Goal: Task Accomplishment & Management: Manage account settings

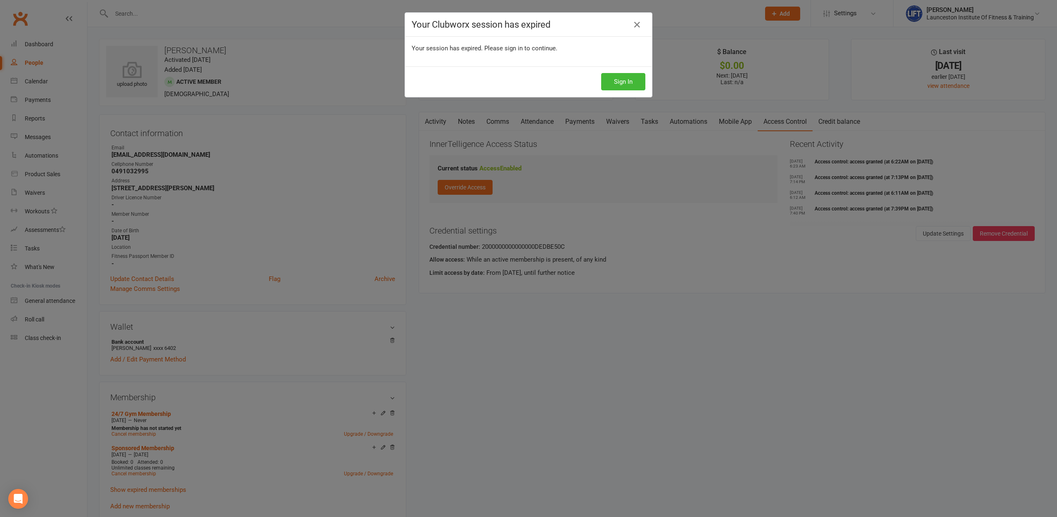
click at [640, 83] on button "Sign In" at bounding box center [623, 81] width 44 height 17
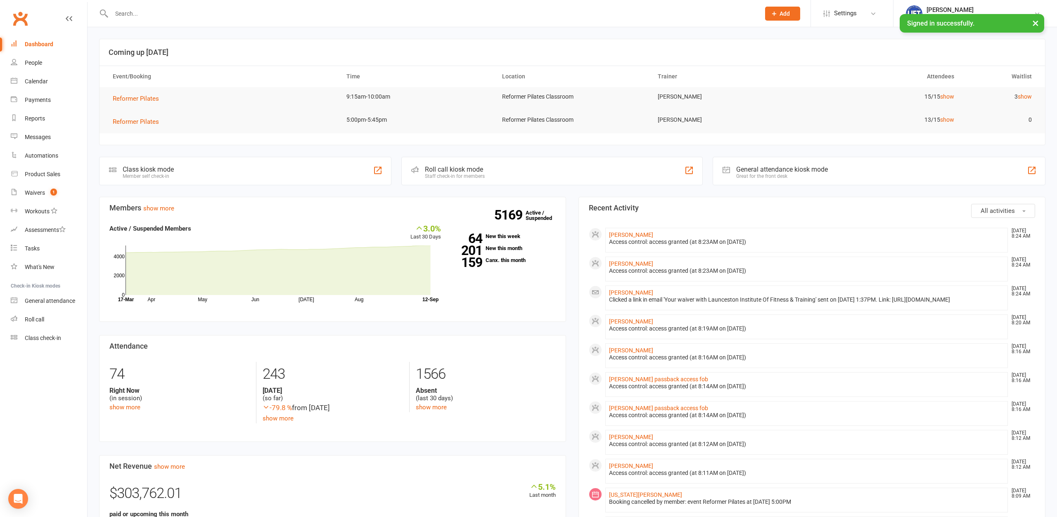
click at [114, 14] on input "text" at bounding box center [431, 14] width 645 height 12
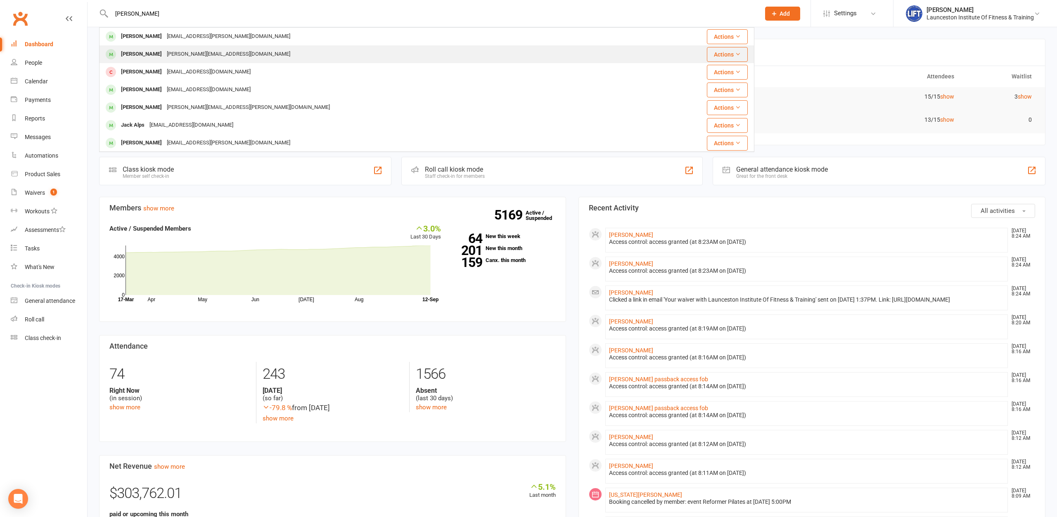
type input "jack arch"
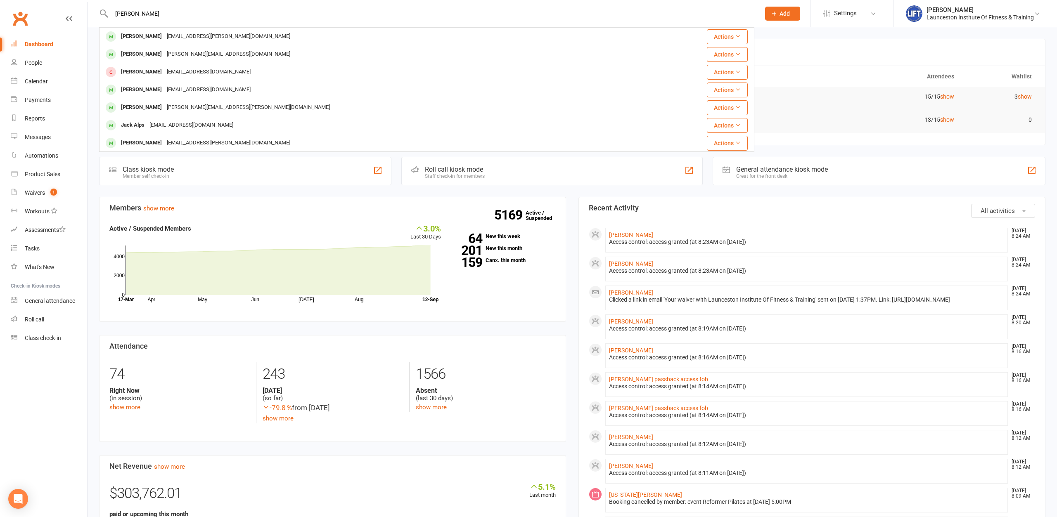
click at [199, 53] on div "rohan@supportacademytas.com" at bounding box center [228, 54] width 128 height 12
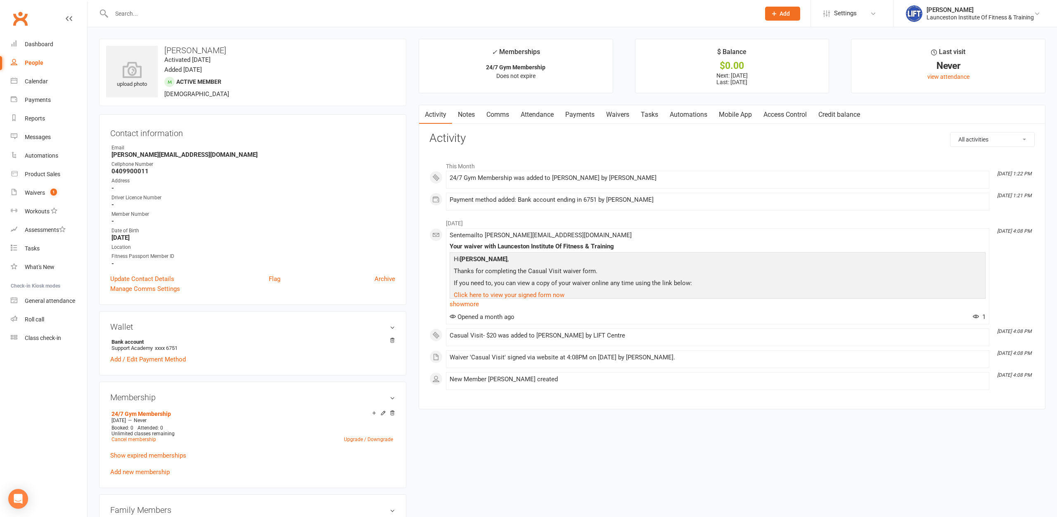
click at [574, 115] on link "Payments" at bounding box center [579, 114] width 41 height 19
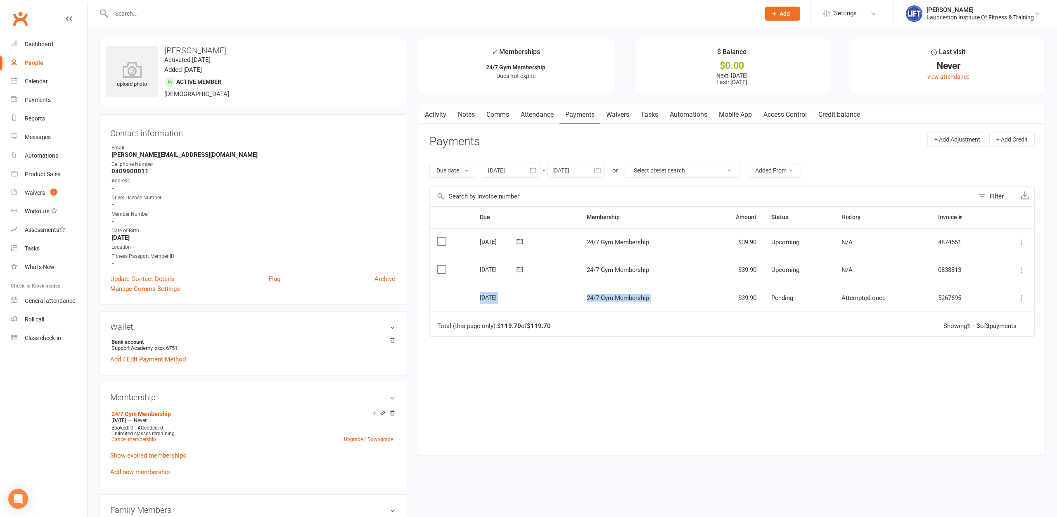
drag, startPoint x: 479, startPoint y: 295, endPoint x: 709, endPoint y: 301, distance: 230.5
click at [709, 301] on tr "Select this 11 Sep 2025 Jack Archer 24/7 Gym Membership $39.90 Pending Attempte…" at bounding box center [732, 298] width 604 height 28
click at [663, 342] on div "Due Contact Membership Amount Status History Invoice # Select this 09 Oct 2025 …" at bounding box center [731, 324] width 605 height 237
click at [158, 7] on div at bounding box center [426, 13] width 655 height 27
click at [160, 10] on input "text" at bounding box center [431, 14] width 645 height 12
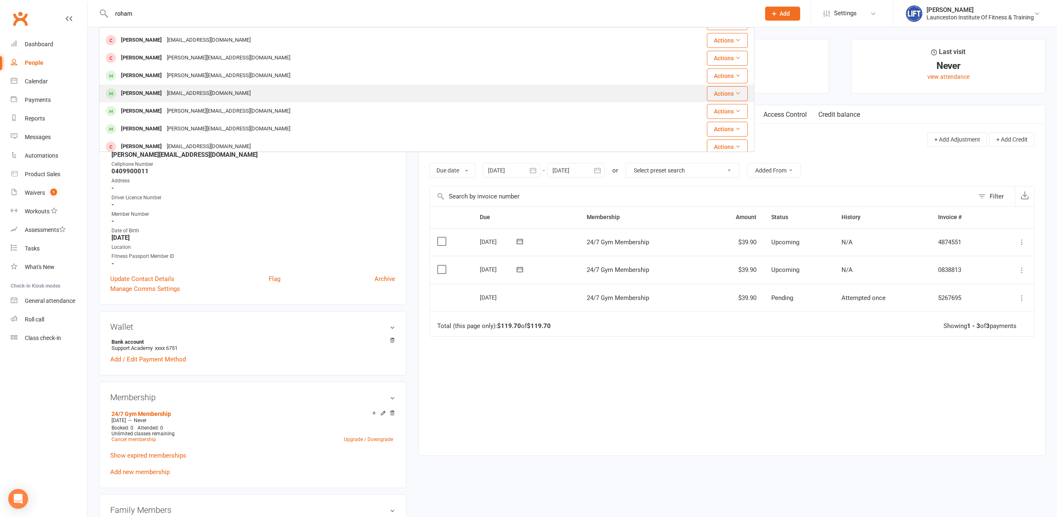
scroll to position [231, 0]
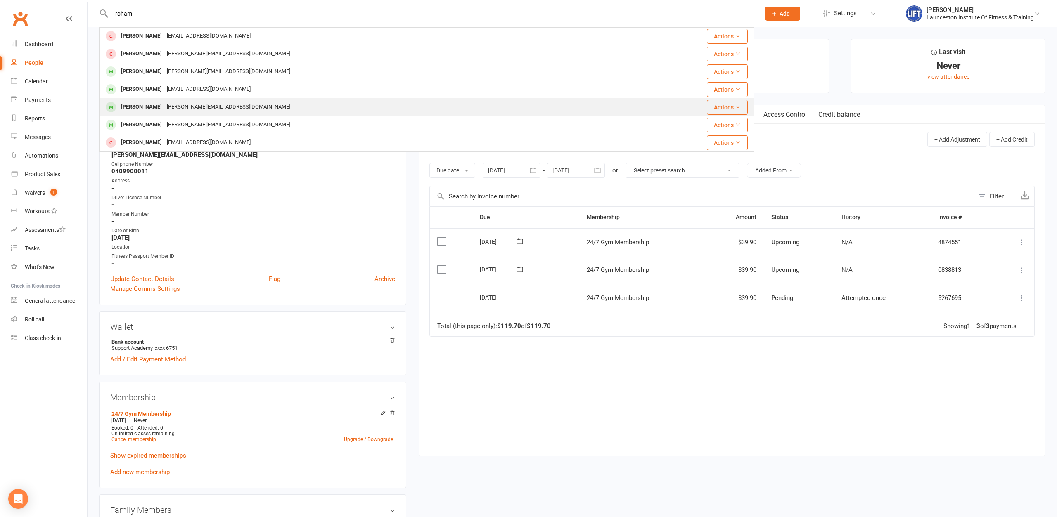
type input "roham"
click at [185, 107] on div "rohan@supportacademytas.com" at bounding box center [228, 107] width 128 height 12
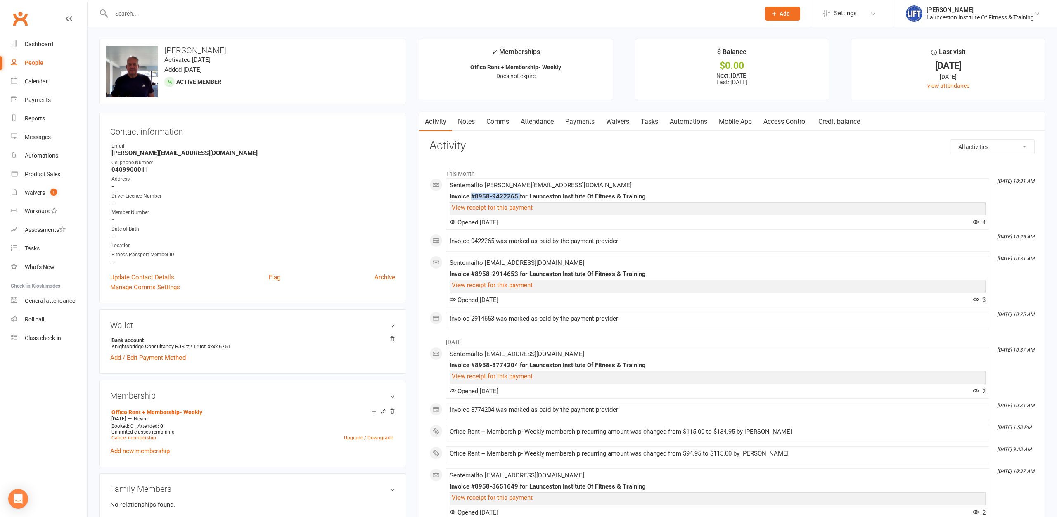
drag, startPoint x: 471, startPoint y: 199, endPoint x: 518, endPoint y: 200, distance: 47.1
click at [518, 200] on div "Invoice #8958-9422265 for Launceston Institute Of Fitness & Training" at bounding box center [718, 196] width 536 height 7
drag, startPoint x: 358, startPoint y: 205, endPoint x: 469, endPoint y: 226, distance: 112.2
click at [358, 206] on strong "-" at bounding box center [253, 202] width 284 height 7
click at [506, 209] on link "View receipt for this payment" at bounding box center [492, 207] width 81 height 7
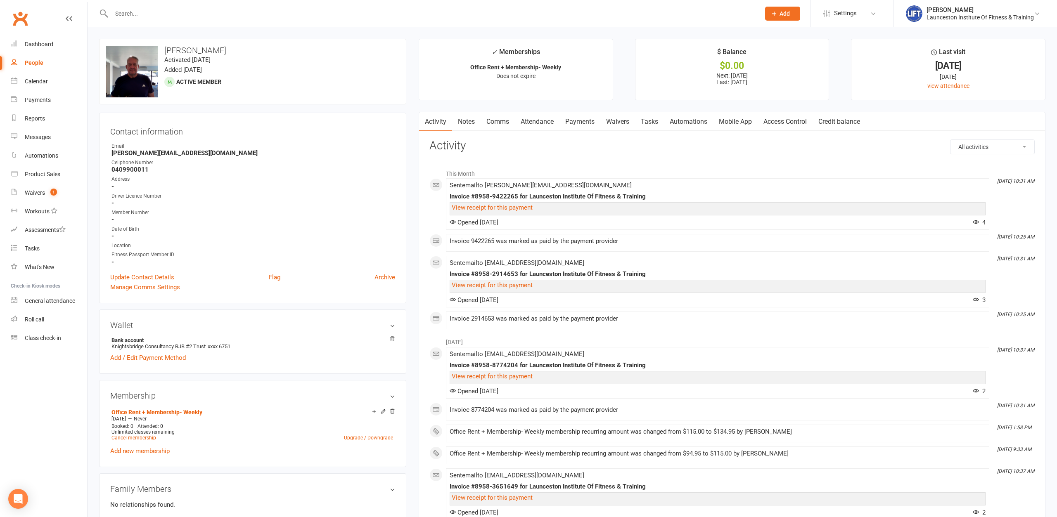
click at [247, 18] on input "text" at bounding box center [431, 14] width 645 height 12
type input "noble"
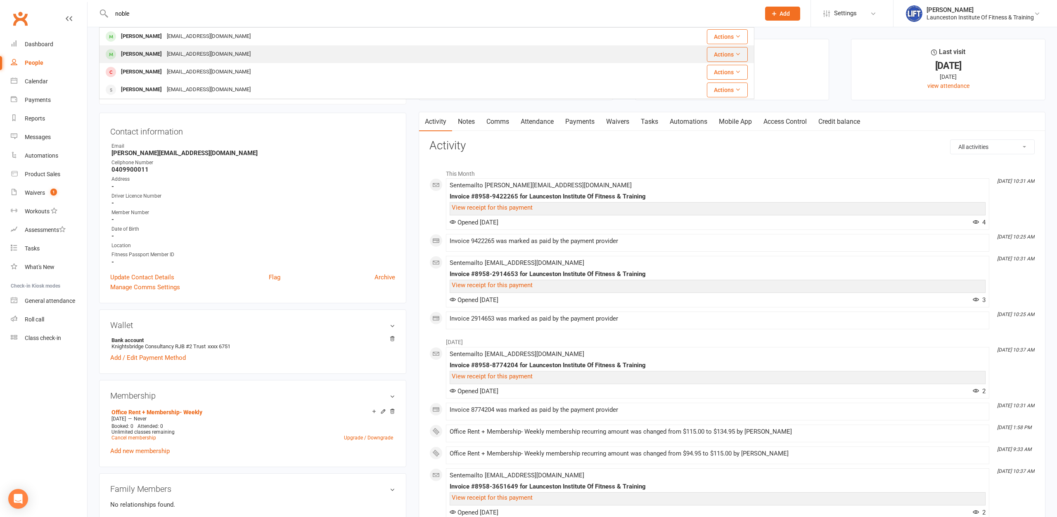
scroll to position [42, 0]
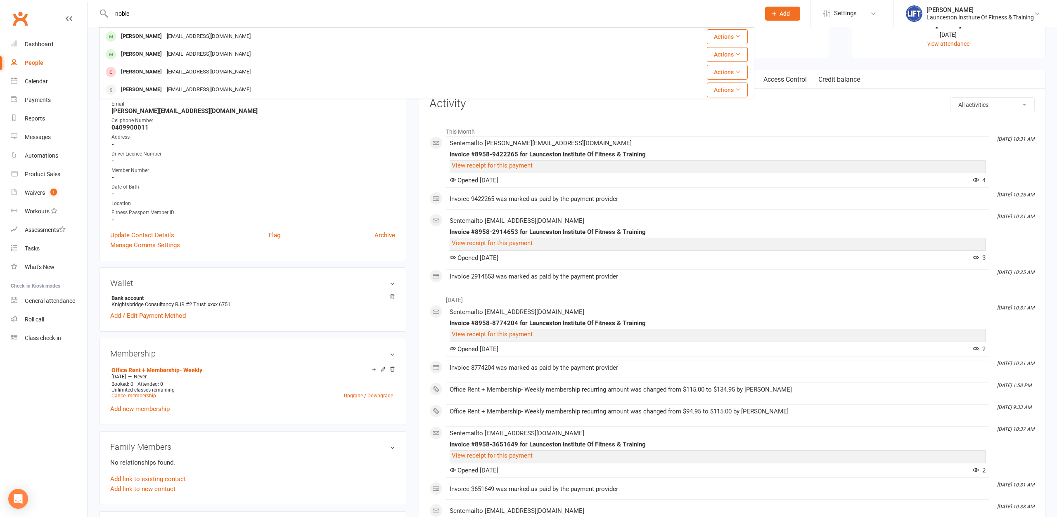
click at [238, 17] on div "noble Caleb Noble calebnoble989@gmail.com Actions Bailey Noble bailey12344321@h…" at bounding box center [426, 13] width 655 height 27
click at [31, 197] on link "Waivers 1" at bounding box center [49, 193] width 76 height 19
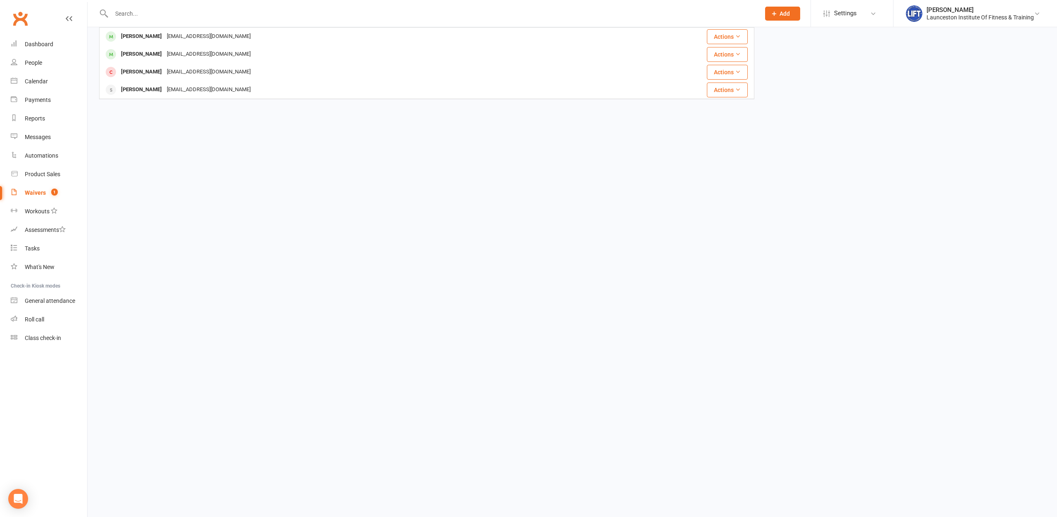
select select "100"
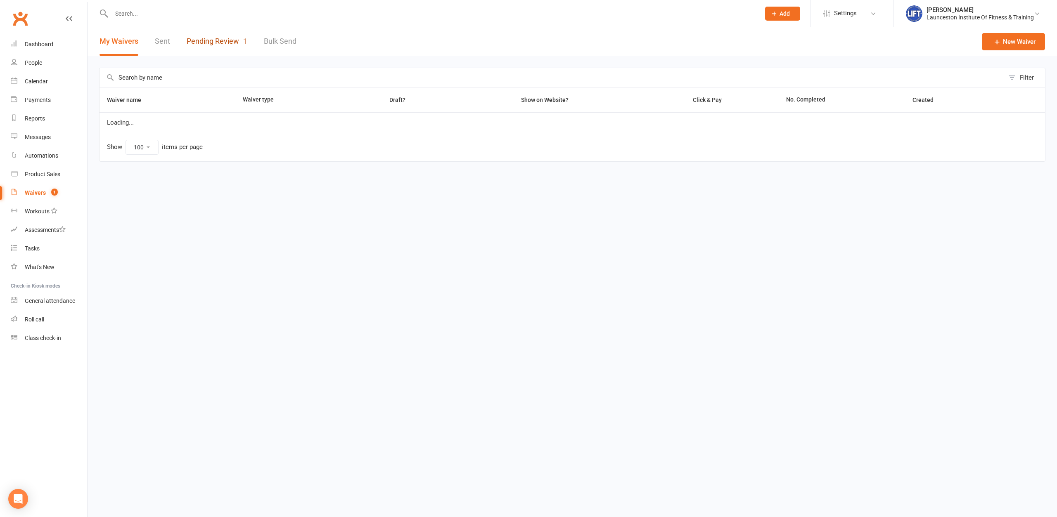
click at [235, 43] on link "Pending Review 1" at bounding box center [217, 41] width 61 height 28
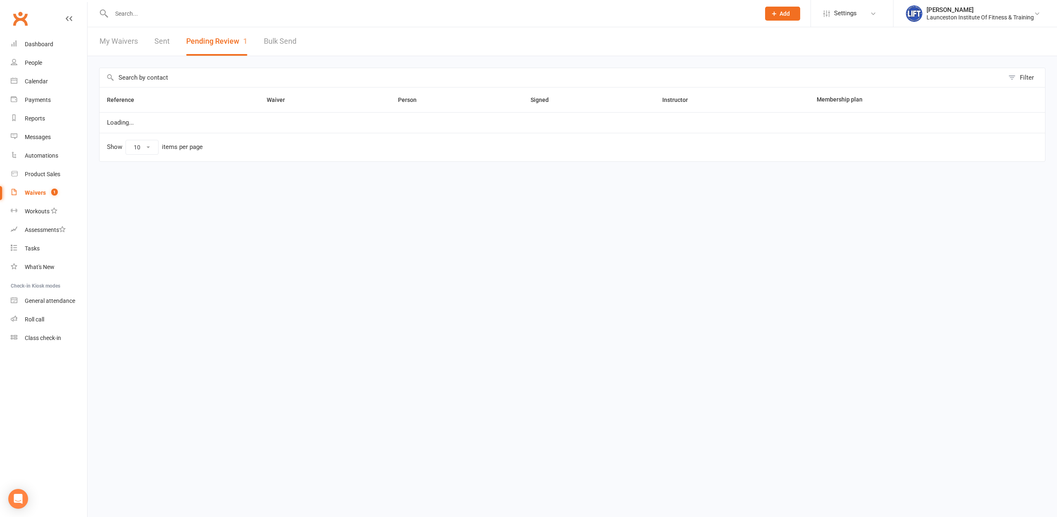
click at [368, 197] on html "Prospect Member Non-attending contact Class / event Appointment Task Membership…" at bounding box center [528, 98] width 1057 height 197
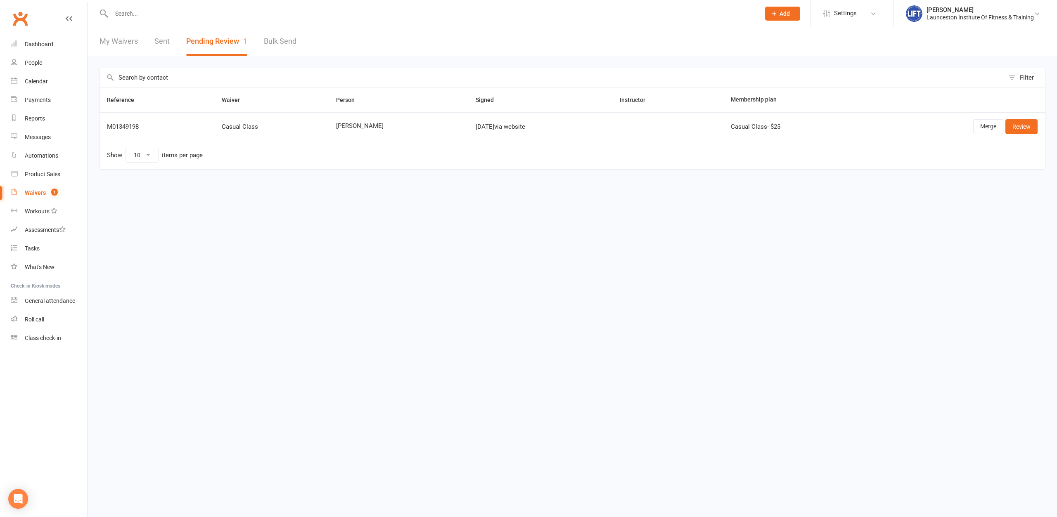
click at [382, 174] on div "Reference Waiver Person Signed Instructor Membership plan M01349198 Casual Clas…" at bounding box center [572, 134] width 946 height 94
click at [329, 88] on th "Person" at bounding box center [399, 100] width 140 height 25
click at [163, 36] on link "Sent" at bounding box center [161, 41] width 15 height 28
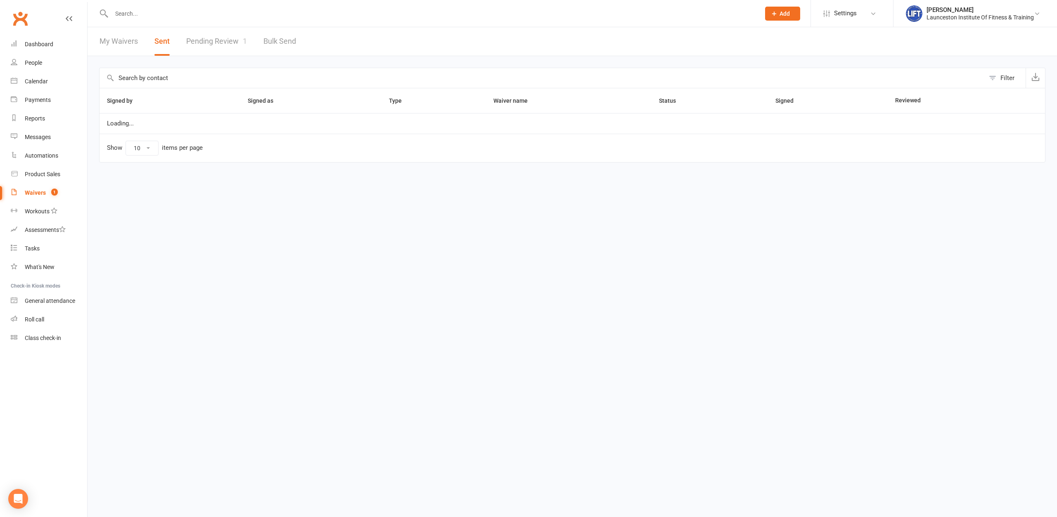
click at [200, 43] on link "Pending Review 1" at bounding box center [216, 41] width 61 height 28
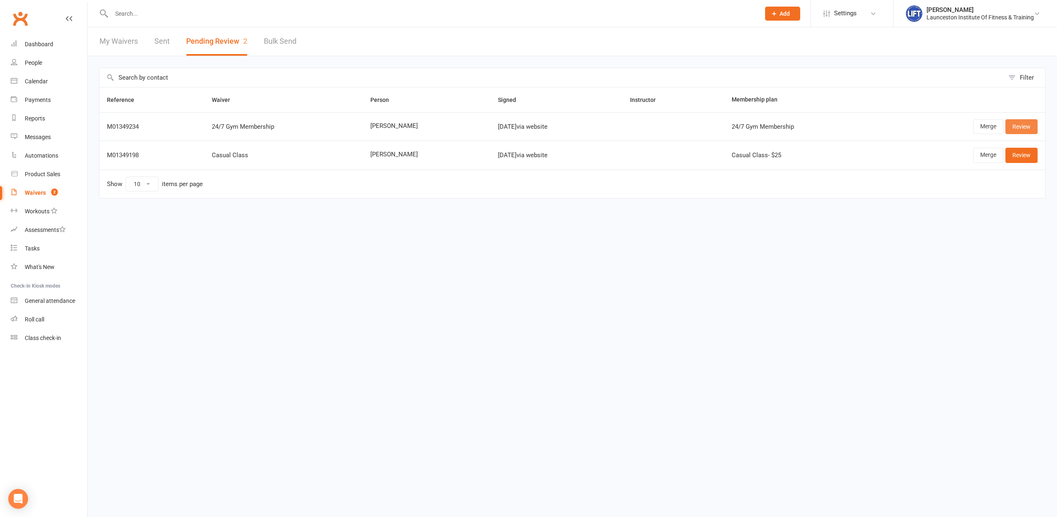
click at [1025, 122] on link "Review" at bounding box center [1021, 126] width 32 height 15
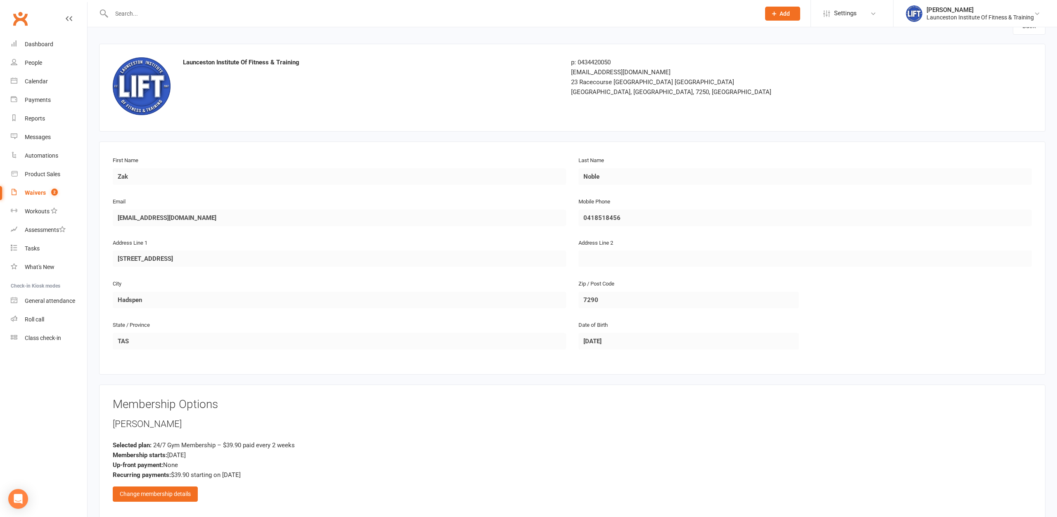
scroll to position [168, 0]
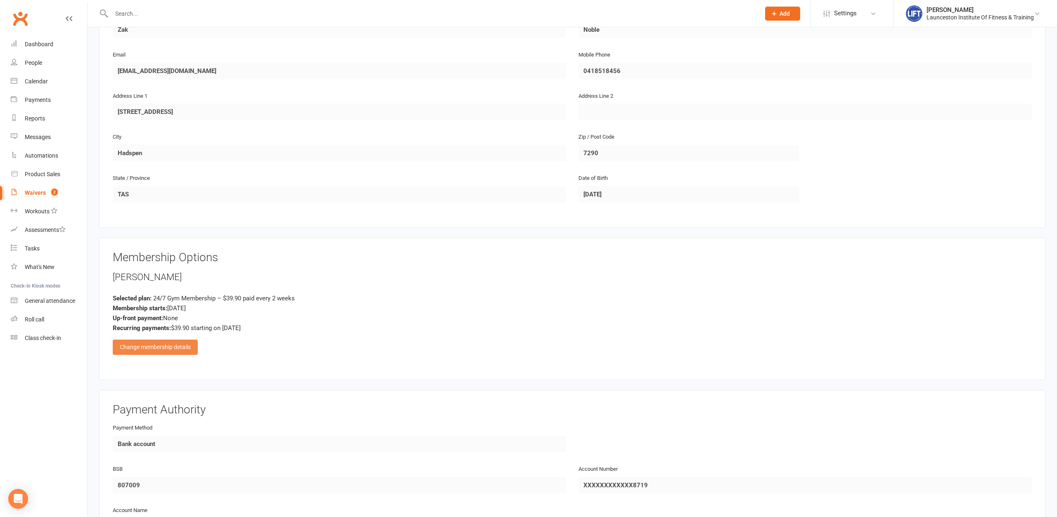
click at [179, 343] on div "Change membership details" at bounding box center [155, 347] width 85 height 15
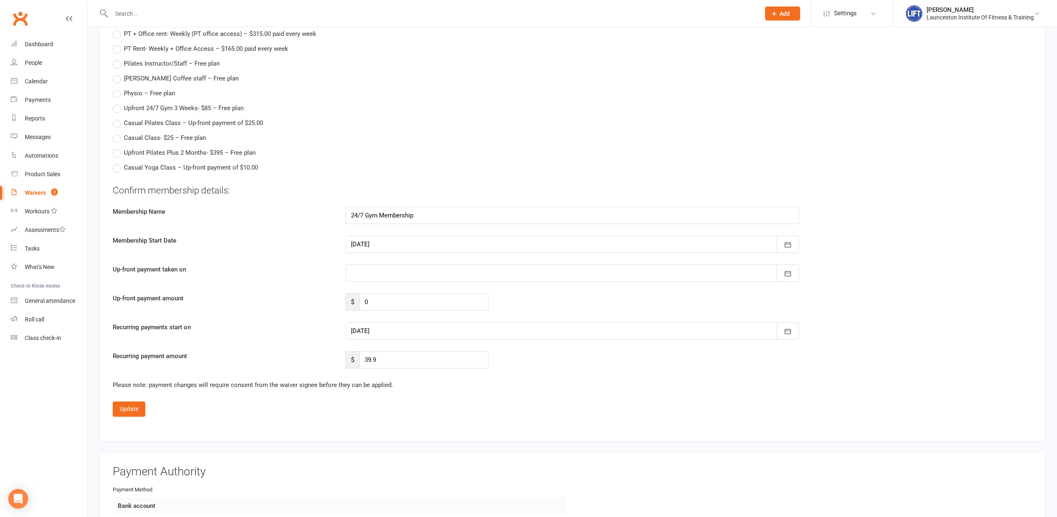
scroll to position [969, 0]
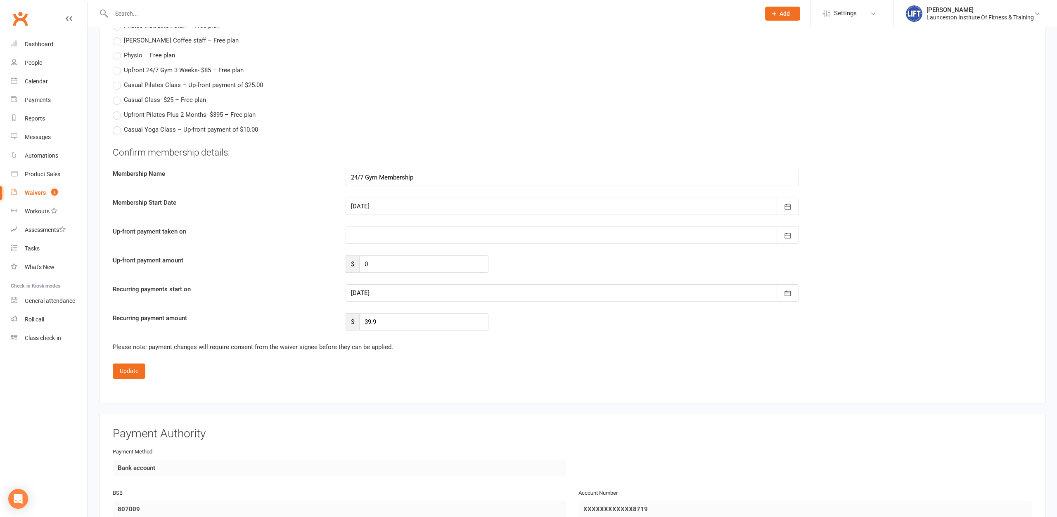
click at [363, 299] on div at bounding box center [572, 292] width 453 height 17
drag, startPoint x: 450, startPoint y: 374, endPoint x: 356, endPoint y: 347, distance: 98.1
click at [450, 375] on span "18" at bounding box center [451, 377] width 7 height 7
type input "[DATE]"
click at [118, 372] on button "Update" at bounding box center [129, 371] width 33 height 15
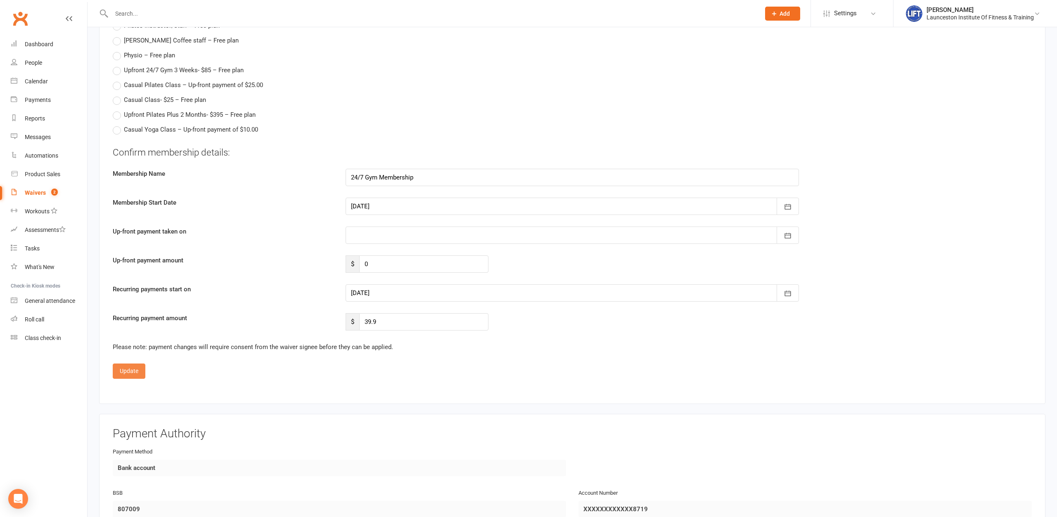
scroll to position [374, 0]
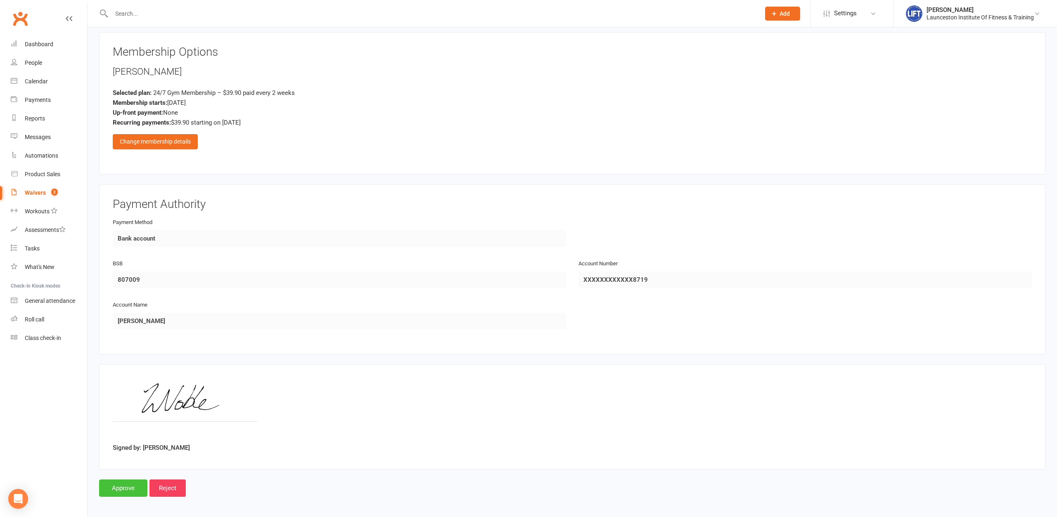
click at [130, 483] on input "Approve" at bounding box center [123, 488] width 48 height 17
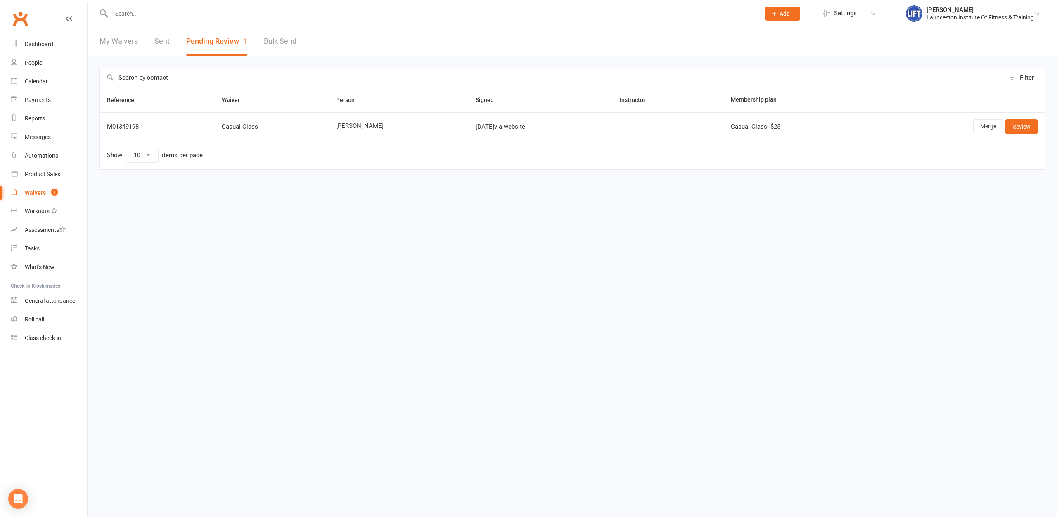
click at [164, 9] on input "text" at bounding box center [431, 14] width 645 height 12
type input "noble"
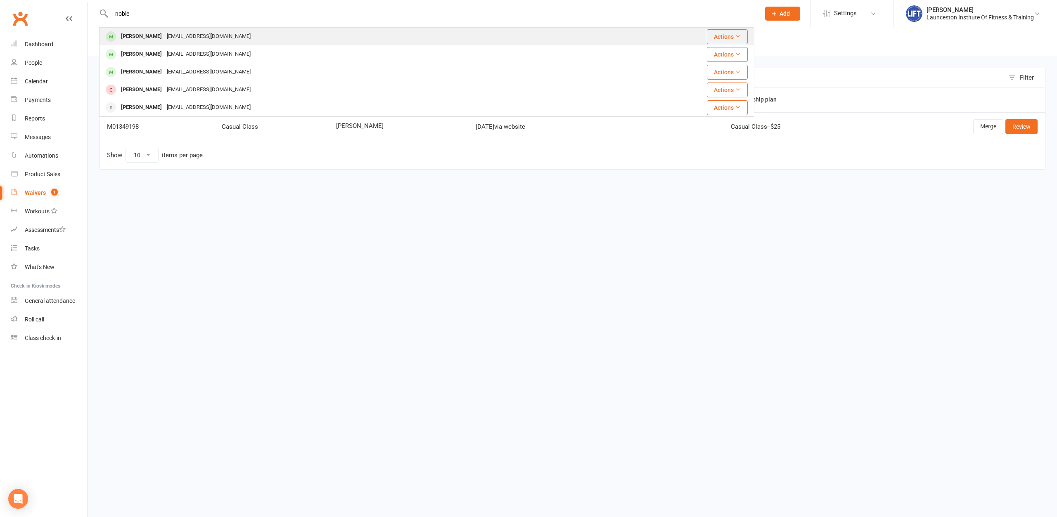
click at [172, 34] on div "mrzak.noble@gmail.com" at bounding box center [208, 37] width 89 height 12
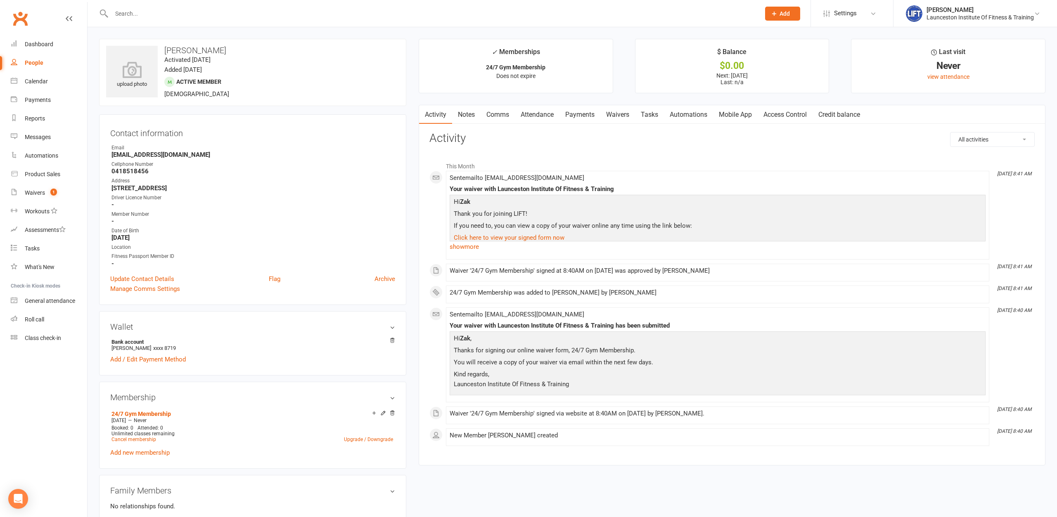
click at [796, 109] on link "Access Control" at bounding box center [785, 114] width 55 height 19
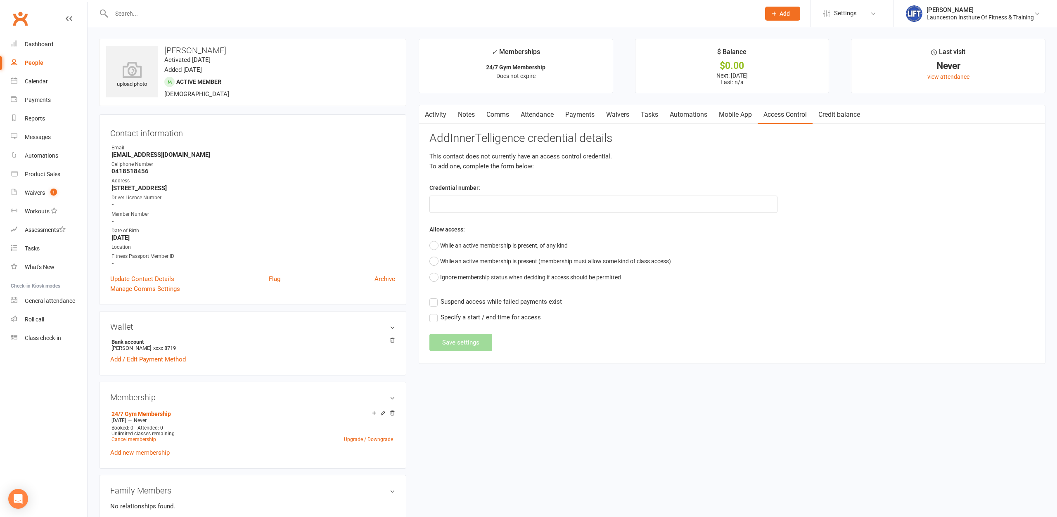
click at [593, 213] on div "Add InnerTelligence credential details This contact does not currently have an …" at bounding box center [731, 241] width 605 height 219
click at [592, 210] on input "text" at bounding box center [603, 204] width 348 height 17
paste input "20000000000000004C603E3E"
type input "20000000000000004C603E3E"
click at [539, 242] on button "While an active membership is present, of any kind" at bounding box center [498, 246] width 138 height 16
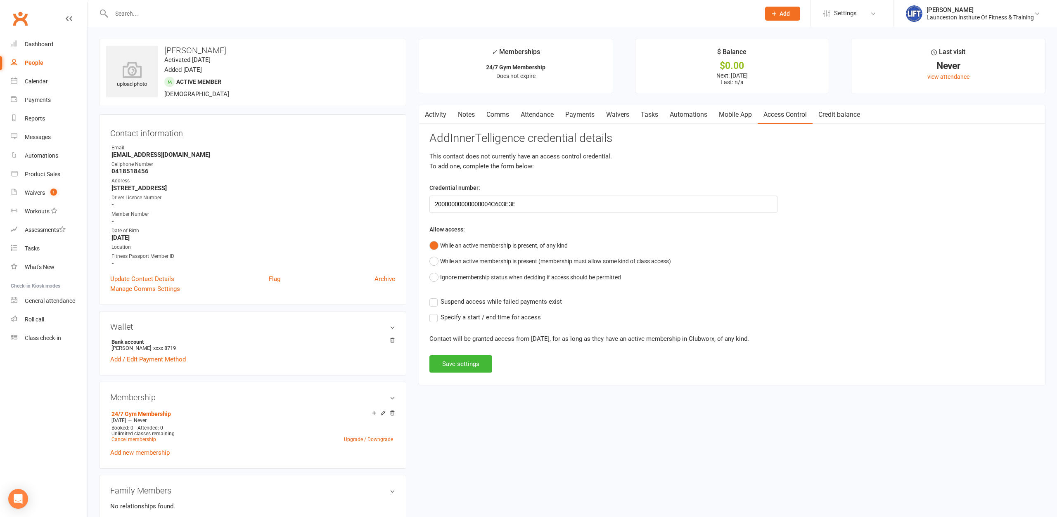
click at [520, 298] on span "Suspend access while failed payments exist" at bounding box center [501, 301] width 121 height 9
click at [520, 297] on input "Suspend access while failed payments exist" at bounding box center [495, 297] width 133 height 0
click at [474, 362] on button "Save settings" at bounding box center [460, 363] width 63 height 17
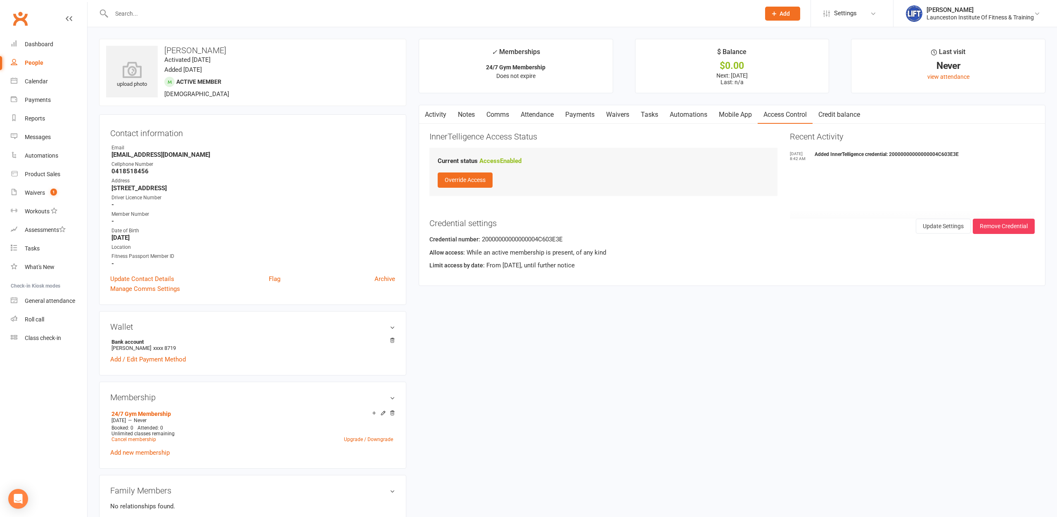
click at [370, 201] on strong "-" at bounding box center [253, 204] width 284 height 7
click at [250, 14] on input "text" at bounding box center [431, 14] width 645 height 12
type input "j"
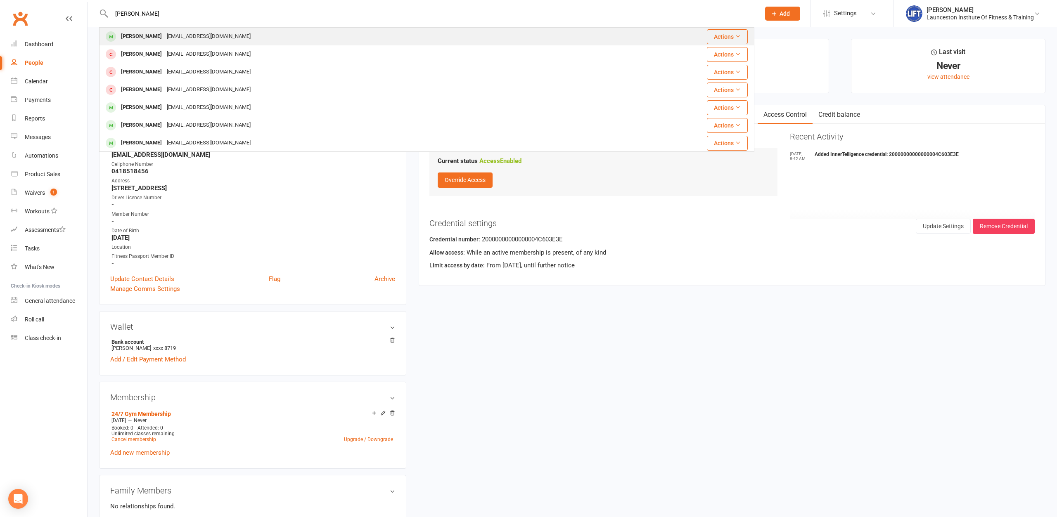
type input "kamara"
click at [248, 39] on div "Matthew Kamara kamaramatthew943@gmail.com" at bounding box center [372, 36] width 544 height 17
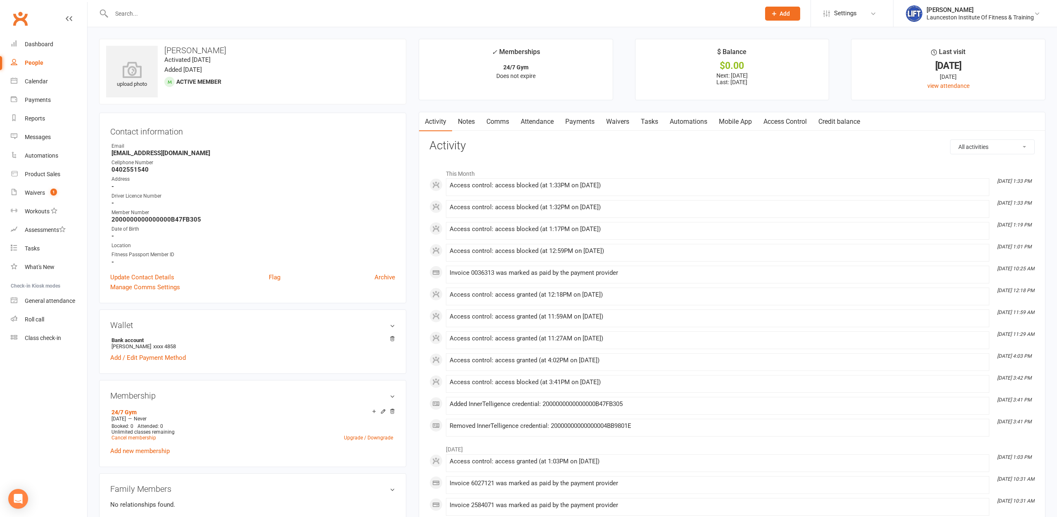
click at [578, 119] on link "Payments" at bounding box center [579, 121] width 41 height 19
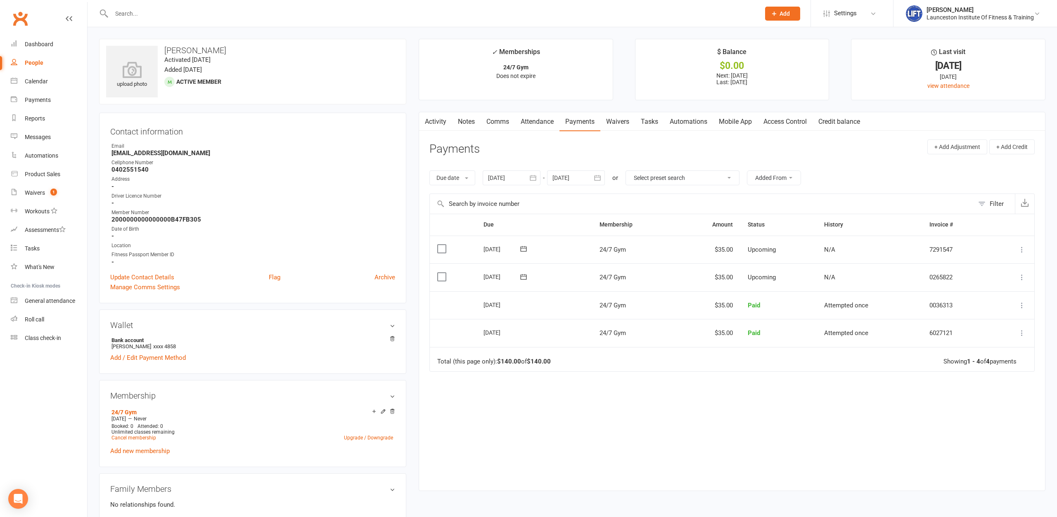
click at [511, 178] on div at bounding box center [512, 178] width 58 height 15
click at [498, 198] on icon "button" at bounding box center [496, 197] width 6 height 7
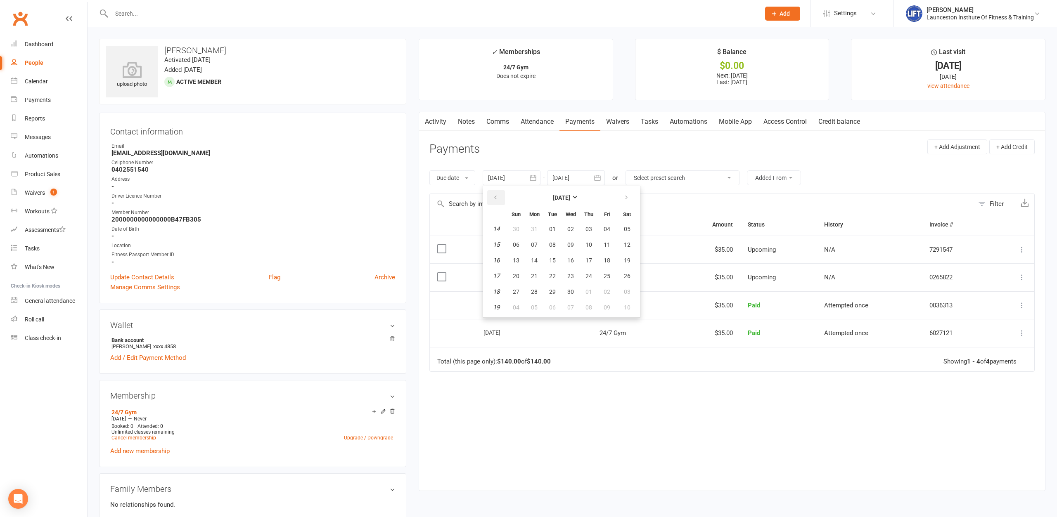
click at [498, 197] on icon "button" at bounding box center [496, 197] width 6 height 7
click at [529, 249] on button "06" at bounding box center [534, 244] width 17 height 15
type input "06 Jan 2025"
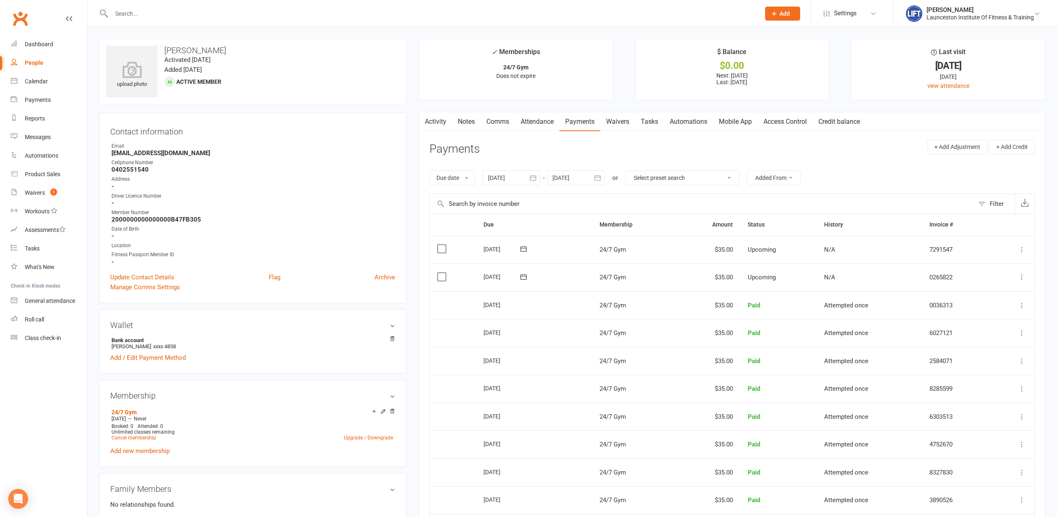
click at [801, 115] on link "Access Control" at bounding box center [785, 121] width 55 height 19
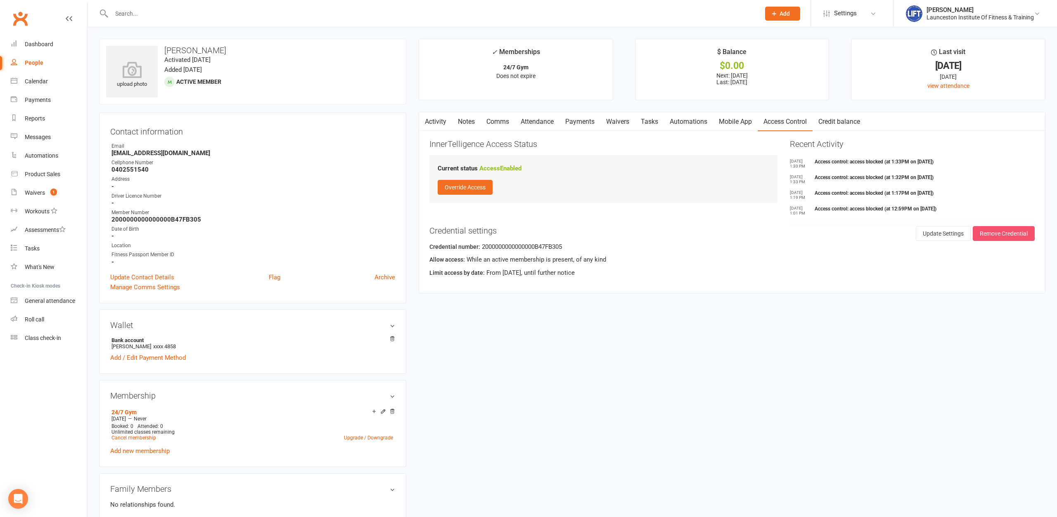
click at [1021, 237] on button "Remove Credential" at bounding box center [1004, 233] width 62 height 15
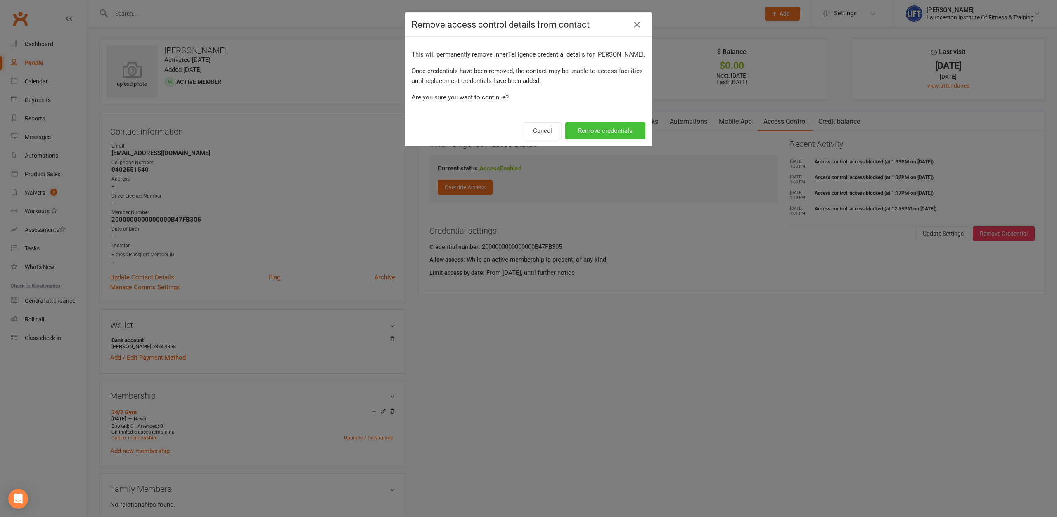
click at [589, 128] on button "Remove credentials" at bounding box center [605, 130] width 80 height 17
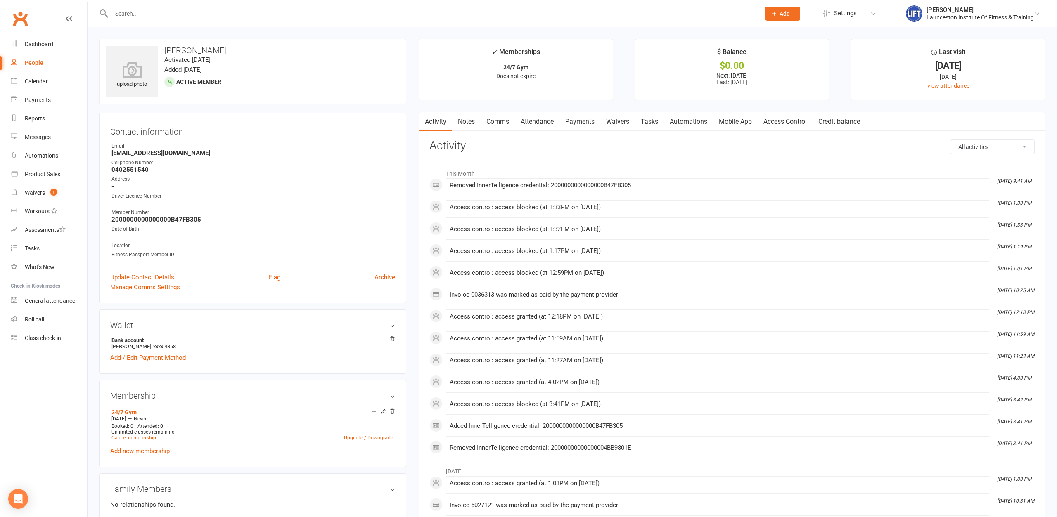
click at [804, 114] on link "Access Control" at bounding box center [785, 121] width 55 height 19
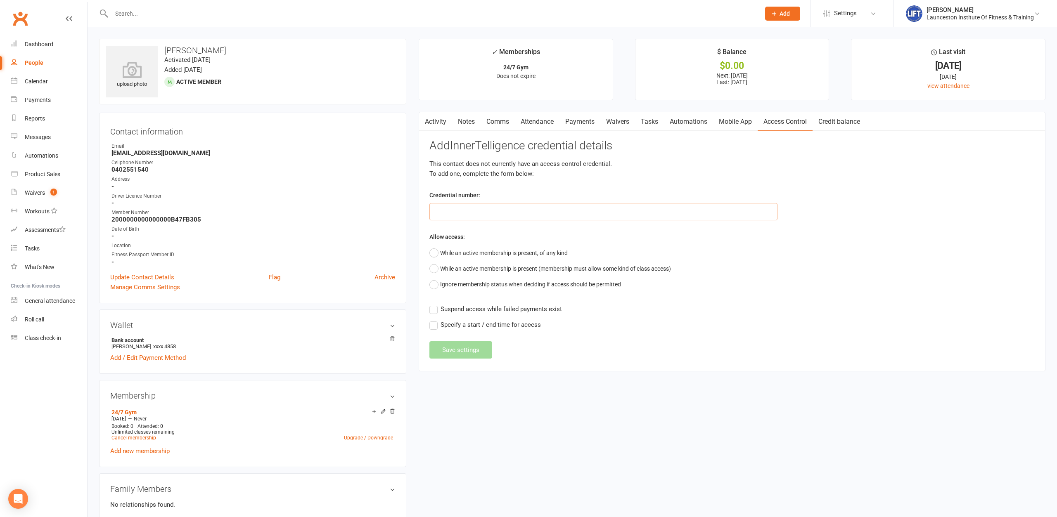
click at [607, 212] on input "text" at bounding box center [603, 211] width 348 height 17
paste input "20000000000000004BB9801E"
type input "20000000000000004BB9801E"
click at [528, 251] on button "While an active membership is present, of any kind" at bounding box center [498, 253] width 138 height 16
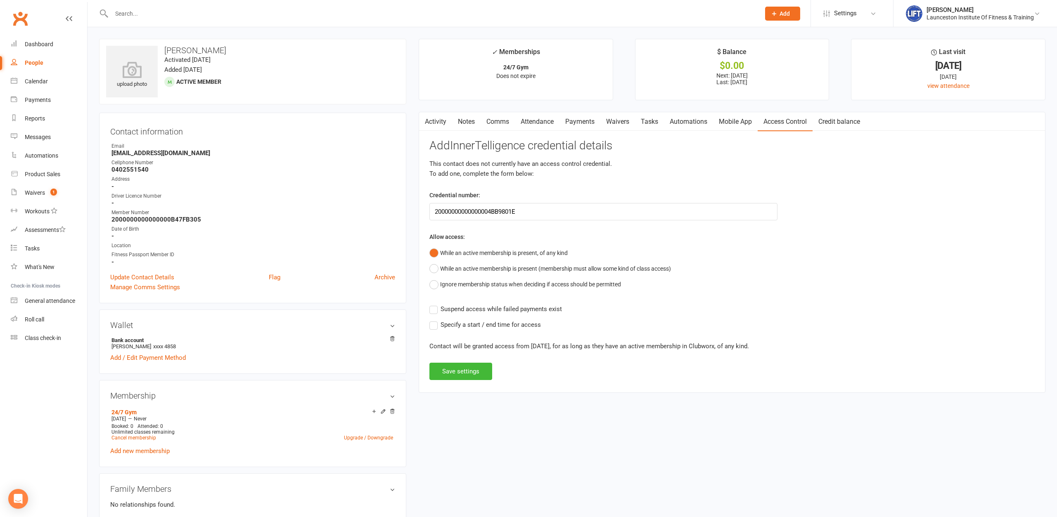
click at [505, 308] on span "Suspend access while failed payments exist" at bounding box center [501, 308] width 121 height 9
click at [505, 304] on input "Suspend access while failed payments exist" at bounding box center [495, 304] width 133 height 0
click at [462, 358] on div "Add InnerTelligence credential details This contact does not currently have an …" at bounding box center [731, 260] width 605 height 241
click at [463, 361] on div "Add InnerTelligence credential details This contact does not currently have an …" at bounding box center [731, 260] width 605 height 241
click at [464, 357] on div "Add InnerTelligence credential details This contact does not currently have an …" at bounding box center [731, 260] width 605 height 241
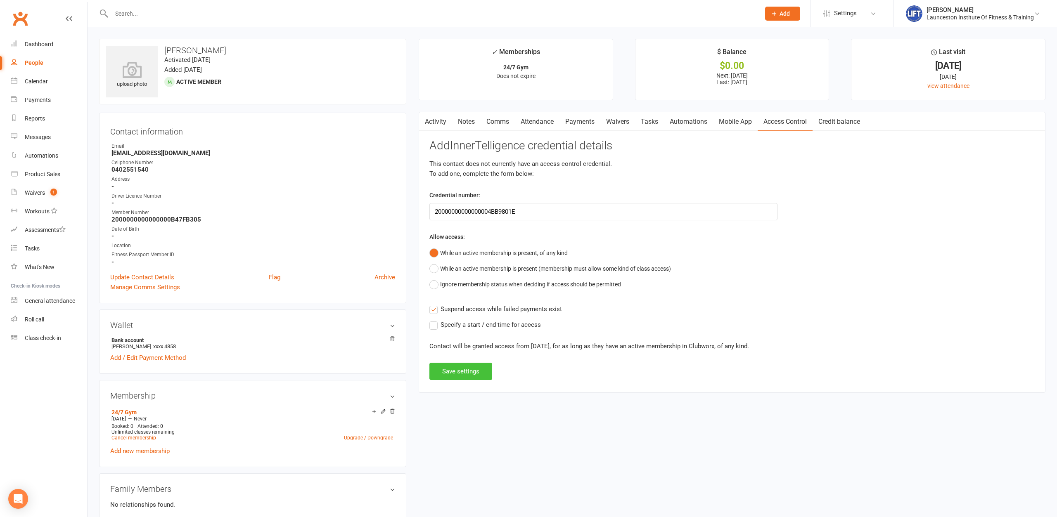
click at [464, 370] on button "Save settings" at bounding box center [460, 371] width 63 height 17
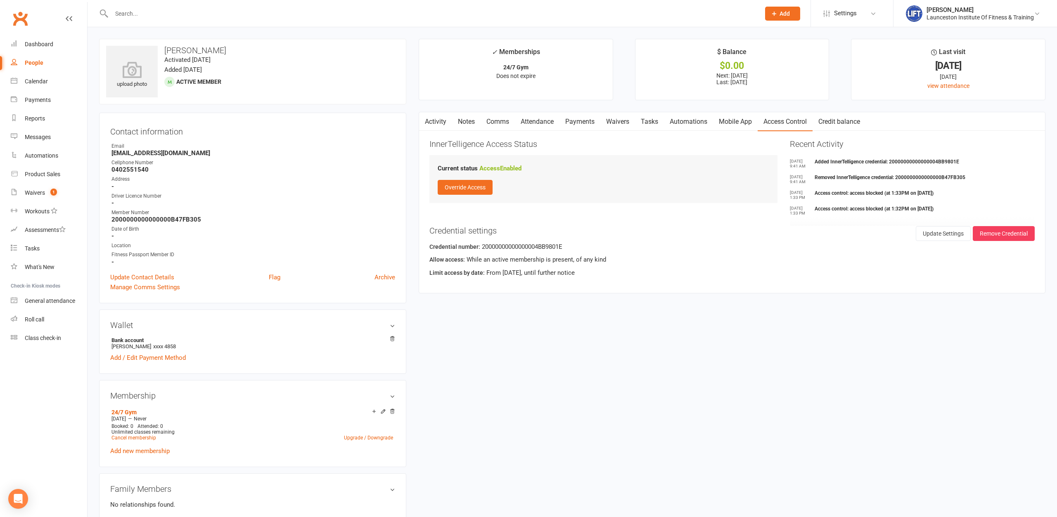
click at [265, 16] on input "text" at bounding box center [431, 14] width 645 height 12
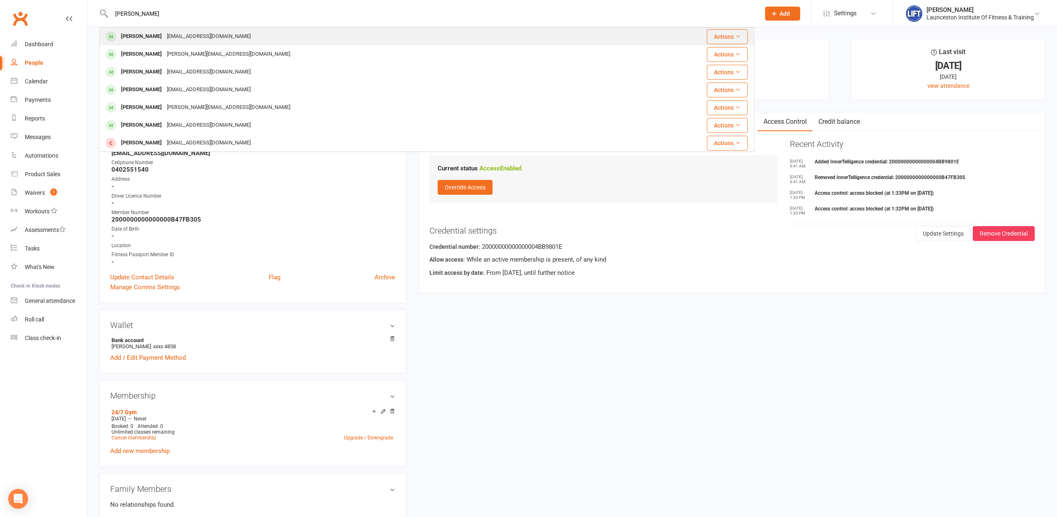
type input "holmes"
click at [231, 38] on div "Sky Holmes skylerholmes180@gmail.com" at bounding box center [372, 36] width 544 height 17
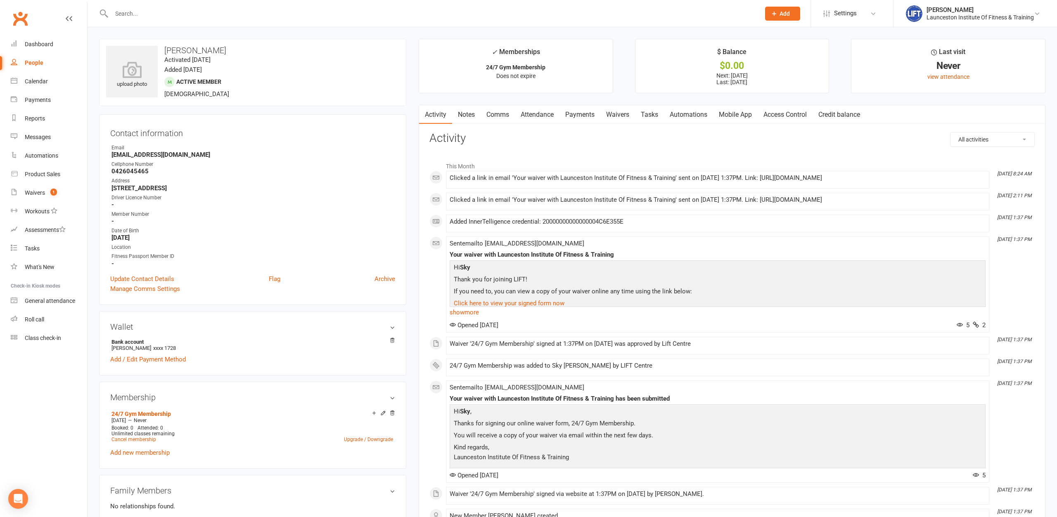
click at [789, 115] on link "Access Control" at bounding box center [785, 114] width 55 height 19
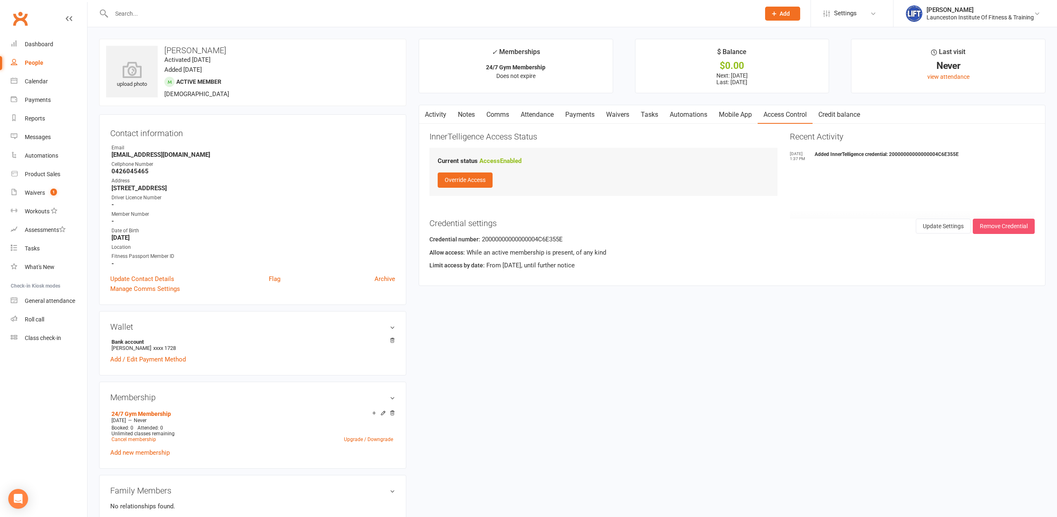
click at [1020, 231] on button "Remove Credential" at bounding box center [1004, 226] width 62 height 15
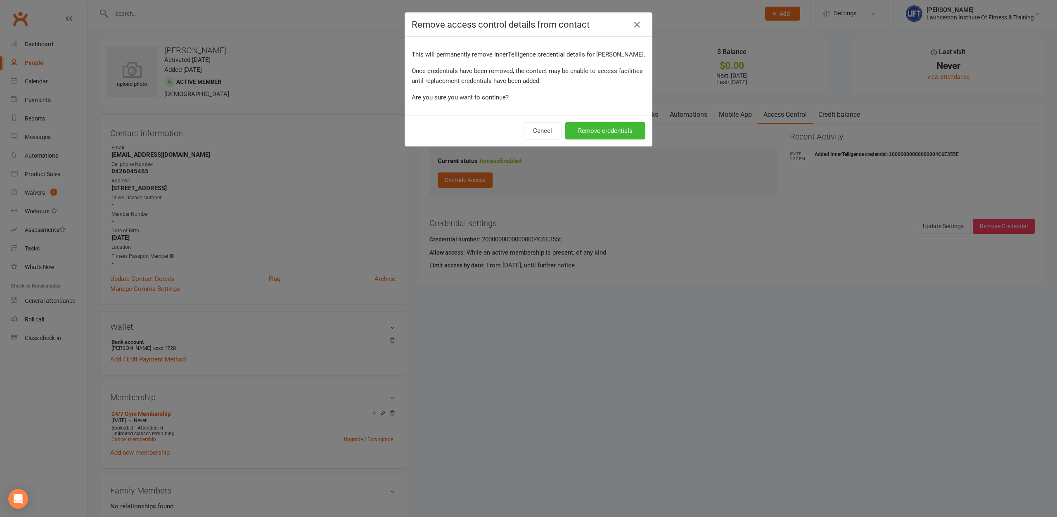
click at [611, 142] on div "Cancel Remove credentials" at bounding box center [528, 131] width 247 height 31
click at [611, 136] on button "Remove credentials" at bounding box center [605, 130] width 80 height 17
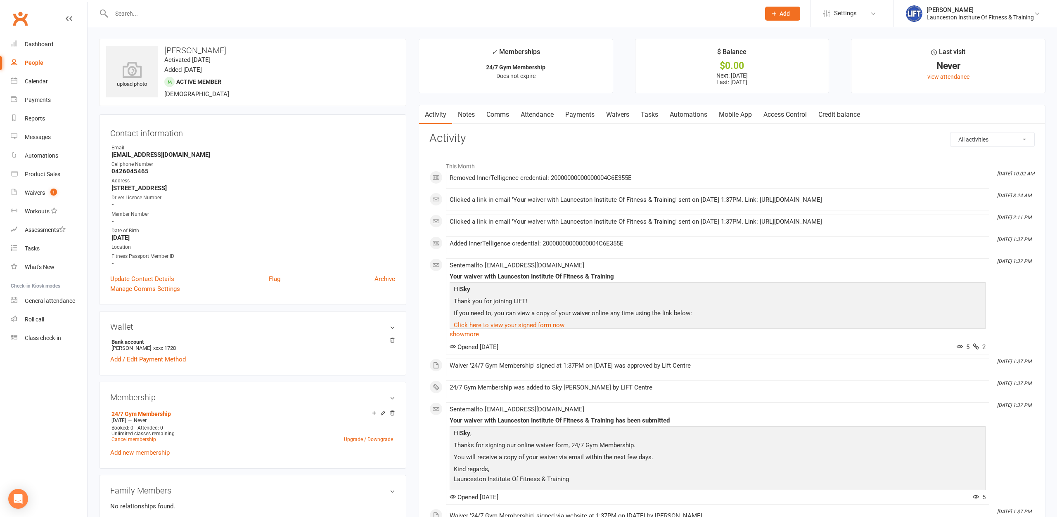
click at [775, 118] on link "Access Control" at bounding box center [785, 114] width 55 height 19
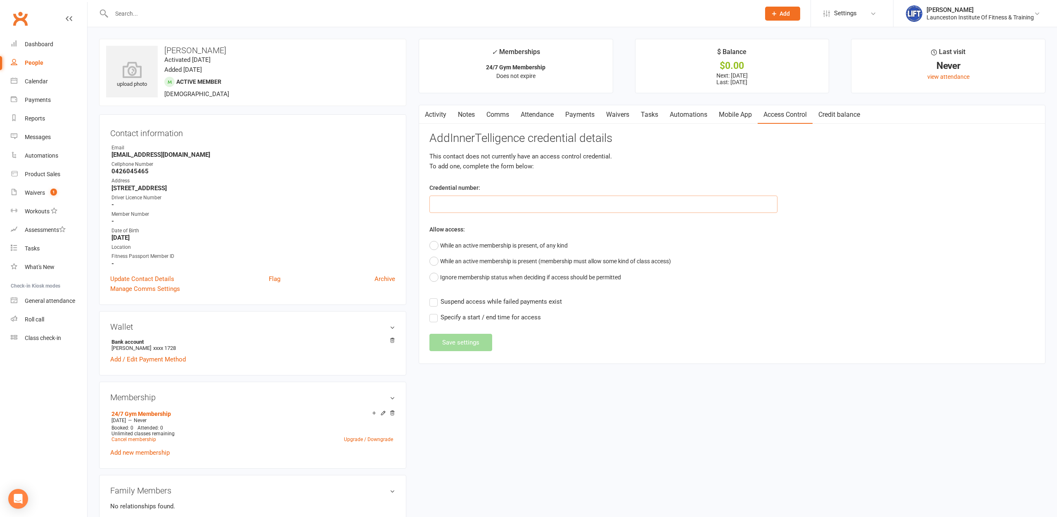
click at [495, 205] on input "text" at bounding box center [603, 204] width 348 height 17
paste input "20000000000000004C59A66E"
type input "20000000000000004C59A66E"
click at [489, 242] on button "While an active membership is present, of any kind" at bounding box center [498, 246] width 138 height 16
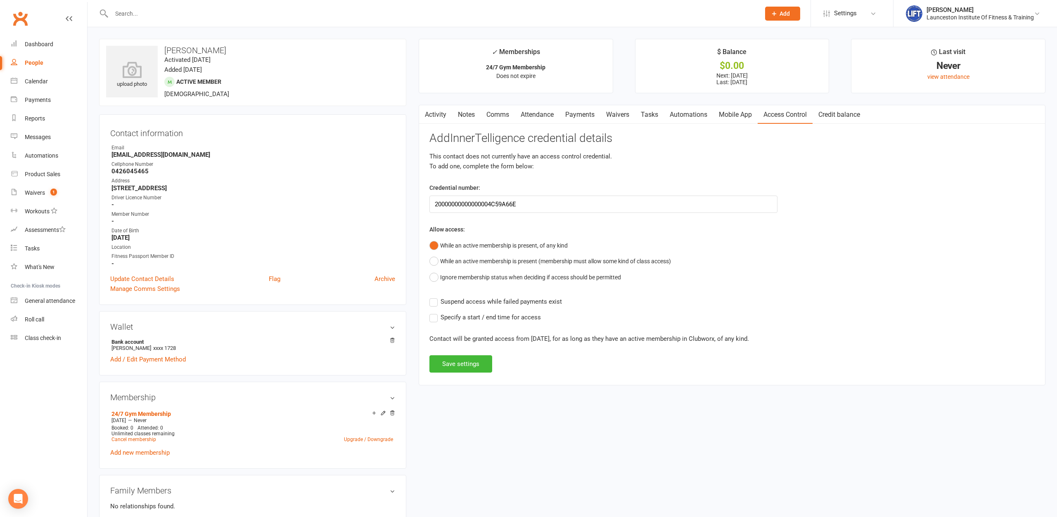
click at [473, 305] on span "Suspend access while failed payments exist" at bounding box center [501, 301] width 121 height 9
click at [473, 297] on input "Suspend access while failed payments exist" at bounding box center [495, 297] width 133 height 0
click at [465, 364] on button "Save settings" at bounding box center [460, 363] width 63 height 17
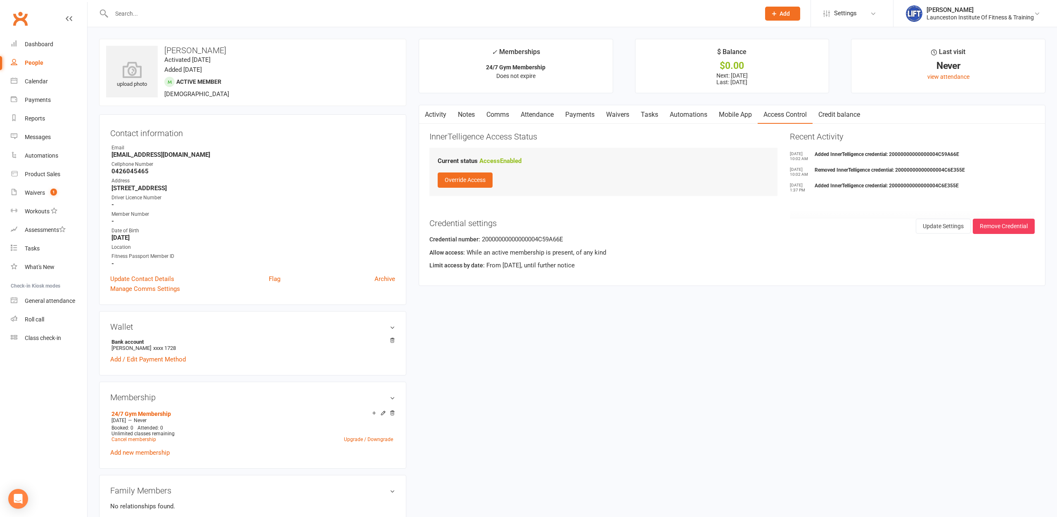
click at [438, 120] on link "Activity" at bounding box center [435, 114] width 33 height 19
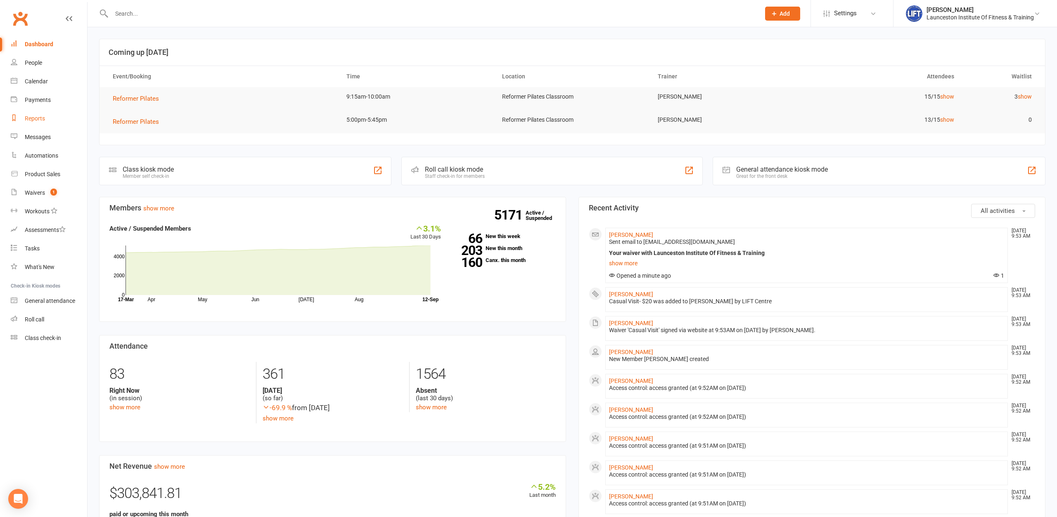
click at [31, 119] on div "Reports" at bounding box center [35, 118] width 20 height 7
select select "100"
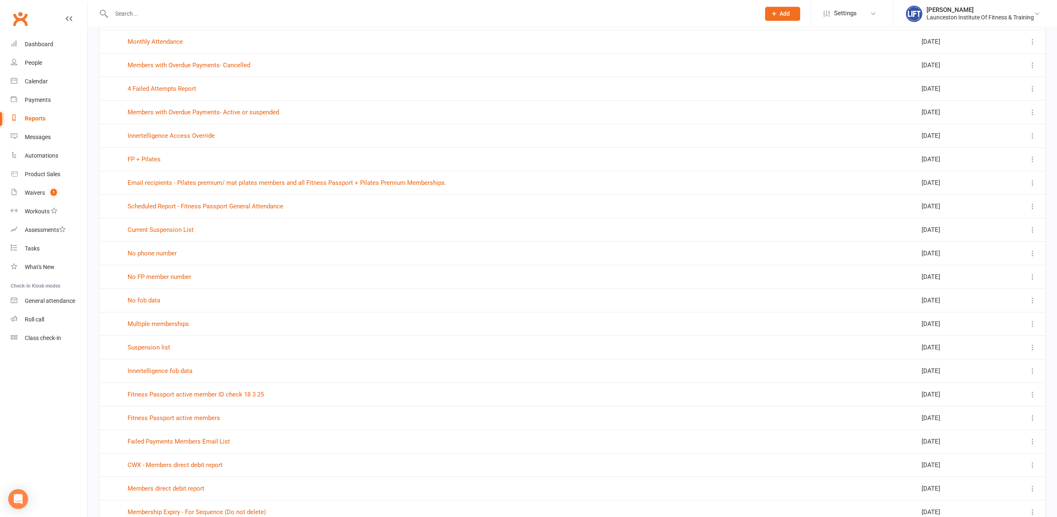
scroll to position [211, 0]
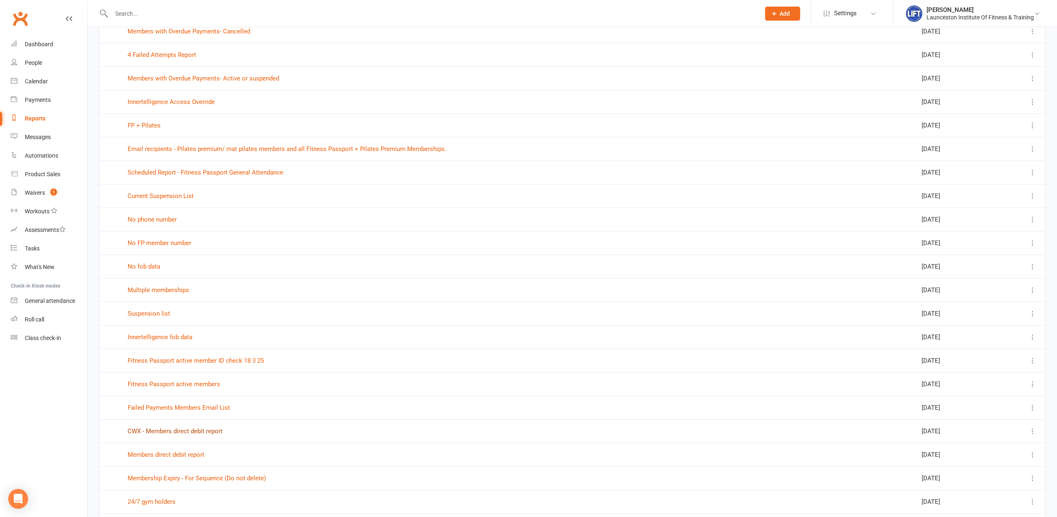
click at [190, 431] on link "CWX - Members direct debit report" at bounding box center [175, 431] width 95 height 7
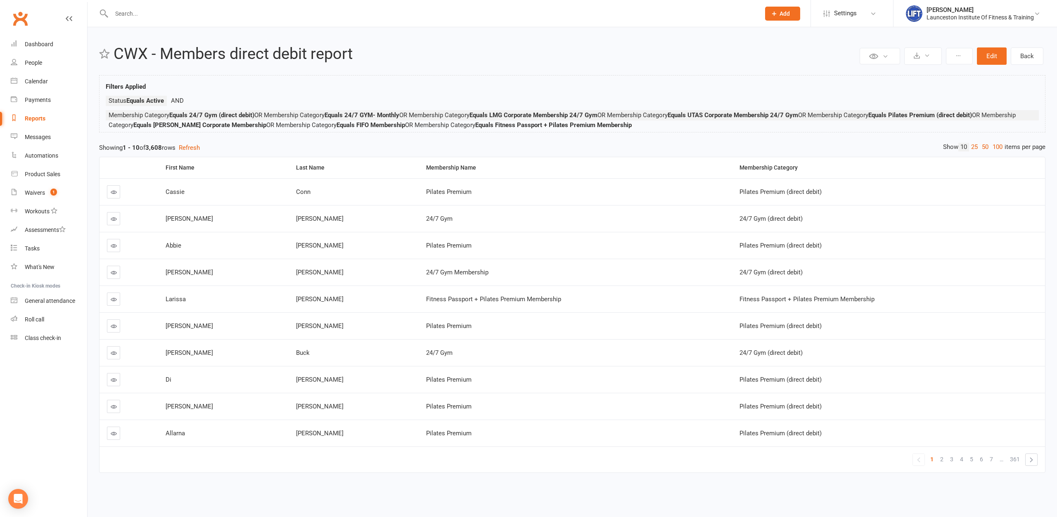
click at [130, 14] on input "text" at bounding box center [431, 14] width 645 height 12
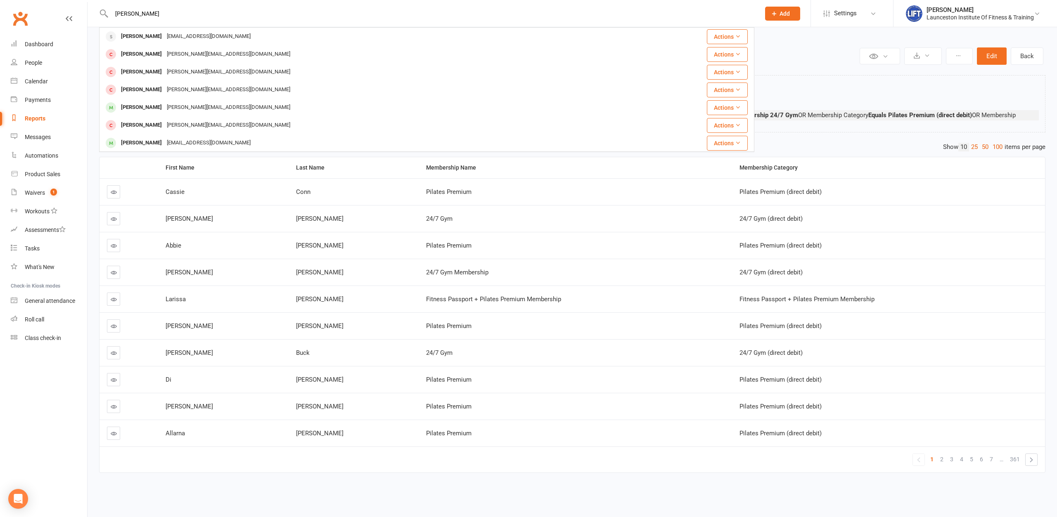
type input "jesse bon"
click at [175, 36] on div "rooster2868@gmail.com" at bounding box center [208, 37] width 89 height 12
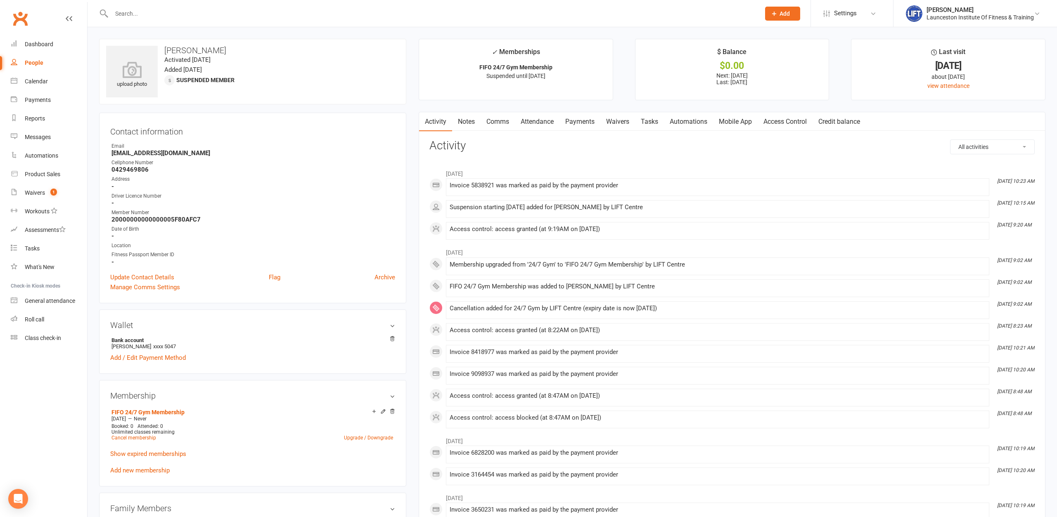
click at [786, 116] on link "Access Control" at bounding box center [785, 121] width 55 height 19
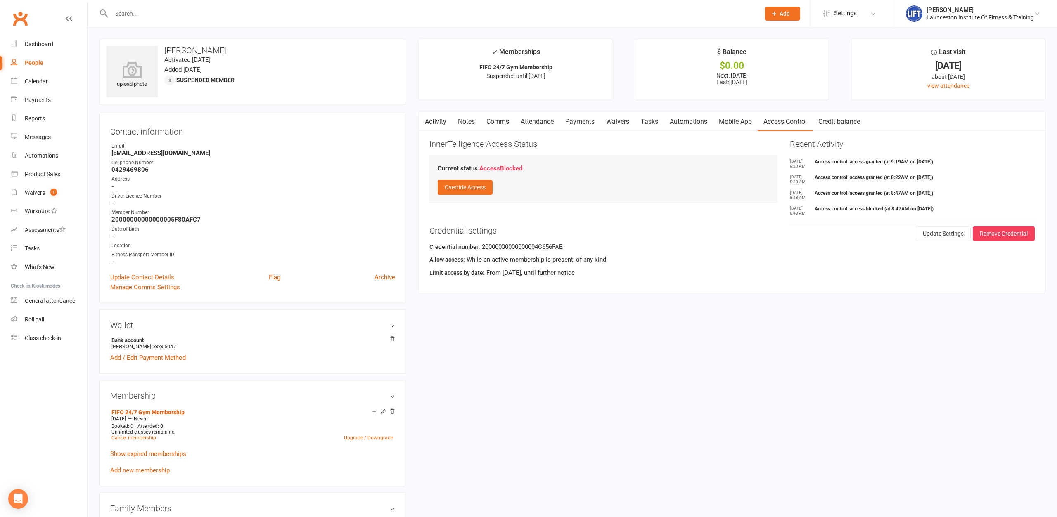
click at [594, 117] on link "Payments" at bounding box center [579, 121] width 41 height 19
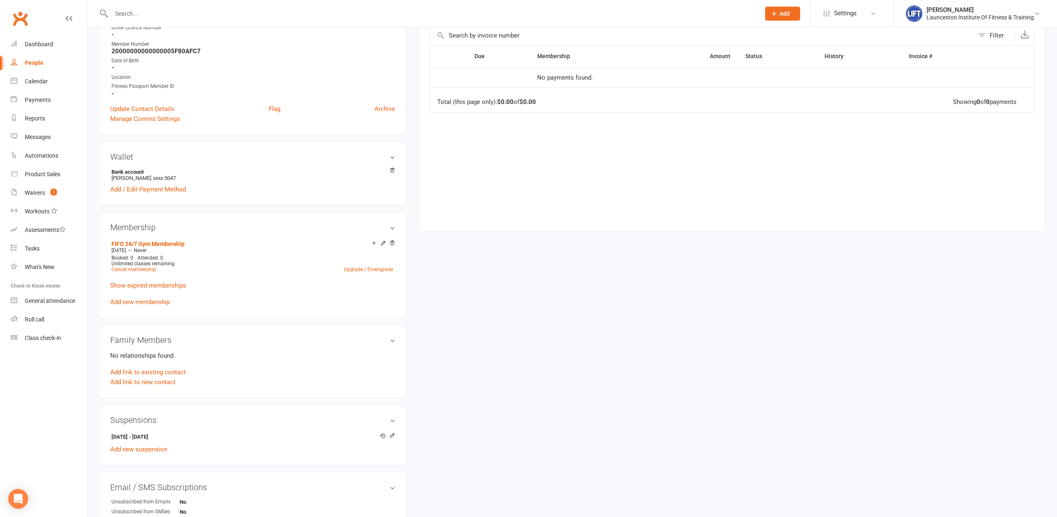
scroll to position [211, 0]
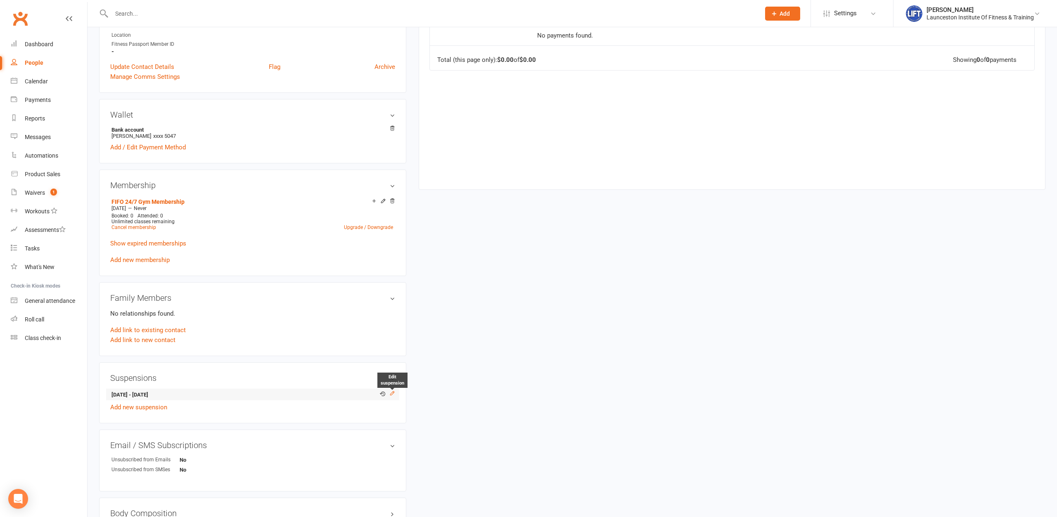
click at [393, 393] on icon at bounding box center [392, 393] width 4 height 4
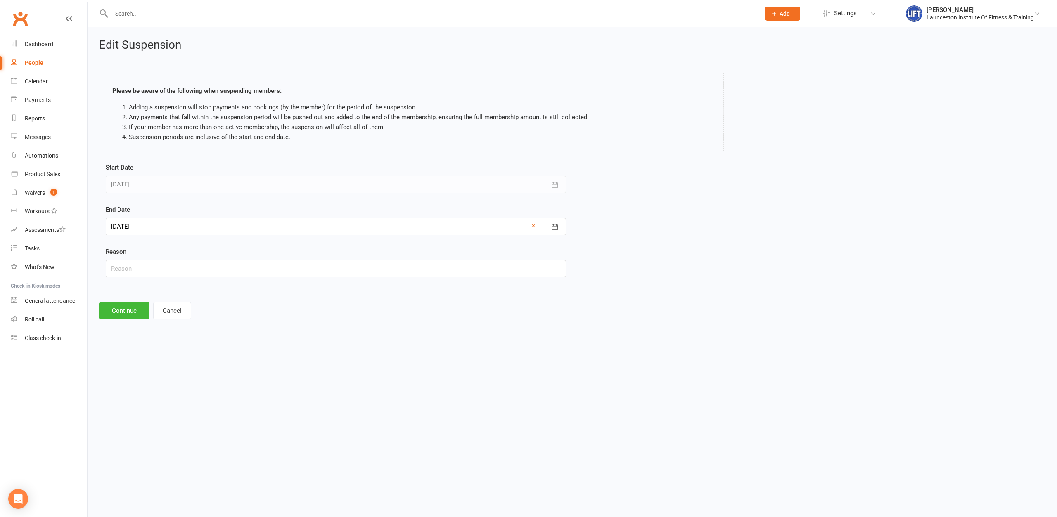
click at [344, 225] on div at bounding box center [336, 226] width 460 height 17
click at [128, 251] on button "button" at bounding box center [119, 247] width 18 height 15
click at [116, 242] on button "button" at bounding box center [119, 247] width 18 height 15
click at [217, 294] on button "11" at bounding box center [211, 294] width 17 height 15
type input "[DATE]"
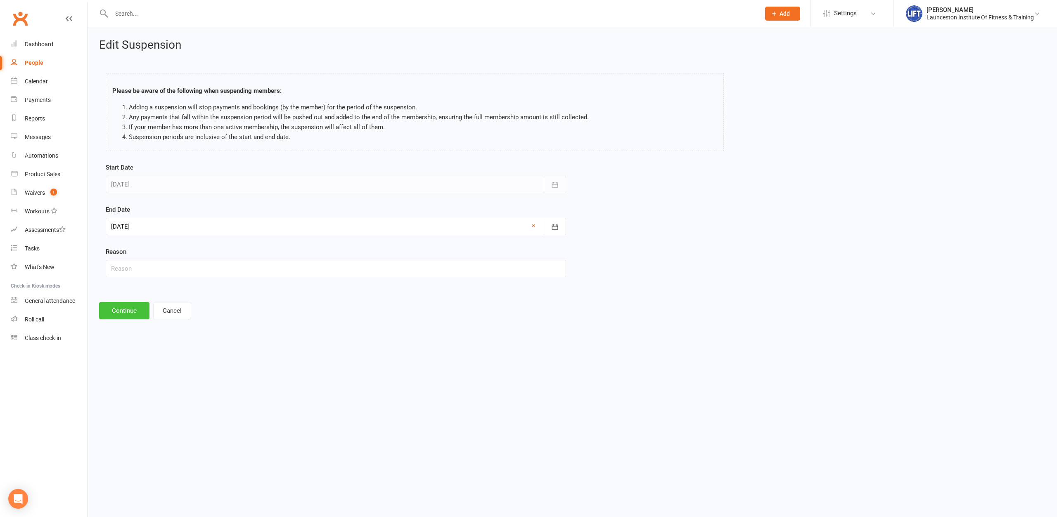
click at [119, 306] on button "Continue" at bounding box center [124, 310] width 50 height 17
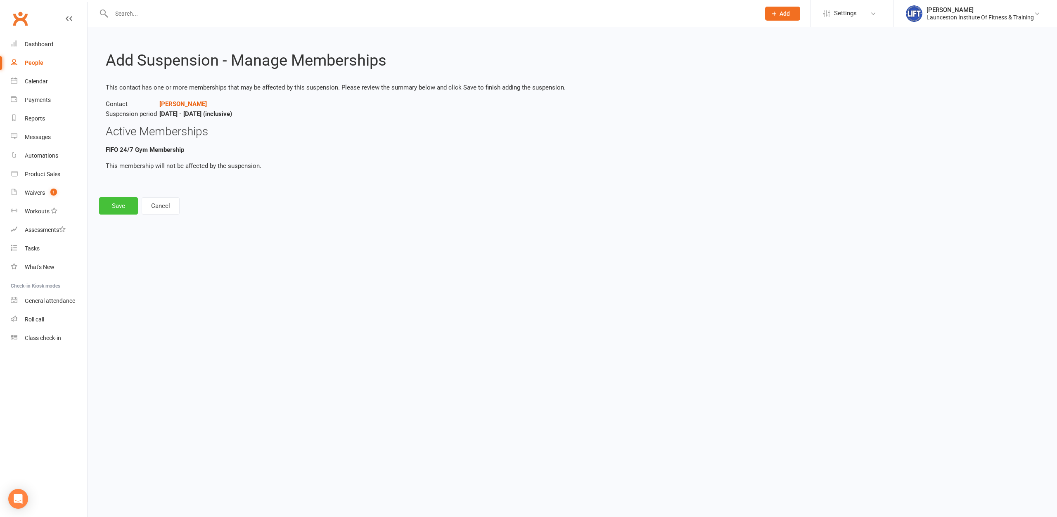
click at [120, 214] on button "Save" at bounding box center [118, 205] width 39 height 17
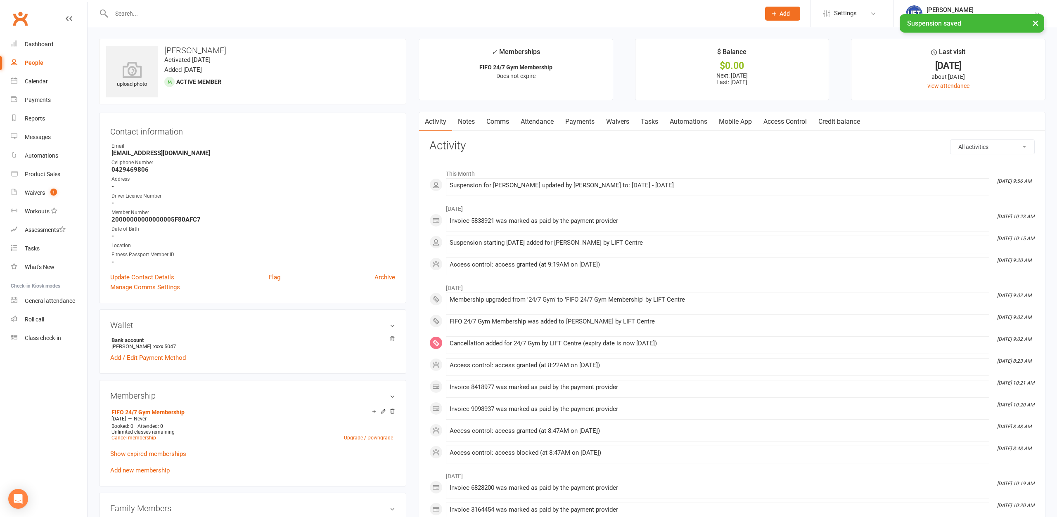
click at [580, 119] on link "Payments" at bounding box center [579, 121] width 41 height 19
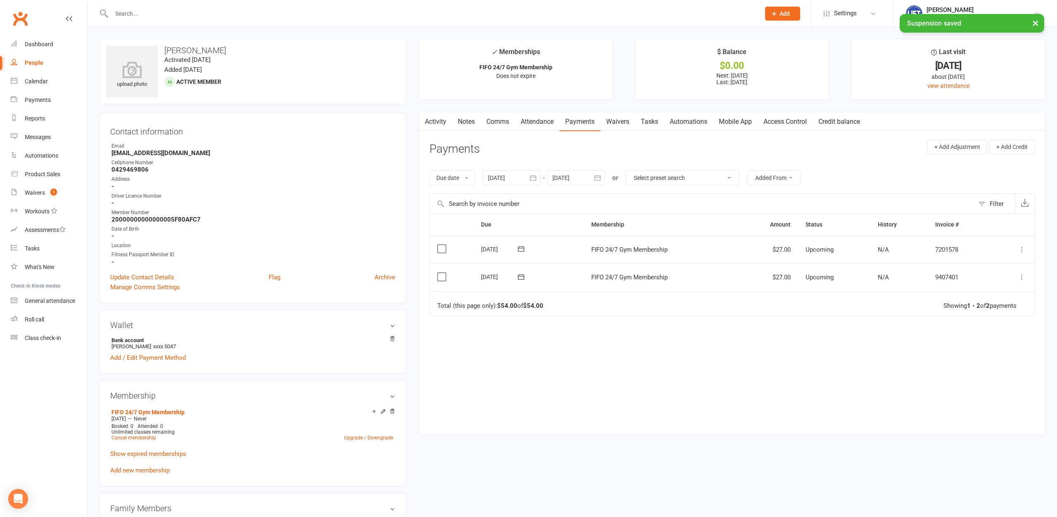
drag, startPoint x: 523, startPoint y: 182, endPoint x: 534, endPoint y: 172, distance: 14.9
click at [524, 180] on div at bounding box center [512, 178] width 58 height 15
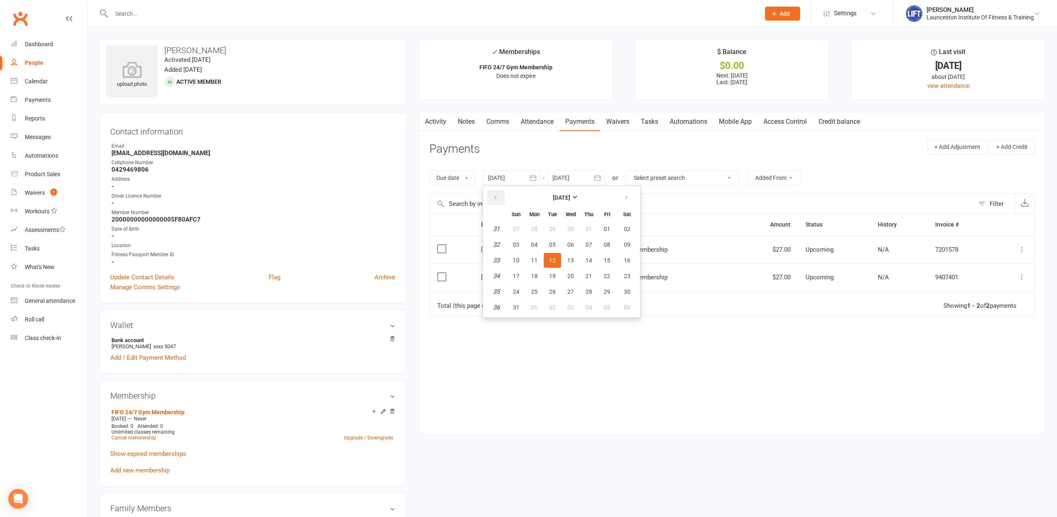
click at [500, 195] on button "button" at bounding box center [496, 197] width 18 height 15
click at [498, 195] on icon "button" at bounding box center [496, 197] width 6 height 7
click at [546, 229] on button "03" at bounding box center [552, 229] width 17 height 15
type input "03 Jun 2025"
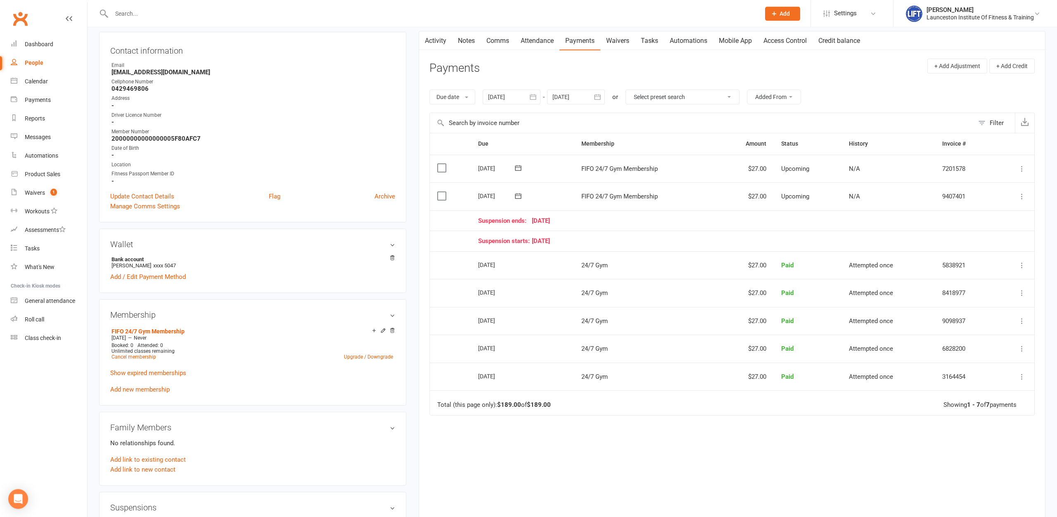
scroll to position [84, 0]
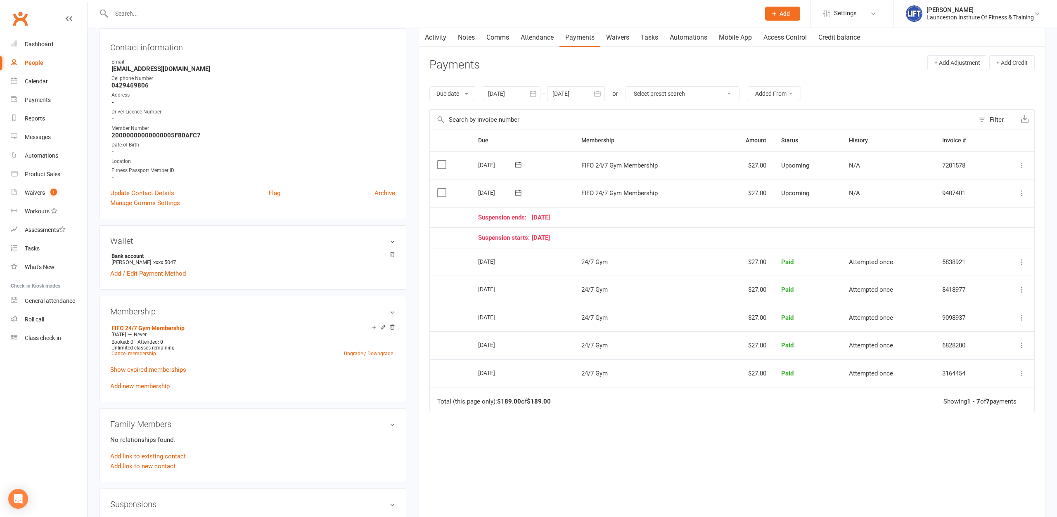
click at [1019, 192] on icon at bounding box center [1022, 193] width 8 height 8
click at [988, 313] on link "Bulk reschedule from this date" at bounding box center [977, 308] width 97 height 17
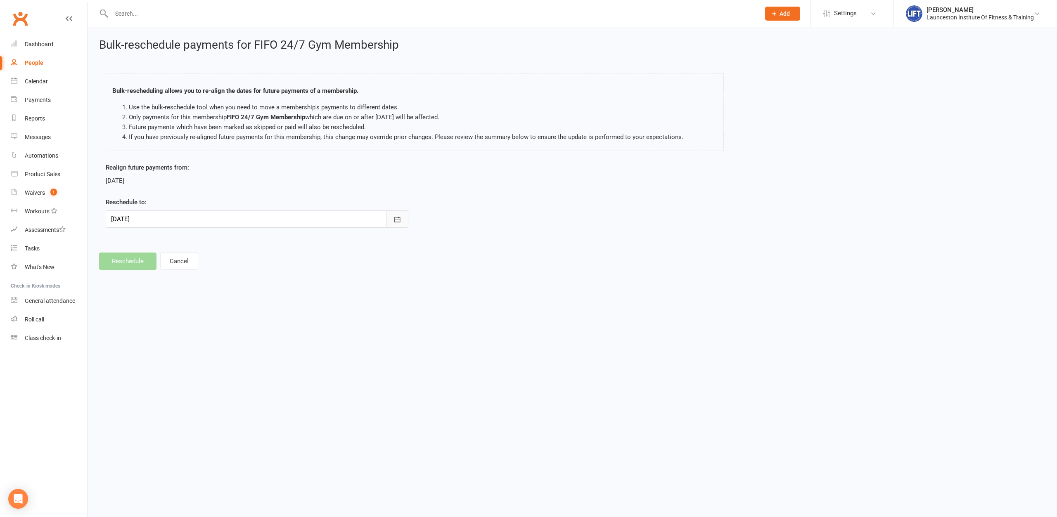
click at [387, 225] on button "button" at bounding box center [397, 219] width 22 height 17
click at [397, 225] on button "button" at bounding box center [397, 219] width 22 height 17
click at [407, 216] on button "button" at bounding box center [397, 219] width 22 height 17
click at [225, 288] on button "12" at bounding box center [229, 287] width 17 height 15
click at [129, 269] on footer "Reschedule Cancel" at bounding box center [572, 261] width 946 height 17
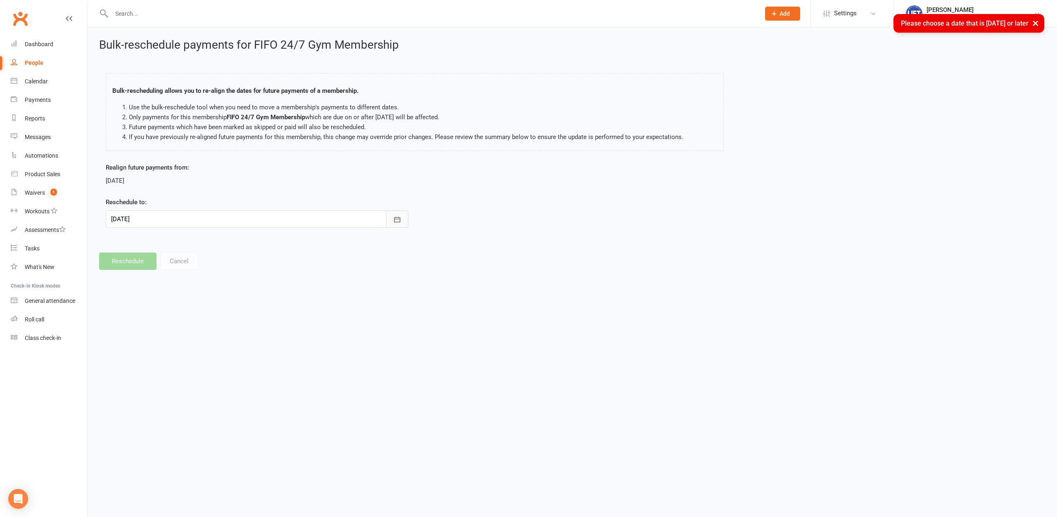
click at [397, 220] on icon "button" at bounding box center [397, 220] width 8 height 8
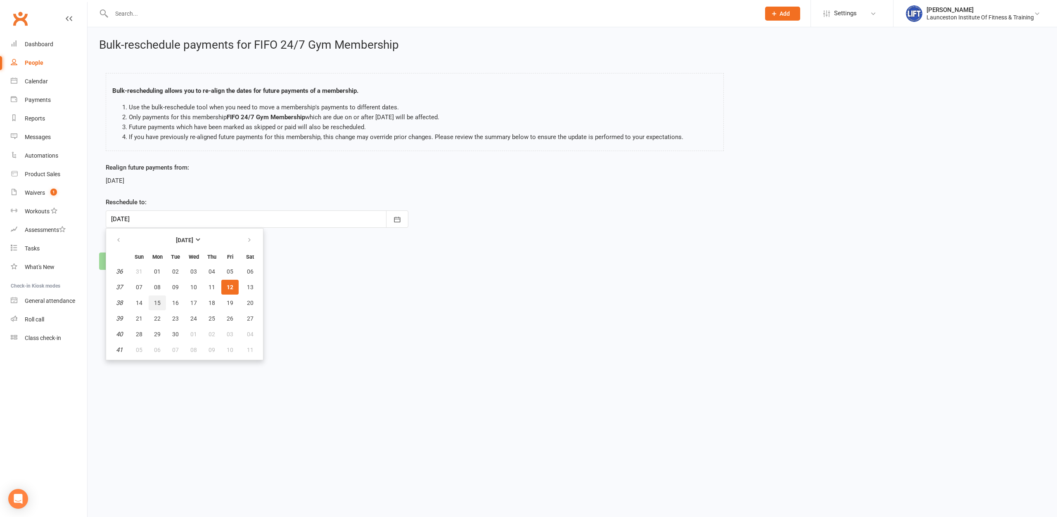
click at [152, 305] on button "15" at bounding box center [157, 303] width 17 height 15
type input "15 Sep 2025"
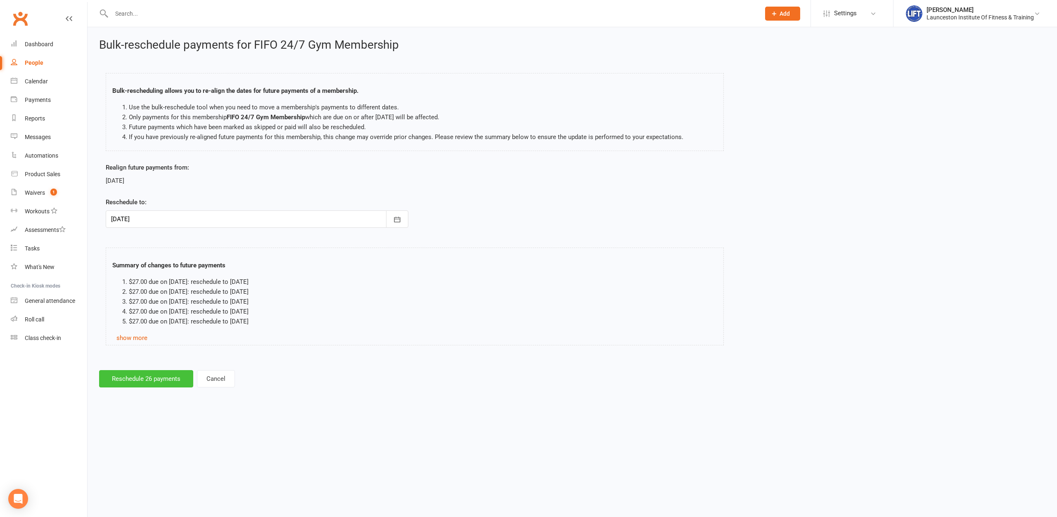
click at [153, 374] on button "Reschedule 26 payments" at bounding box center [146, 378] width 94 height 17
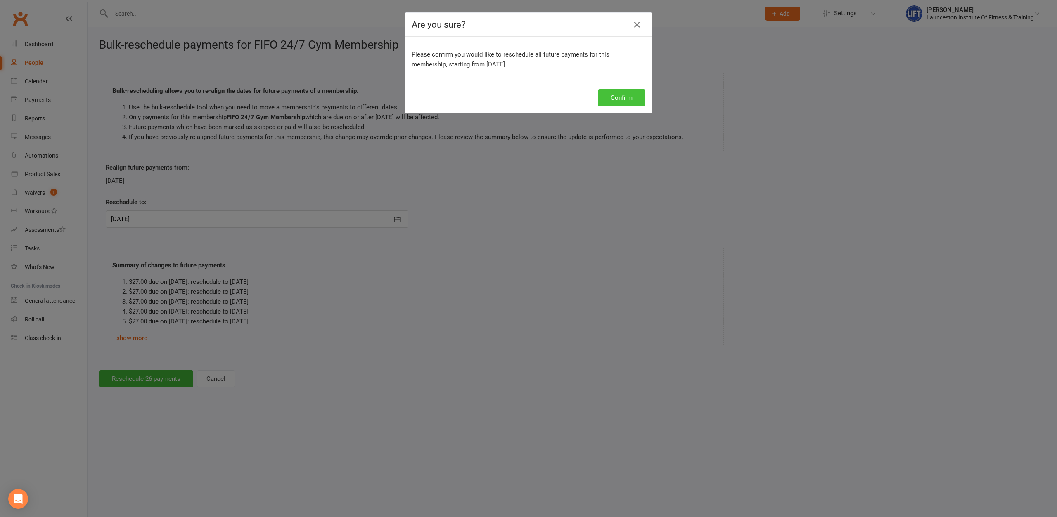
click at [622, 95] on button "Confirm" at bounding box center [621, 97] width 47 height 17
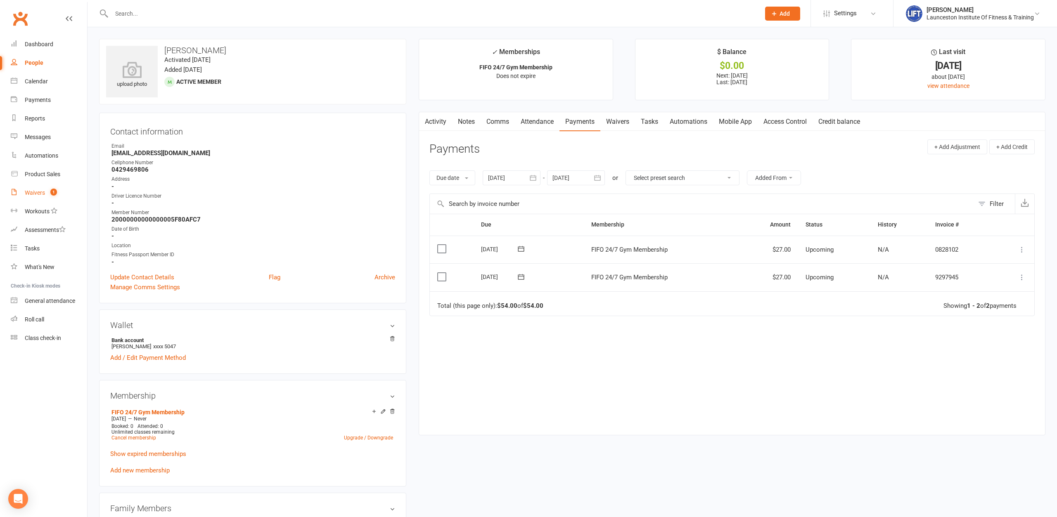
click at [39, 189] on link "Waivers 1" at bounding box center [49, 193] width 76 height 19
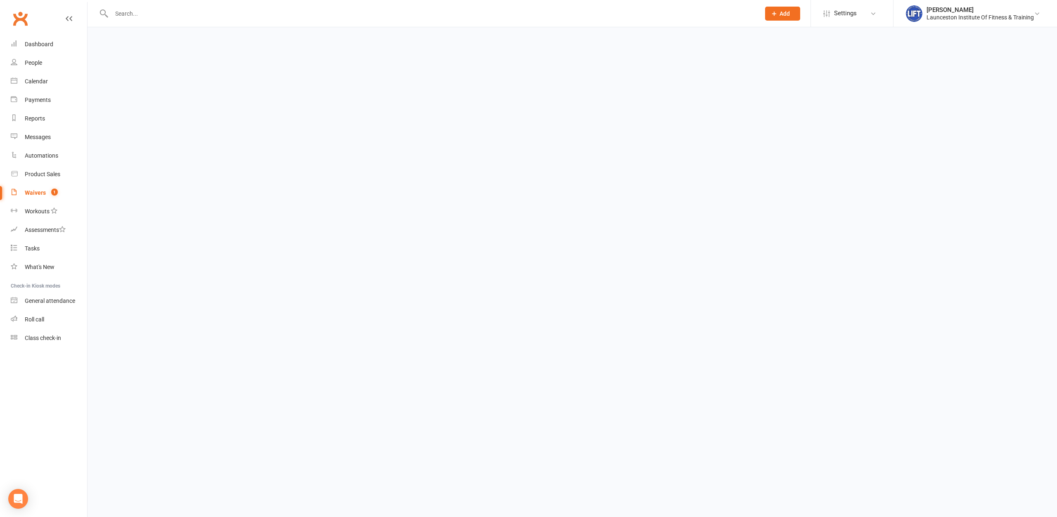
select select "100"
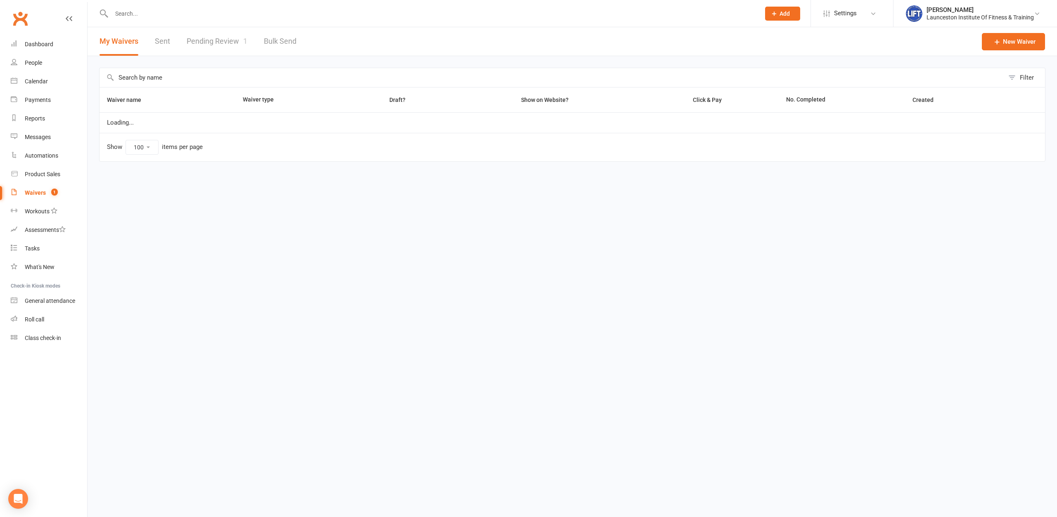
click at [206, 46] on link "Pending Review 1" at bounding box center [217, 41] width 61 height 28
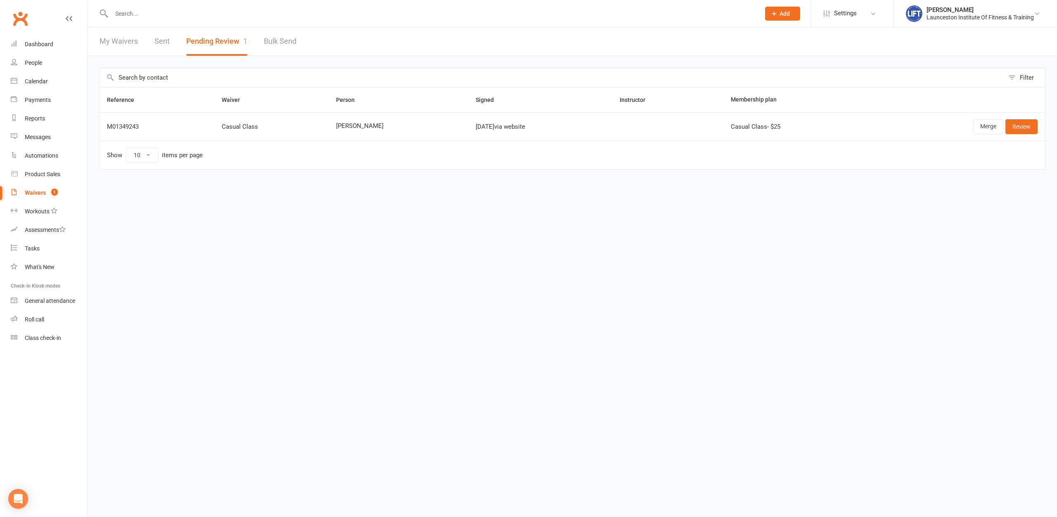
click at [209, 10] on input "text" at bounding box center [431, 14] width 645 height 12
type input "bugg"
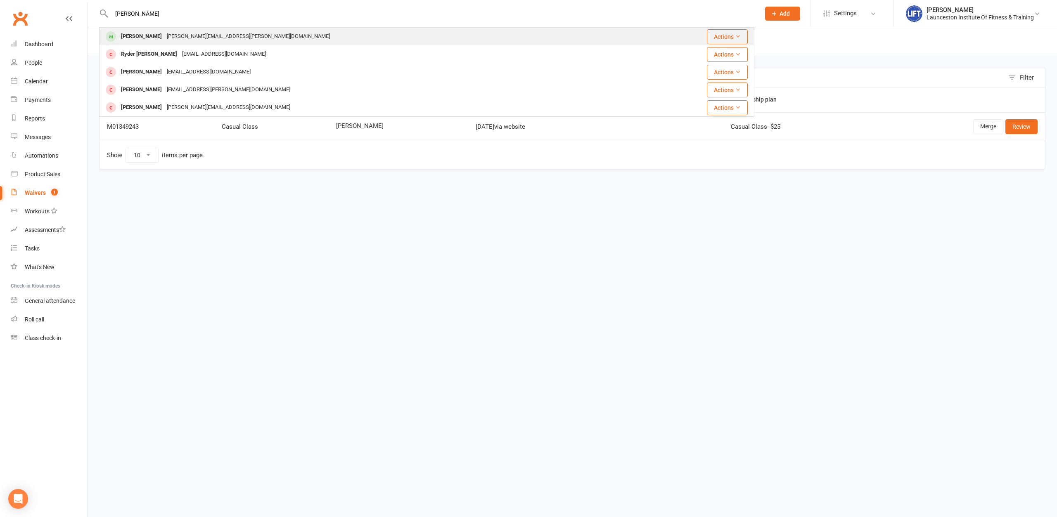
click at [208, 36] on div "[PERSON_NAME][EMAIL_ADDRESS][PERSON_NAME][DOMAIN_NAME]" at bounding box center [248, 37] width 168 height 12
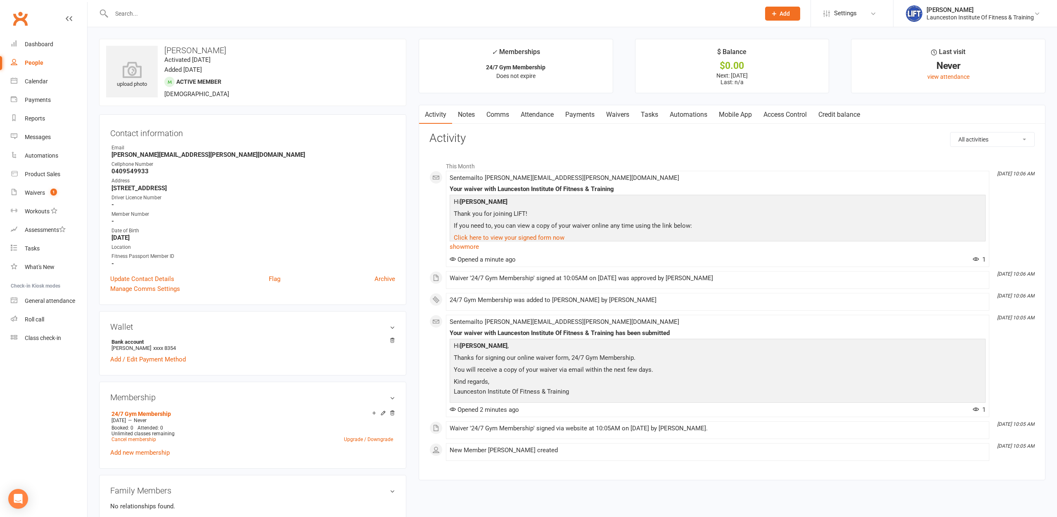
click at [800, 117] on link "Access Control" at bounding box center [785, 114] width 55 height 19
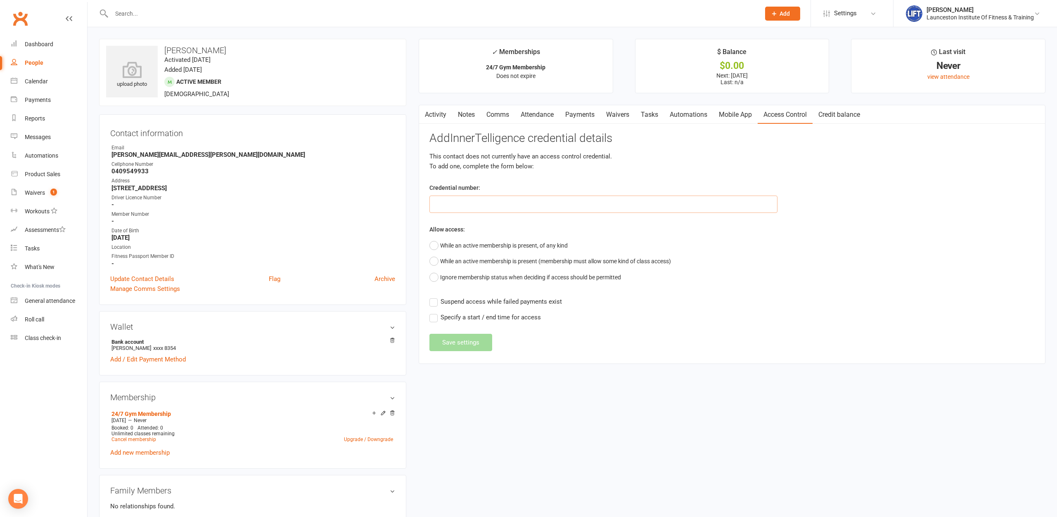
click at [628, 199] on input "text" at bounding box center [603, 204] width 348 height 17
paste input "200000000000000049735EEE"
type input "200000000000000049735EEE"
click at [554, 247] on button "While an active membership is present, of any kind" at bounding box center [498, 246] width 138 height 16
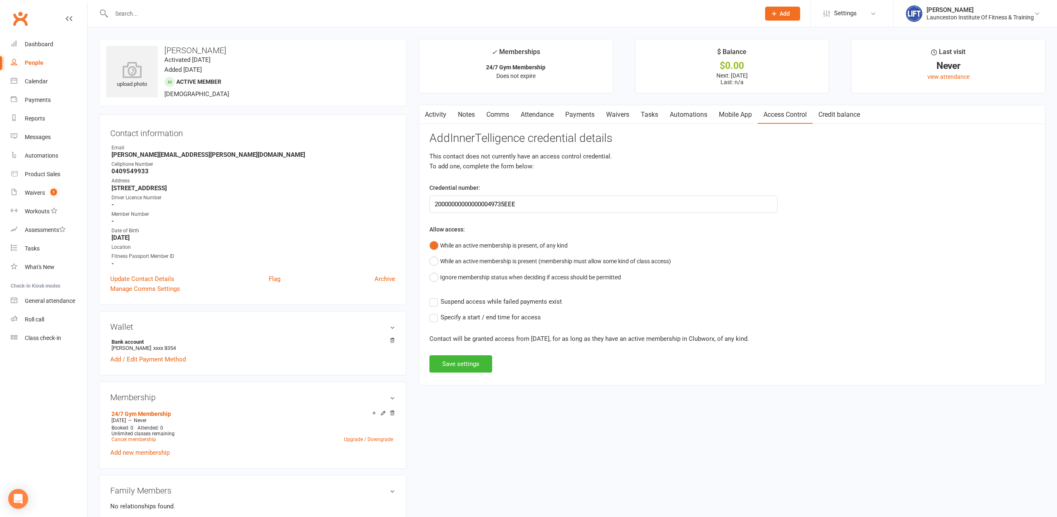
click at [527, 303] on span "Suspend access while failed payments exist" at bounding box center [501, 301] width 121 height 9
click at [527, 297] on input "Suspend access while failed payments exist" at bounding box center [495, 297] width 133 height 0
click at [462, 378] on div "Activity Notes Comms Attendance Payments Waivers Tasks Automations Mobile App A…" at bounding box center [732, 245] width 627 height 281
click at [462, 363] on button "Save settings" at bounding box center [460, 363] width 63 height 17
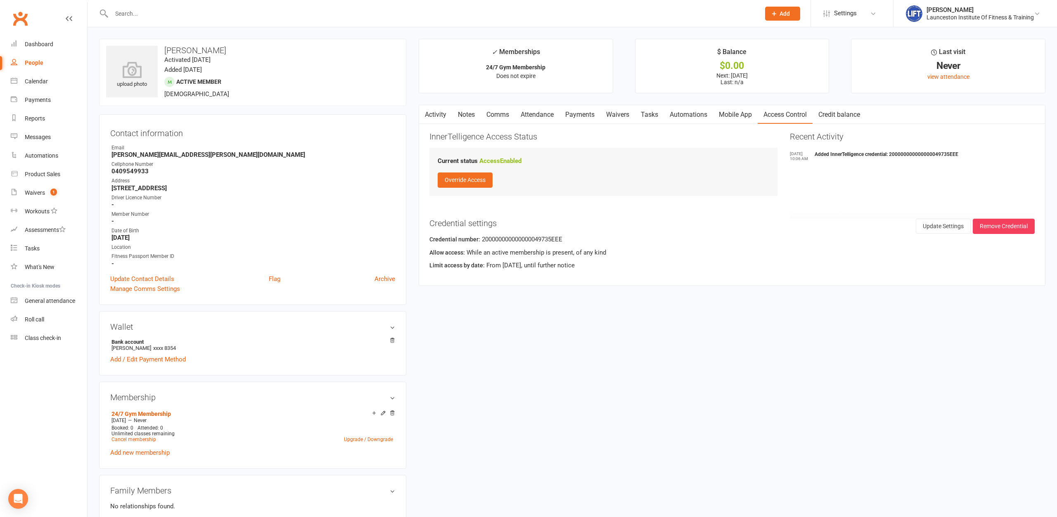
click at [342, 168] on li "Cellphone Number 0409549933" at bounding box center [252, 168] width 285 height 14
click at [27, 85] on link "Calendar" at bounding box center [49, 81] width 76 height 19
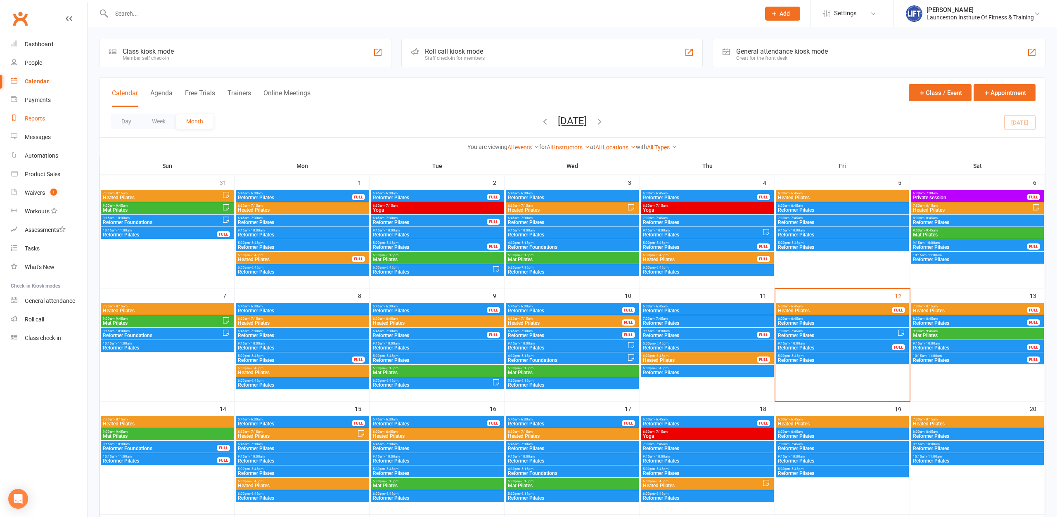
click at [40, 119] on div "Reports" at bounding box center [35, 118] width 20 height 7
select select "100"
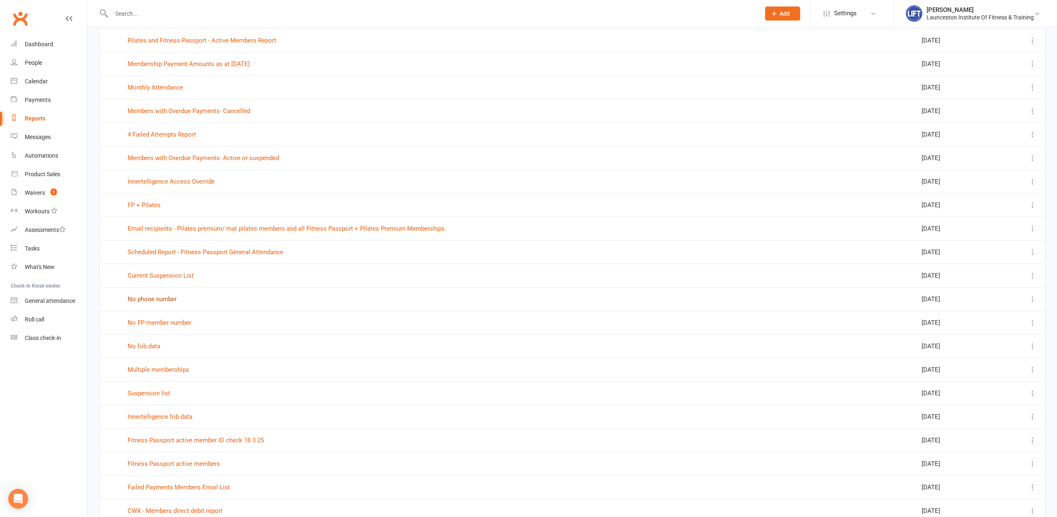
scroll to position [168, 0]
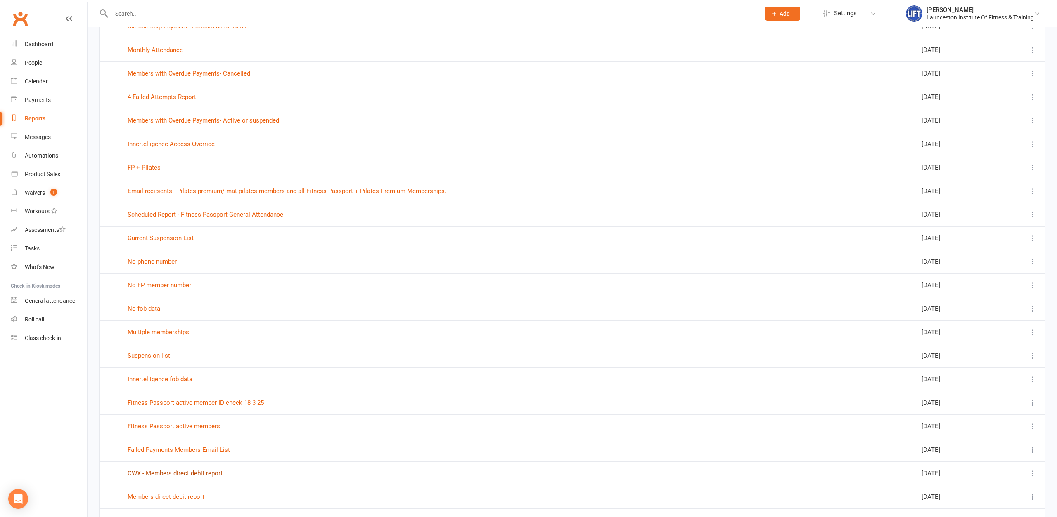
click at [178, 475] on link "CWX - Members direct debit report" at bounding box center [175, 473] width 95 height 7
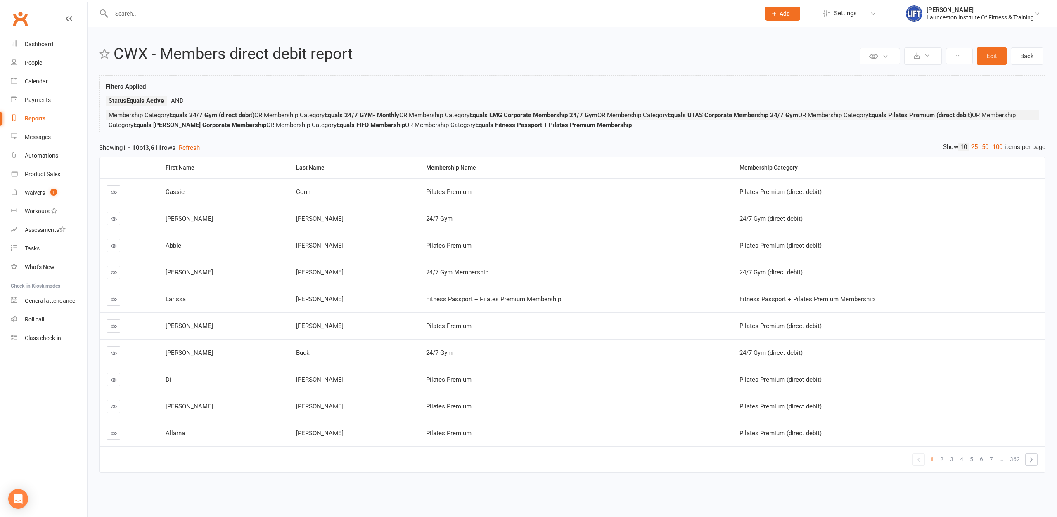
click at [34, 121] on div "Reports" at bounding box center [35, 118] width 21 height 7
select select "100"
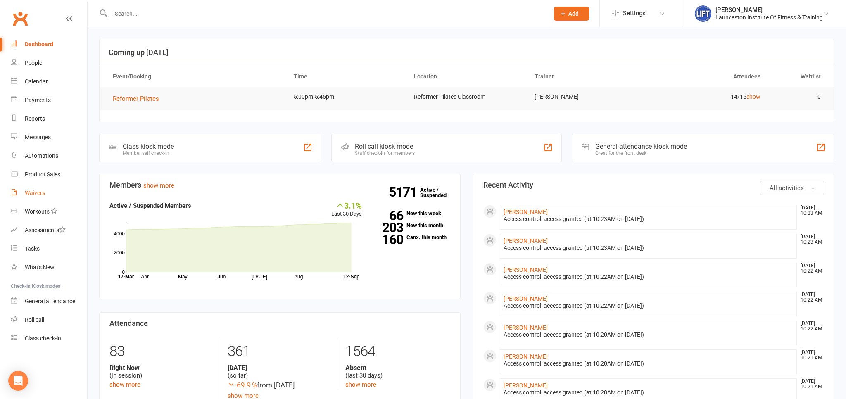
click at [32, 189] on link "Waivers" at bounding box center [49, 193] width 76 height 19
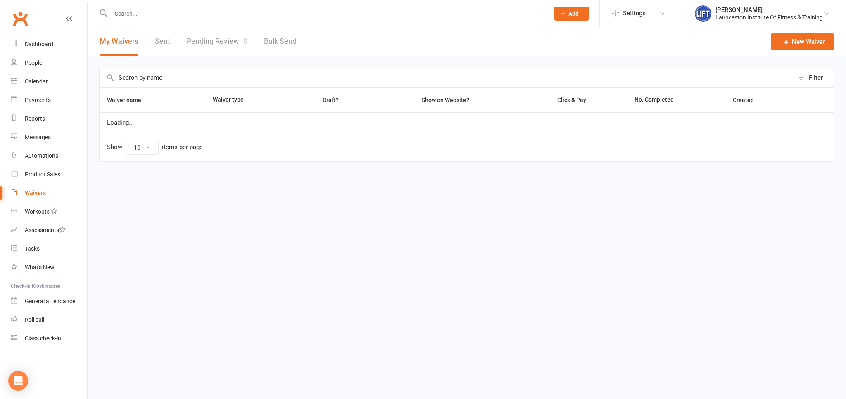
select select "100"
click at [220, 41] on link "Pending Review 0" at bounding box center [217, 41] width 61 height 28
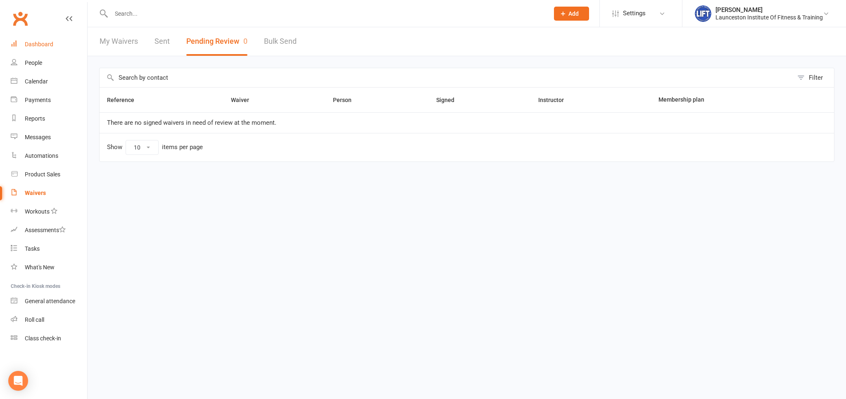
click at [44, 44] on div "Dashboard" at bounding box center [39, 44] width 28 height 7
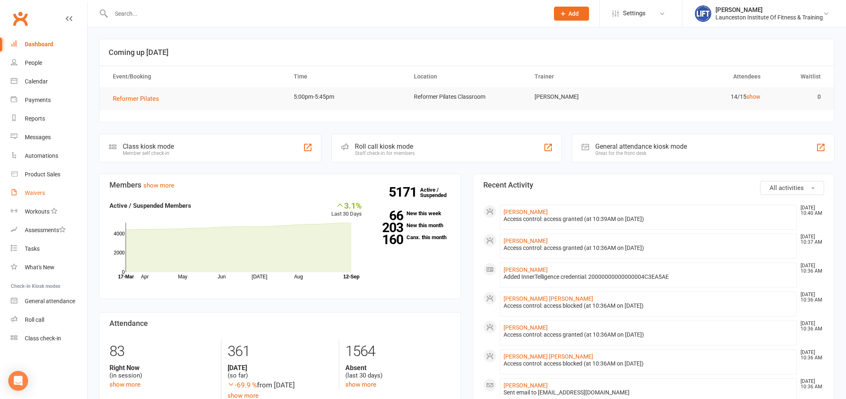
click at [31, 195] on div "Waivers" at bounding box center [35, 193] width 20 height 7
select select "100"
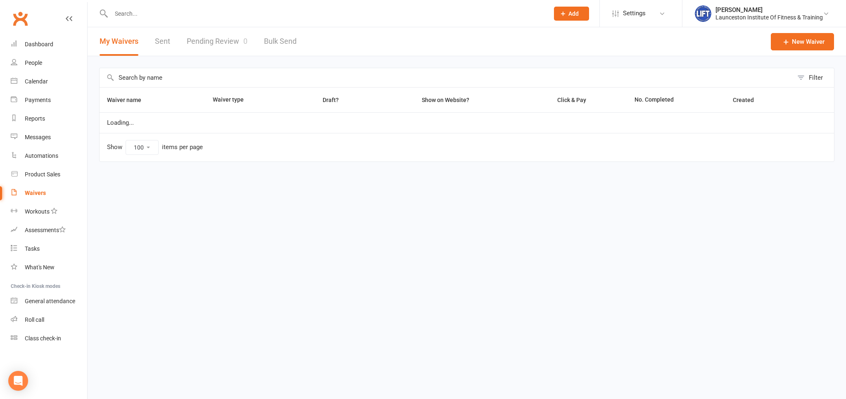
click at [215, 40] on link "Pending Review 0" at bounding box center [217, 41] width 61 height 28
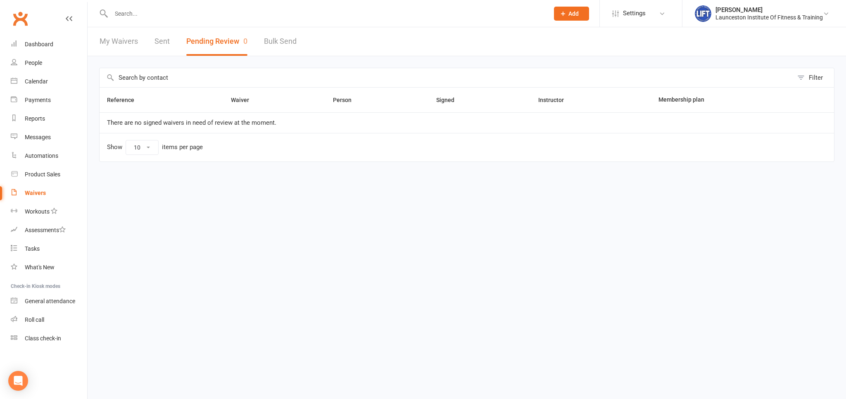
click at [164, 17] on input "text" at bounding box center [326, 14] width 434 height 12
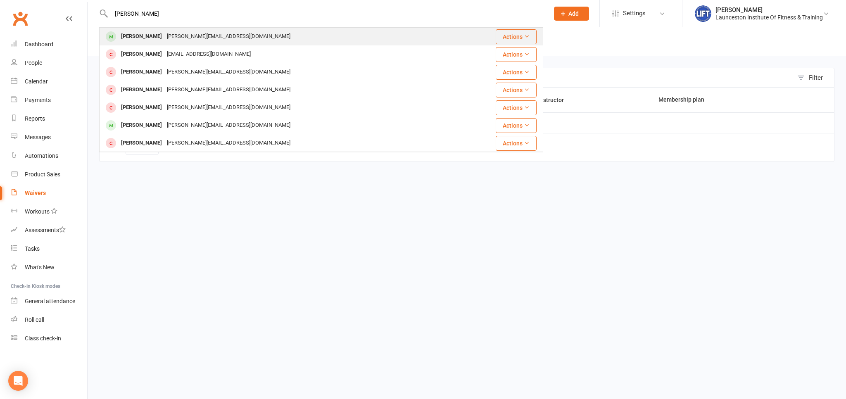
type input "[PERSON_NAME]"
click at [206, 40] on div "[PERSON_NAME][EMAIL_ADDRESS][DOMAIN_NAME]" at bounding box center [228, 37] width 128 height 12
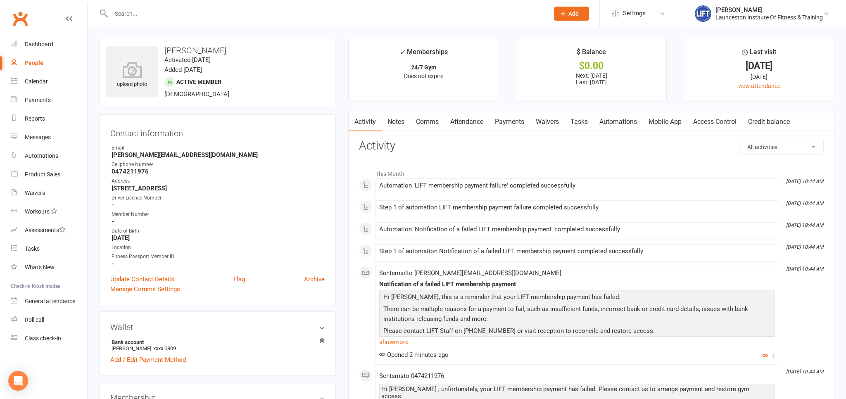
drag, startPoint x: 689, startPoint y: 126, endPoint x: 695, endPoint y: 125, distance: 5.5
click at [695, 125] on div "Activity Notes Comms Attendance Payments Waivers Tasks Automations Mobile App A…" at bounding box center [571, 121] width 447 height 19
drag, startPoint x: 522, startPoint y: 121, endPoint x: 518, endPoint y: 124, distance: 4.5
click at [519, 123] on link "Payments" at bounding box center [509, 121] width 41 height 19
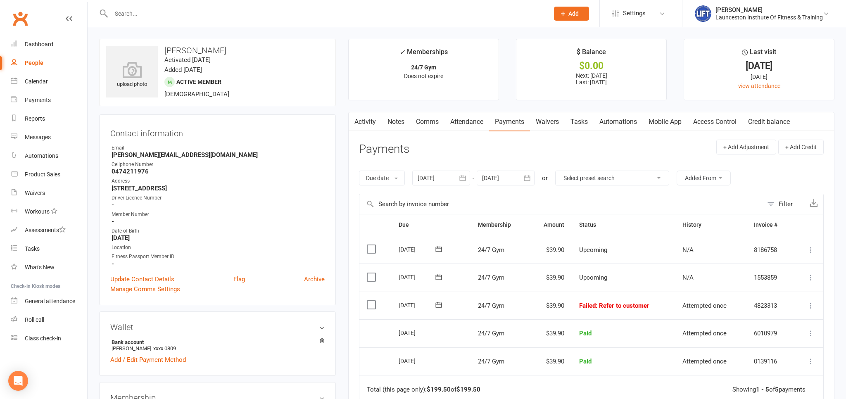
click at [693, 118] on link "Access Control" at bounding box center [714, 121] width 55 height 19
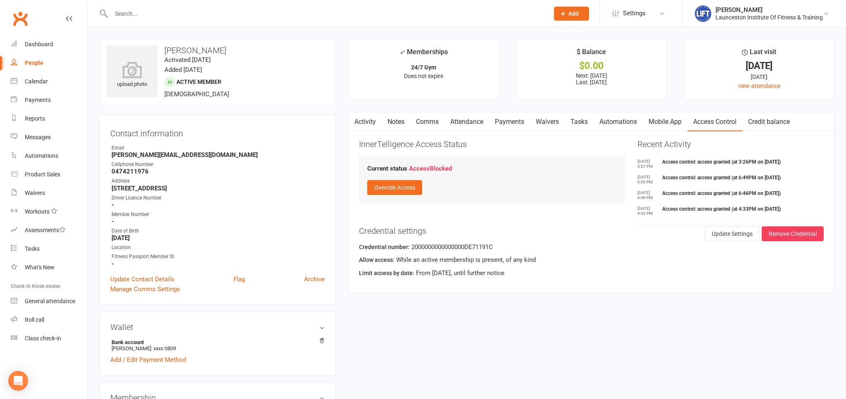
click at [509, 120] on link "Payments" at bounding box center [509, 121] width 41 height 19
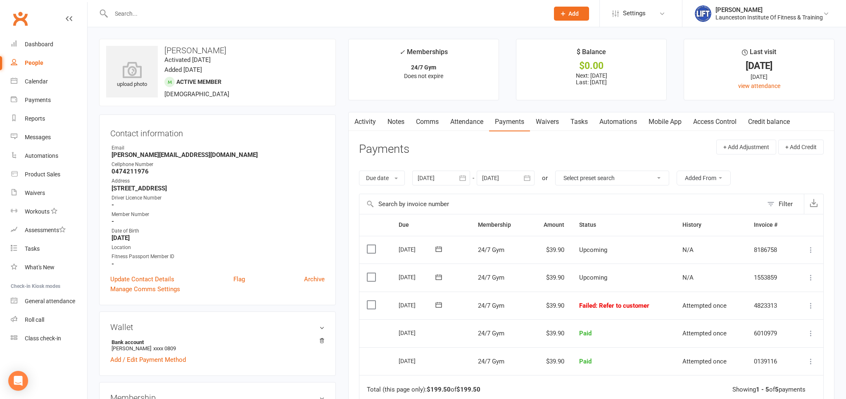
click at [719, 122] on link "Access Control" at bounding box center [714, 121] width 55 height 19
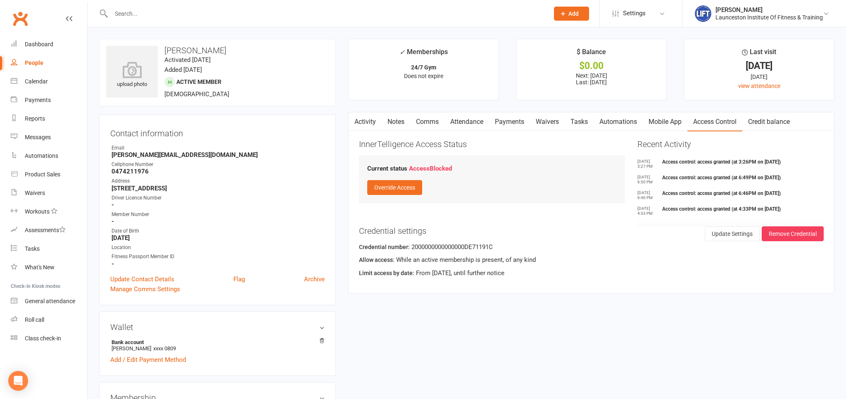
click at [510, 126] on link "Payments" at bounding box center [509, 121] width 41 height 19
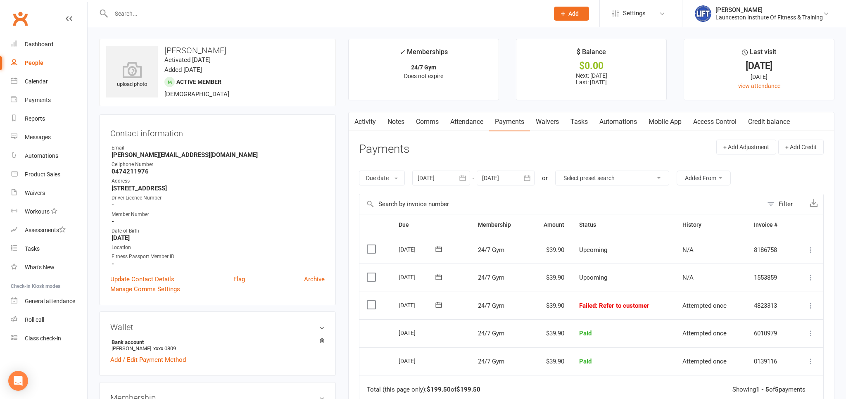
click at [813, 305] on icon at bounding box center [810, 305] width 8 height 8
click at [790, 336] on link "Mark as Paid (POS)" at bounding box center [774, 338] width 82 height 17
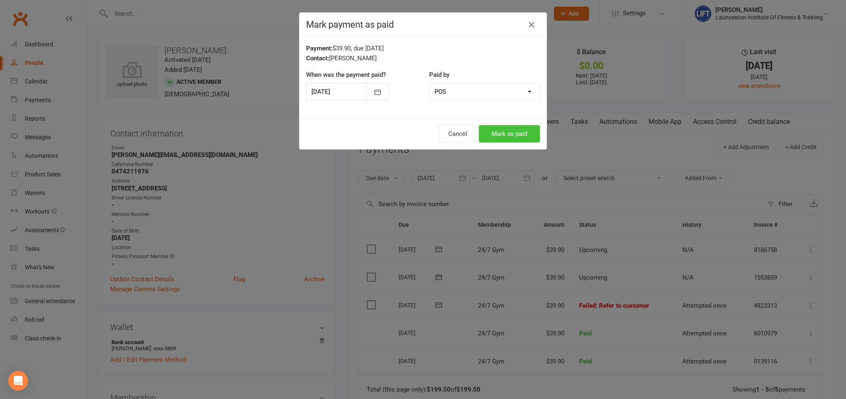
drag, startPoint x: 516, startPoint y: 132, endPoint x: 514, endPoint y: 140, distance: 8.9
click at [516, 131] on button "Mark as paid" at bounding box center [509, 133] width 61 height 17
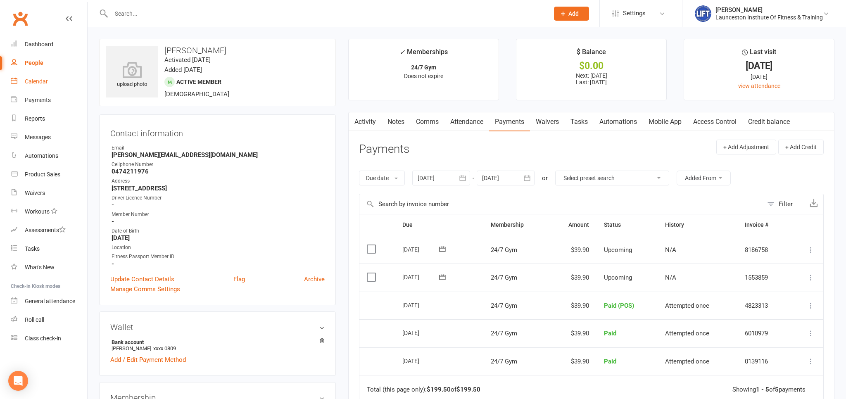
click at [40, 83] on div "Calendar" at bounding box center [36, 81] width 23 height 7
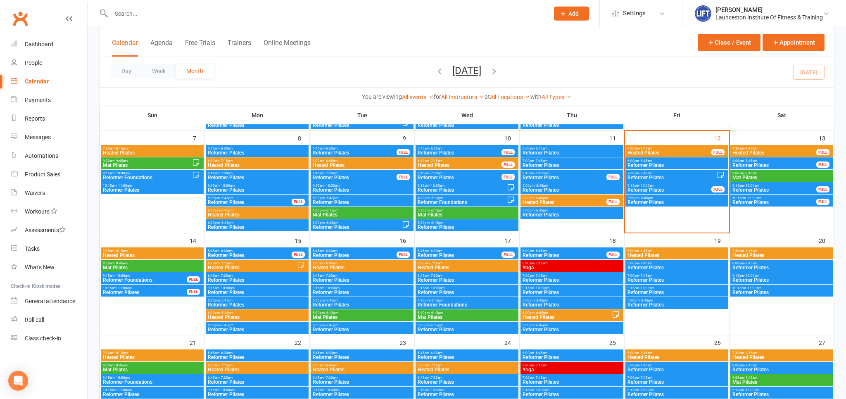
scroll to position [130, 0]
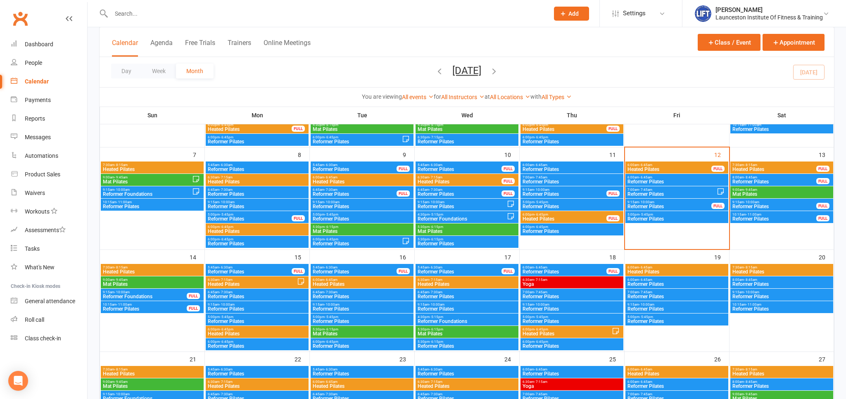
click at [772, 175] on span "8:00am - 8:45am" at bounding box center [774, 177] width 85 height 4
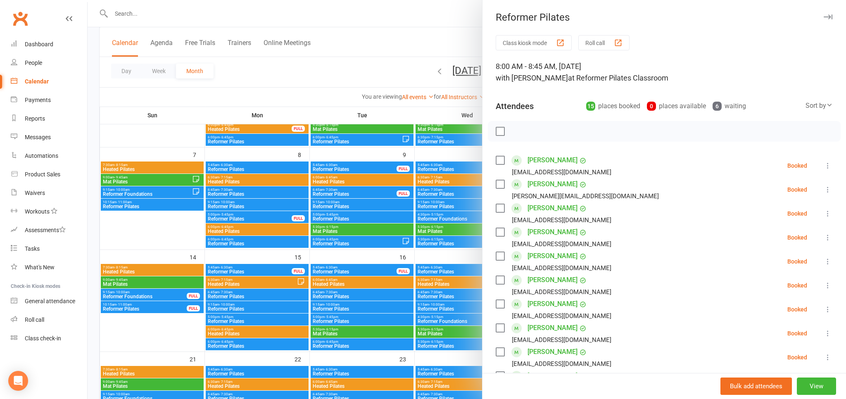
click at [420, 42] on div at bounding box center [467, 199] width 758 height 399
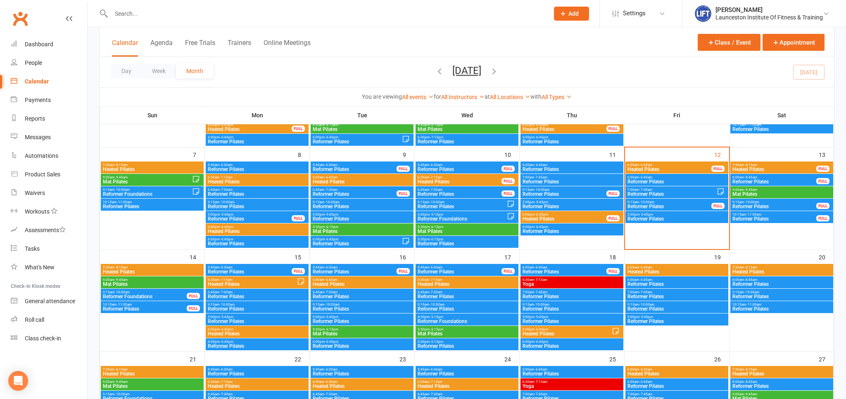
click at [774, 202] on span "9:15am - 10:00am" at bounding box center [774, 202] width 85 height 4
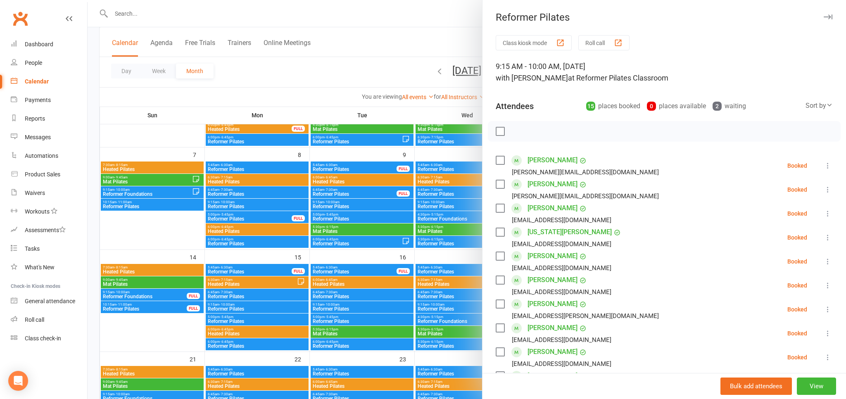
click at [416, 51] on div at bounding box center [467, 199] width 758 height 399
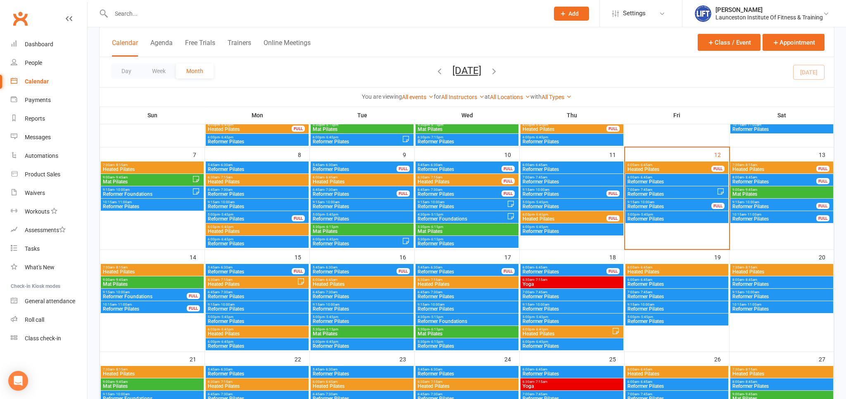
click at [795, 216] on span "10:15am - 11:00am" at bounding box center [774, 215] width 85 height 4
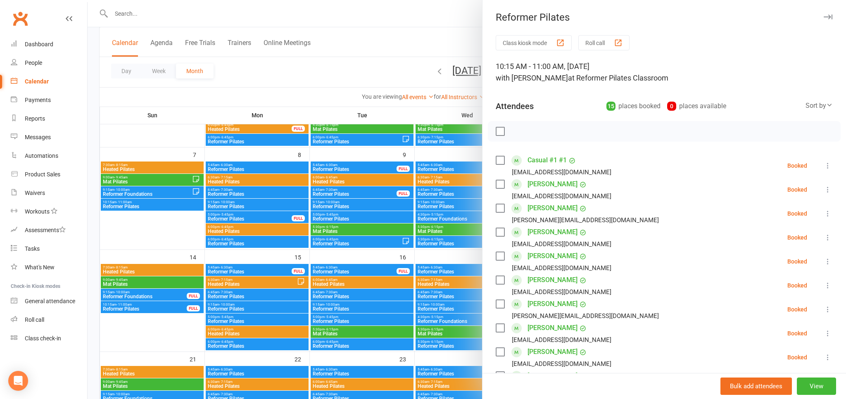
click at [379, 78] on div at bounding box center [467, 199] width 758 height 399
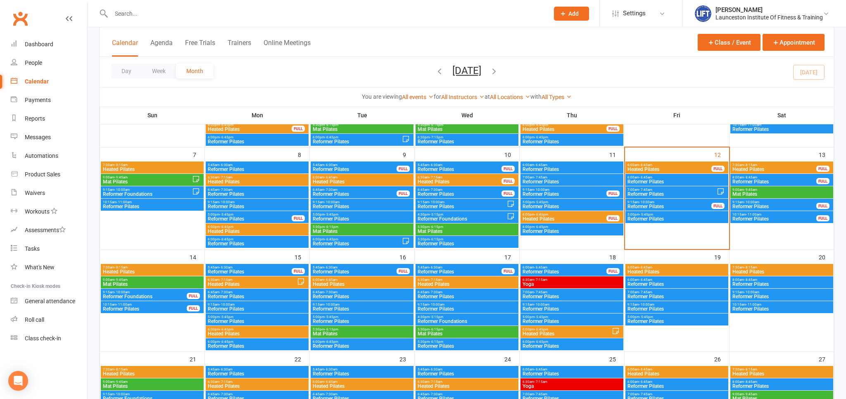
click at [779, 205] on span "Reformer Pilates" at bounding box center [774, 206] width 85 height 5
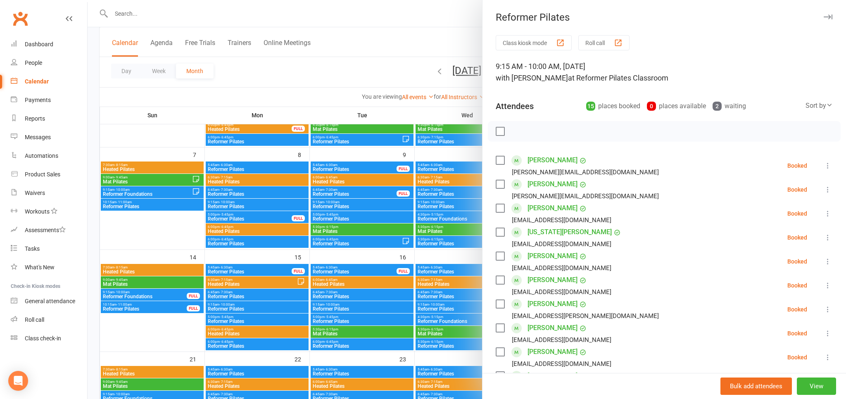
click at [404, 45] on div at bounding box center [467, 199] width 758 height 399
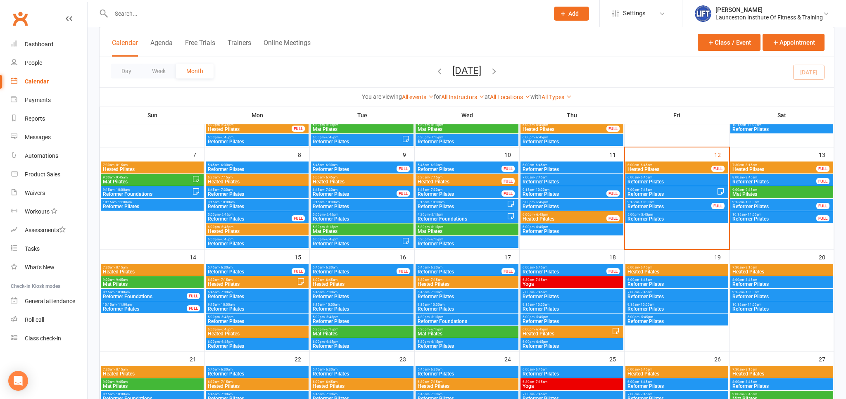
click at [157, 292] on span "9:15am - 10:00am" at bounding box center [144, 292] width 85 height 4
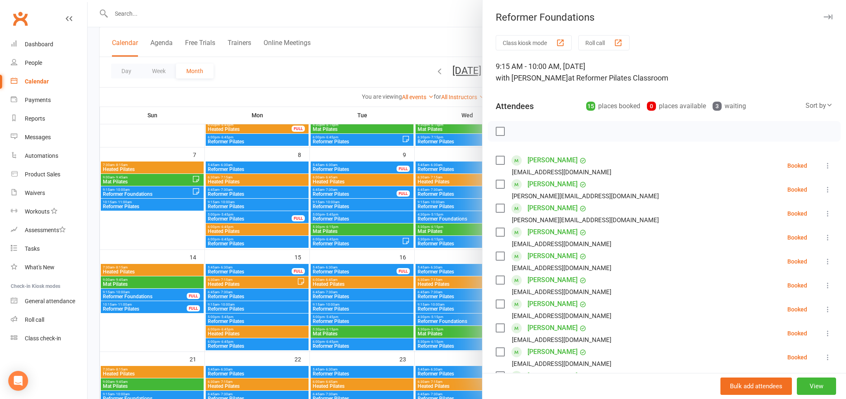
click at [409, 62] on div at bounding box center [467, 199] width 758 height 399
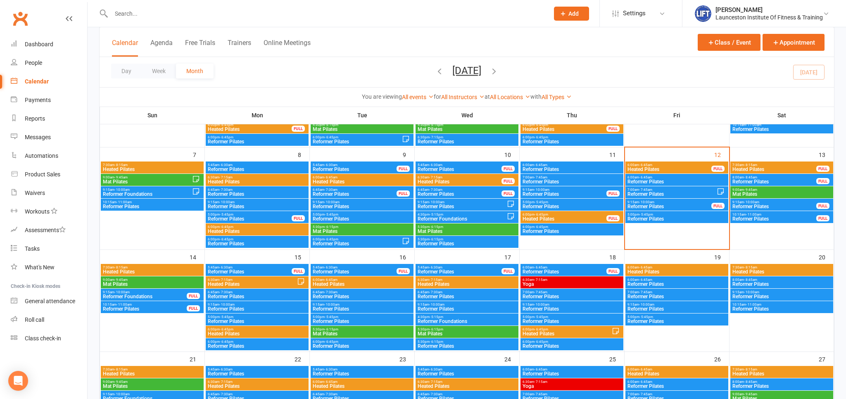
click at [135, 310] on span "Reformer Pilates" at bounding box center [144, 308] width 85 height 5
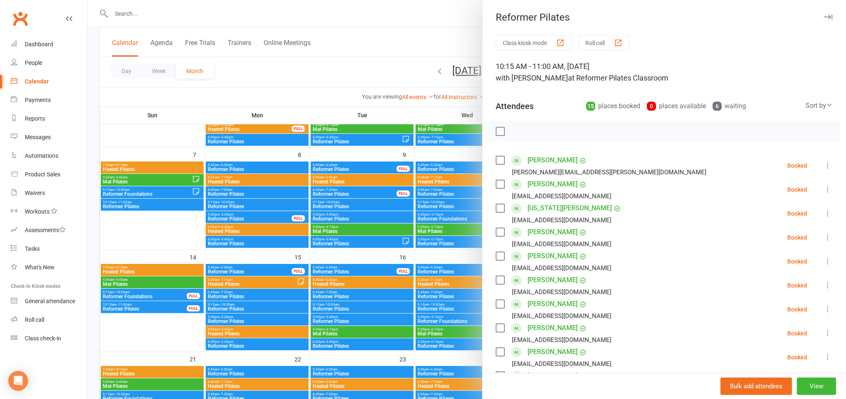
click at [388, 33] on div at bounding box center [467, 199] width 758 height 399
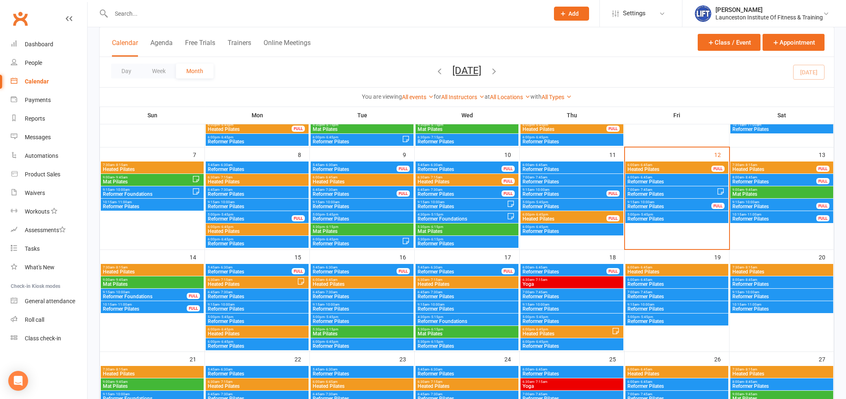
click at [768, 192] on span "Mat Pilates" at bounding box center [782, 194] width 100 height 5
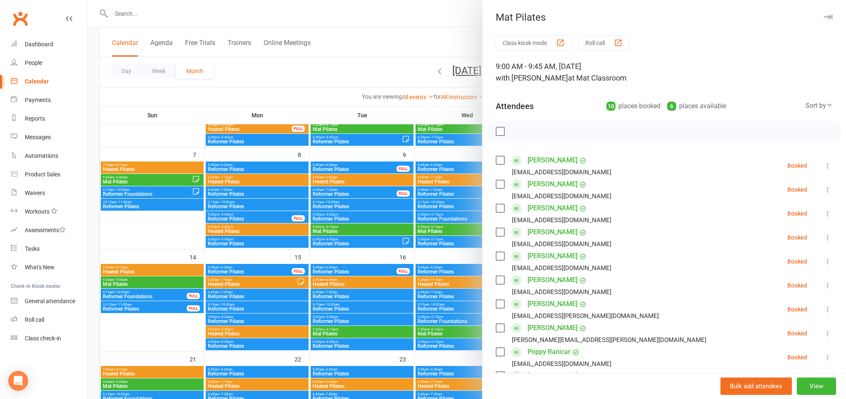
click at [379, 24] on div at bounding box center [467, 199] width 758 height 399
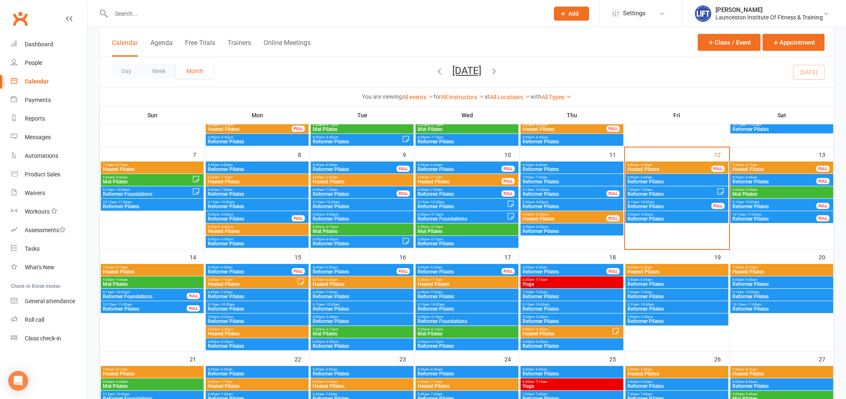
click at [775, 167] on span "Heated Pilates" at bounding box center [774, 169] width 85 height 5
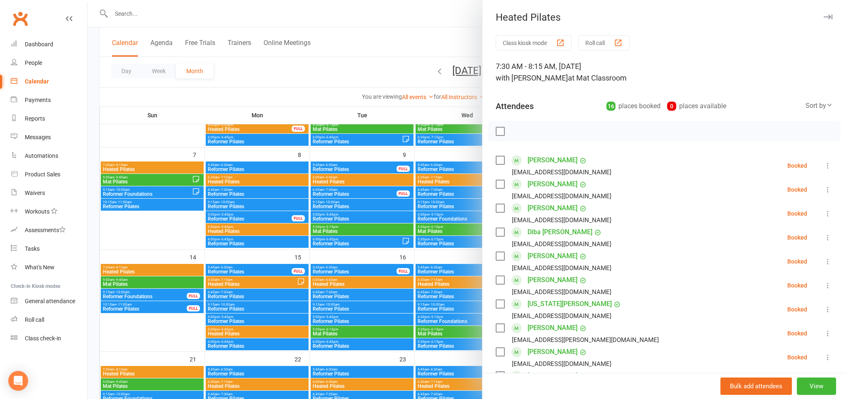
click at [423, 43] on div at bounding box center [467, 199] width 758 height 399
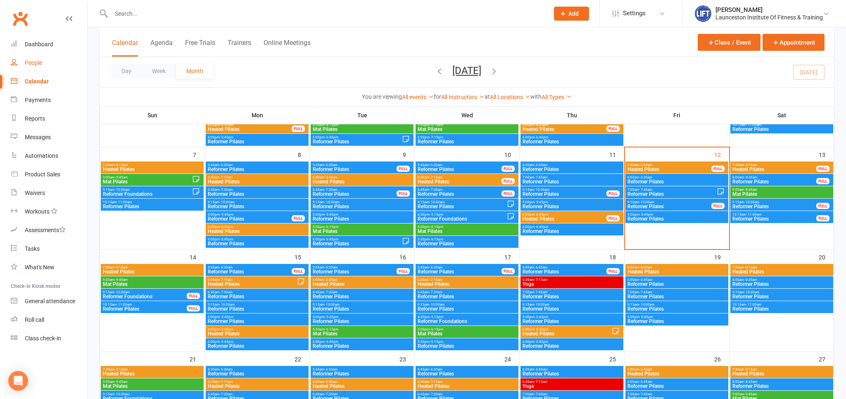
click at [34, 59] on link "People" at bounding box center [49, 63] width 76 height 19
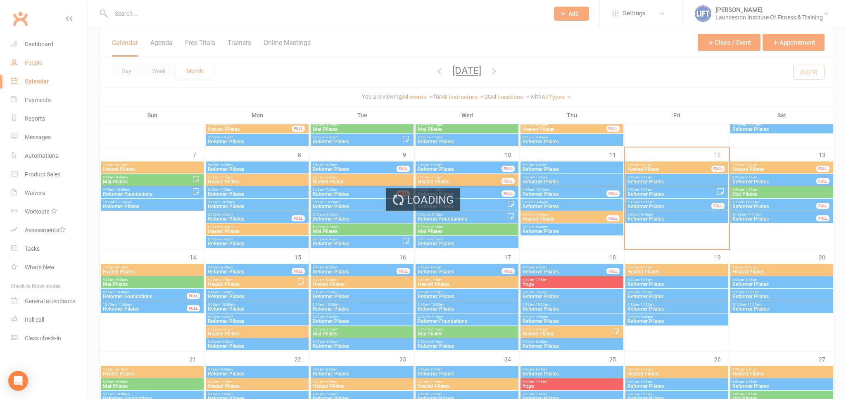
select select "100"
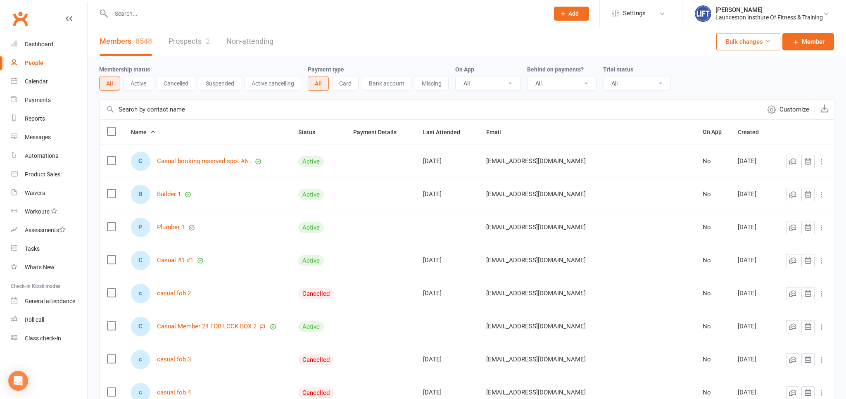
click at [132, 10] on input "text" at bounding box center [326, 14] width 434 height 12
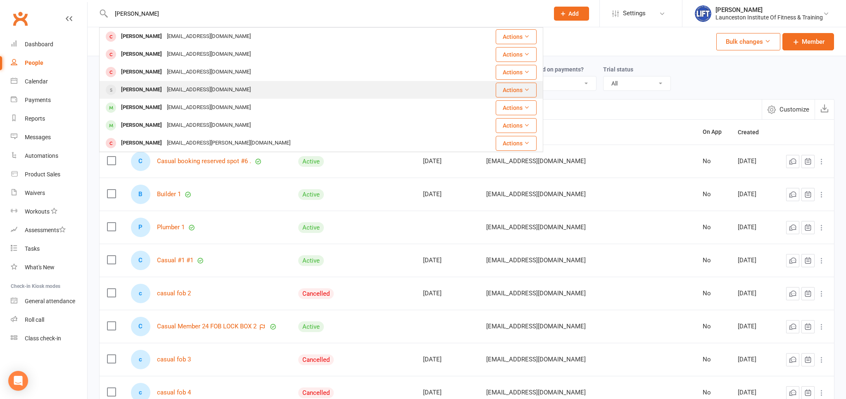
type input "annie"
click at [184, 91] on div "abccook2007@icloud.com" at bounding box center [208, 90] width 89 height 12
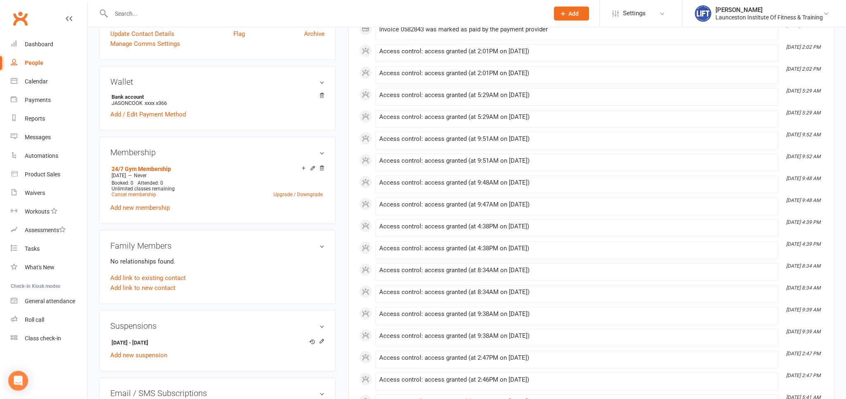
scroll to position [261, 0]
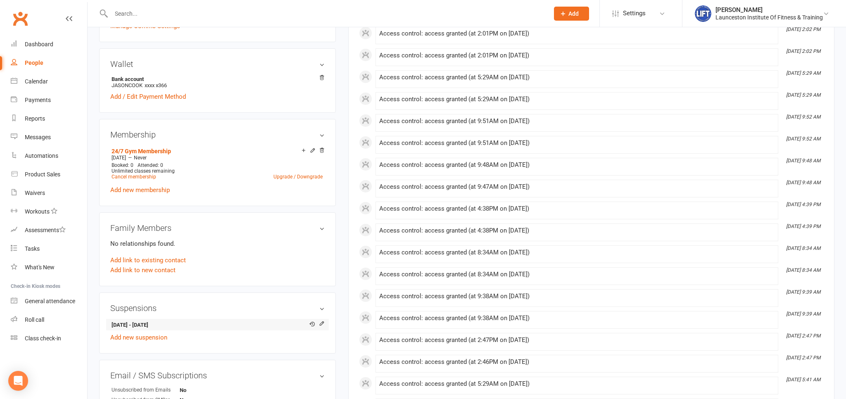
click at [269, 322] on strong "18 Jul 2025 - 26 Sep 2025" at bounding box center [215, 325] width 209 height 9
click at [313, 322] on icon at bounding box center [311, 323] width 5 height 5
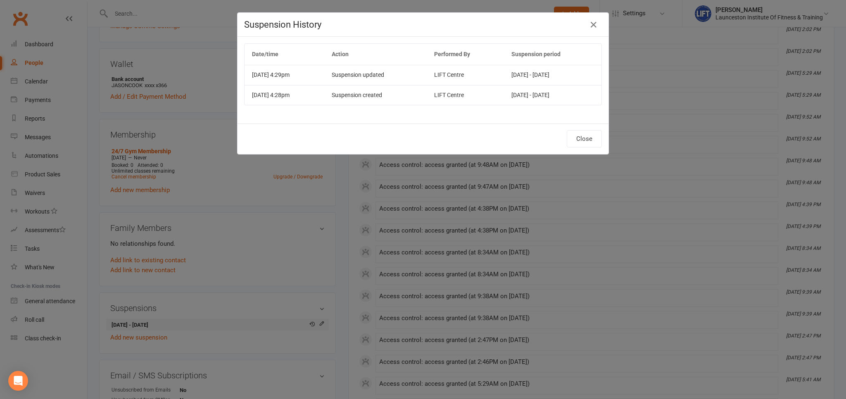
click at [313, 322] on div "Suspension History Date/time Action Performed By Suspension period Jul 18, 2025…" at bounding box center [423, 199] width 846 height 399
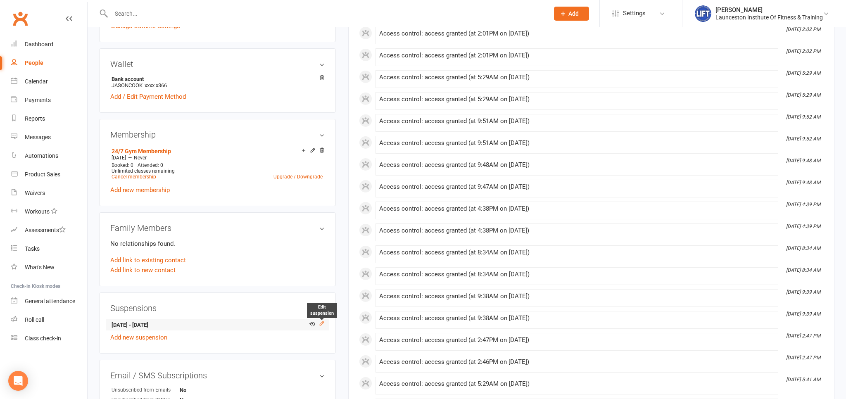
click at [321, 322] on icon at bounding box center [322, 323] width 6 height 6
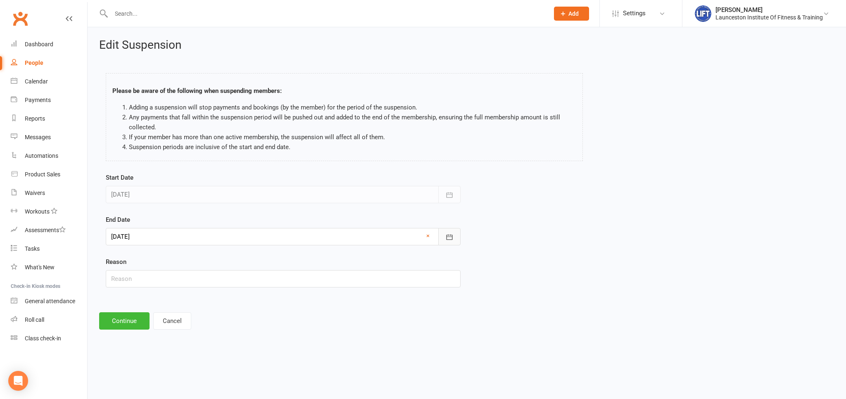
click at [448, 238] on icon "button" at bounding box center [449, 237] width 8 height 8
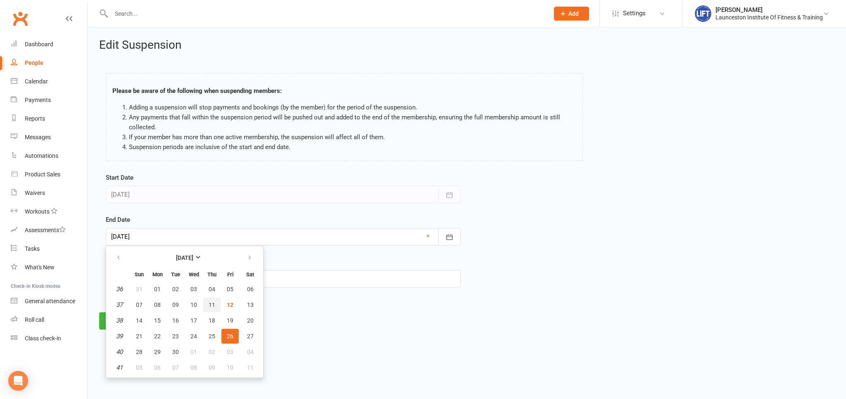
click at [216, 304] on button "11" at bounding box center [211, 304] width 17 height 15
type input "[DATE]"
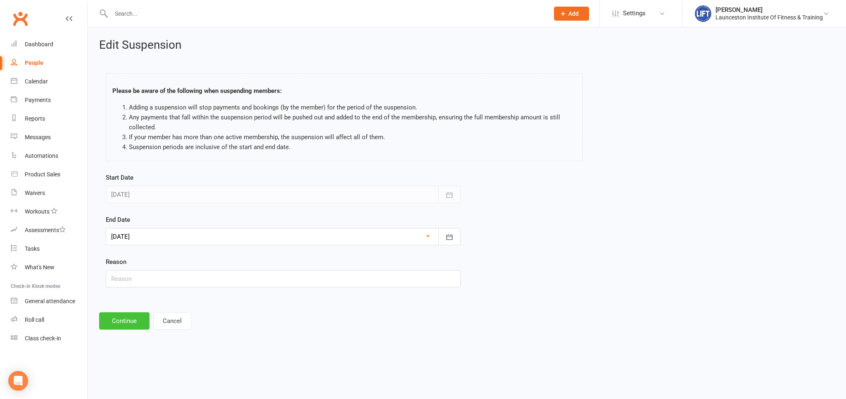
click at [126, 317] on button "Continue" at bounding box center [124, 320] width 50 height 17
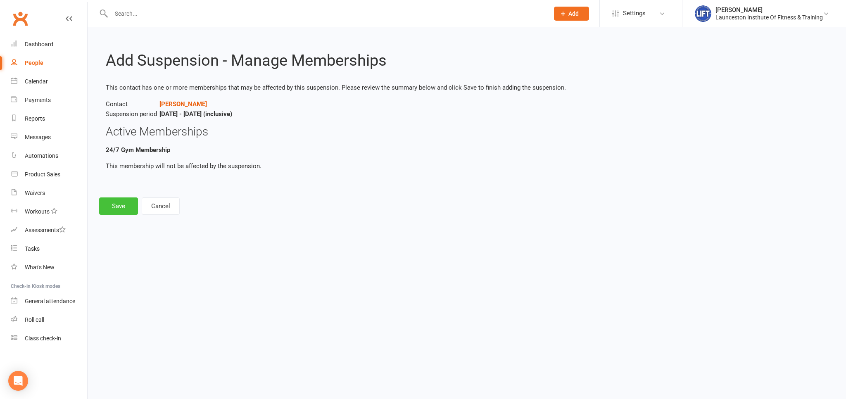
click at [126, 201] on button "Save" at bounding box center [118, 205] width 39 height 17
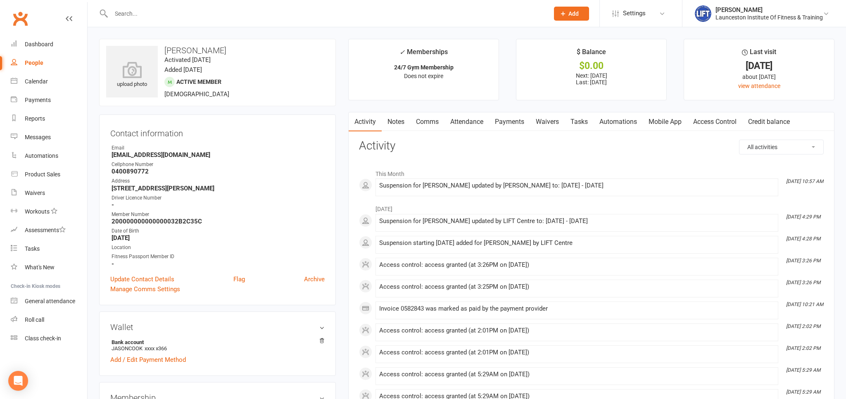
click at [507, 119] on link "Payments" at bounding box center [509, 121] width 41 height 19
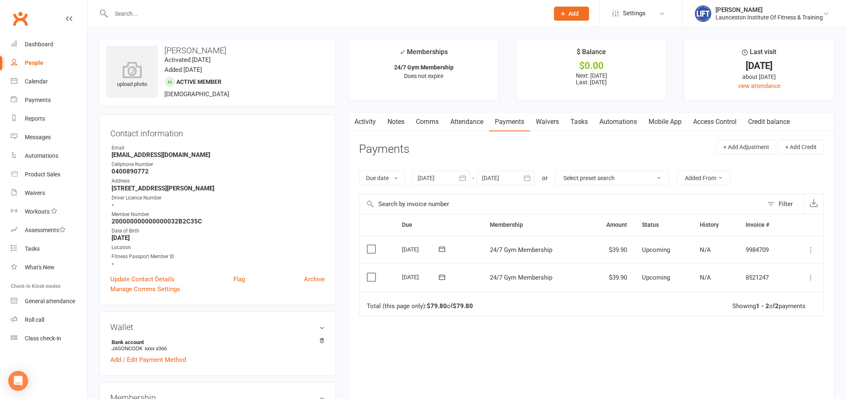
click at [181, 17] on input "text" at bounding box center [326, 14] width 434 height 12
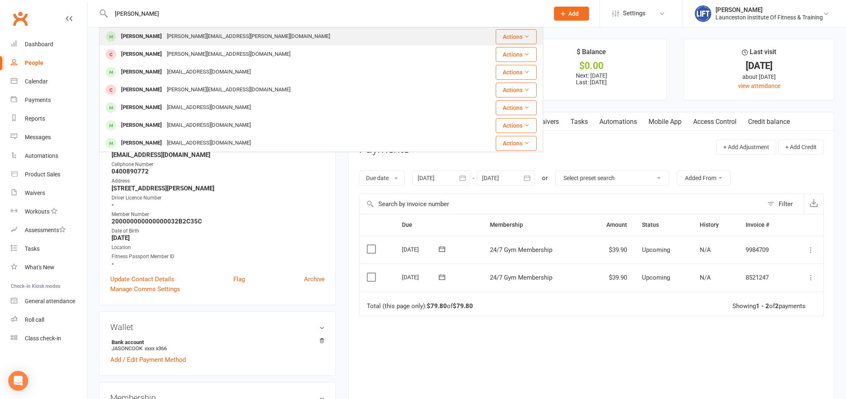
type input "ross"
click at [183, 31] on div "ross.bugg@gmail.com" at bounding box center [248, 37] width 168 height 12
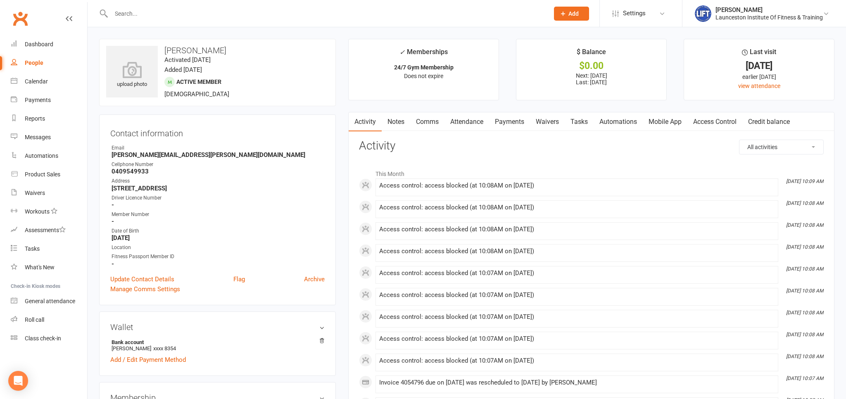
click at [698, 125] on link "Access Control" at bounding box center [714, 121] width 55 height 19
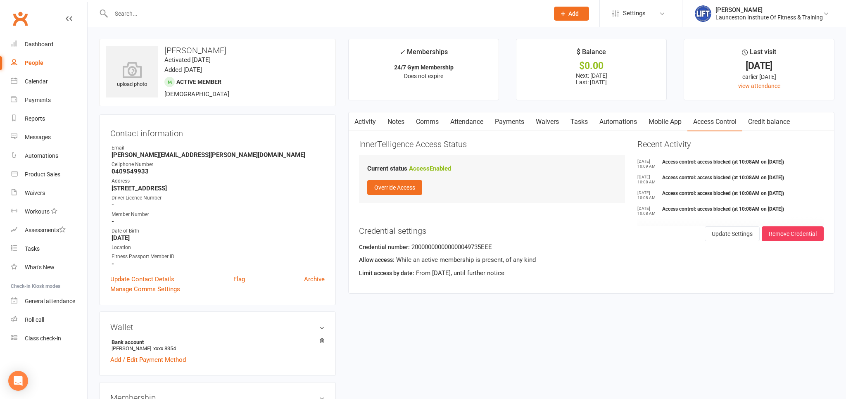
click at [526, 123] on link "Payments" at bounding box center [509, 121] width 41 height 19
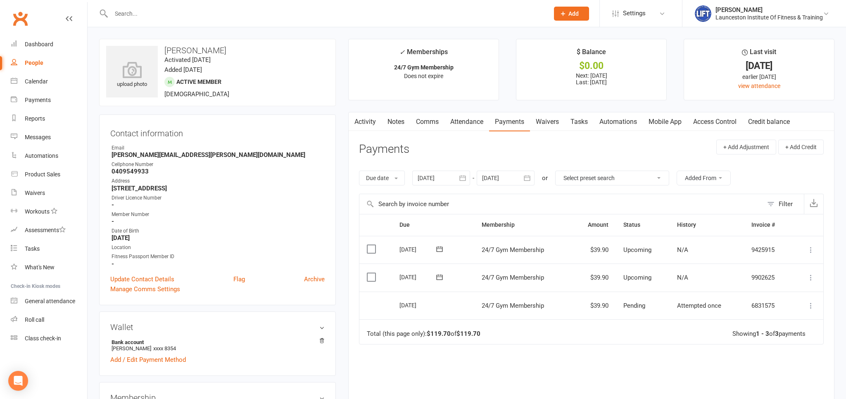
click at [715, 128] on link "Access Control" at bounding box center [714, 121] width 55 height 19
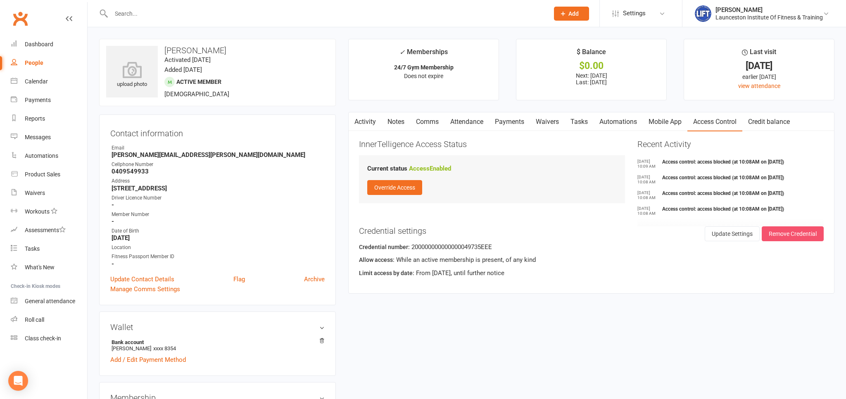
click at [792, 229] on button "Remove Credential" at bounding box center [792, 233] width 62 height 15
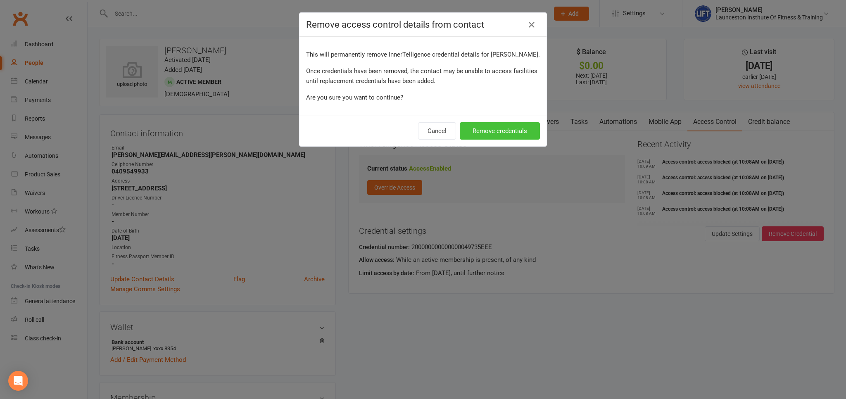
click at [511, 130] on button "Remove credentials" at bounding box center [500, 130] width 80 height 17
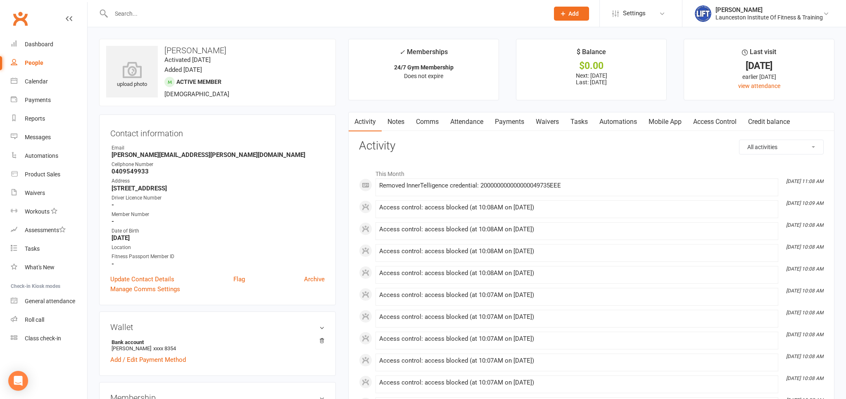
click at [712, 117] on link "Access Control" at bounding box center [714, 121] width 55 height 19
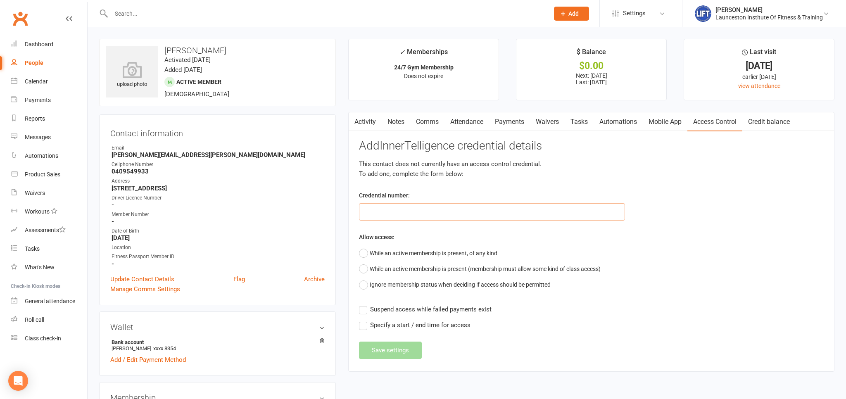
paste input "20000000000000004C431C9E"
type input "20000000000000004C431C9E"
click at [364, 252] on button "While an active membership is present, of any kind" at bounding box center [428, 253] width 138 height 16
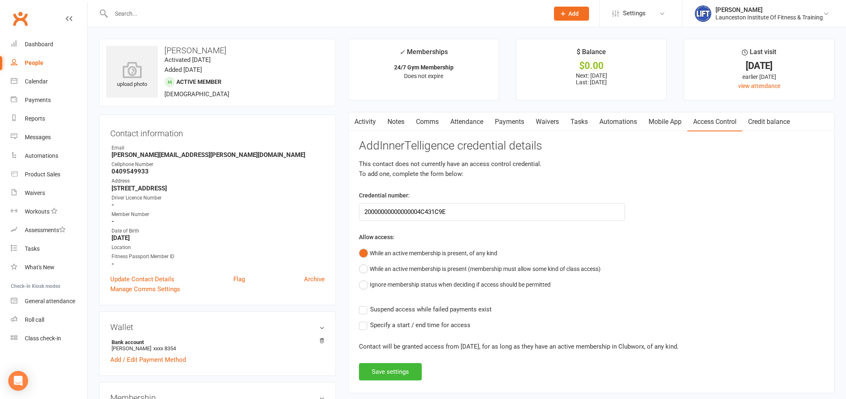
click at [362, 310] on label "Suspend access while failed payments exist" at bounding box center [425, 309] width 133 height 10
click at [362, 304] on input "Suspend access while failed payments exist" at bounding box center [425, 304] width 133 height 0
click at [389, 370] on button "Save settings" at bounding box center [390, 371] width 63 height 17
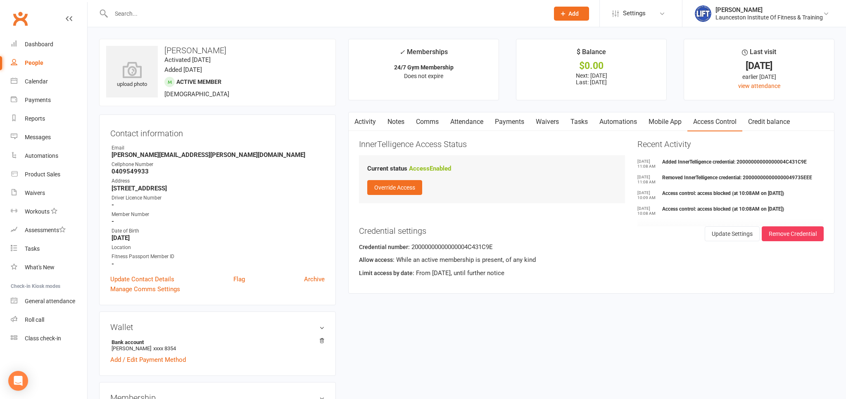
click at [130, 11] on input "text" at bounding box center [326, 14] width 434 height 12
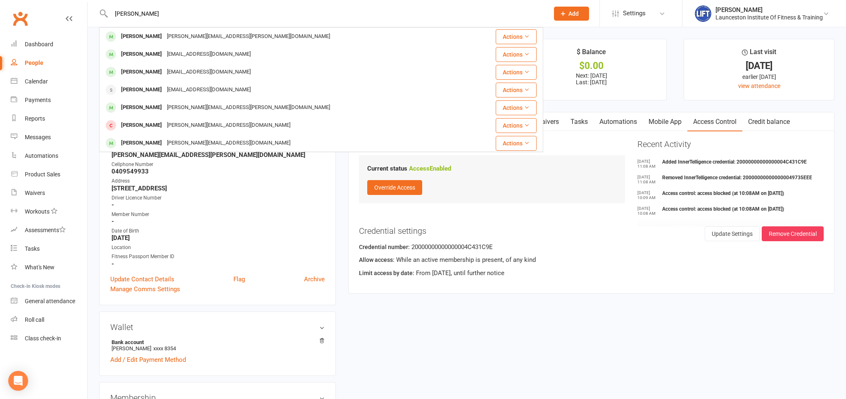
type input "robyn"
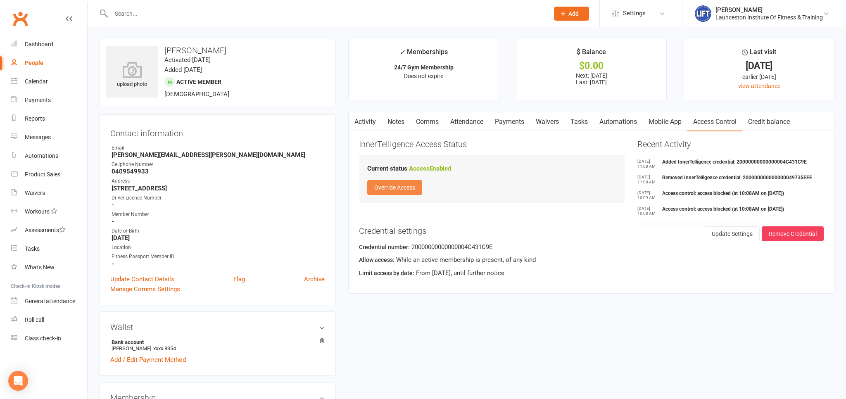
click at [415, 185] on button "Override Access" at bounding box center [394, 187] width 55 height 15
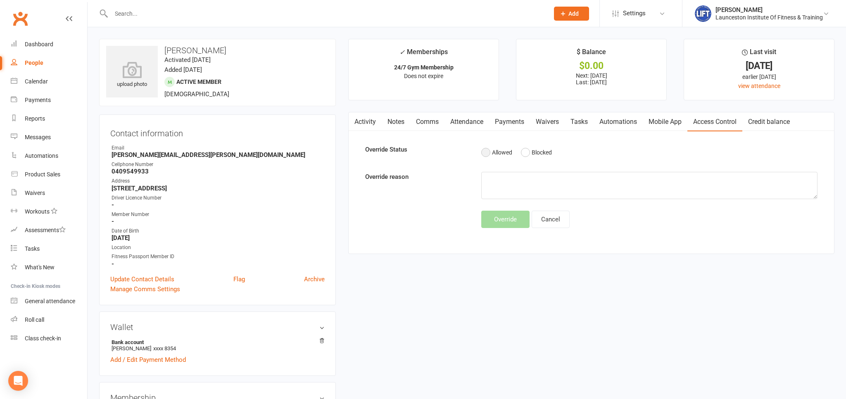
click at [486, 152] on button "Allowed" at bounding box center [496, 153] width 31 height 16
click at [505, 223] on button "Override" at bounding box center [505, 219] width 48 height 17
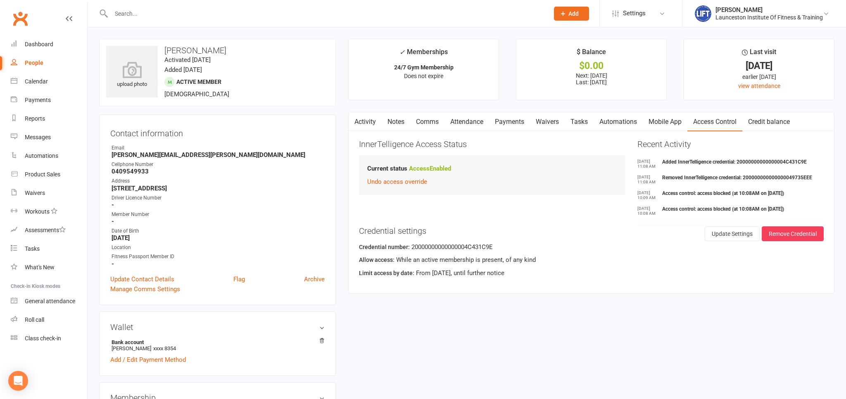
drag, startPoint x: 362, startPoint y: 126, endPoint x: 362, endPoint y: 134, distance: 7.8
click at [364, 126] on link "Activity" at bounding box center [364, 121] width 33 height 19
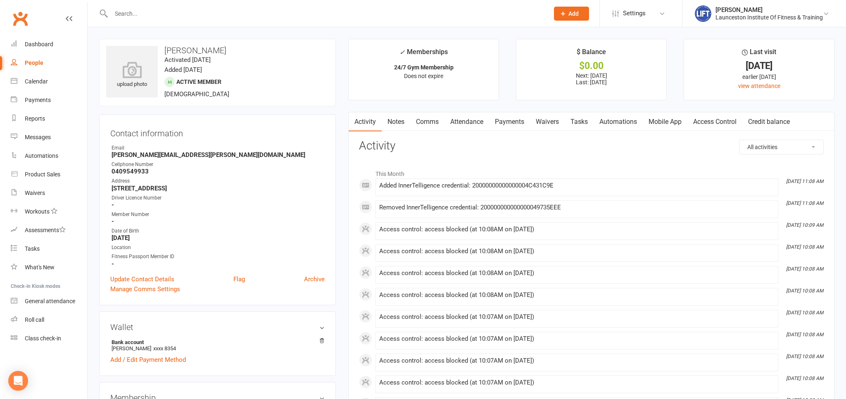
click at [493, 165] on li "This Month" at bounding box center [591, 171] width 464 height 13
click at [145, 6] on div at bounding box center [321, 13] width 444 height 27
click at [148, 14] on input "text" at bounding box center [326, 14] width 434 height 12
type input "ross bugg"
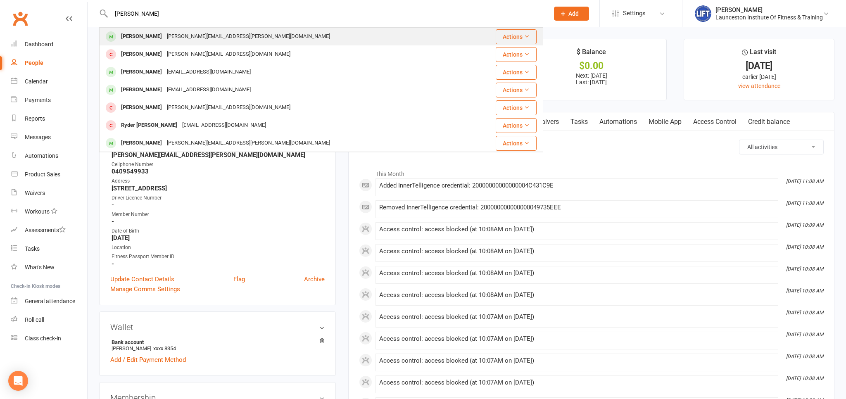
click at [184, 39] on div "ross.bugg@gmail.com" at bounding box center [248, 37] width 168 height 12
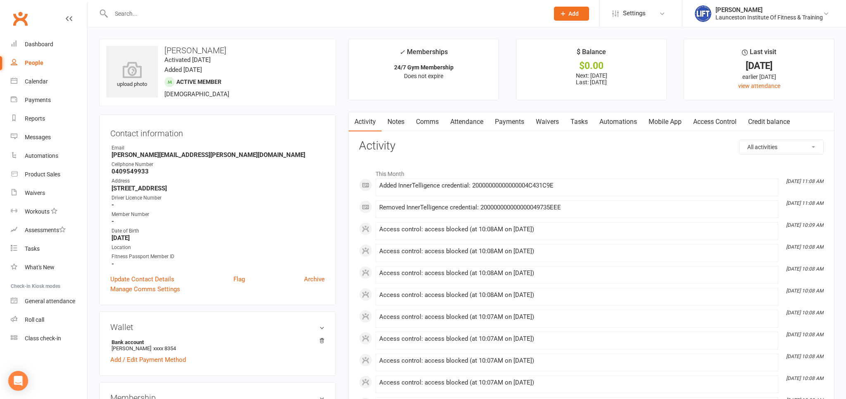
click at [712, 119] on link "Access Control" at bounding box center [714, 121] width 55 height 19
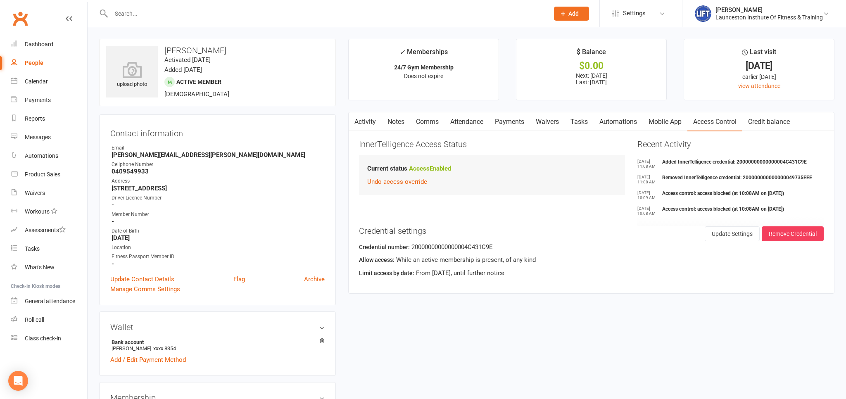
click at [192, 9] on input "text" at bounding box center [326, 14] width 434 height 12
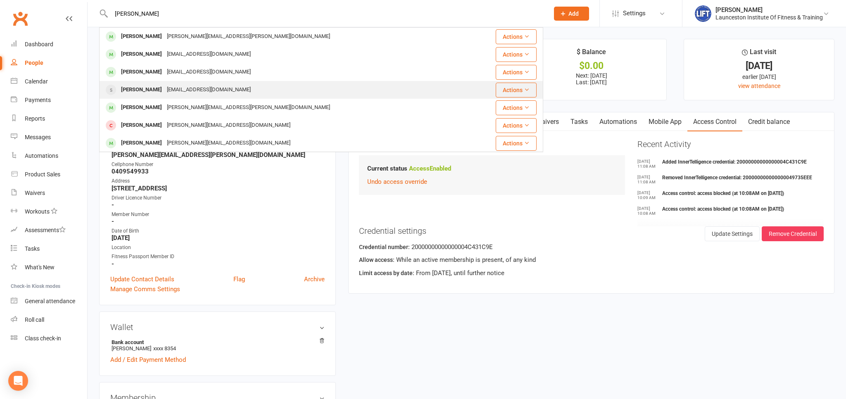
type input "robyn"
click at [164, 96] on div "prdevlin3@bigpond.com" at bounding box center [208, 90] width 89 height 12
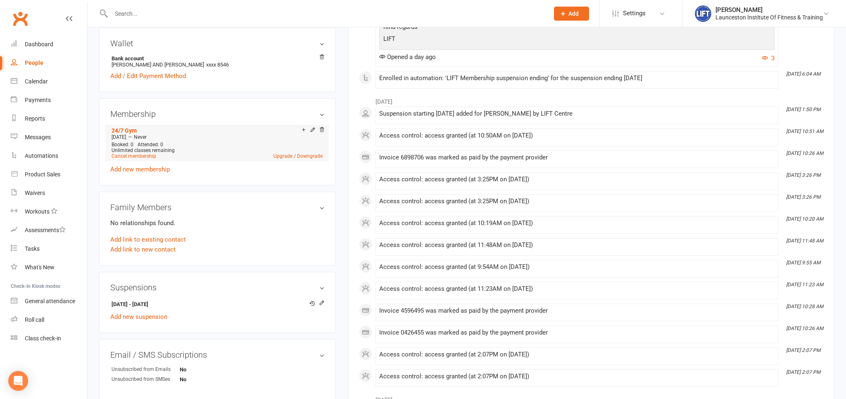
scroll to position [305, 0]
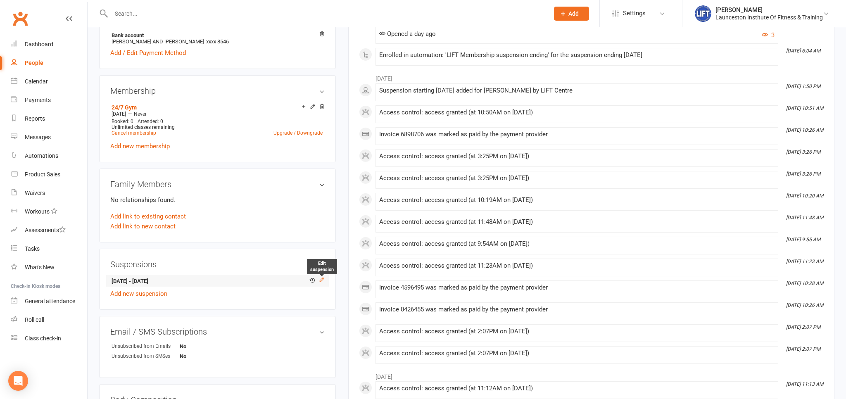
click at [321, 277] on icon at bounding box center [322, 280] width 6 height 6
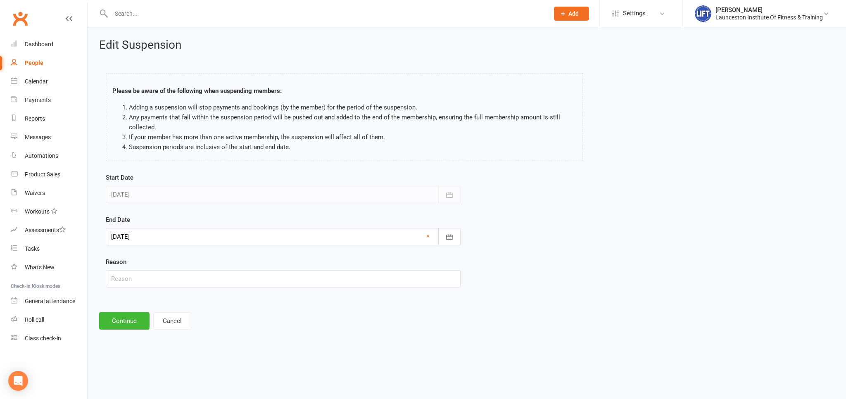
click at [146, 239] on div at bounding box center [283, 236] width 355 height 17
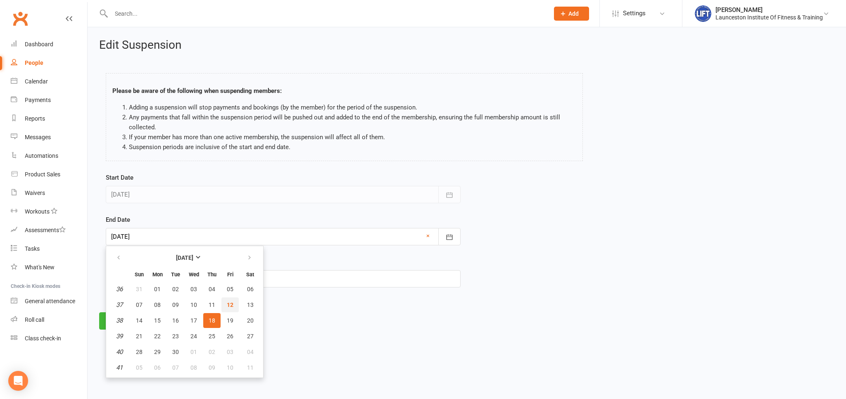
click at [232, 305] on span "12" at bounding box center [230, 304] width 7 height 7
type input "[DATE]"
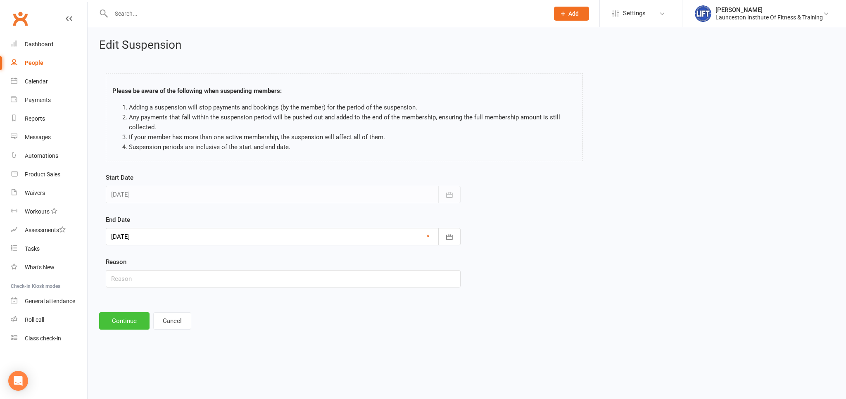
click at [115, 321] on button "Continue" at bounding box center [124, 320] width 50 height 17
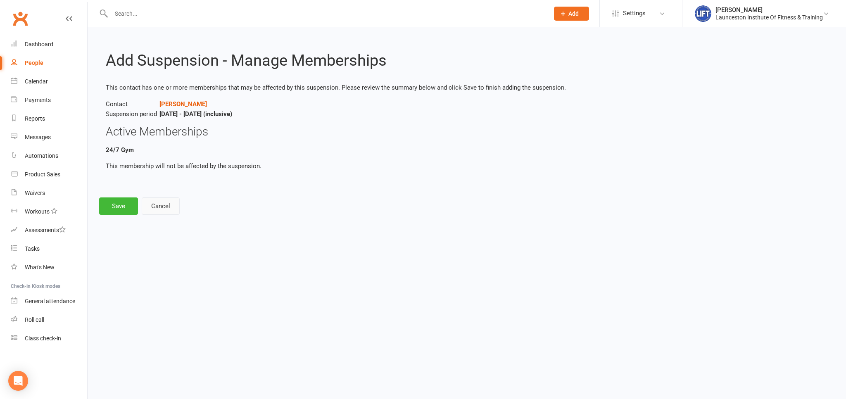
click at [178, 207] on button "Cancel" at bounding box center [161, 205] width 38 height 17
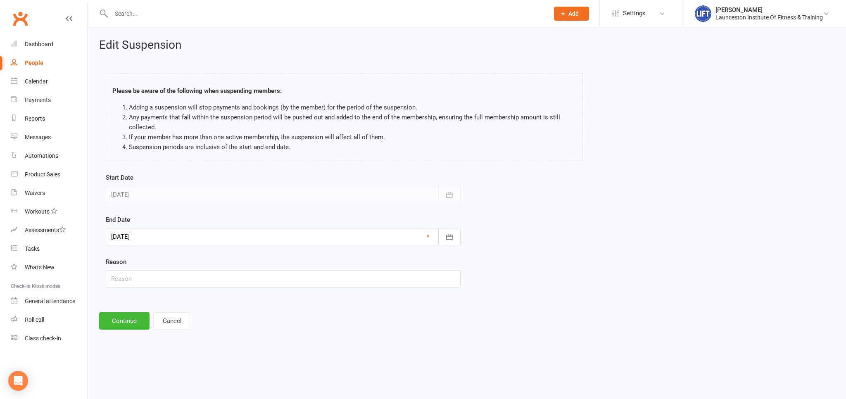
click at [155, 231] on div at bounding box center [283, 236] width 355 height 17
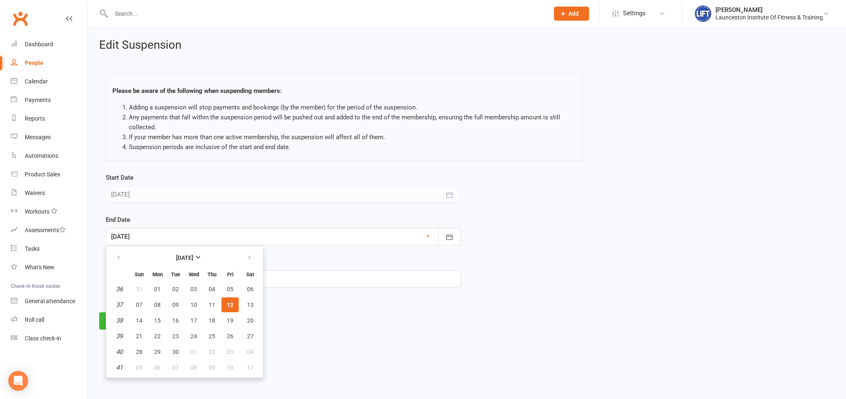
click at [229, 308] on button "12" at bounding box center [229, 304] width 17 height 15
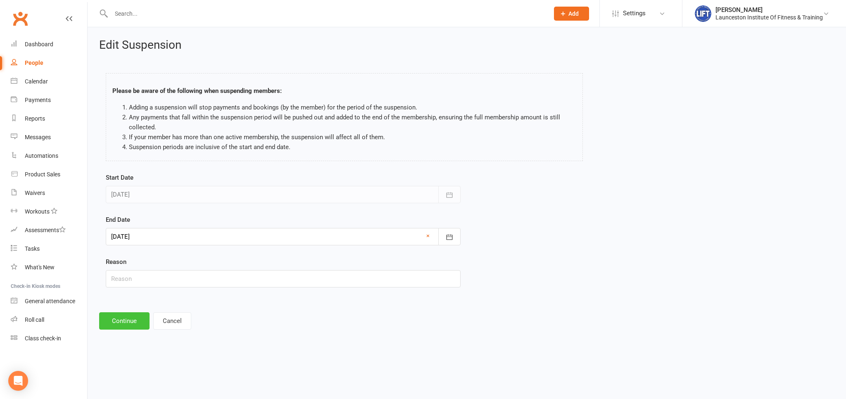
click at [113, 318] on button "Continue" at bounding box center [124, 320] width 50 height 17
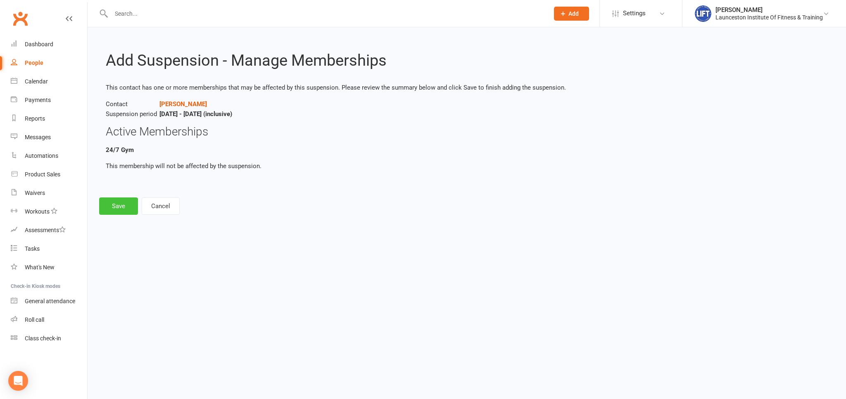
click at [115, 205] on button "Save" at bounding box center [118, 205] width 39 height 17
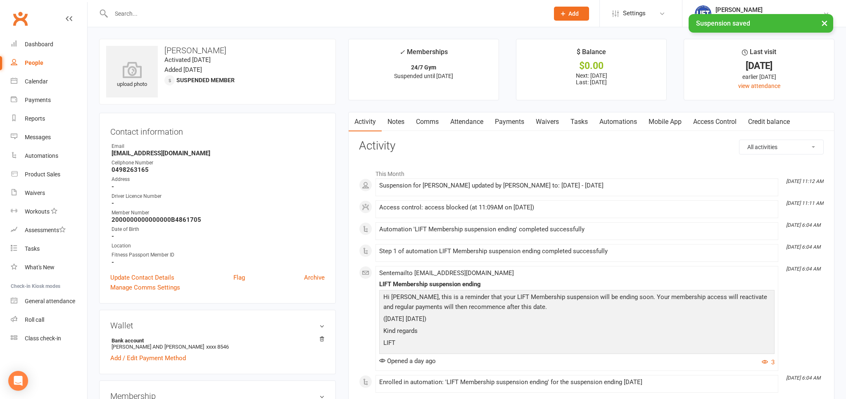
click at [706, 123] on link "Access Control" at bounding box center [714, 121] width 55 height 19
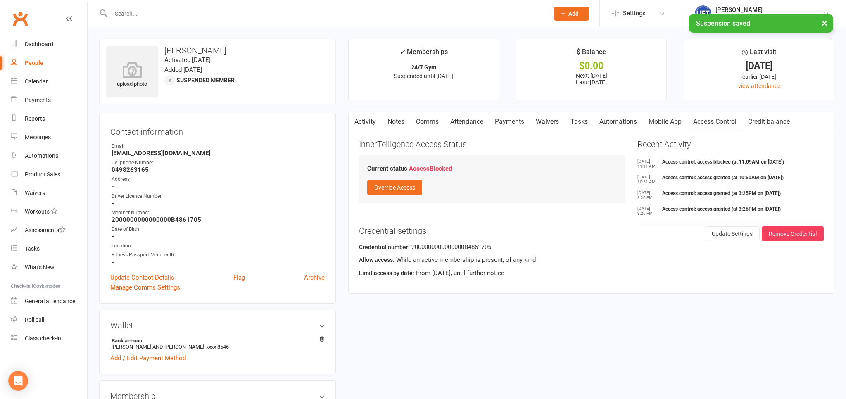
click at [384, 195] on div "Current status Access Blocked Override Access" at bounding box center [492, 179] width 266 height 48
click at [407, 195] on div "Current status Access Blocked Override Access" at bounding box center [492, 179] width 266 height 48
click at [412, 190] on button "Override Access" at bounding box center [394, 187] width 55 height 15
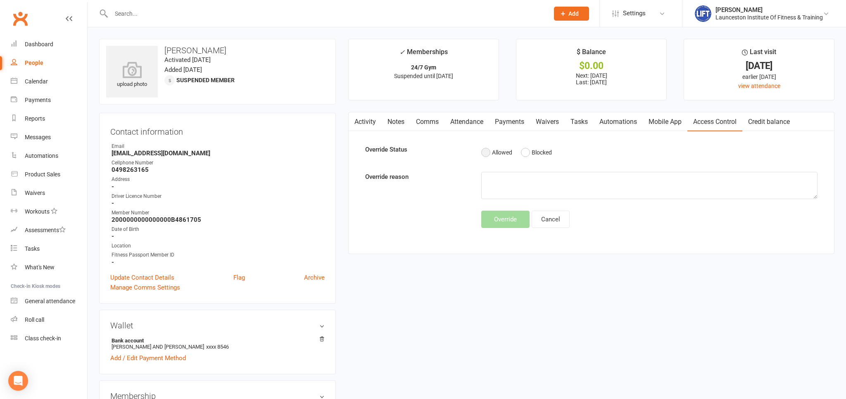
click at [496, 148] on button "Allowed" at bounding box center [496, 153] width 31 height 16
click at [504, 226] on button "Override" at bounding box center [505, 219] width 48 height 17
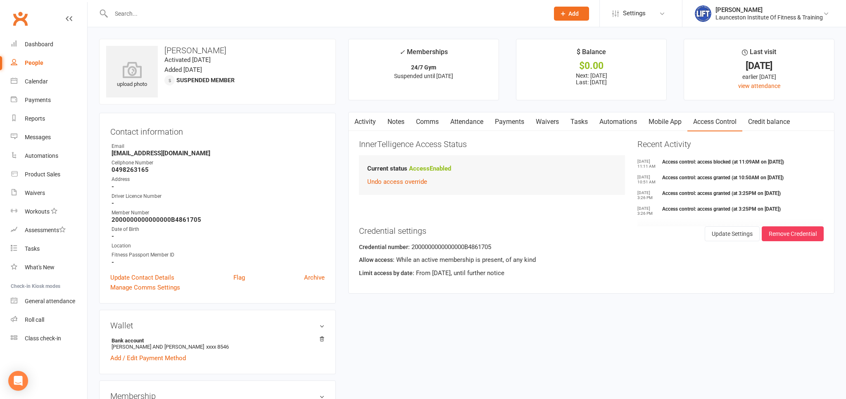
click at [372, 120] on link "Activity" at bounding box center [364, 121] width 33 height 19
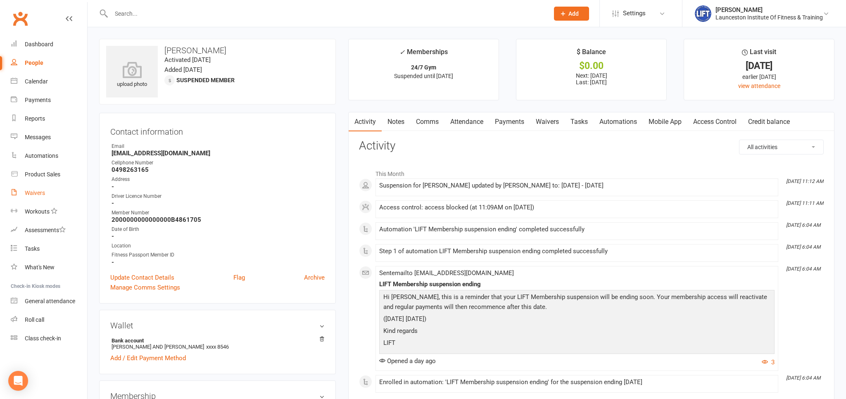
click at [36, 192] on div "Waivers" at bounding box center [35, 193] width 20 height 7
select select "100"
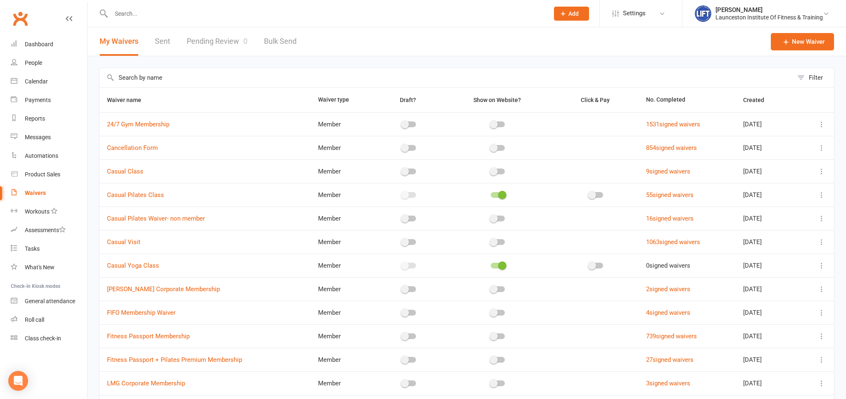
click at [217, 39] on link "Pending Review 0" at bounding box center [217, 41] width 61 height 28
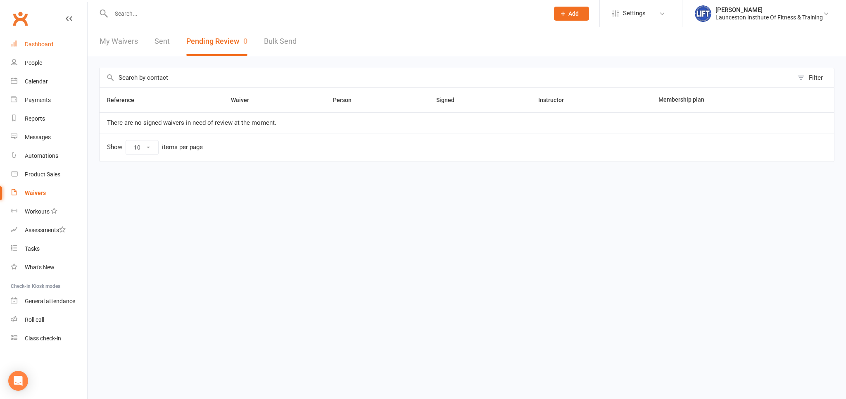
click at [42, 44] on div "Dashboard" at bounding box center [39, 44] width 28 height 7
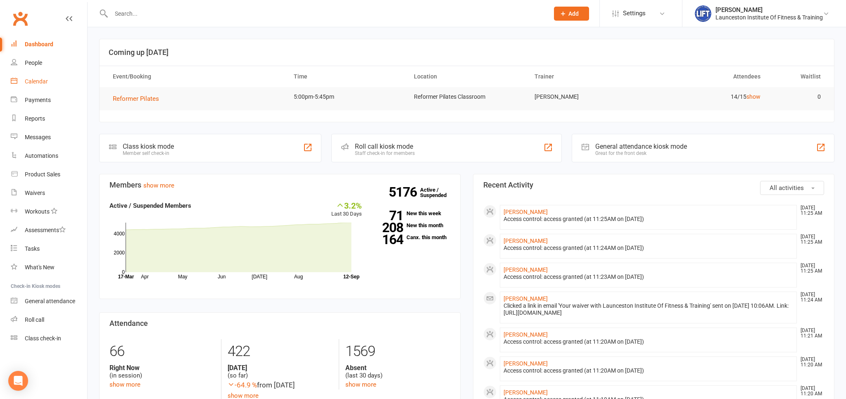
click at [43, 85] on link "Calendar" at bounding box center [49, 81] width 76 height 19
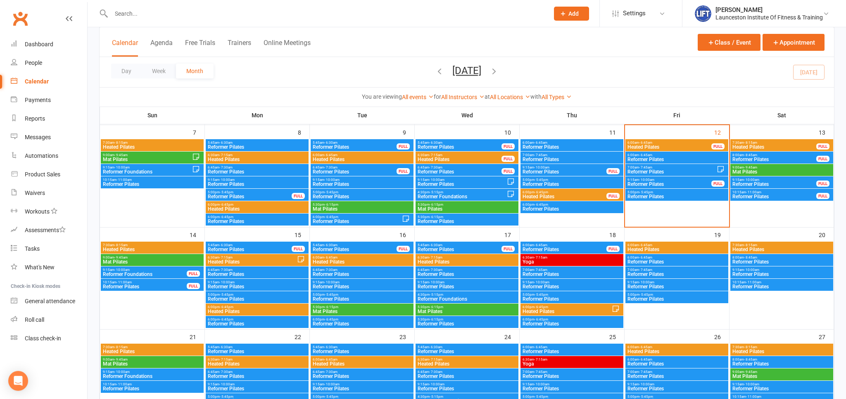
scroll to position [174, 0]
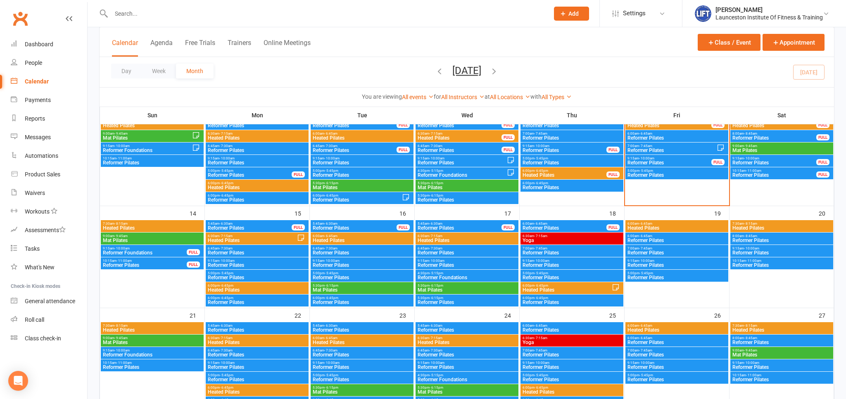
click at [369, 241] on span "Heated Pilates" at bounding box center [362, 240] width 100 height 5
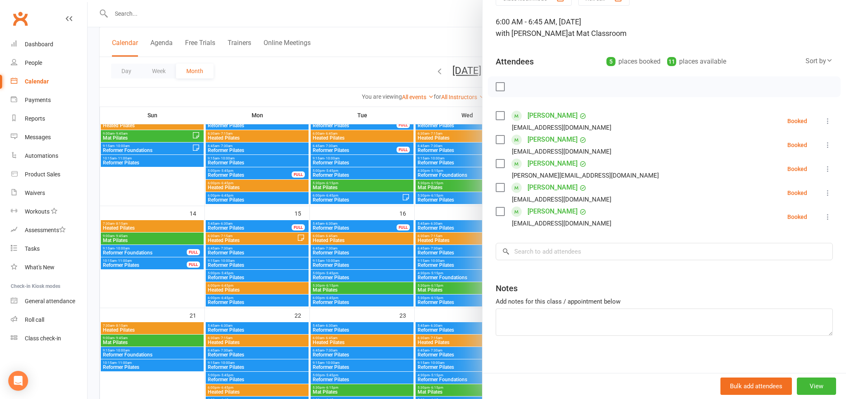
scroll to position [45, 0]
click at [556, 252] on input "search" at bounding box center [663, 250] width 337 height 17
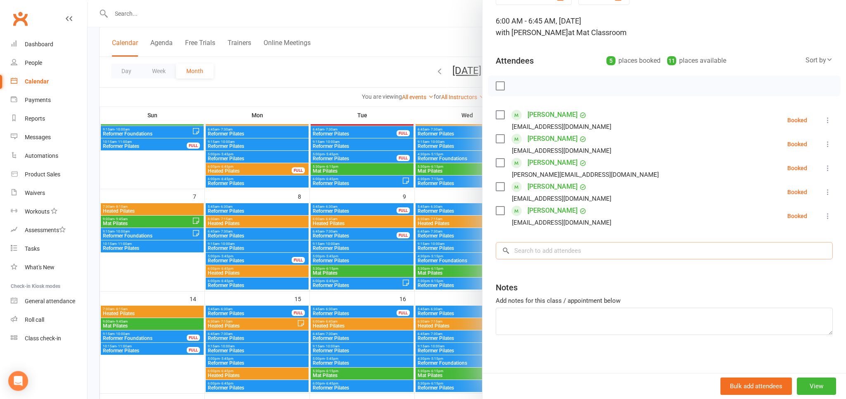
scroll to position [87, 0]
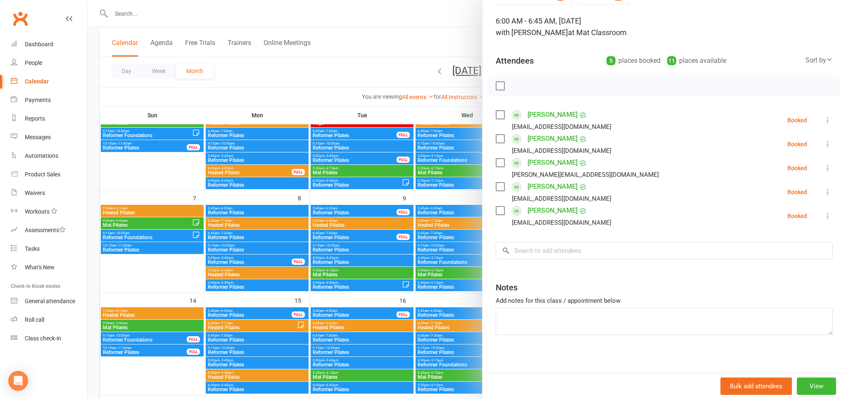
click at [359, 225] on div at bounding box center [467, 199] width 758 height 399
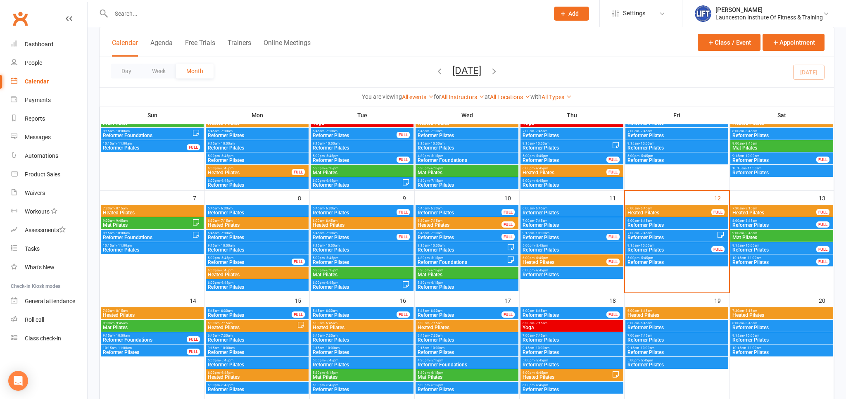
click at [359, 225] on div at bounding box center [467, 199] width 758 height 399
click at [359, 225] on span "Heated Pilates" at bounding box center [362, 225] width 100 height 5
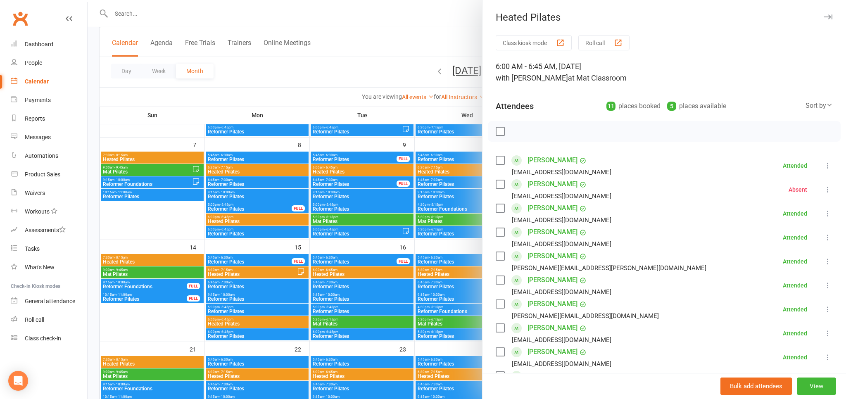
scroll to position [174, 0]
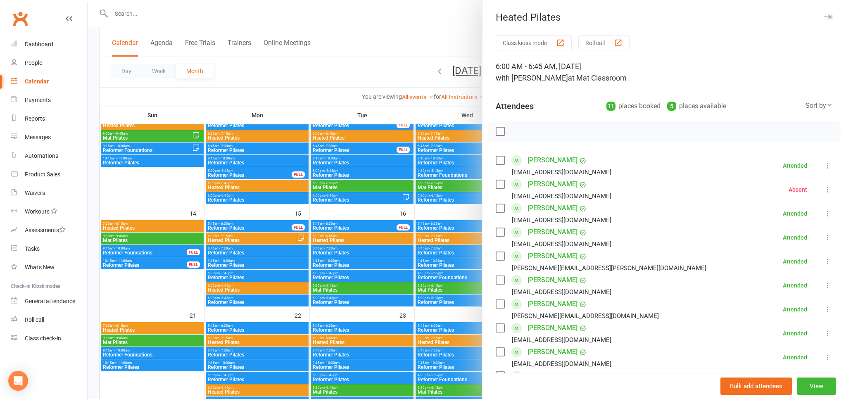
click at [363, 242] on div at bounding box center [467, 199] width 758 height 399
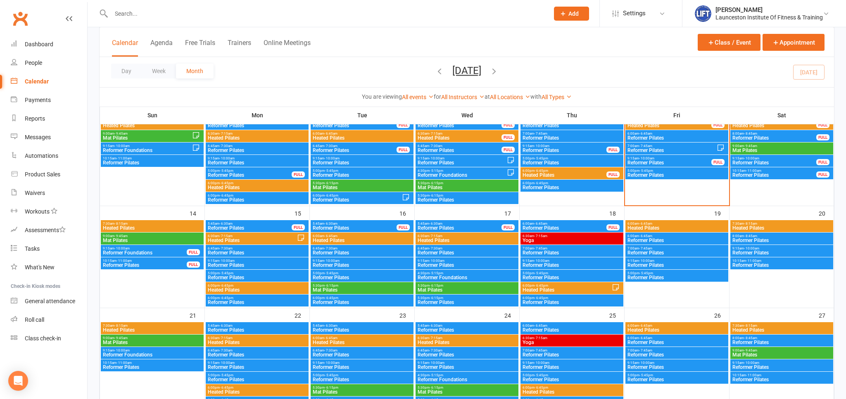
click at [360, 242] on span "Heated Pilates" at bounding box center [362, 240] width 100 height 5
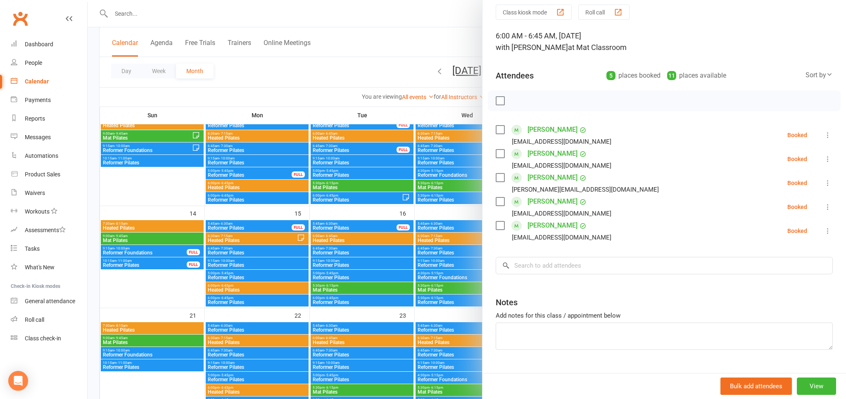
scroll to position [45, 0]
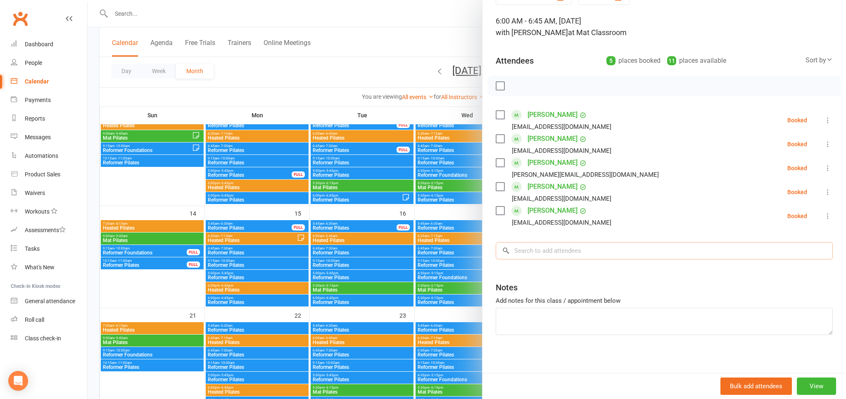
click at [558, 251] on input "search" at bounding box center [663, 250] width 337 height 17
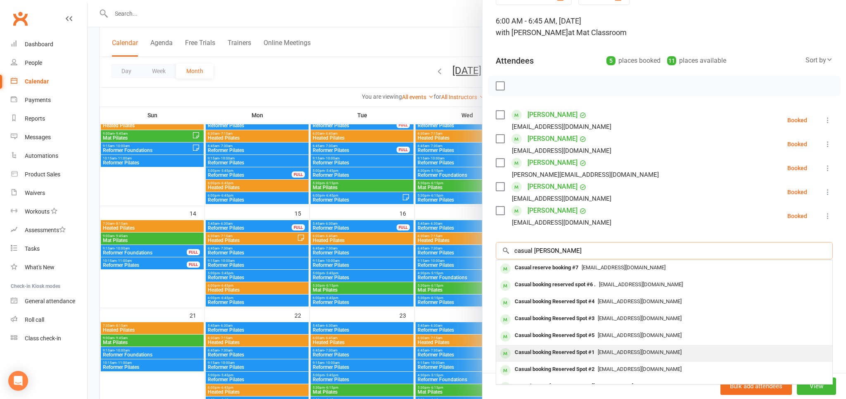
type input "casual reser"
click at [626, 352] on span "pilates@liftcentre.com.au" at bounding box center [639, 352] width 84 height 6
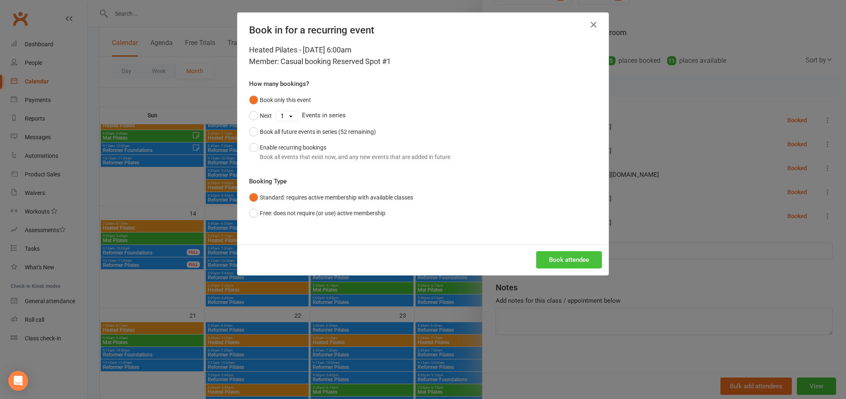
drag, startPoint x: 567, startPoint y: 256, endPoint x: 567, endPoint y: 261, distance: 5.4
click at [567, 255] on button "Book attendee" at bounding box center [569, 259] width 66 height 17
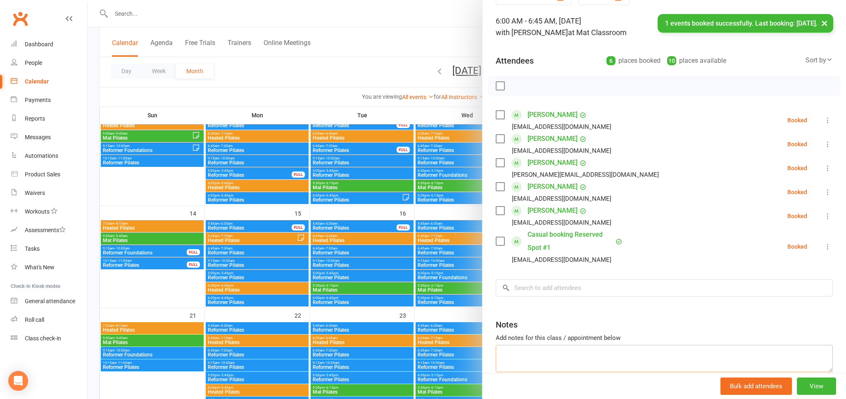
click at [553, 348] on textarea at bounding box center [663, 358] width 337 height 27
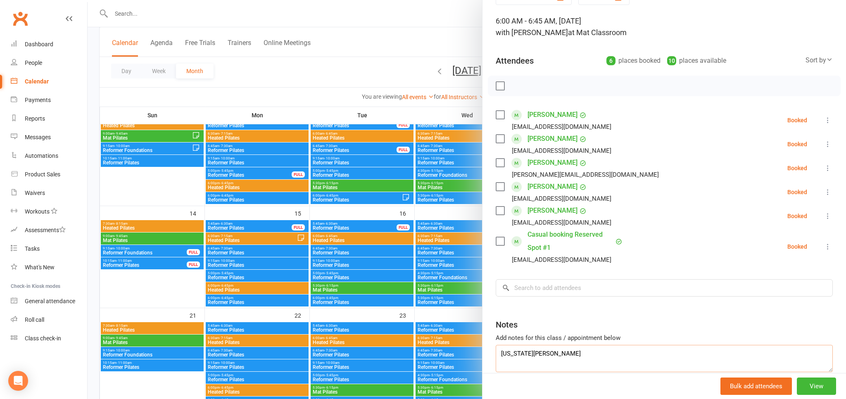
click at [501, 352] on textarea "georgia hodge" at bounding box center [663, 358] width 337 height 27
click at [607, 356] on textarea "casual 1 - georgia hodge" at bounding box center [663, 358] width 337 height 27
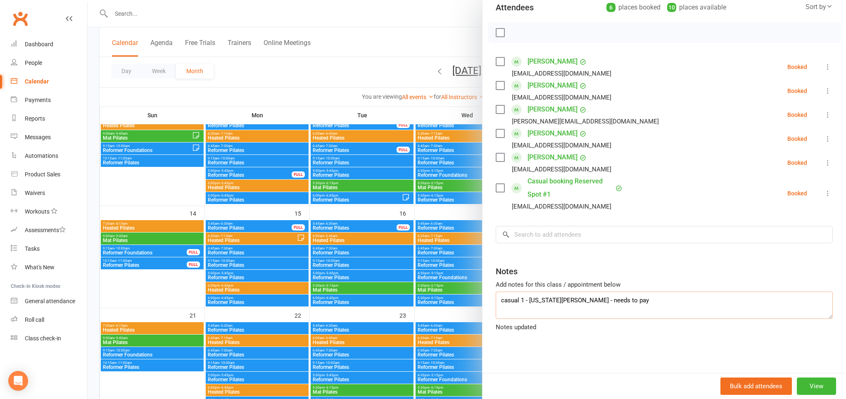
scroll to position [86, 0]
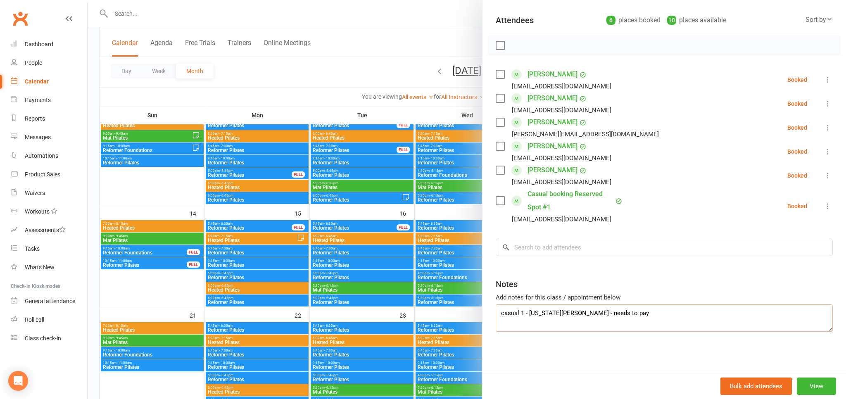
type textarea "casual 1 - georgia hodge - needs to pay"
click at [430, 32] on div at bounding box center [467, 199] width 758 height 399
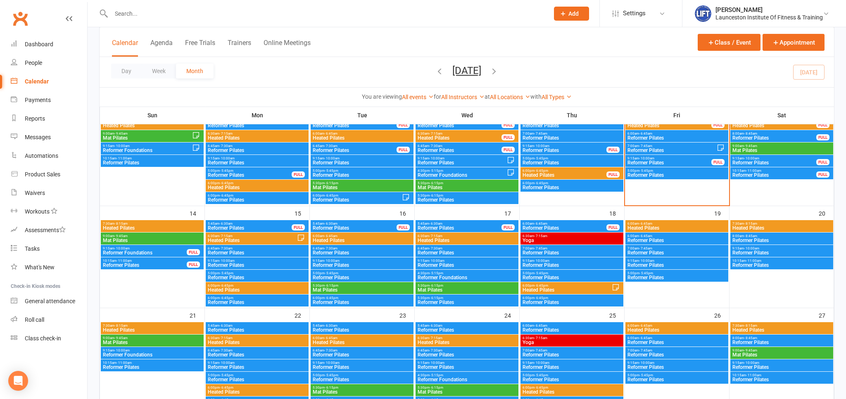
click at [351, 239] on span "Heated Pilates" at bounding box center [362, 240] width 100 height 5
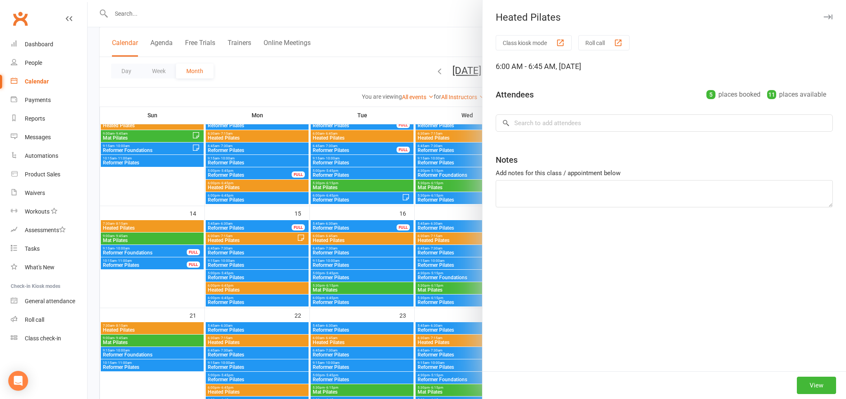
type textarea "casual 1 - georgia hodge - needs to pay"
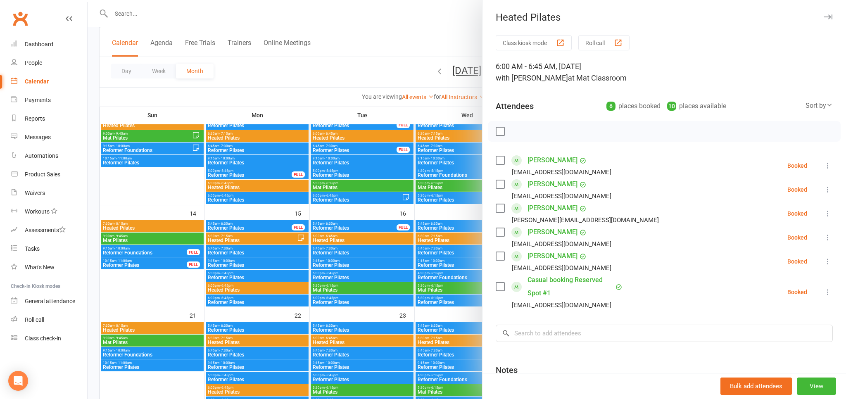
click at [288, 235] on div at bounding box center [467, 199] width 758 height 399
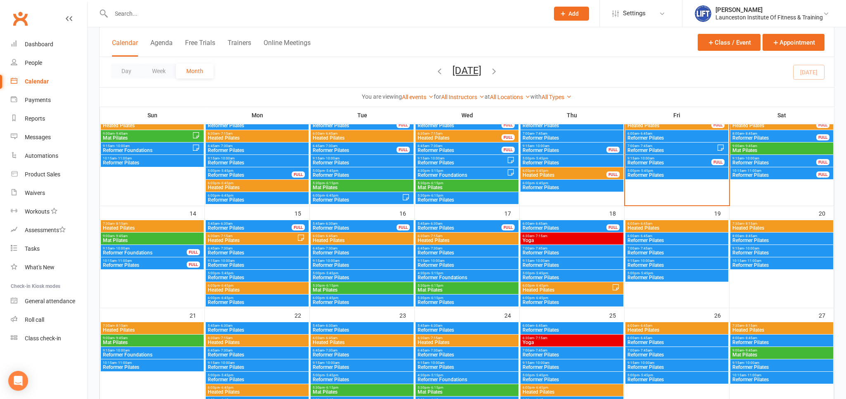
click at [269, 239] on span "Heated Pilates" at bounding box center [252, 240] width 90 height 5
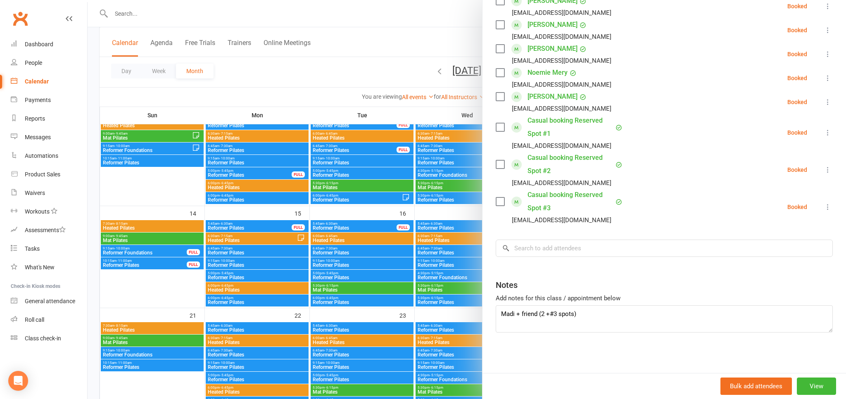
scroll to position [208, 0]
click at [355, 232] on div at bounding box center [467, 199] width 758 height 399
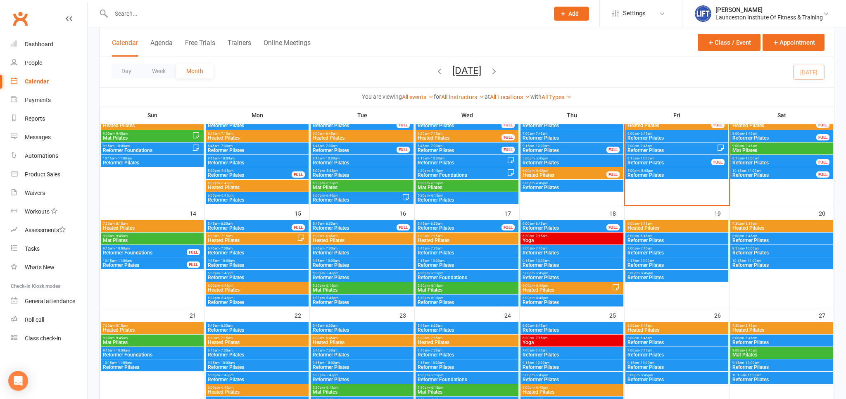
click at [357, 239] on span "Heated Pilates" at bounding box center [362, 240] width 100 height 5
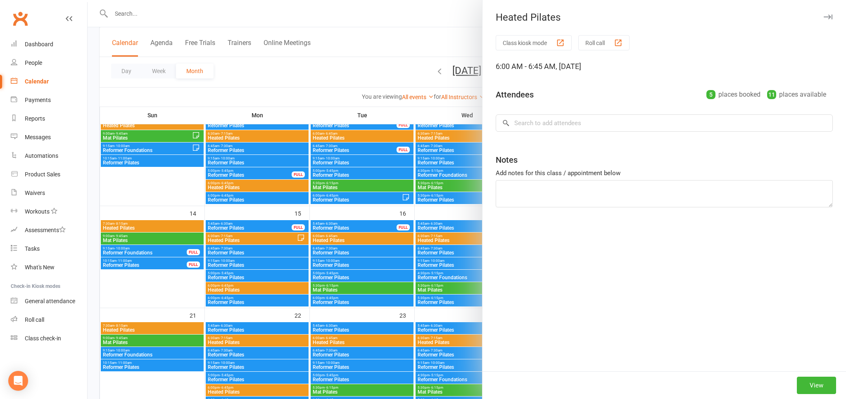
type textarea "casual 1 - georgia hodge - needs to pay"
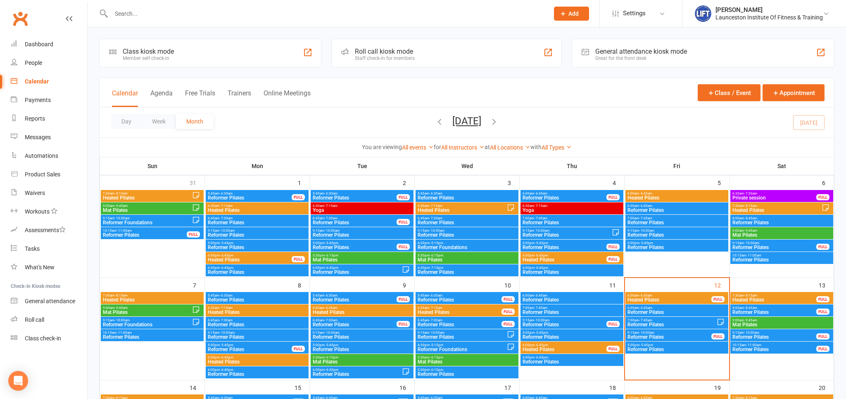
scroll to position [130, 0]
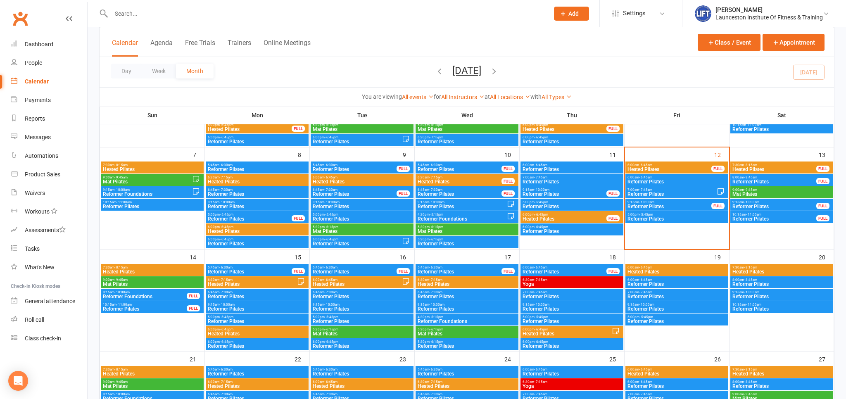
click at [367, 279] on div "6:00am - 6:45am Heated Pilates" at bounding box center [361, 282] width 103 height 12
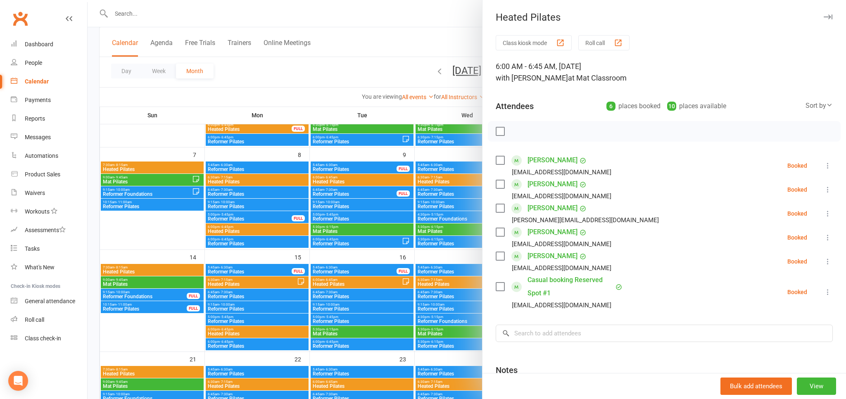
click at [121, 10] on div at bounding box center [467, 199] width 758 height 399
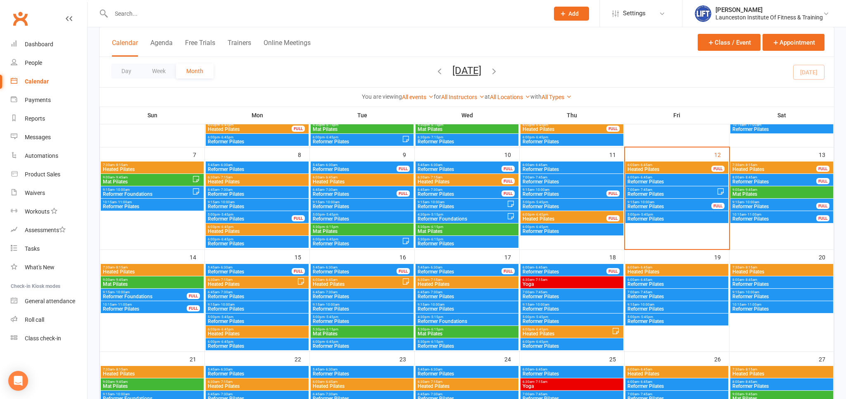
click at [122, 14] on input "text" at bounding box center [326, 14] width 434 height 12
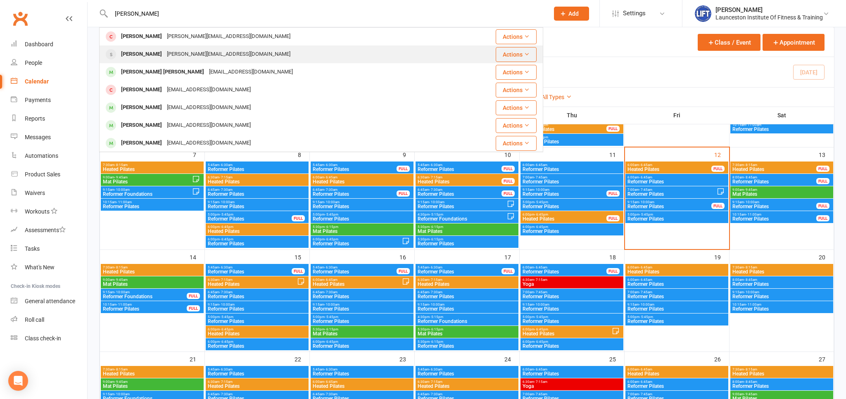
type input "melony"
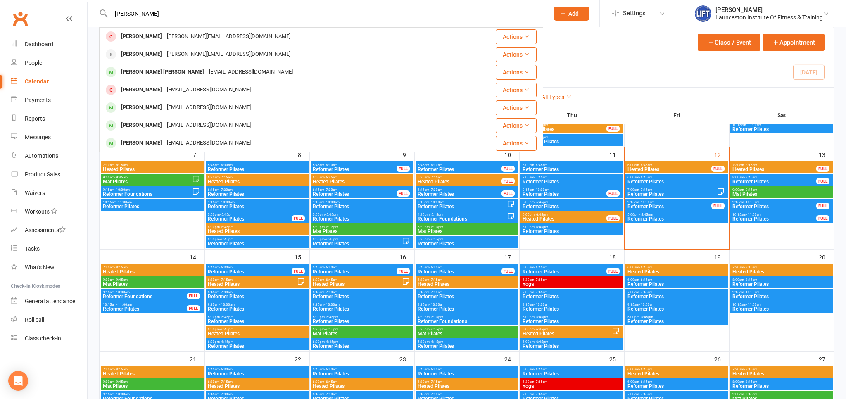
click at [114, 53] on span at bounding box center [111, 54] width 10 height 10
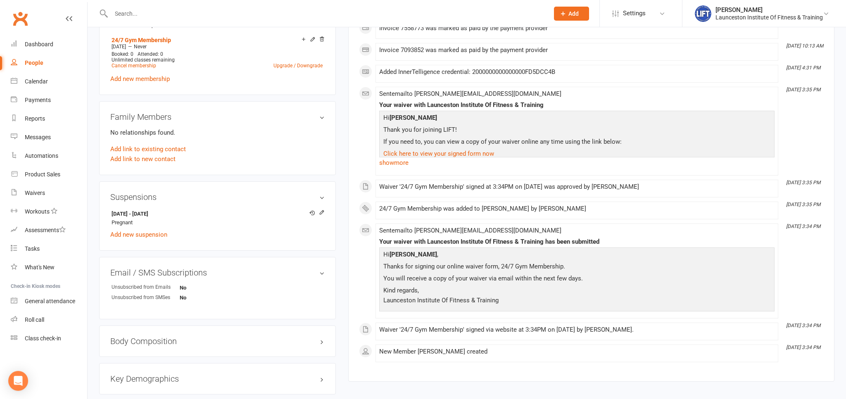
scroll to position [375, 0]
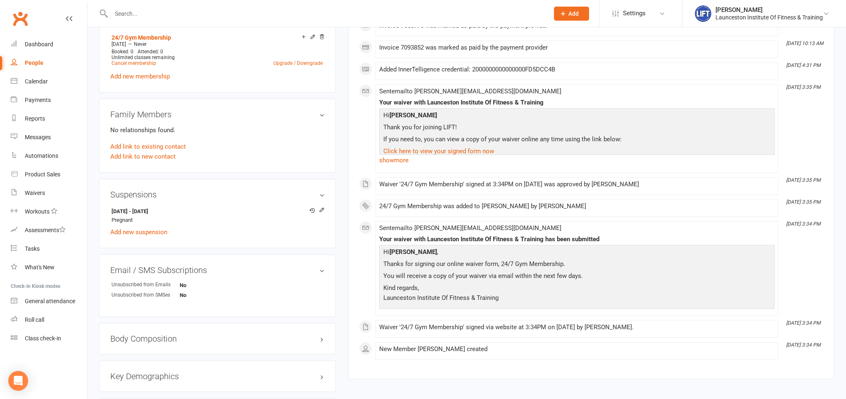
click at [171, 15] on input "text" at bounding box center [326, 14] width 434 height 12
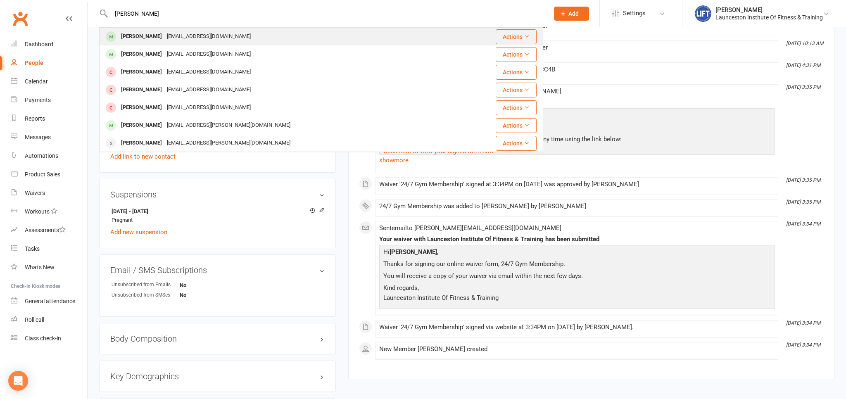
type input "max sher"
click at [188, 32] on div "maxsherriff04@gmail.com" at bounding box center [208, 37] width 89 height 12
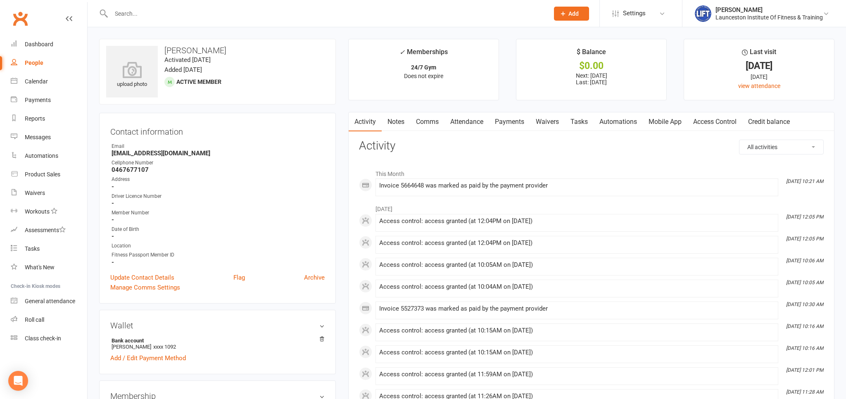
click at [512, 122] on link "Payments" at bounding box center [509, 121] width 41 height 19
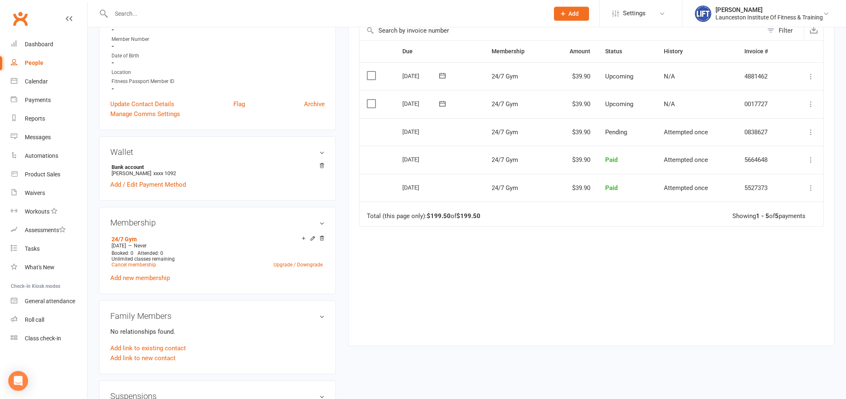
scroll to position [174, 0]
click at [144, 263] on link "Cancel membership" at bounding box center [133, 264] width 45 height 6
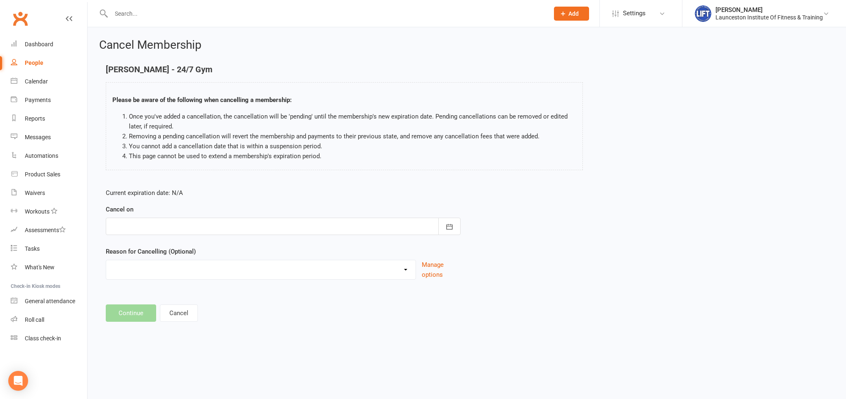
drag, startPoint x: 182, startPoint y: 225, endPoint x: 189, endPoint y: 244, distance: 20.0
click at [181, 225] on div at bounding box center [283, 226] width 355 height 17
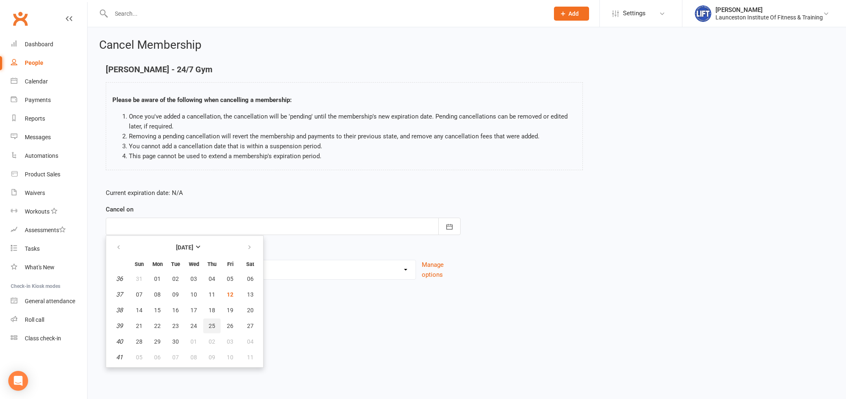
click at [208, 325] on button "25" at bounding box center [211, 325] width 17 height 15
type input "[DATE]"
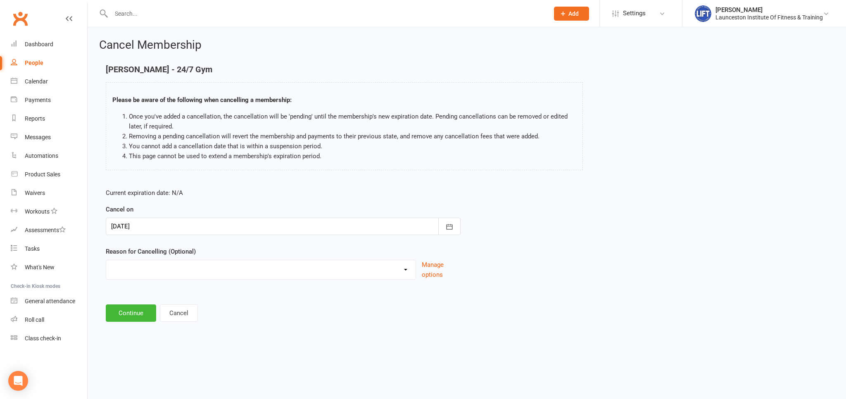
click at [106, 260] on select "Cancelled by staff (overdues) Change to Fitness Passport Changing gyms Injury M…" at bounding box center [260, 268] width 309 height 17
drag, startPoint x: 168, startPoint y: 275, endPoint x: 301, endPoint y: 295, distance: 135.2
click at [453, 295] on main "Max Sherriff - 24/7 Gym Please be aware of the following when cancelling a memb…" at bounding box center [466, 193] width 735 height 257
click at [130, 314] on button "Continue" at bounding box center [131, 312] width 50 height 17
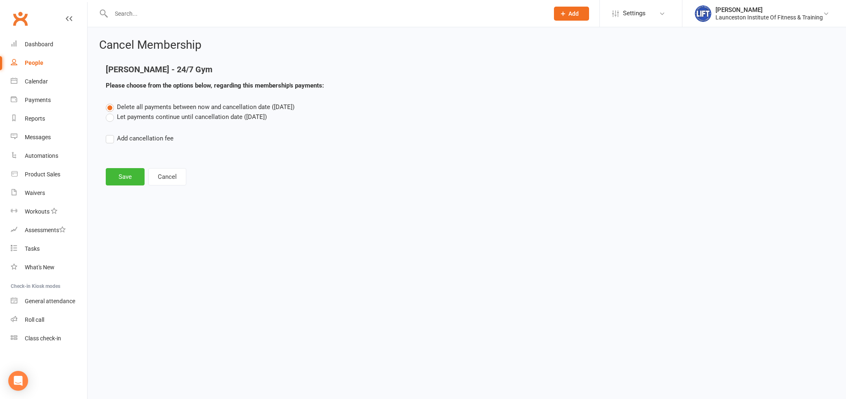
click at [146, 118] on label "Let payments continue until cancellation date (Sep 25, 2025)" at bounding box center [186, 117] width 161 height 10
click at [111, 112] on input "Let payments continue until cancellation date (Sep 25, 2025)" at bounding box center [108, 112] width 5 height 0
click at [131, 171] on button "Save" at bounding box center [125, 176] width 39 height 17
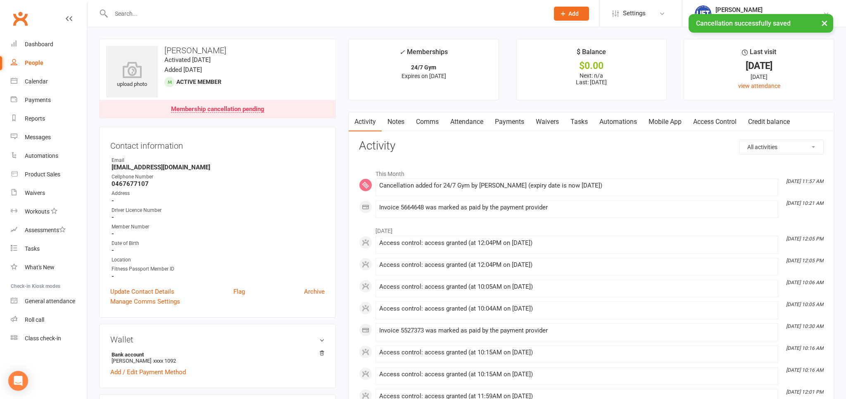
click at [511, 124] on link "Payments" at bounding box center [509, 121] width 41 height 19
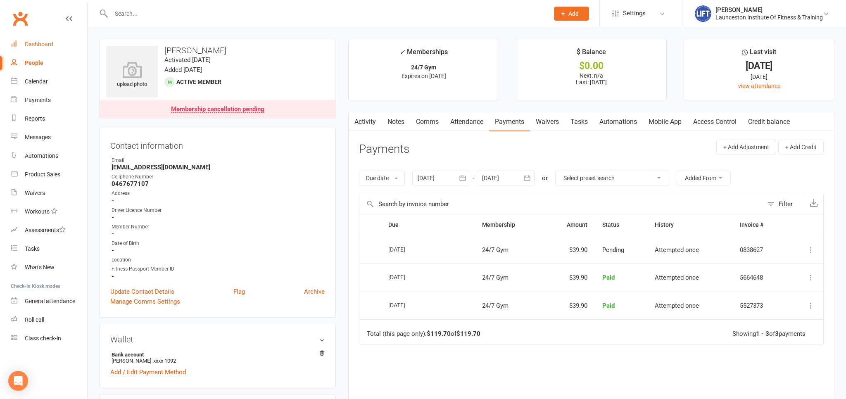
click at [41, 44] on div "Dashboard" at bounding box center [39, 44] width 28 height 7
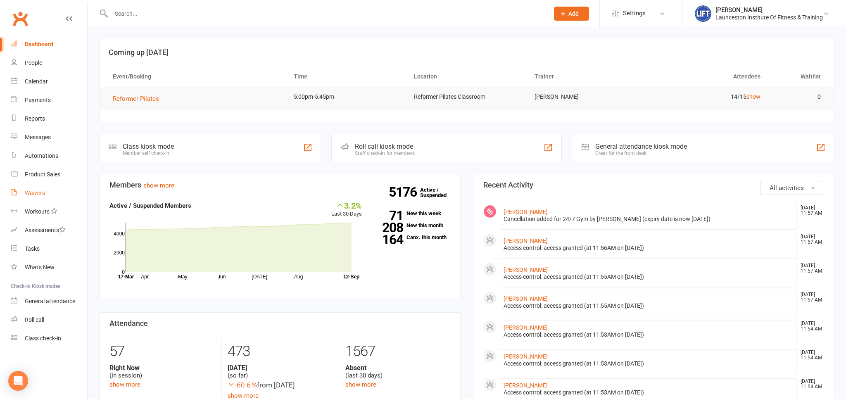
click at [34, 193] on div "Waivers" at bounding box center [35, 193] width 20 height 7
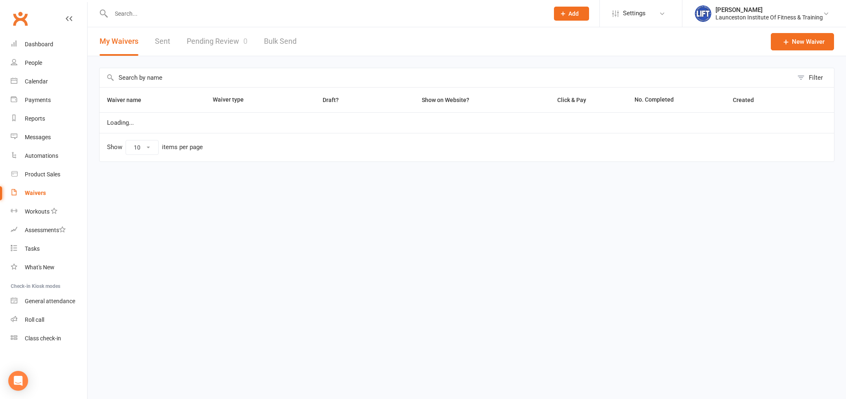
select select "100"
click at [220, 38] on link "Pending Review 0" at bounding box center [217, 41] width 61 height 28
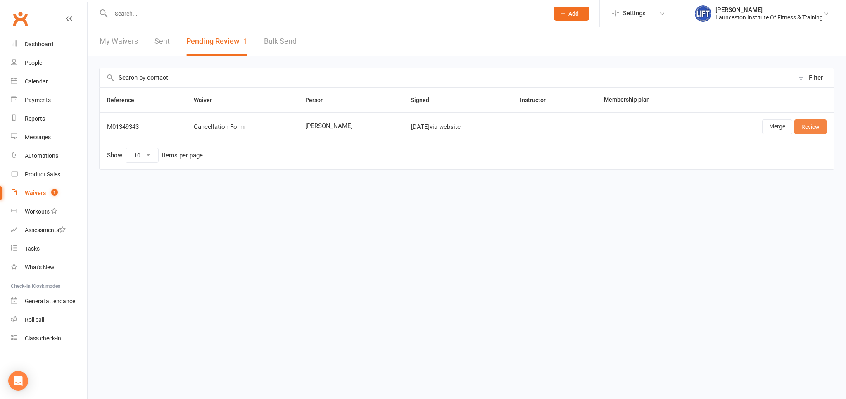
click at [817, 129] on link "Review" at bounding box center [810, 126] width 32 height 15
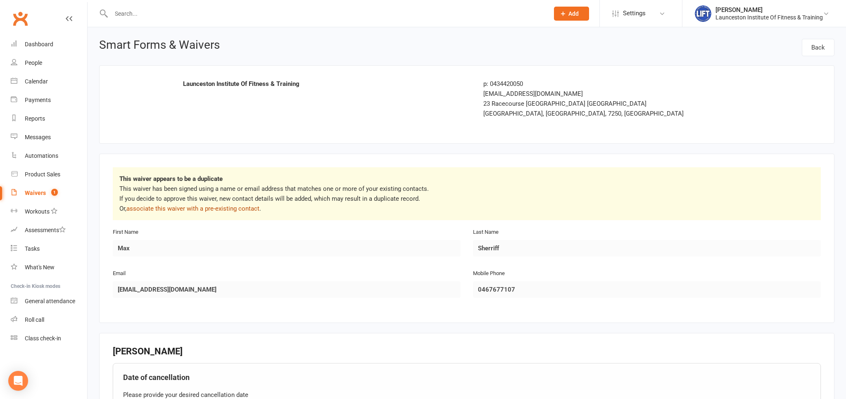
click at [225, 209] on link "associate this waiver with a pre-existing contact" at bounding box center [192, 208] width 133 height 7
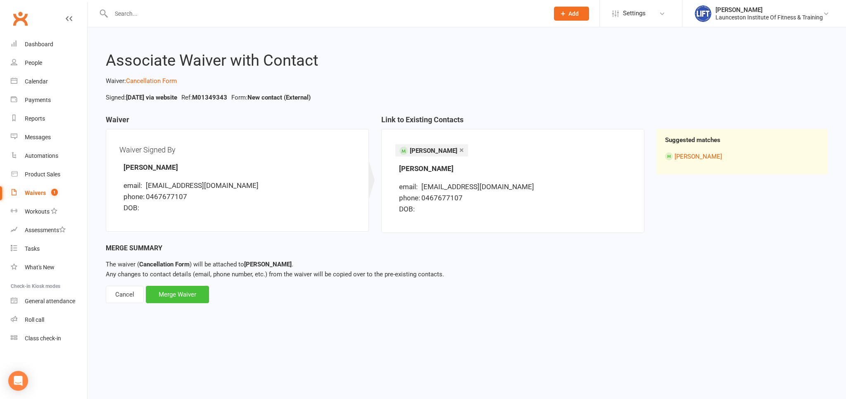
click at [188, 293] on div "Merge Waiver" at bounding box center [177, 294] width 63 height 17
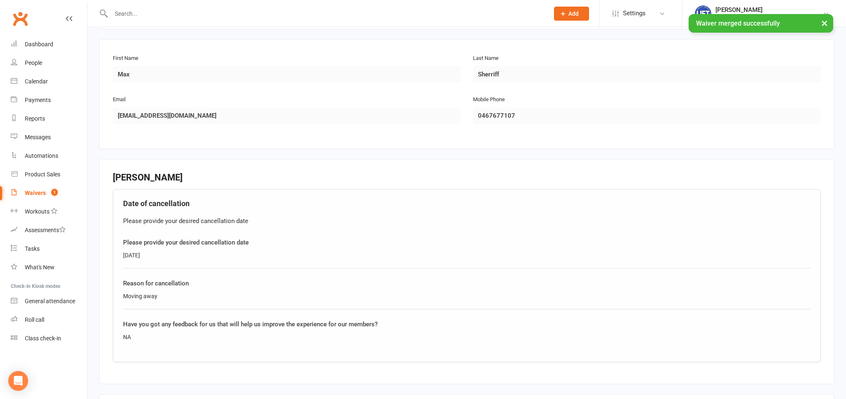
scroll to position [263, 0]
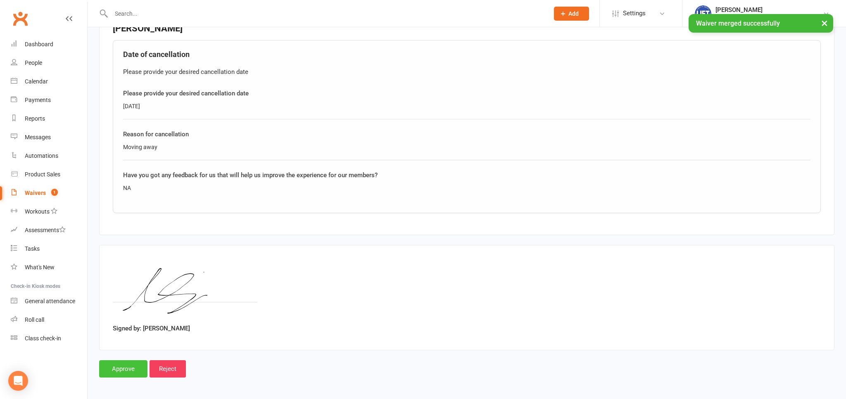
click at [122, 368] on input "Approve" at bounding box center [123, 368] width 48 height 17
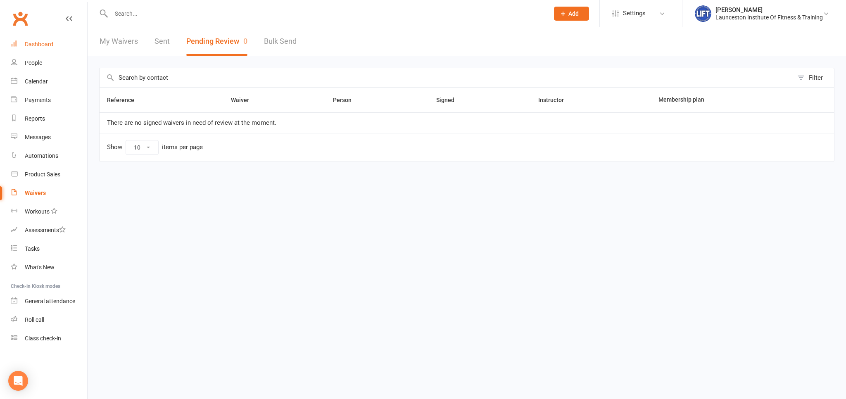
click at [42, 45] on div "Dashboard" at bounding box center [39, 44] width 28 height 7
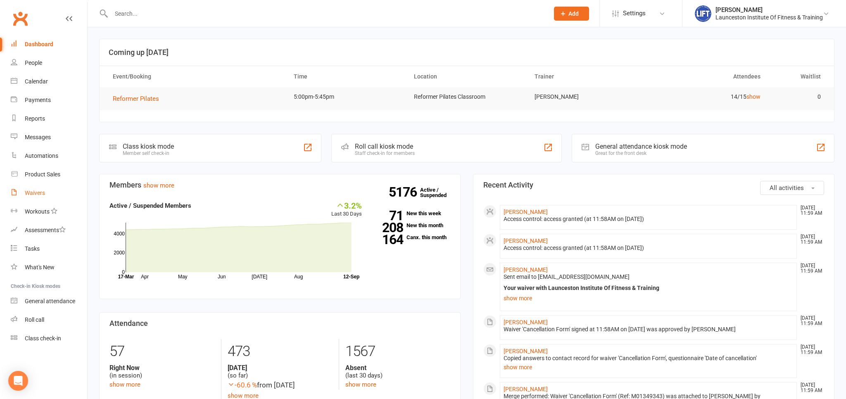
click at [36, 193] on div "Waivers" at bounding box center [35, 193] width 20 height 7
select select "100"
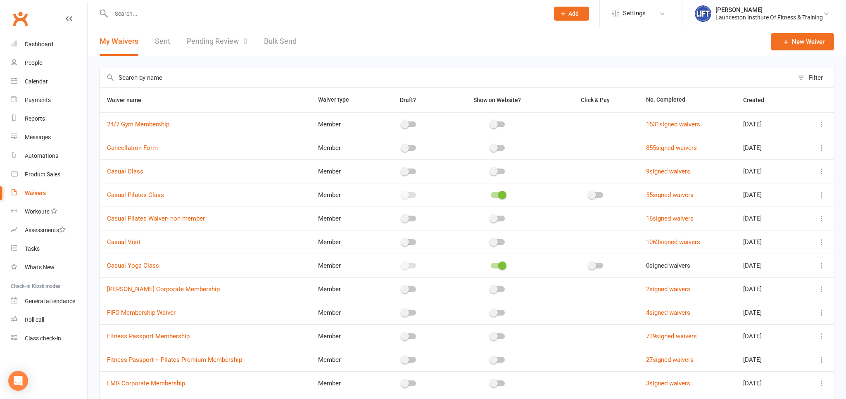
click at [216, 39] on link "Pending Review 0" at bounding box center [217, 41] width 61 height 28
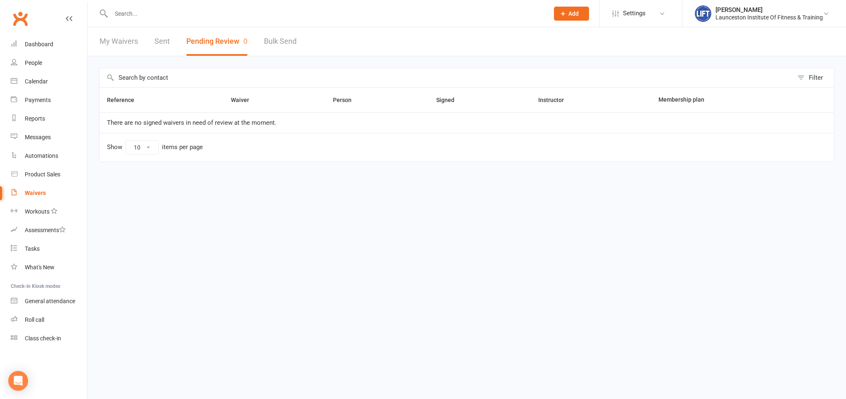
click at [213, 15] on input "text" at bounding box center [326, 14] width 434 height 12
click at [32, 189] on link "Waivers" at bounding box center [49, 193] width 76 height 19
select select "100"
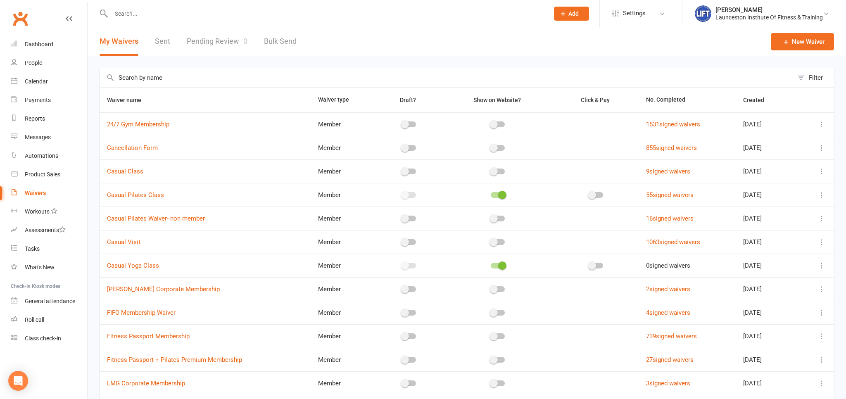
click at [217, 39] on link "Pending Review 0" at bounding box center [217, 41] width 61 height 28
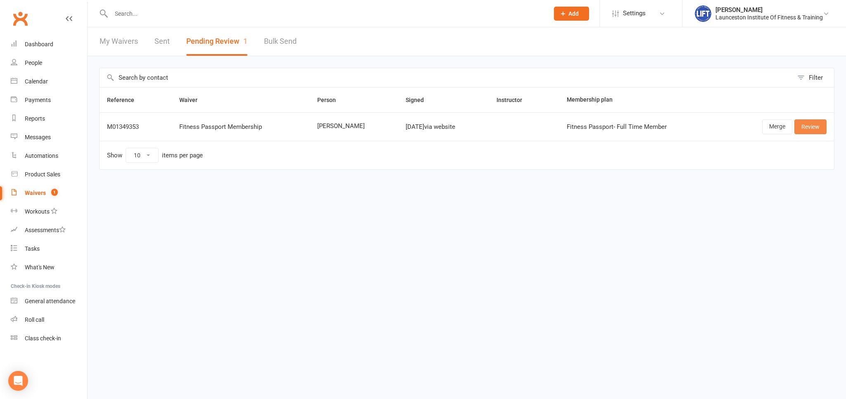
click at [813, 123] on link "Review" at bounding box center [810, 126] width 32 height 15
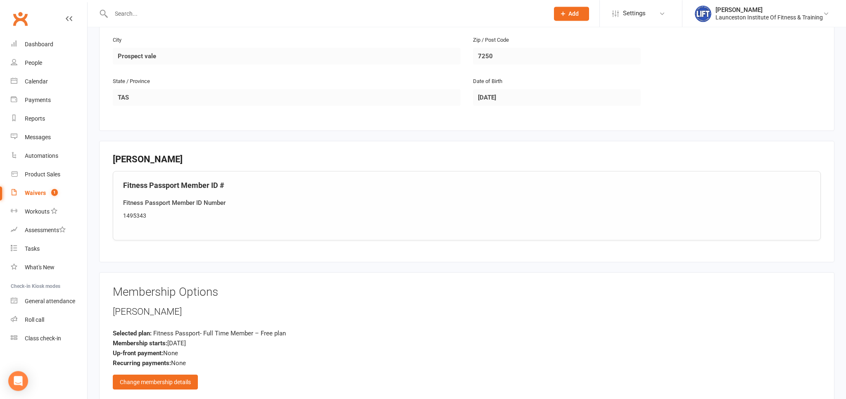
scroll to position [261, 0]
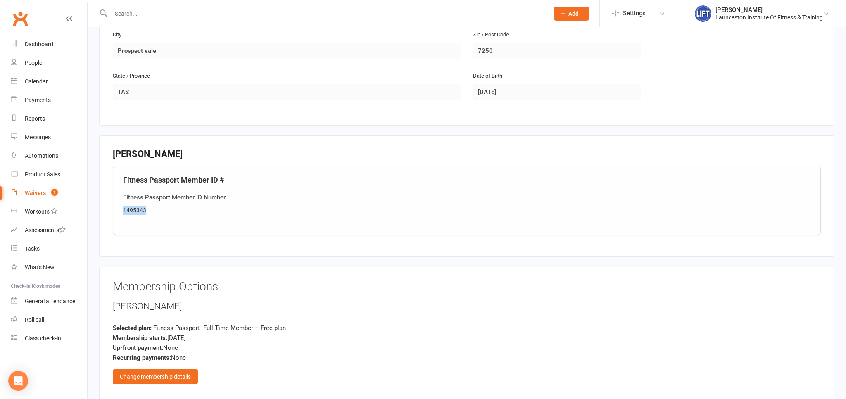
drag, startPoint x: 156, startPoint y: 211, endPoint x: 124, endPoint y: 214, distance: 31.6
click at [124, 214] on div "Fitness Passport Member ID # Fitness Passport Member ID Number 1495343" at bounding box center [467, 200] width 708 height 69
copy div "1495343"
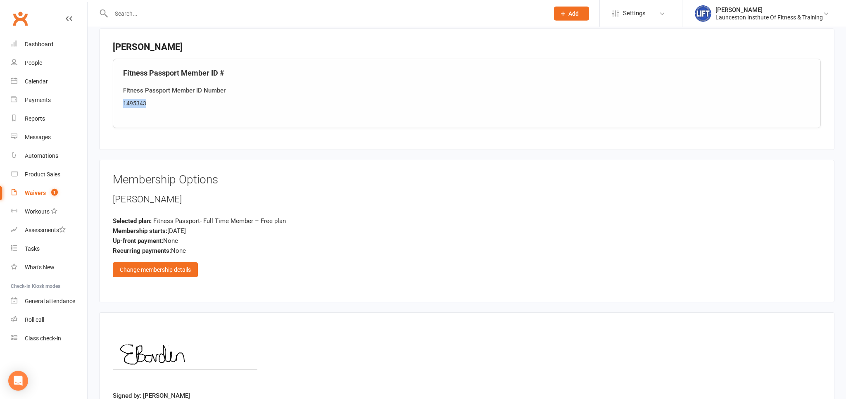
scroll to position [434, 0]
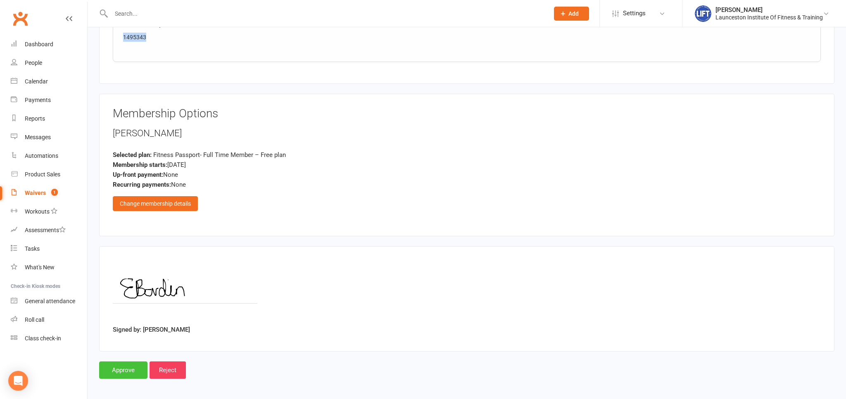
click at [129, 361] on input "Approve" at bounding box center [123, 369] width 48 height 17
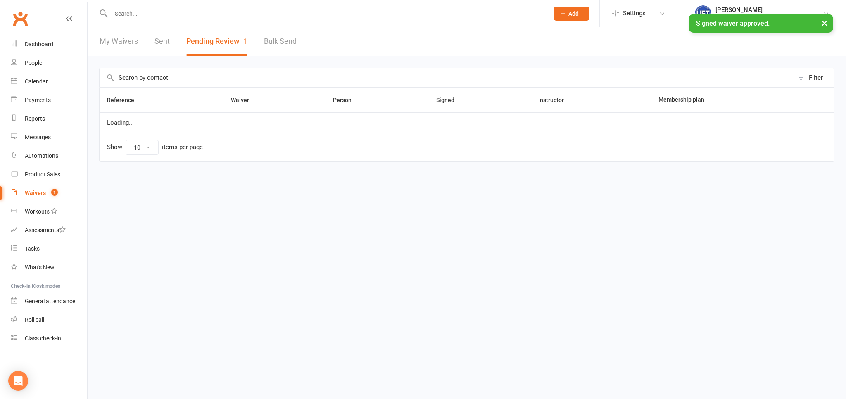
click at [251, 15] on input "text" at bounding box center [326, 14] width 434 height 12
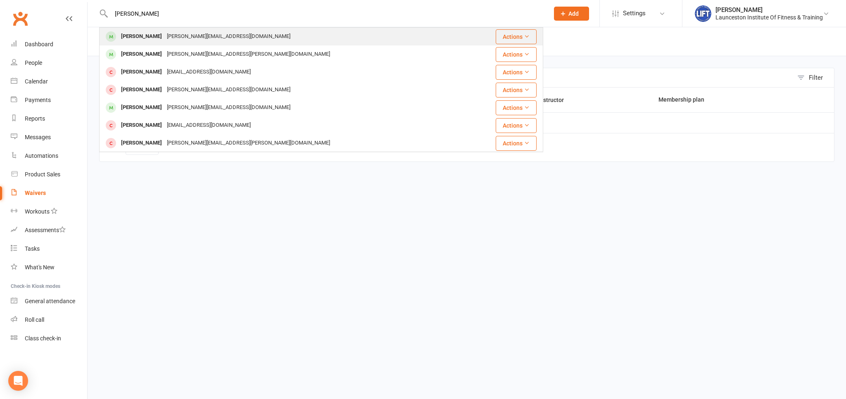
type input "[PERSON_NAME]"
click at [220, 33] on div "[PERSON_NAME][EMAIL_ADDRESS][DOMAIN_NAME]" at bounding box center [228, 37] width 128 height 12
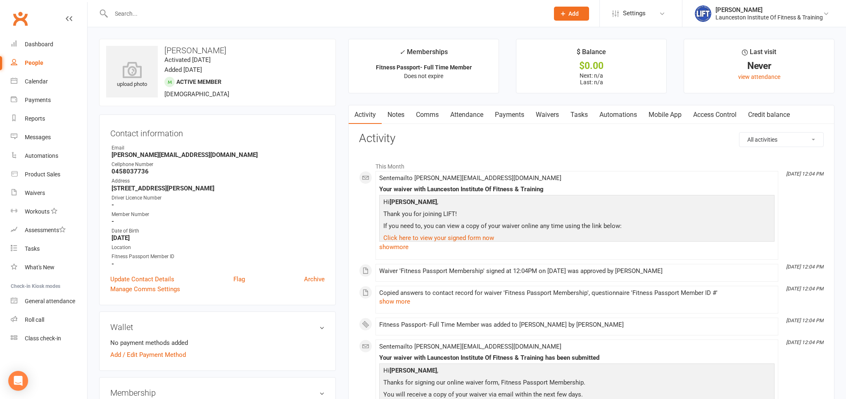
click at [699, 113] on link "Access Control" at bounding box center [714, 114] width 55 height 19
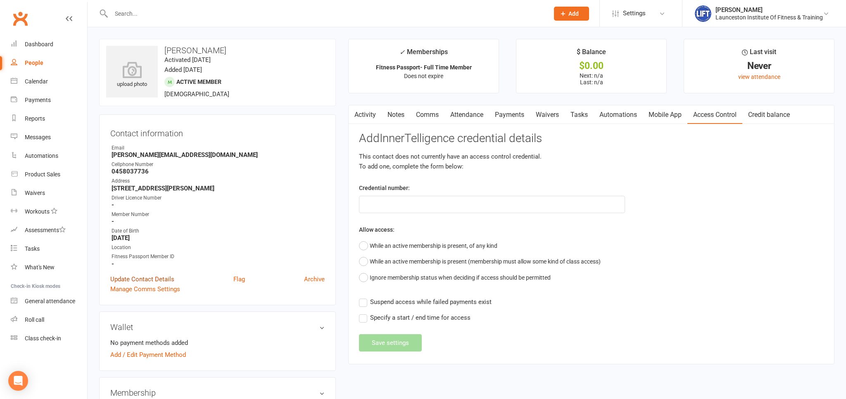
click at [159, 277] on link "Update Contact Details" at bounding box center [142, 279] width 64 height 10
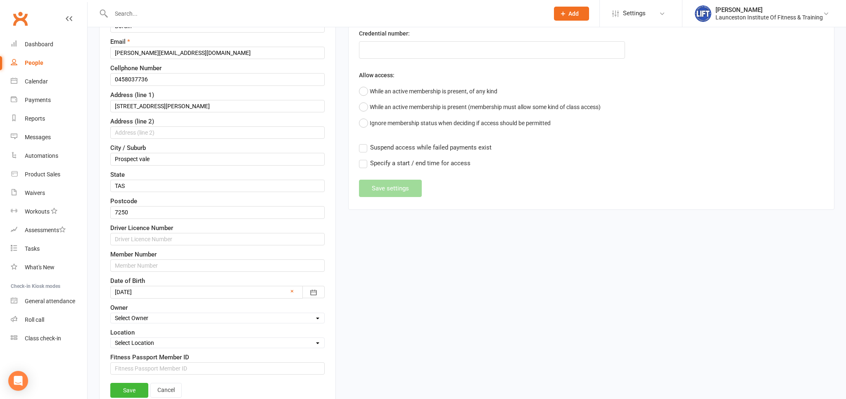
scroll to position [168, 0]
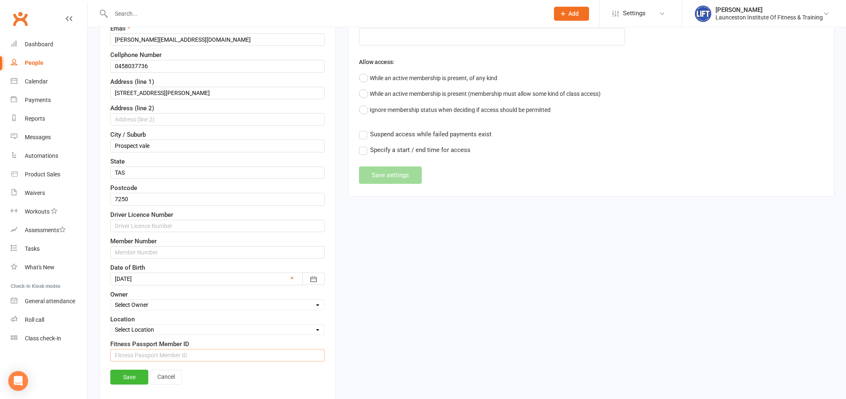
paste input "1495343"
type input "1495343"
click at [135, 376] on link "Save" at bounding box center [129, 377] width 38 height 15
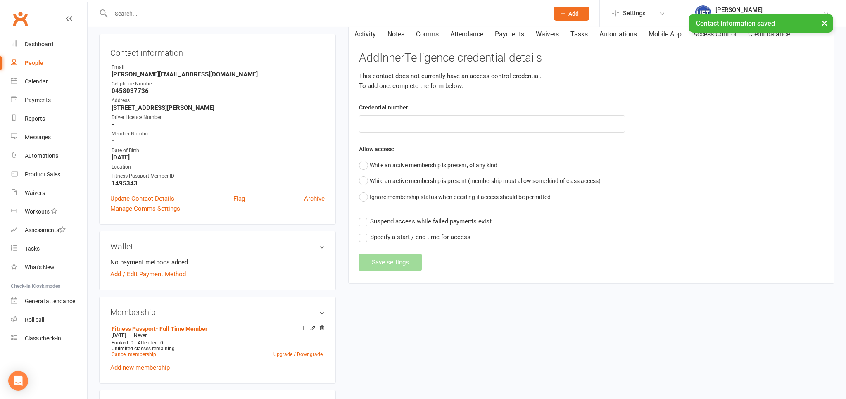
scroll to position [0, 0]
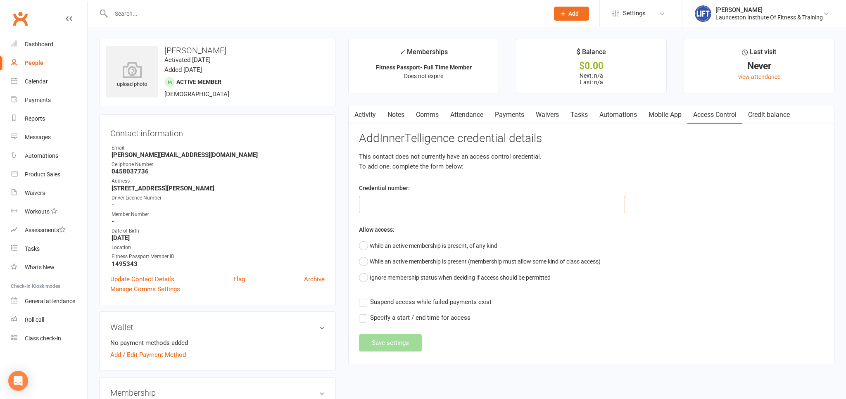
paste input "200000000000000049735EEE"
type input "200000000000000049735EEE"
click at [391, 241] on button "While an active membership is present, of any kind" at bounding box center [428, 246] width 138 height 16
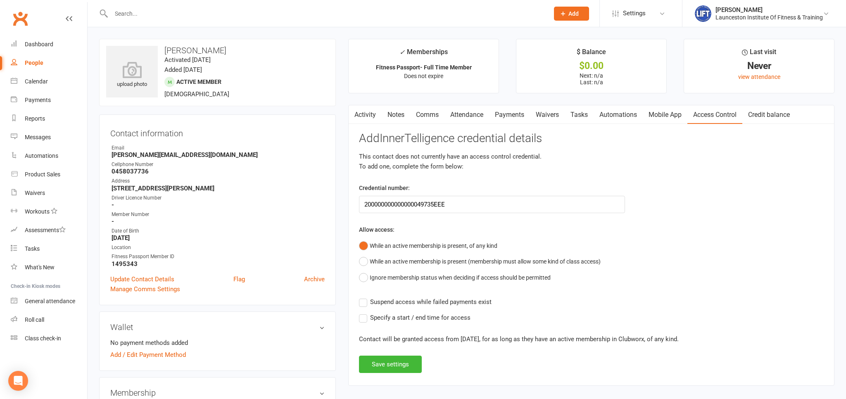
click at [384, 303] on span "Suspend access while failed payments exist" at bounding box center [430, 301] width 121 height 9
click at [384, 297] on input "Suspend access while failed payments exist" at bounding box center [425, 297] width 133 height 0
click at [393, 358] on button "Save settings" at bounding box center [390, 363] width 63 height 17
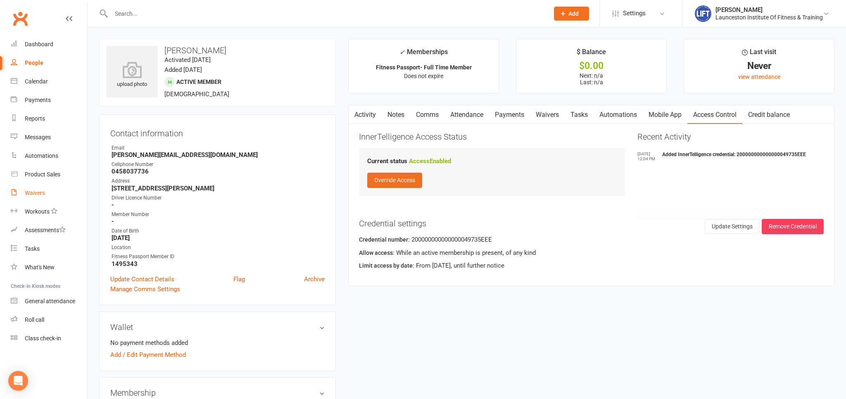
click at [28, 200] on link "Waivers" at bounding box center [49, 193] width 76 height 19
select select "100"
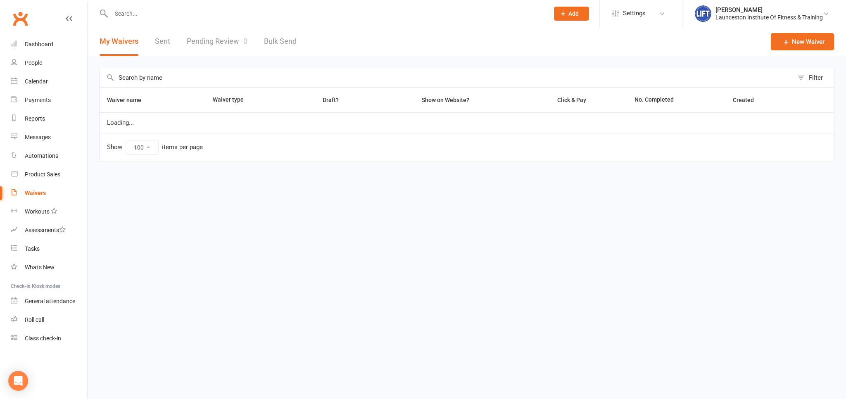
click at [214, 57] on div "Filter Waiver name Waiver type Draft? Show on Website? Click & Pay No. Complete…" at bounding box center [467, 120] width 758 height 129
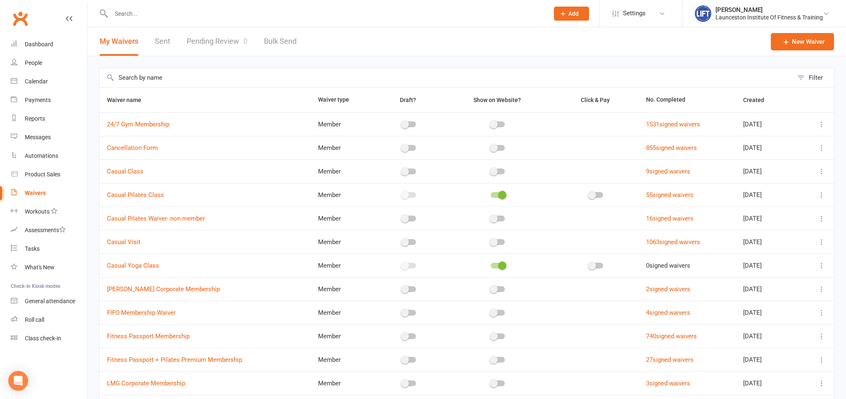
click at [216, 47] on link "Pending Review 0" at bounding box center [217, 41] width 61 height 28
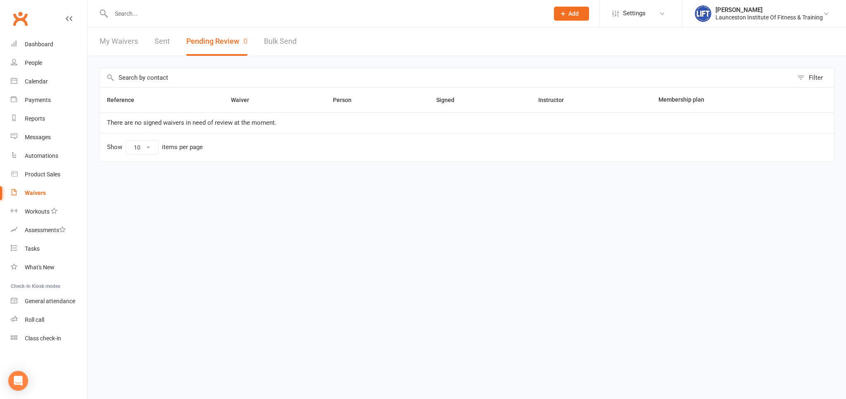
click at [146, 17] on input "text" at bounding box center [326, 14] width 434 height 12
type input "[PERSON_NAME]"
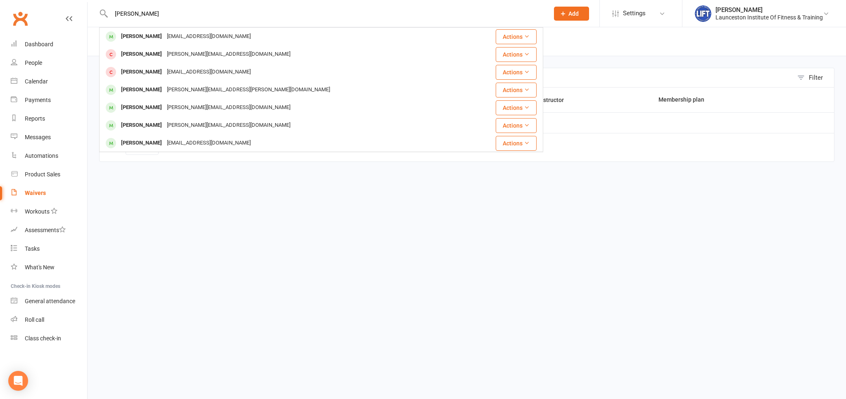
drag, startPoint x: 159, startPoint y: 19, endPoint x: 106, endPoint y: 14, distance: 53.1
click at [111, 16] on input "[PERSON_NAME]" at bounding box center [326, 14] width 434 height 12
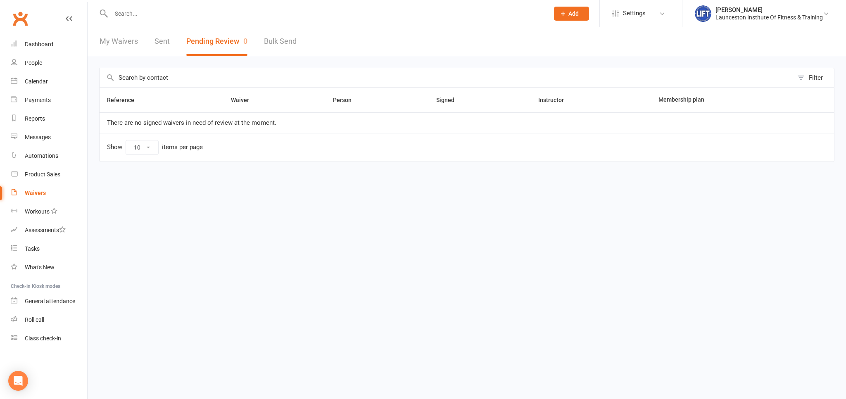
click at [148, 9] on input "text" at bounding box center [326, 14] width 434 height 12
click at [134, 15] on input "text" at bounding box center [326, 14] width 434 height 12
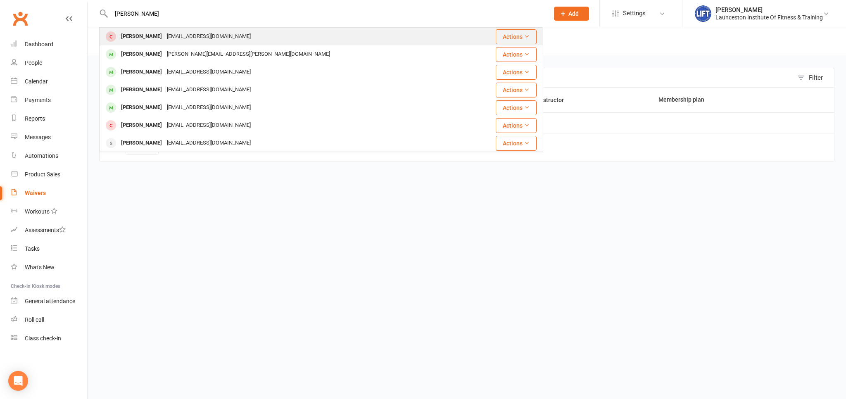
type input "[PERSON_NAME]"
click at [190, 34] on div "[EMAIL_ADDRESS][DOMAIN_NAME]" at bounding box center [208, 37] width 89 height 12
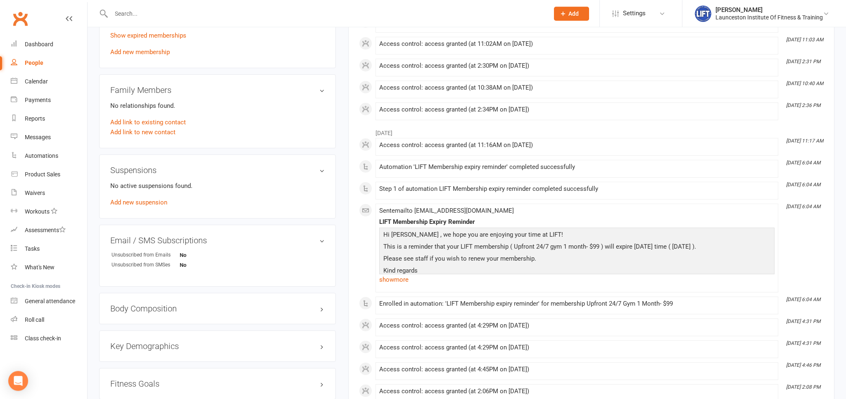
scroll to position [348, 0]
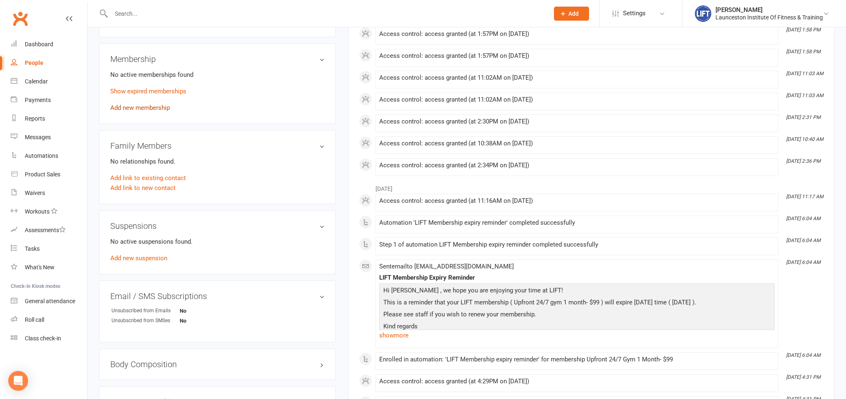
click at [148, 110] on link "Add new membership" at bounding box center [139, 107] width 59 height 7
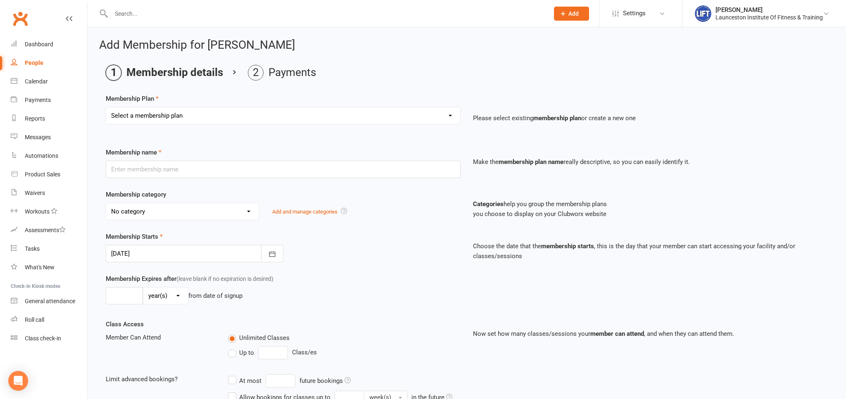
click at [106, 107] on select "Select a membership plan Create new Membership Plan 24/7 Gym Membership Pilates…" at bounding box center [283, 115] width 354 height 17
select select "6"
click option "Upfront 24/7 Gym 1 Month- $99" at bounding box center [0, 0] width 0 height 0
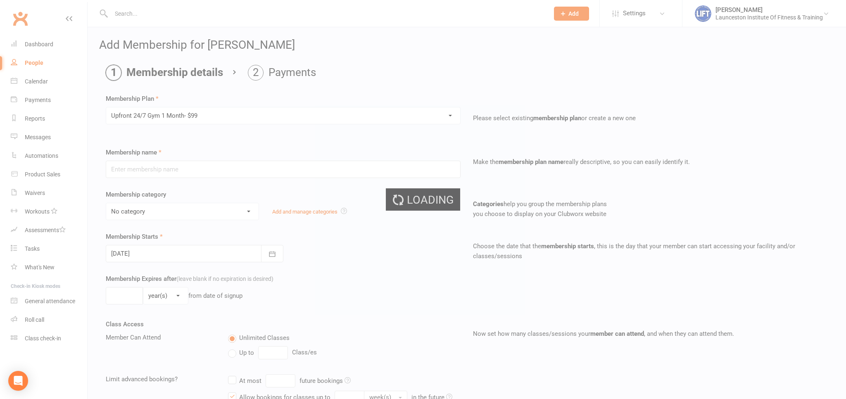
type input "Upfront 24/7 Gym 1 Month- $99"
select select "31"
type input "1"
select select "2"
type input "1"
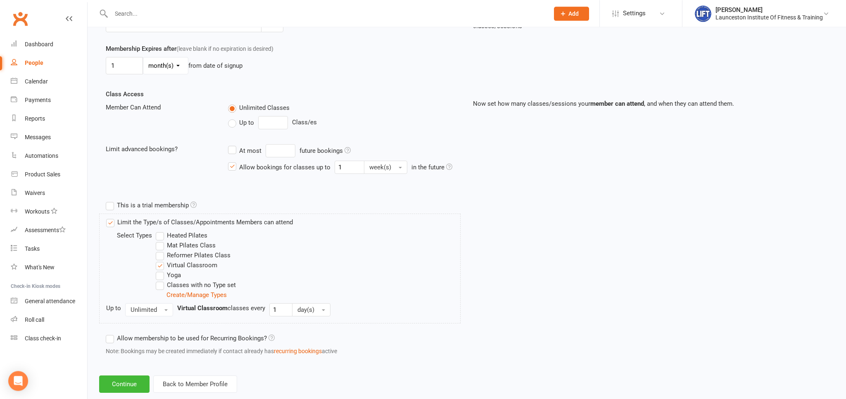
scroll to position [246, 0]
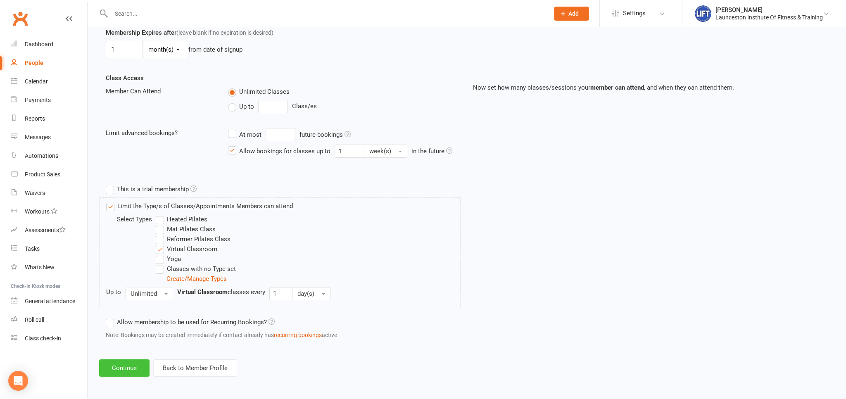
click at [130, 364] on button "Continue" at bounding box center [124, 367] width 50 height 17
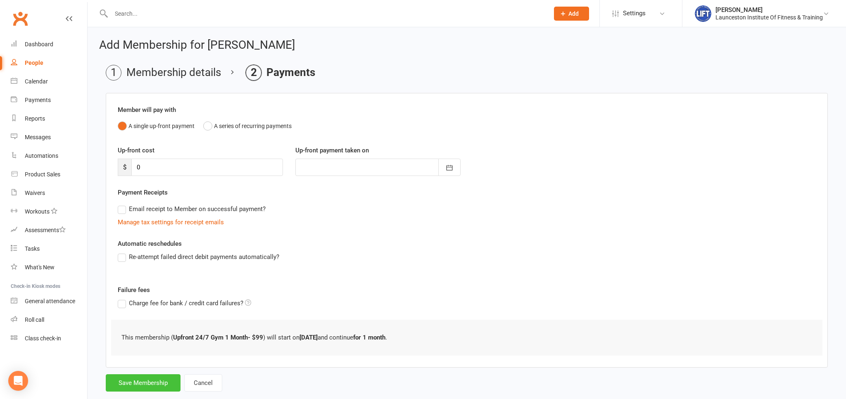
click at [145, 381] on button "Save Membership" at bounding box center [143, 382] width 75 height 17
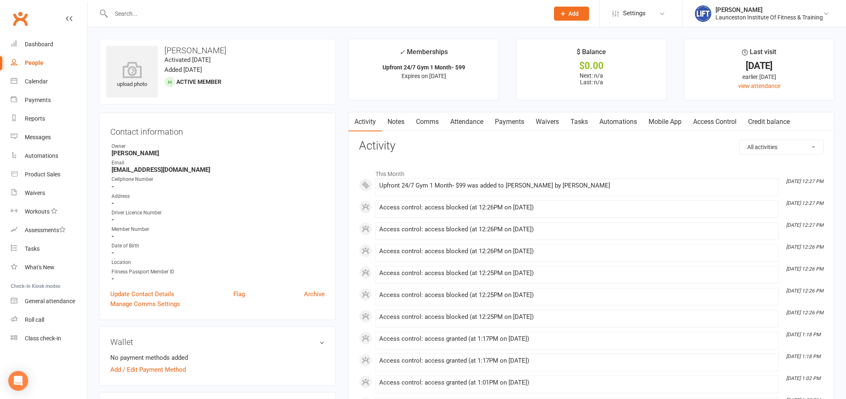
click at [148, 17] on input "text" at bounding box center [326, 14] width 434 height 12
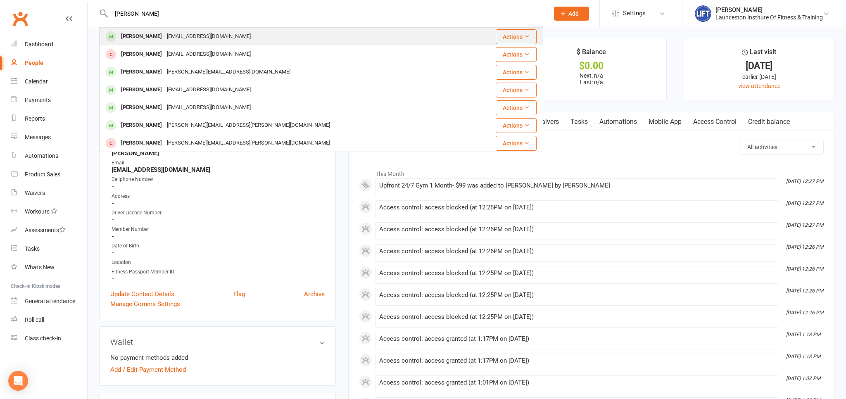
type input "joshua coombe"
click at [171, 42] on div "Jcoom840@gmail.com" at bounding box center [208, 37] width 89 height 12
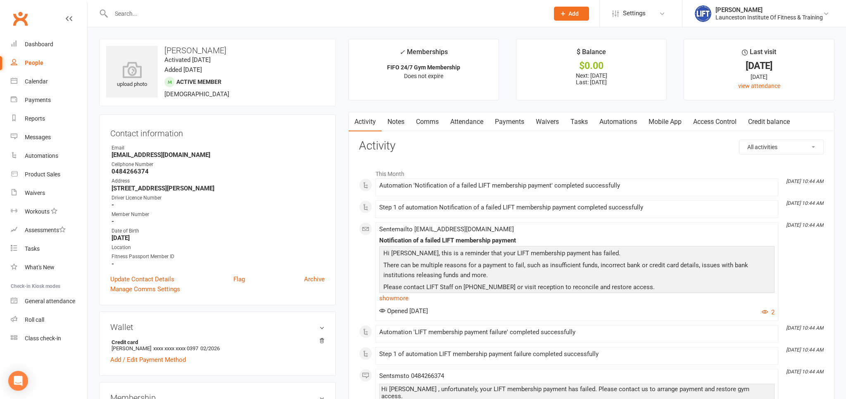
click at [724, 117] on link "Access Control" at bounding box center [714, 121] width 55 height 19
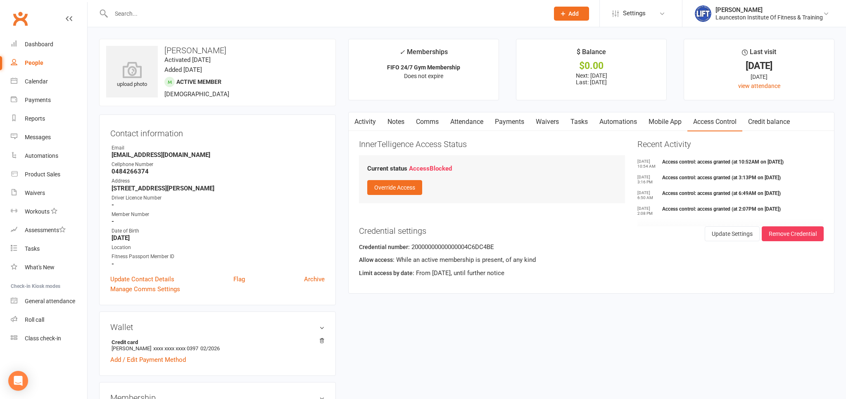
click at [517, 117] on link "Payments" at bounding box center [509, 121] width 41 height 19
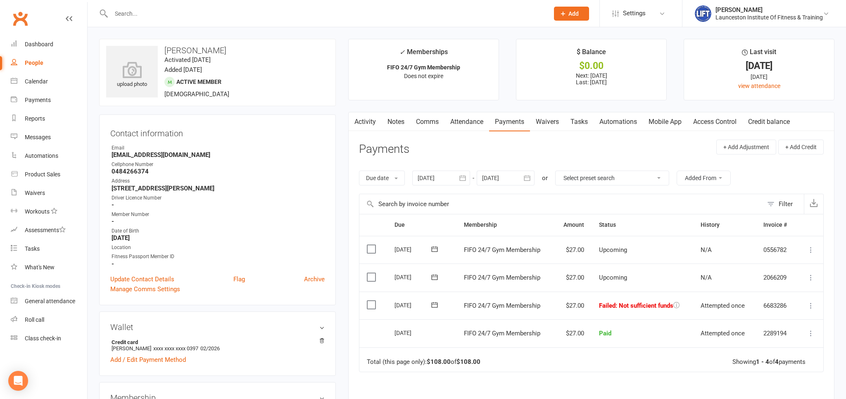
click at [808, 304] on icon at bounding box center [810, 305] width 8 height 8
drag, startPoint x: 753, startPoint y: 382, endPoint x: 736, endPoint y: 367, distance: 22.6
click at [753, 382] on link "Retry now" at bounding box center [774, 387] width 82 height 17
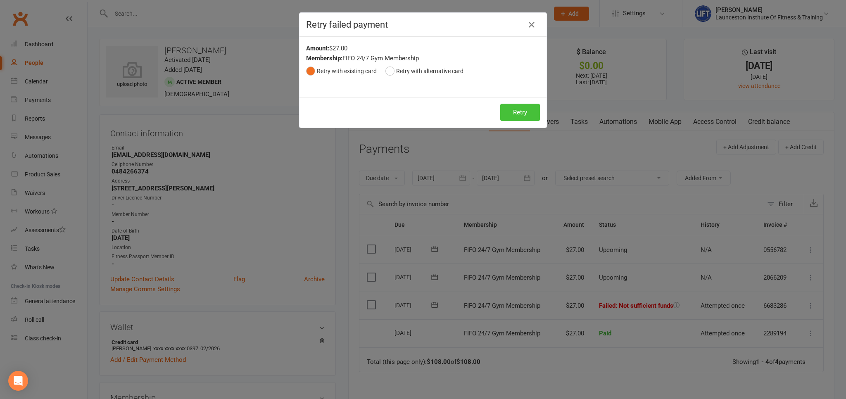
click at [531, 112] on button "Retry" at bounding box center [520, 112] width 40 height 17
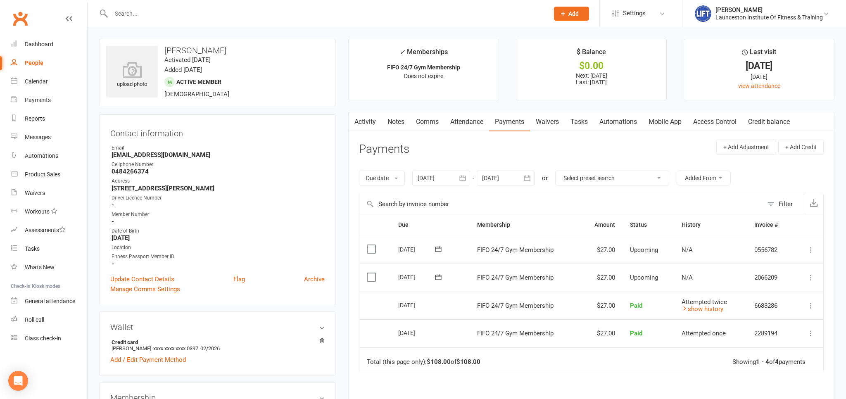
click at [703, 123] on link "Access Control" at bounding box center [714, 121] width 55 height 19
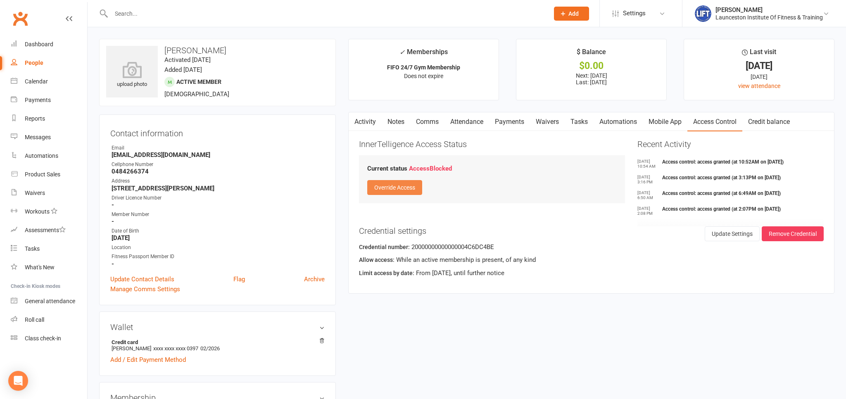
click at [400, 188] on button "Override Access" at bounding box center [394, 187] width 55 height 15
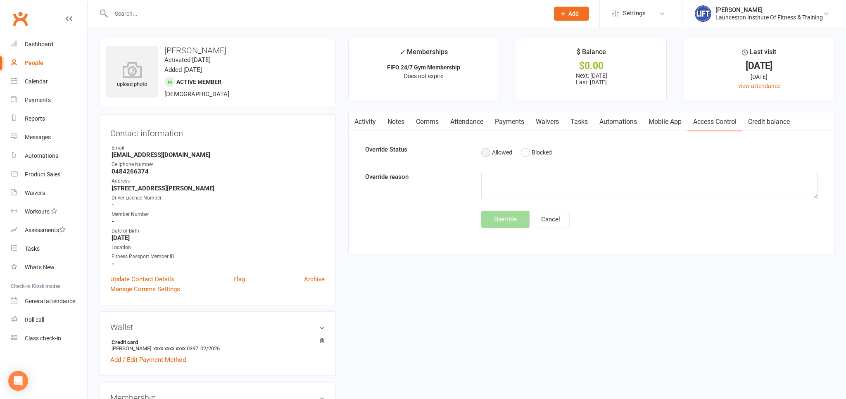
click at [488, 156] on button "Allowed" at bounding box center [496, 153] width 31 height 16
click at [502, 180] on textarea at bounding box center [649, 185] width 336 height 27
type textarea "a"
type textarea "Paid overdue"
click at [514, 222] on button "Override" at bounding box center [505, 219] width 48 height 17
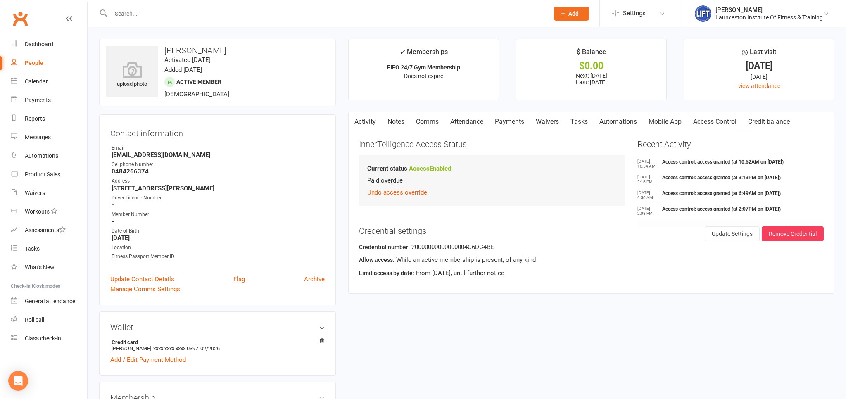
click at [213, 11] on input "text" at bounding box center [326, 14] width 434 height 12
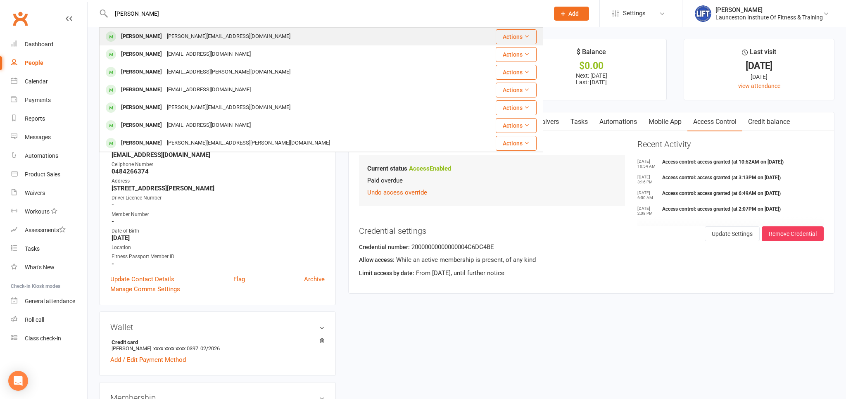
type input "natalie stevenson"
click at [212, 37] on div "natalie@womenslegaltas.org.au" at bounding box center [228, 37] width 128 height 12
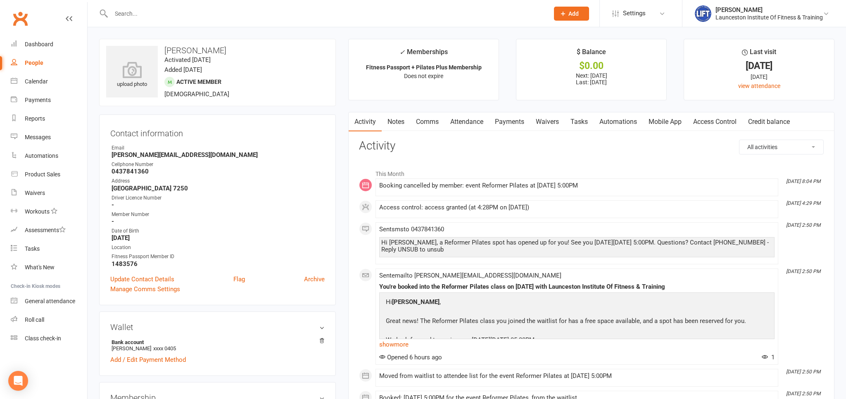
click at [521, 127] on link "Payments" at bounding box center [509, 121] width 41 height 19
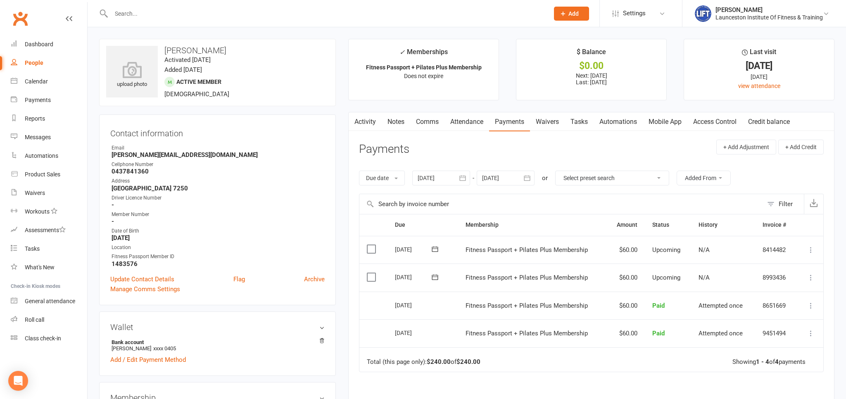
click at [456, 178] on div at bounding box center [441, 178] width 58 height 15
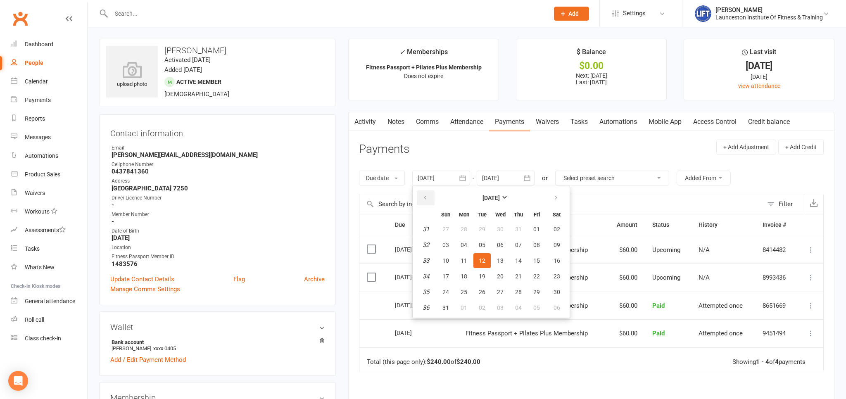
click at [425, 197] on icon "button" at bounding box center [425, 197] width 6 height 7
click at [424, 197] on icon "button" at bounding box center [425, 197] width 6 height 7
click at [423, 197] on button "button" at bounding box center [426, 197] width 18 height 15
click at [479, 228] on button "01" at bounding box center [481, 229] width 17 height 15
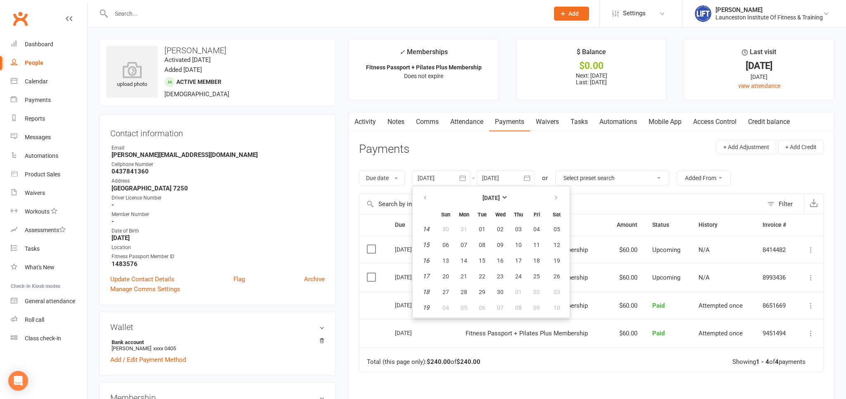
type input "01 Apr 2025"
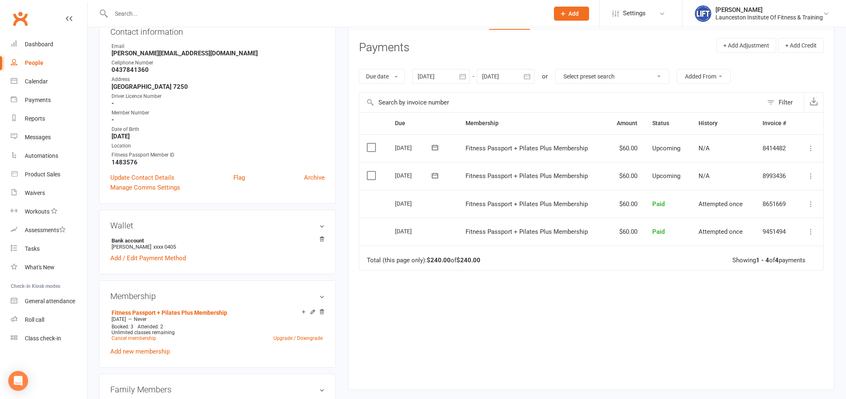
scroll to position [87, 0]
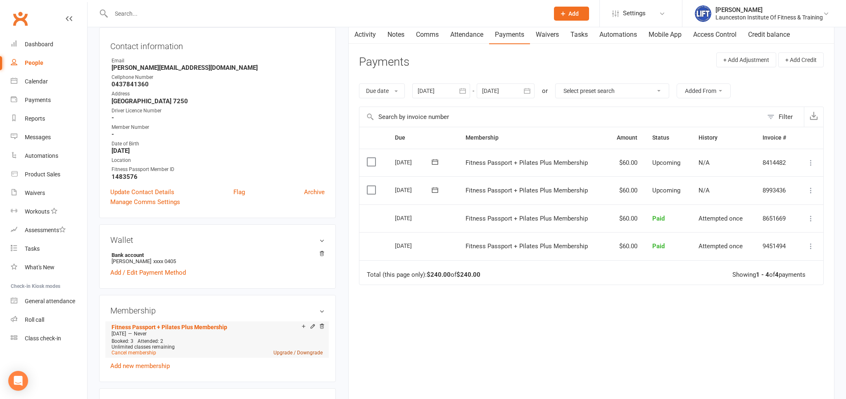
click at [292, 355] on link "Upgrade / Downgrade" at bounding box center [297, 353] width 49 height 6
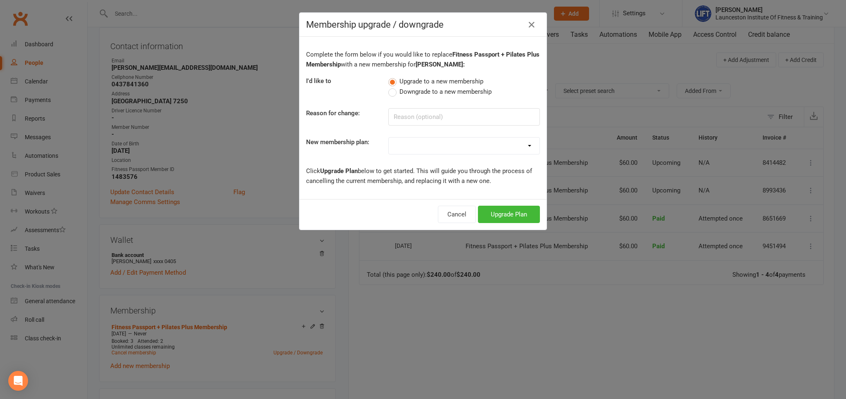
click at [389, 137] on select "24/7 Gym Membership Pilates Plus Membership Casual Visit- $20 Upfront 24/7 Gym …" at bounding box center [464, 145] width 151 height 17
select select "10"
click option "Fitness Passport- Full Time Member" at bounding box center [0, 0] width 0 height 0
click at [506, 212] on button "Upgrade Plan" at bounding box center [509, 214] width 62 height 17
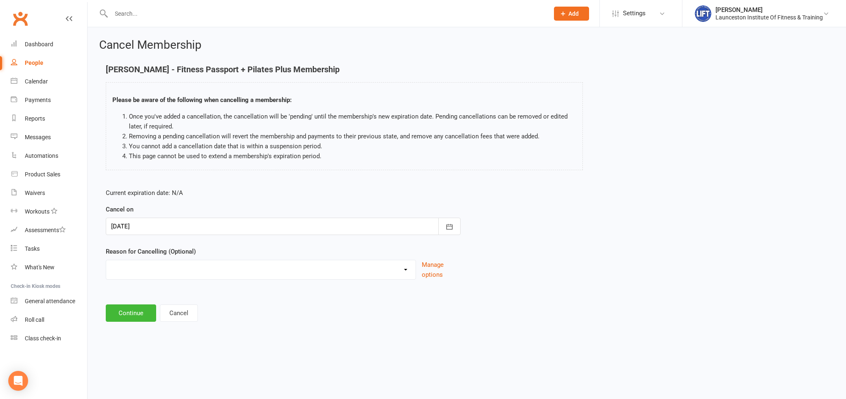
click at [147, 303] on main "Natalie Stevenson - Fitness Passport + Pilates Plus Membership Please be aware …" at bounding box center [466, 193] width 735 height 257
click at [147, 310] on button "Continue" at bounding box center [131, 312] width 50 height 17
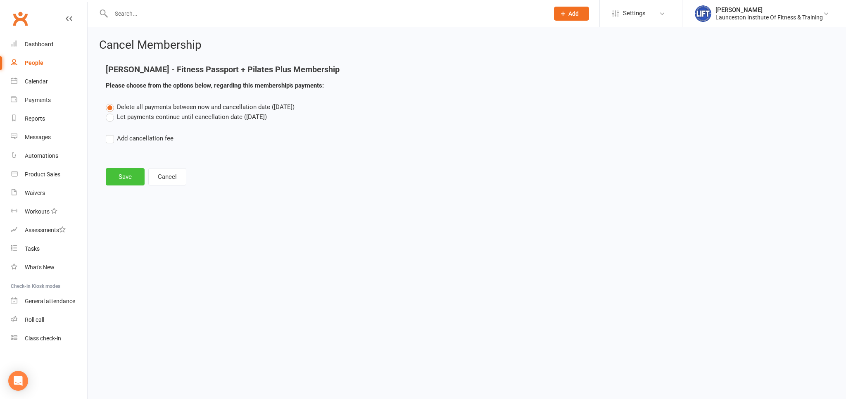
click at [130, 177] on button "Save" at bounding box center [125, 176] width 39 height 17
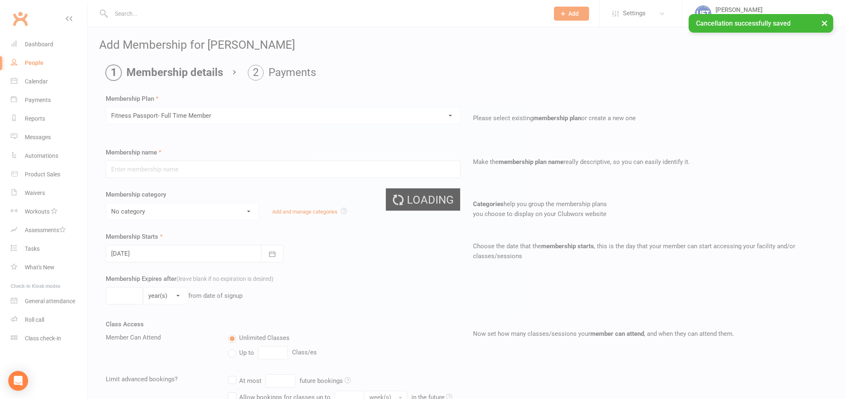
type input "Fitness Passport- Full Time Member"
select select "11"
type input "0"
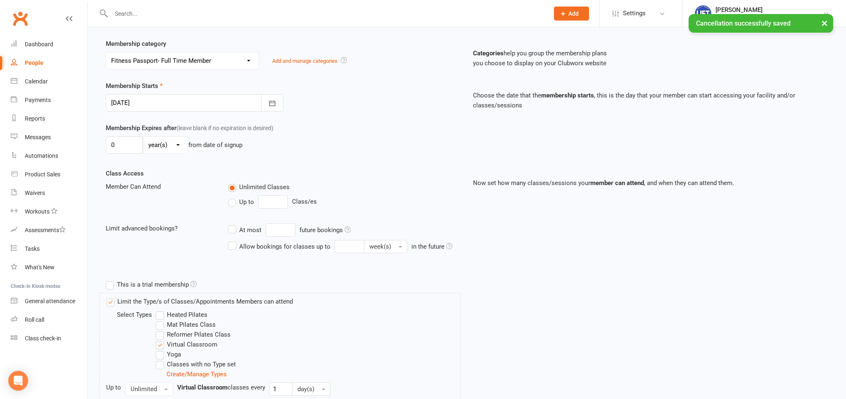
scroll to position [246, 0]
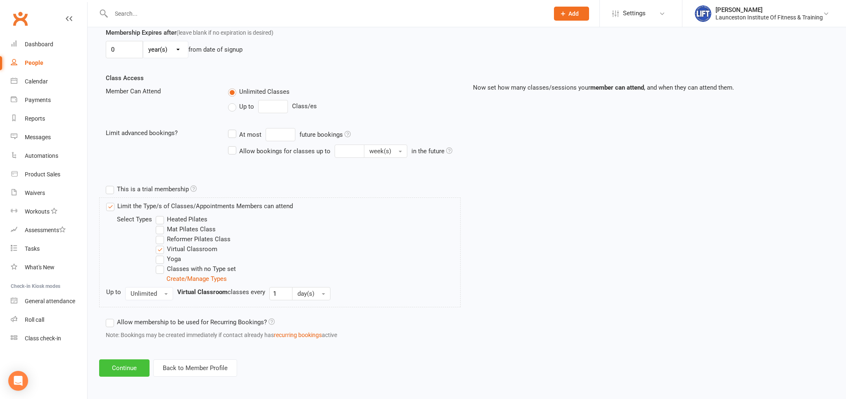
click at [128, 364] on button "Continue" at bounding box center [124, 367] width 50 height 17
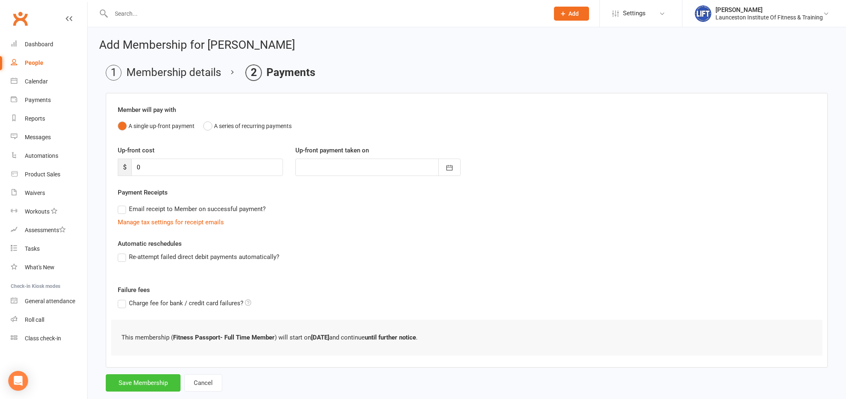
click at [156, 380] on button "Save Membership" at bounding box center [143, 382] width 75 height 17
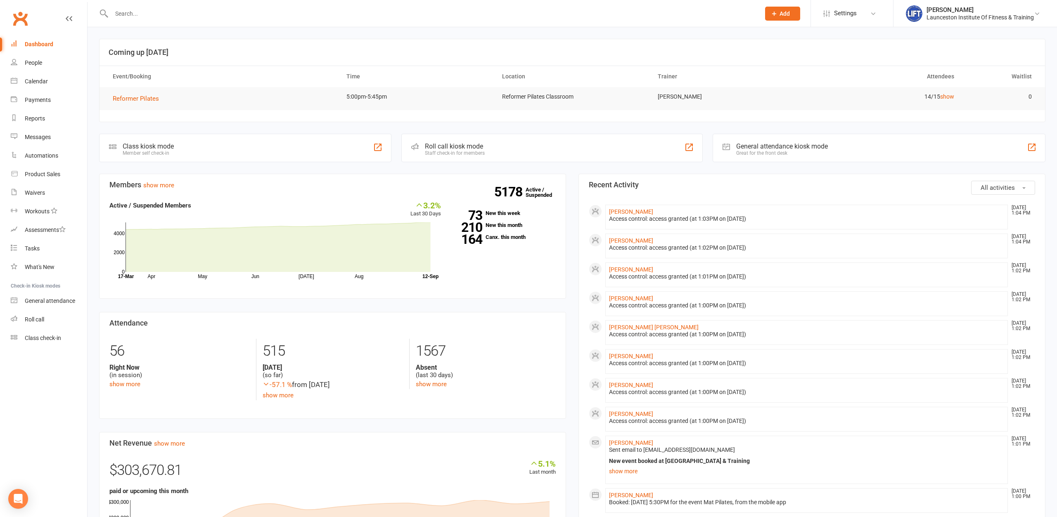
click at [230, 17] on input "text" at bounding box center [431, 14] width 645 height 12
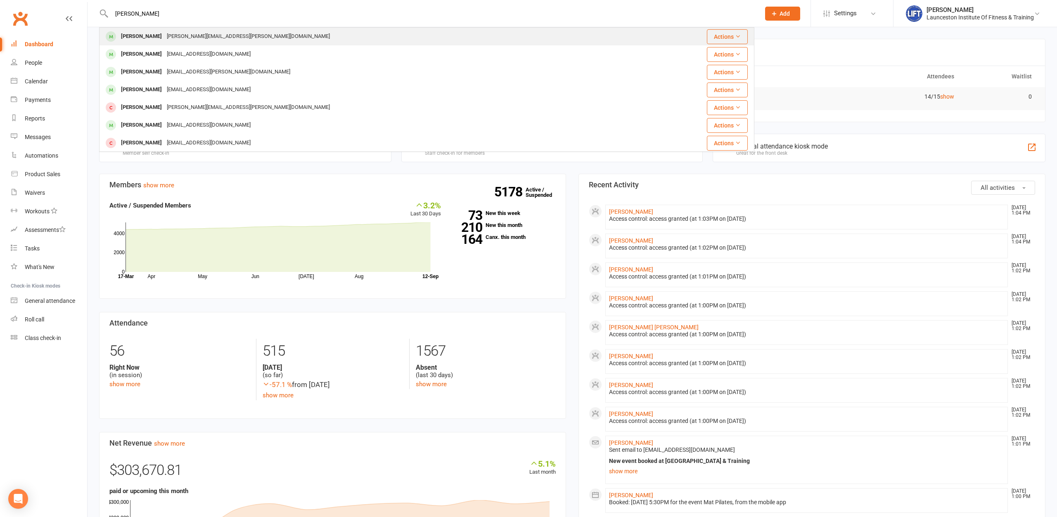
type input "anna howg"
click at [185, 38] on div "[PERSON_NAME][EMAIL_ADDRESS][PERSON_NAME][DOMAIN_NAME]" at bounding box center [248, 37] width 168 height 12
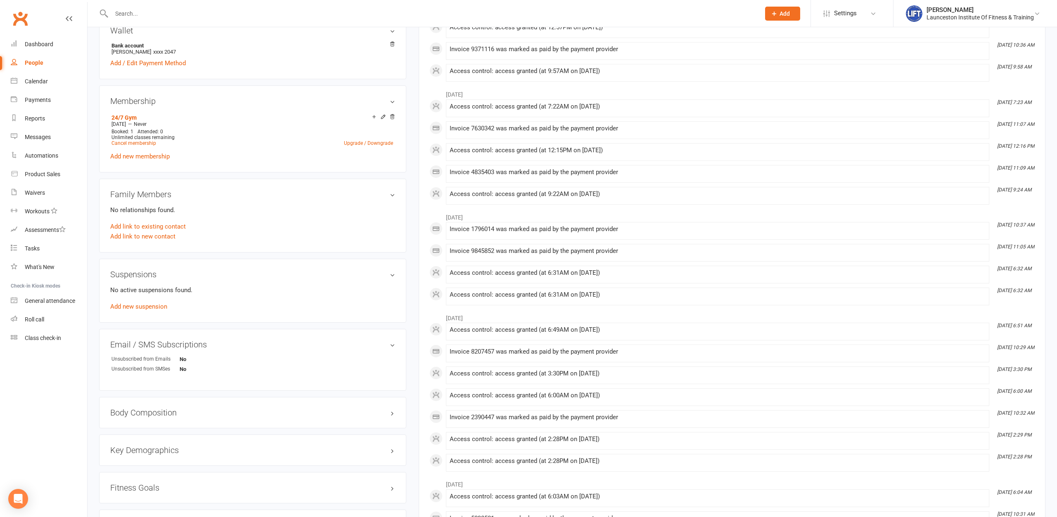
scroll to position [590, 0]
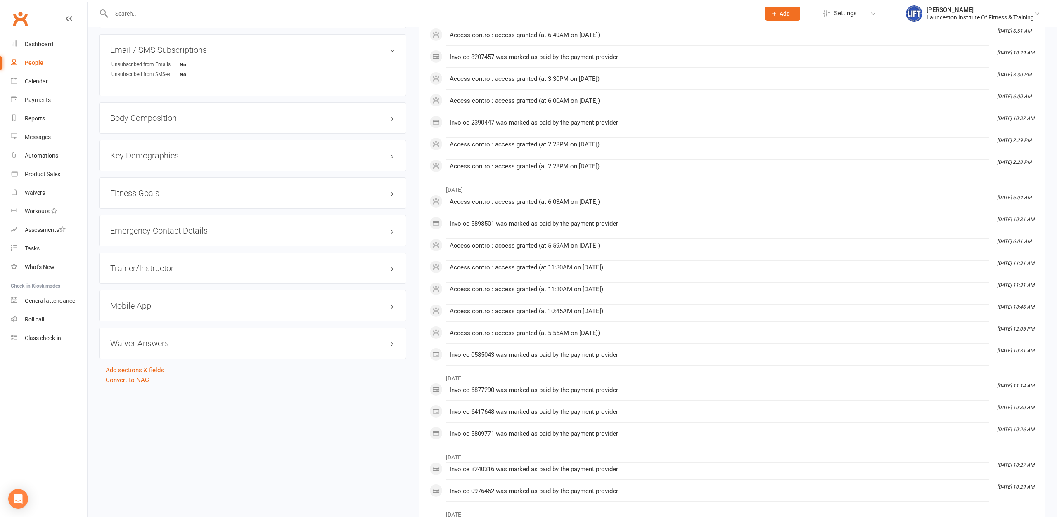
click at [135, 309] on h3 "Mobile App" at bounding box center [252, 305] width 285 height 9
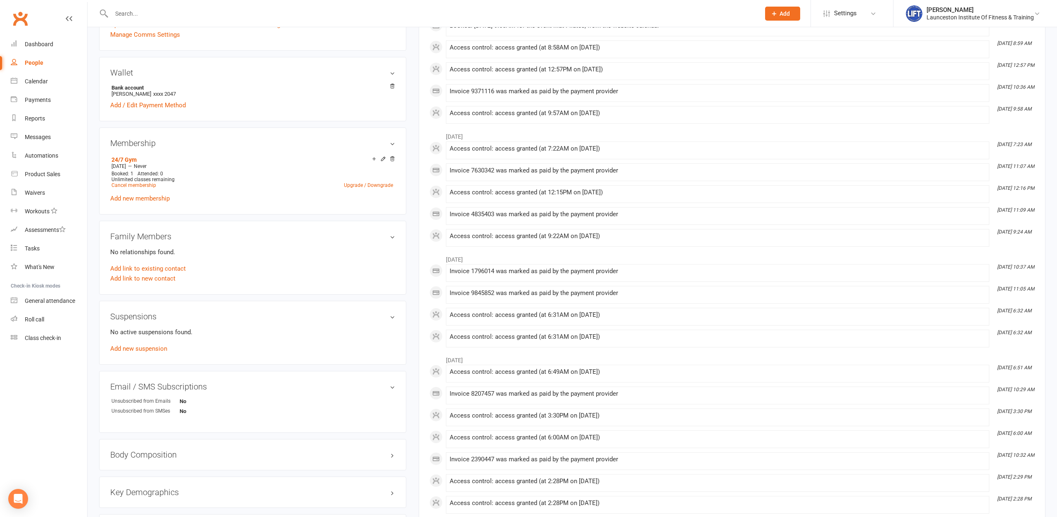
scroll to position [0, 0]
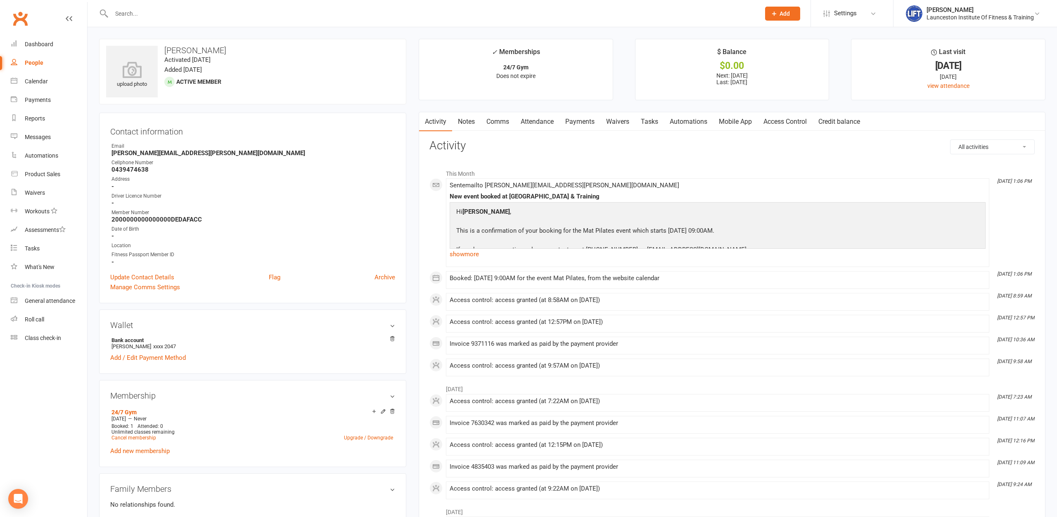
click at [462, 124] on link "Notes" at bounding box center [466, 121] width 28 height 19
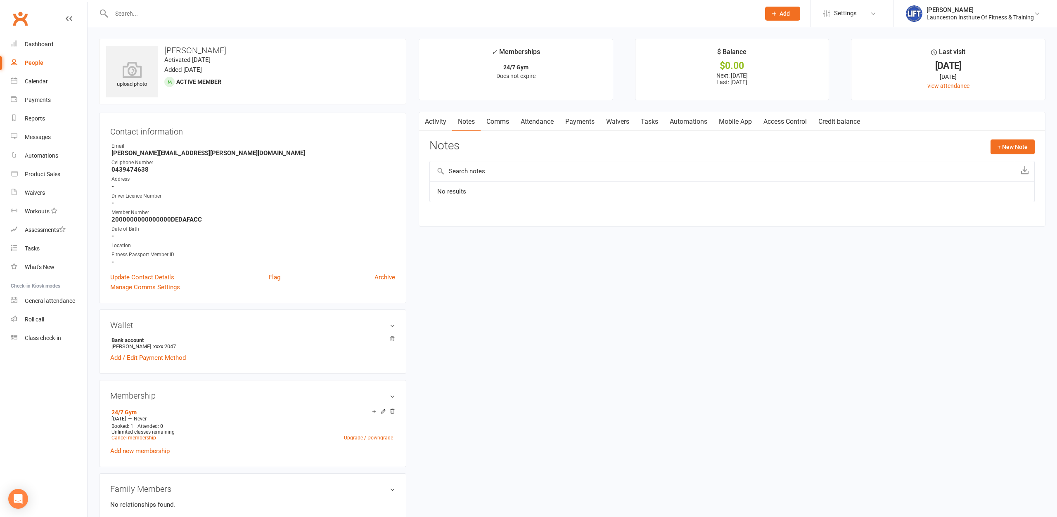
click at [778, 119] on link "Access Control" at bounding box center [785, 121] width 55 height 19
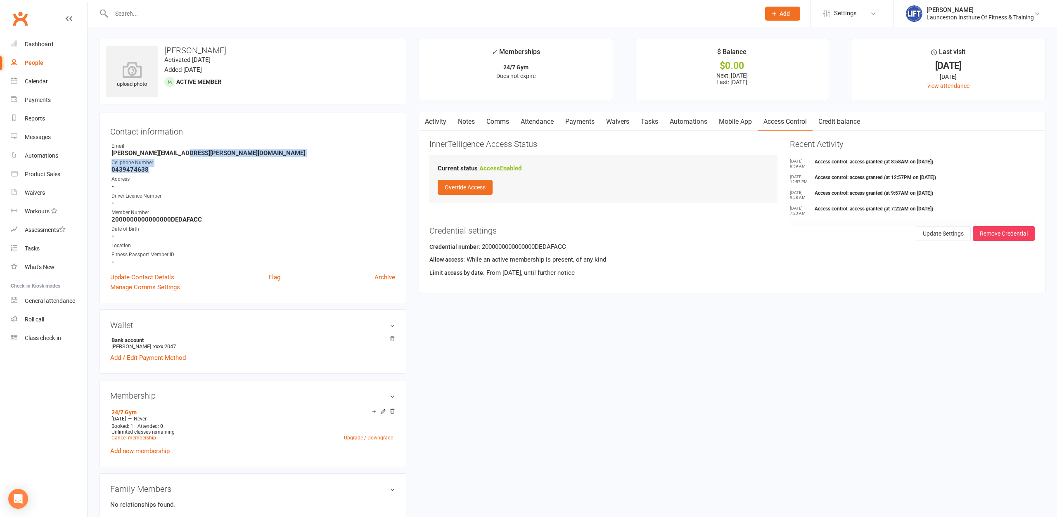
drag, startPoint x: 196, startPoint y: 154, endPoint x: 146, endPoint y: 170, distance: 52.5
click at [146, 170] on ul "Owner Email anna.howgate@yahoo.com Cellphone Number 0439474638 Address - Driver…" at bounding box center [252, 203] width 285 height 123
click at [163, 168] on strong "0439474638" at bounding box center [253, 169] width 284 height 7
drag, startPoint x: 157, startPoint y: 167, endPoint x: 105, endPoint y: 134, distance: 61.8
click at [105, 134] on div "Contact information Owner Email anna.howgate@yahoo.com Cellphone Number 0439474…" at bounding box center [252, 208] width 307 height 191
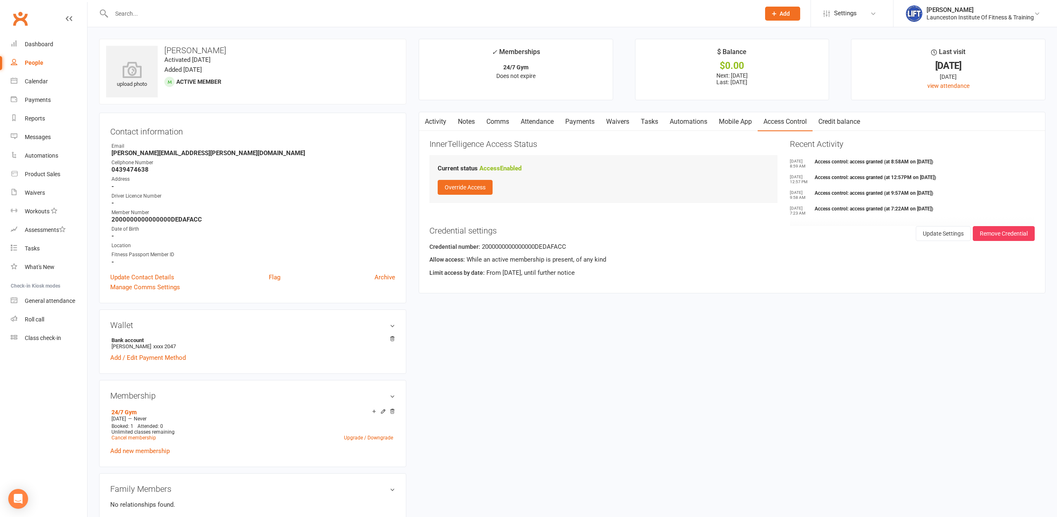
click at [202, 190] on strong "-" at bounding box center [253, 186] width 284 height 7
click at [580, 120] on link "Payments" at bounding box center [579, 121] width 41 height 19
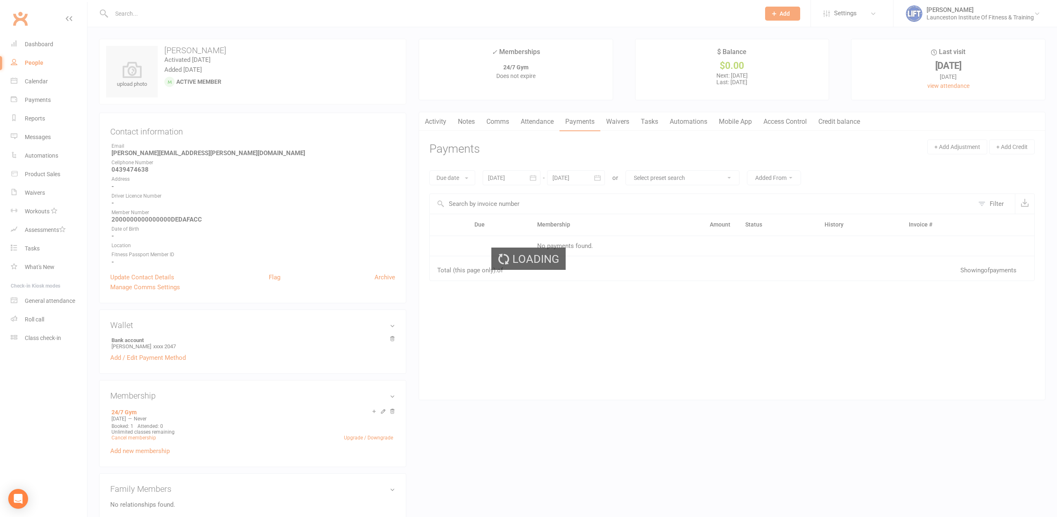
click at [533, 119] on link "Attendance" at bounding box center [537, 121] width 45 height 19
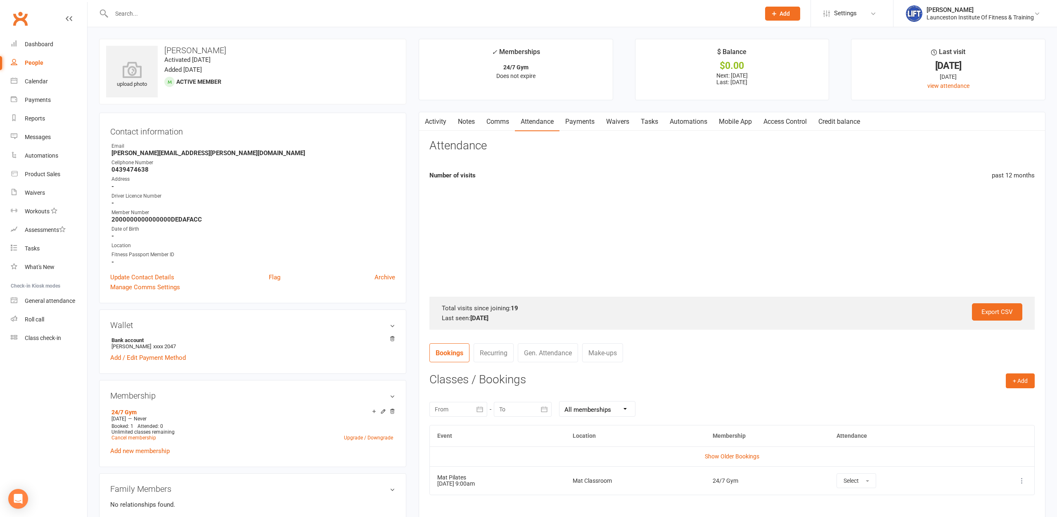
click at [496, 119] on link "Comms" at bounding box center [498, 121] width 34 height 19
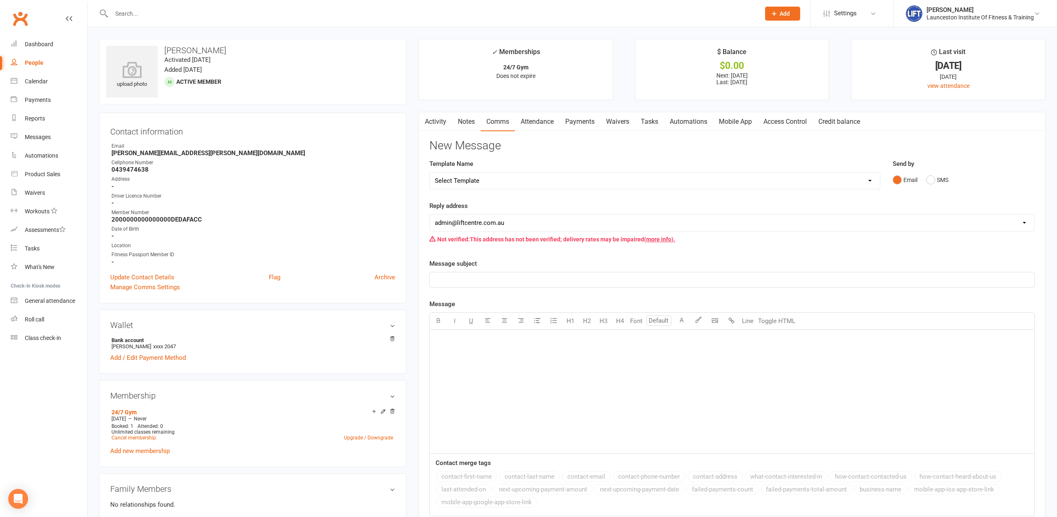
drag, startPoint x: 464, startPoint y: 124, endPoint x: 458, endPoint y: 124, distance: 6.2
click at [464, 125] on link "Notes" at bounding box center [466, 121] width 28 height 19
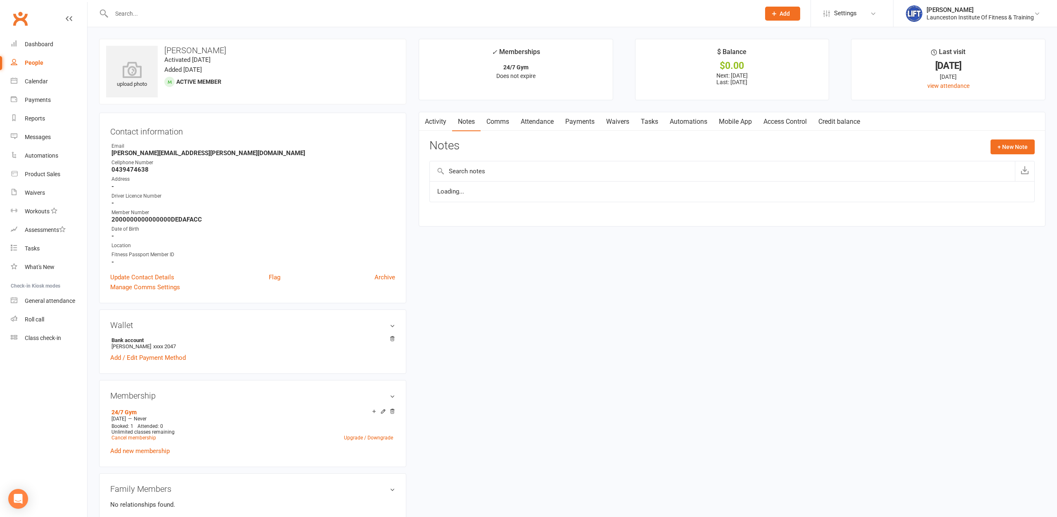
click at [447, 121] on link "Activity" at bounding box center [435, 121] width 33 height 19
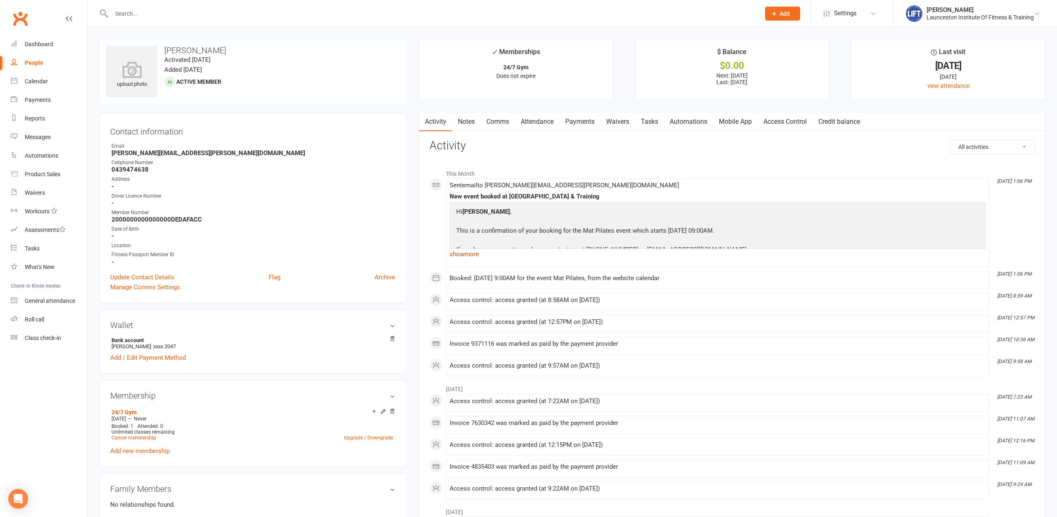
click at [462, 254] on link "show more" at bounding box center [718, 255] width 536 height 12
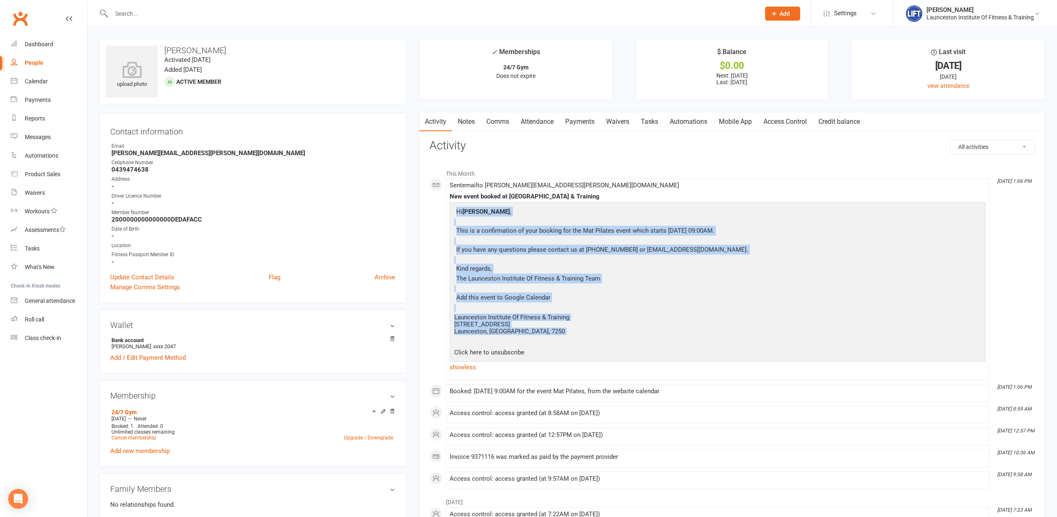
drag, startPoint x: 520, startPoint y: 337, endPoint x: 455, endPoint y: 214, distance: 139.3
click at [455, 214] on td "Hi Anna , This is a confirmation of your booking for the Mat Pilates event whic…" at bounding box center [602, 281] width 299 height 153
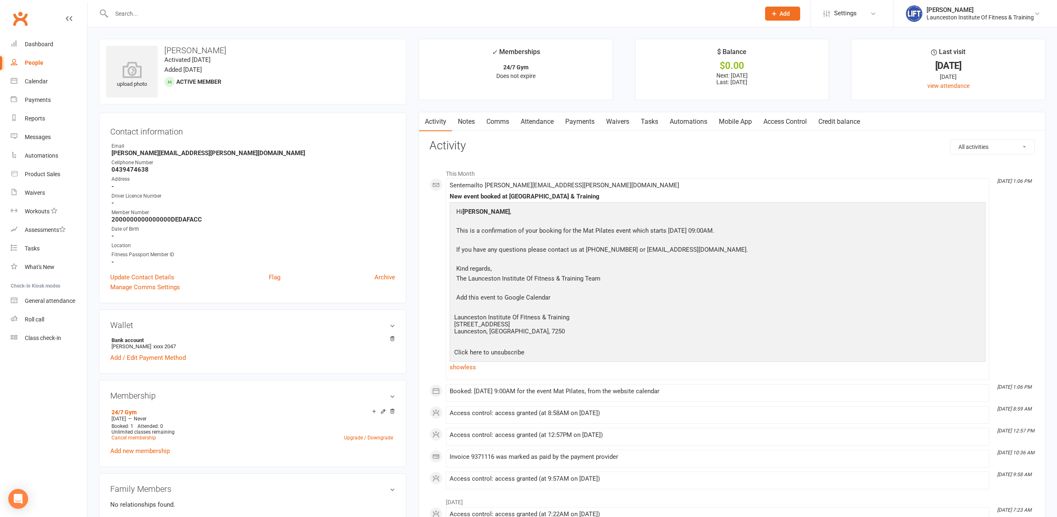
click at [30, 81] on div "Calendar" at bounding box center [36, 81] width 23 height 7
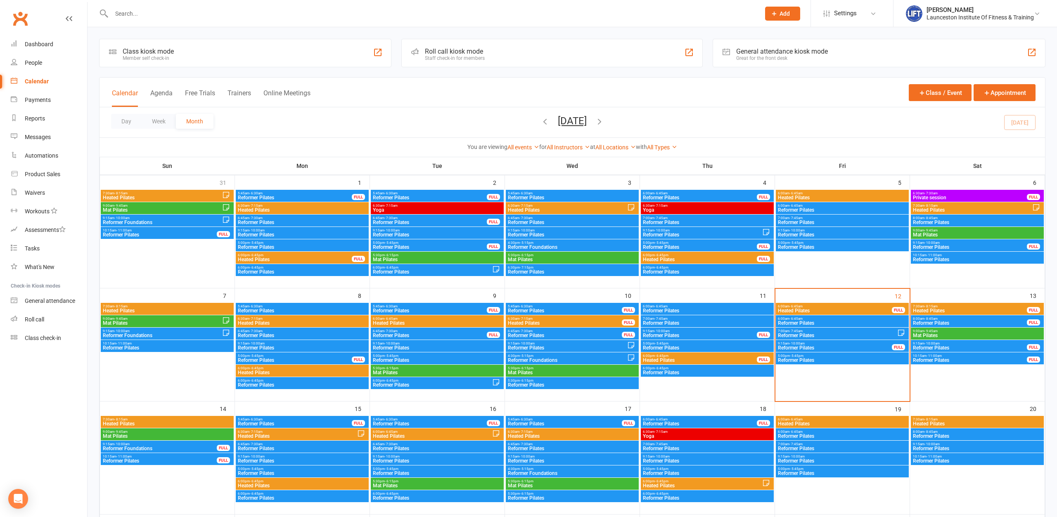
click at [808, 310] on span "Heated Pilates" at bounding box center [834, 310] width 115 height 5
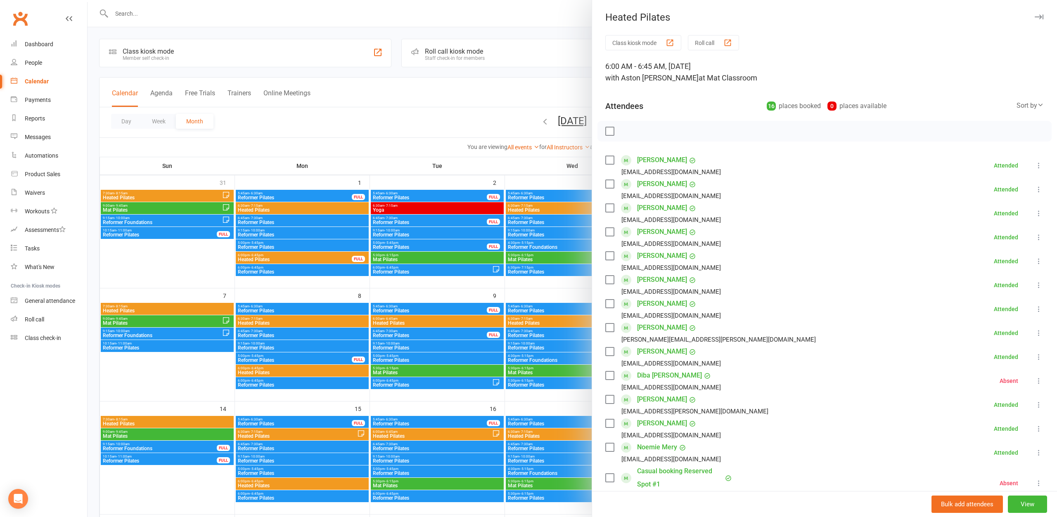
click at [488, 97] on div at bounding box center [572, 258] width 969 height 517
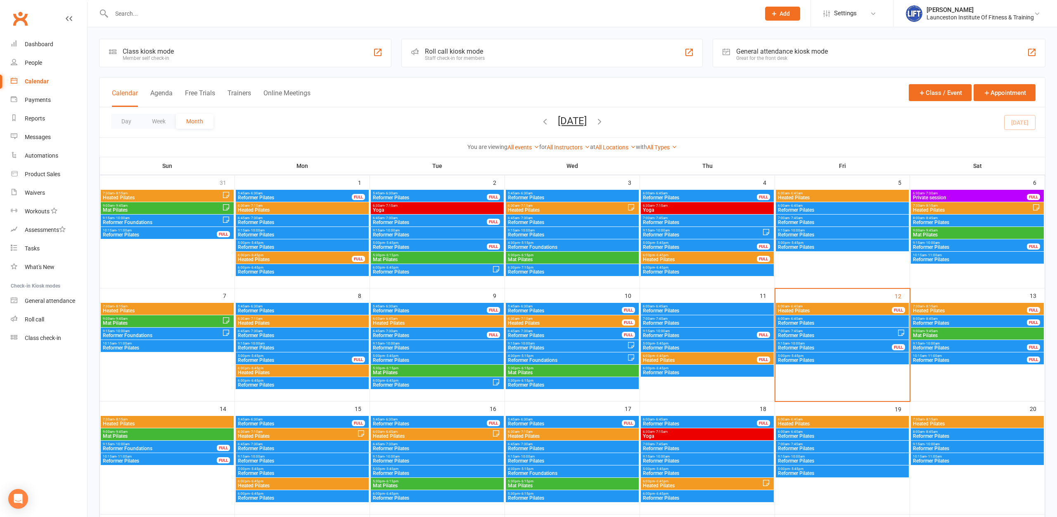
click at [953, 310] on span "Heated Pilates" at bounding box center [969, 310] width 115 height 5
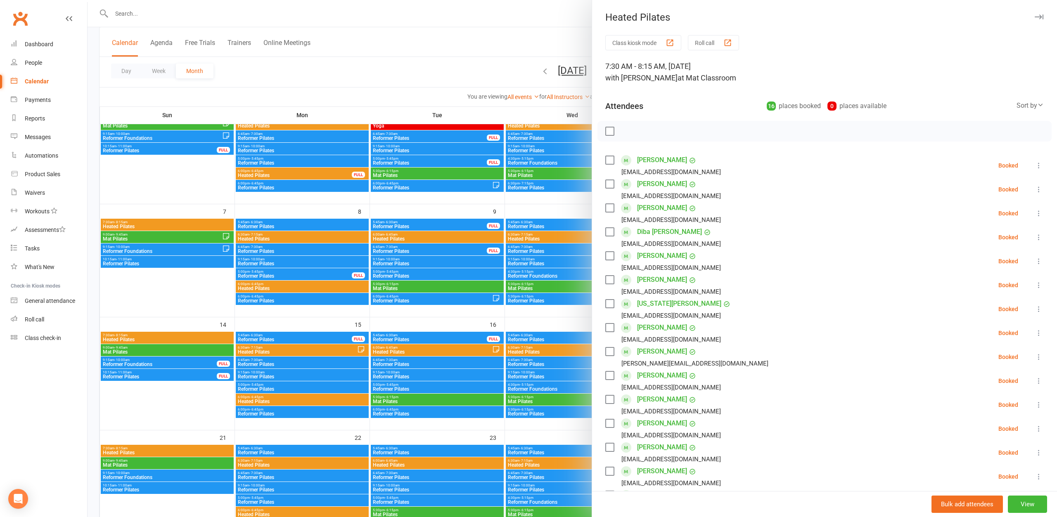
drag, startPoint x: 751, startPoint y: 114, endPoint x: 901, endPoint y: 106, distance: 150.5
click at [901, 106] on div "Attendees 16 places booked 0 places available Sort by Last name First name Book…" at bounding box center [824, 104] width 438 height 20
click at [907, 102] on div "Attendees 16 places booked 0 places available Sort by Last name First name Book…" at bounding box center [824, 104] width 438 height 20
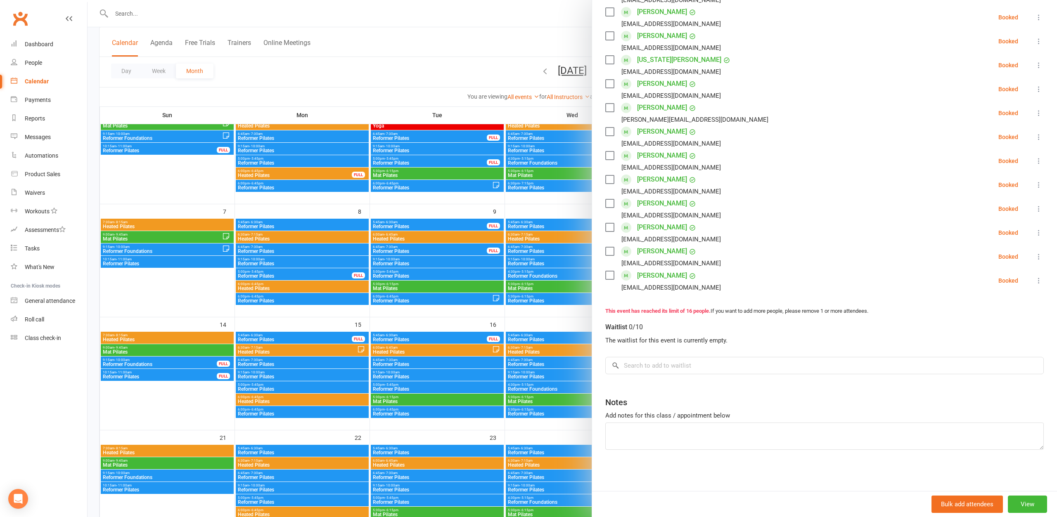
click at [732, 396] on div "Notes" at bounding box center [824, 401] width 438 height 20
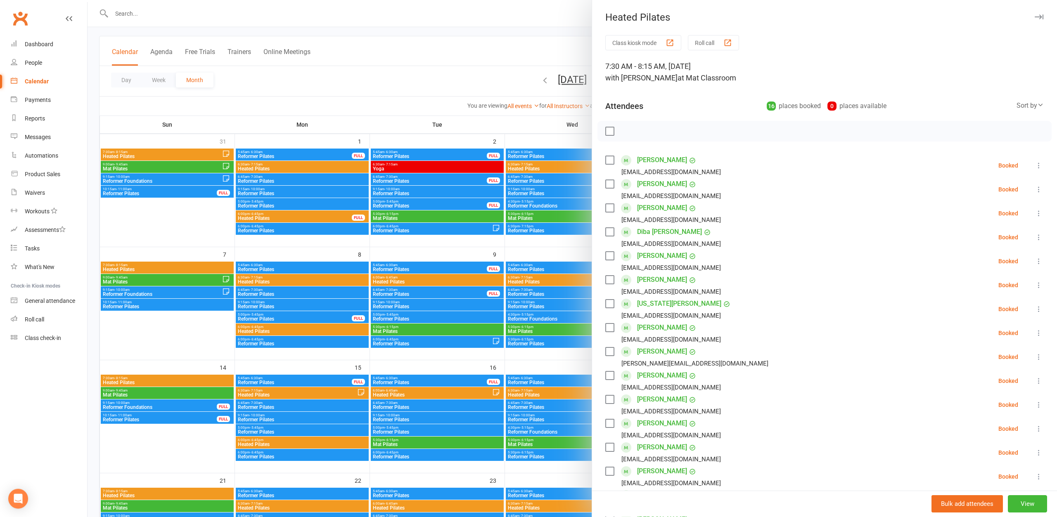
scroll to position [0, 0]
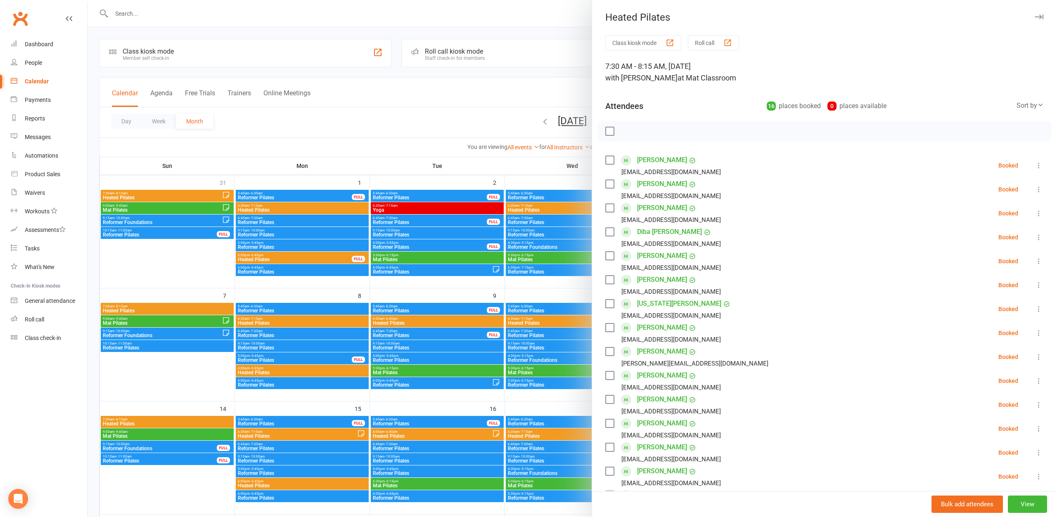
drag, startPoint x: 693, startPoint y: 120, endPoint x: 889, endPoint y: 99, distance: 197.3
click at [889, 99] on div "Class kiosk mode Roll call 7:30 AM - 8:15 AM, Saturday, September, 13, 2025 wit…" at bounding box center [824, 385] width 465 height 700
click at [915, 103] on div "Attendees 16 places booked 0 places available Sort by Last name First name Book…" at bounding box center [824, 104] width 438 height 20
drag, startPoint x: 912, startPoint y: 106, endPoint x: 739, endPoint y: 104, distance: 173.0
click at [739, 104] on div "Attendees 16 places booked 0 places available Sort by Last name First name Book…" at bounding box center [824, 104] width 438 height 20
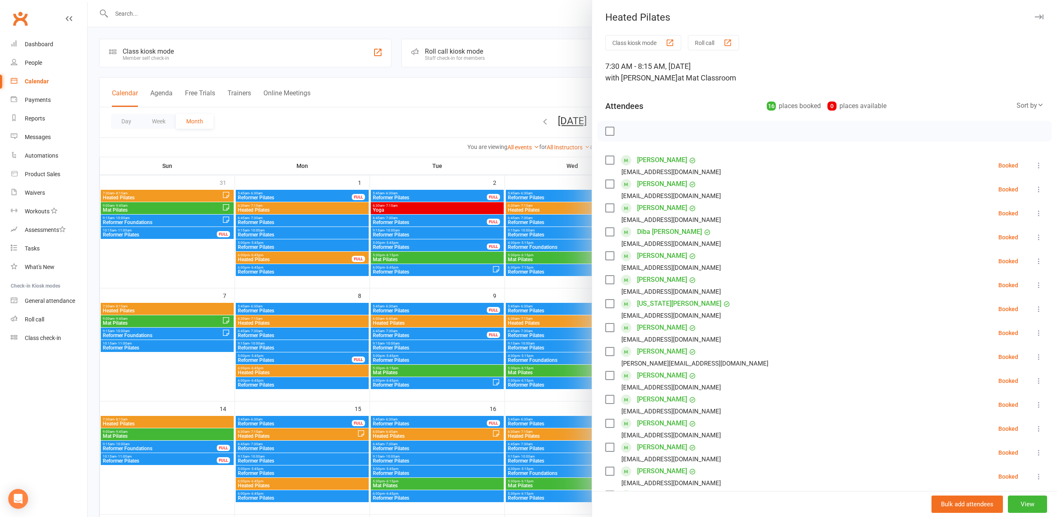
click at [739, 104] on div "Attendees 16 places booked 0 places available Sort by Last name First name Book…" at bounding box center [824, 104] width 438 height 20
drag, startPoint x: 895, startPoint y: 103, endPoint x: 741, endPoint y: 105, distance: 154.0
click at [741, 104] on div "Attendees 16 places booked 0 places available Sort by Last name First name Book…" at bounding box center [824, 104] width 438 height 20
drag, startPoint x: 738, startPoint y: 99, endPoint x: 710, endPoint y: 83, distance: 32.5
click at [735, 97] on div "Attendees 16 places booked 0 places available Sort by Last name First name Book…" at bounding box center [824, 104] width 438 height 20
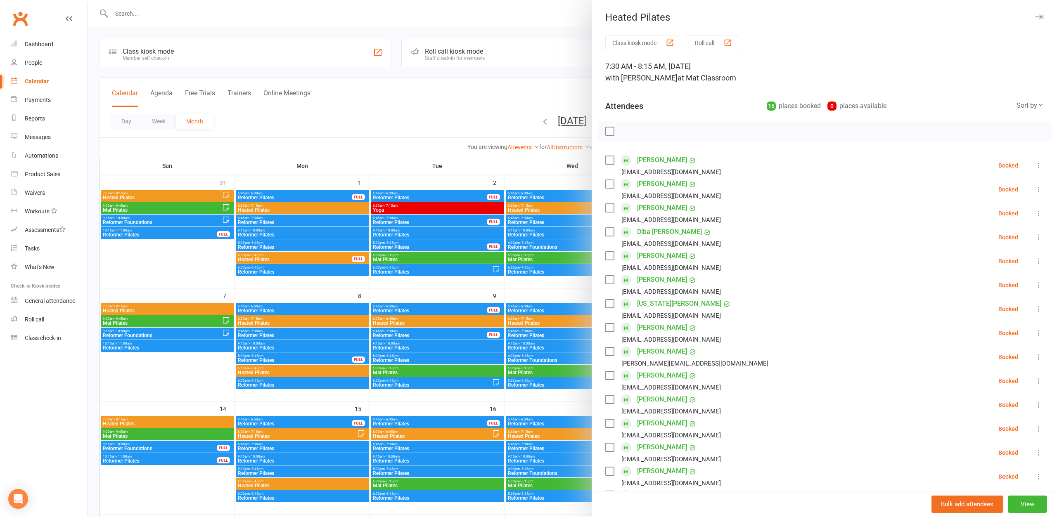
drag, startPoint x: 737, startPoint y: 103, endPoint x: 917, endPoint y: 102, distance: 180.4
click at [917, 102] on div "Attendees 16 places booked 0 places available Sort by Last name First name Book…" at bounding box center [824, 104] width 438 height 20
click at [923, 96] on div "Attendees 16 places booked 0 places available Sort by Last name First name Book…" at bounding box center [824, 104] width 438 height 20
drag, startPoint x: 916, startPoint y: 105, endPoint x: 759, endPoint y: 101, distance: 157.0
click at [759, 101] on div "Attendees 16 places booked 0 places available Sort by Last name First name Book…" at bounding box center [824, 104] width 438 height 20
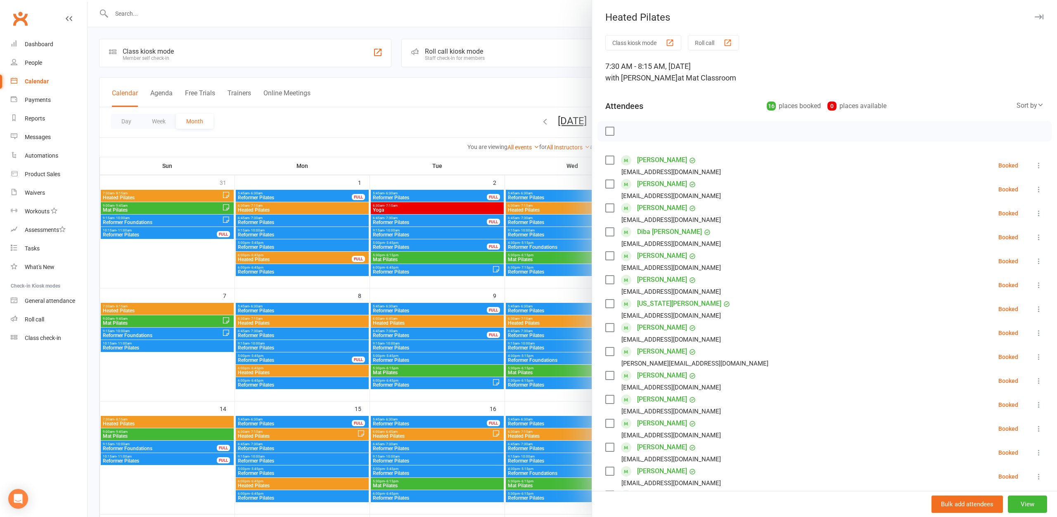
click at [744, 99] on div "Attendees 16 places booked 0 places available Sort by Last name First name Book…" at bounding box center [824, 104] width 438 height 20
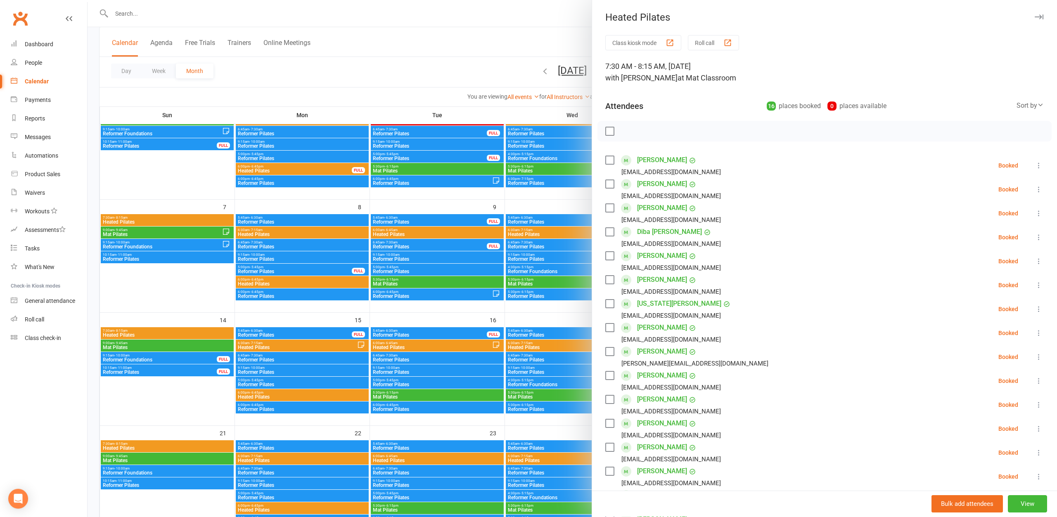
scroll to position [42, 0]
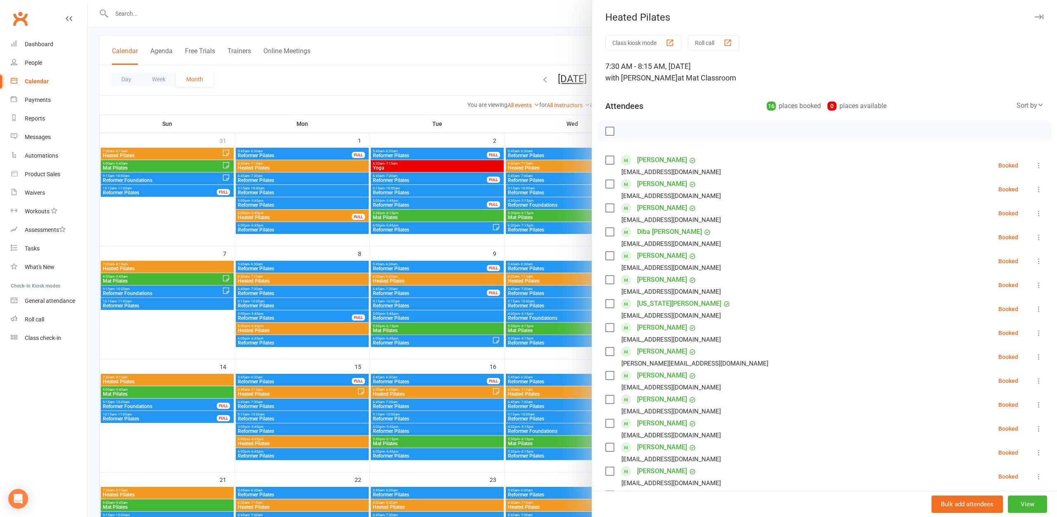
drag, startPoint x: 891, startPoint y: 105, endPoint x: 741, endPoint y: 104, distance: 150.7
click at [741, 104] on div "Attendees 16 places booked 0 places available Sort by Last name First name Book…" at bounding box center [824, 104] width 438 height 20
drag, startPoint x: 741, startPoint y: 105, endPoint x: 888, endPoint y: 107, distance: 147.8
click at [888, 107] on div "Attendees 16 places booked 0 places available Sort by Last name First name Book…" at bounding box center [824, 104] width 438 height 20
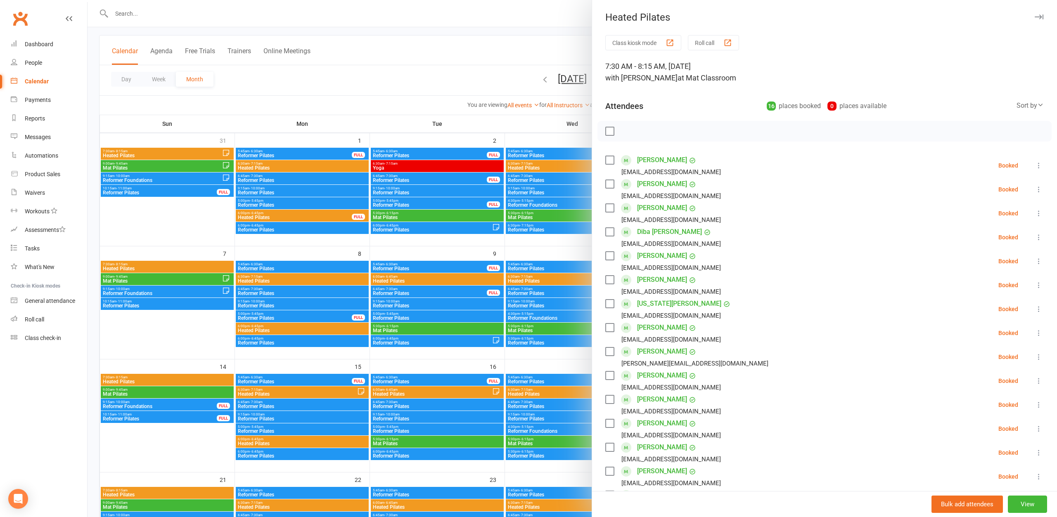
click at [919, 104] on div "Attendees 16 places booked 0 places available Sort by Last name First name Book…" at bounding box center [824, 104] width 438 height 20
drag, startPoint x: 914, startPoint y: 107, endPoint x: 743, endPoint y: 108, distance: 170.5
click at [743, 108] on div "Attendees 16 places booked 0 places available Sort by Last name First name Book…" at bounding box center [824, 104] width 438 height 20
click at [743, 107] on div "Attendees 16 places booked 0 places available Sort by Last name First name Book…" at bounding box center [824, 104] width 438 height 20
drag, startPoint x: 743, startPoint y: 107, endPoint x: 929, endPoint y: 109, distance: 186.2
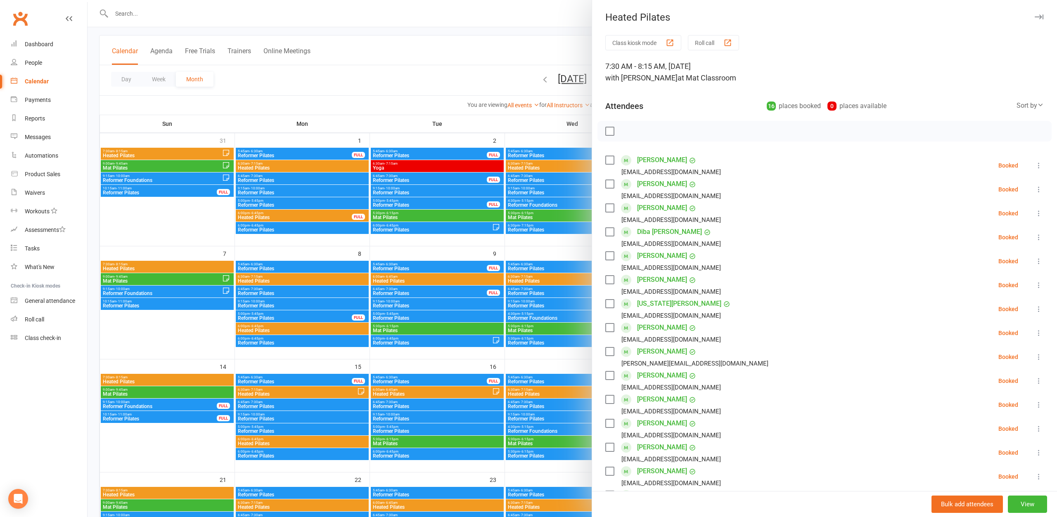
click at [929, 109] on div "Attendees 16 places booked 0 places available Sort by Last name First name Book…" at bounding box center [824, 104] width 438 height 20
click at [933, 104] on div "Attendees 16 places booked 0 places available Sort by Last name First name Book…" at bounding box center [824, 104] width 438 height 20
drag, startPoint x: 925, startPoint y: 103, endPoint x: 734, endPoint y: 104, distance: 191.2
click at [734, 104] on div "Attendees 16 places booked 0 places available Sort by Last name First name Book…" at bounding box center [824, 104] width 438 height 20
click at [733, 103] on div "Attendees 16 places booked 0 places available Sort by Last name First name Book…" at bounding box center [824, 104] width 438 height 20
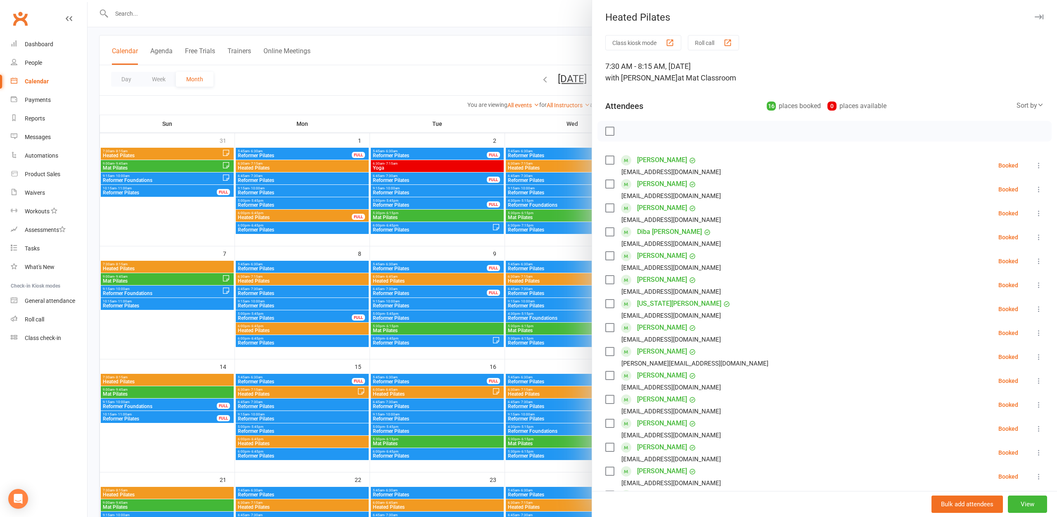
scroll to position [0, 0]
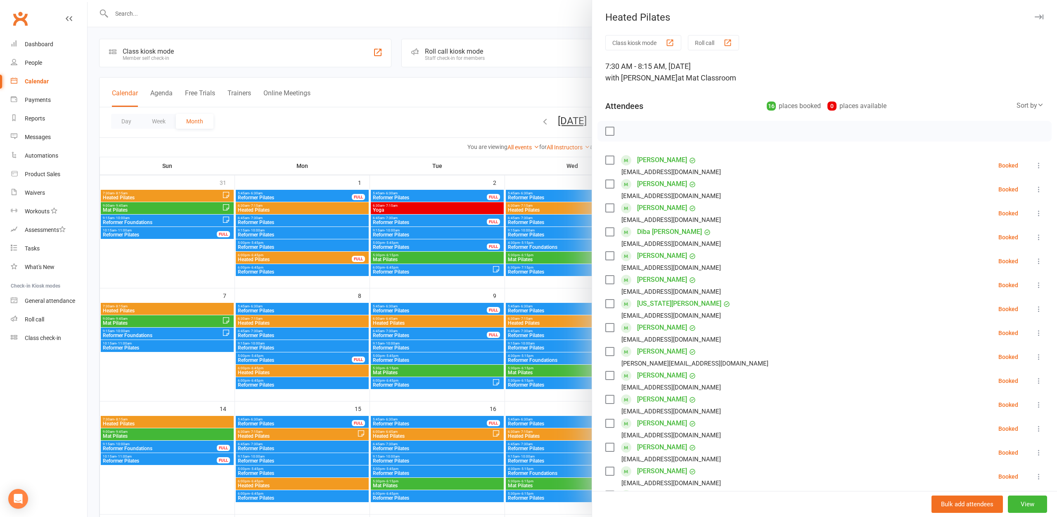
click at [402, 100] on div at bounding box center [572, 258] width 969 height 517
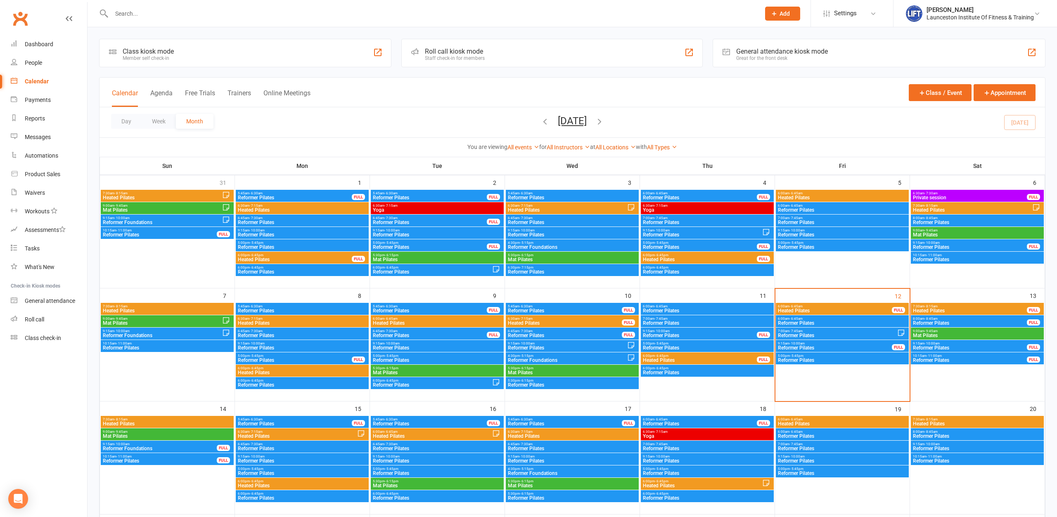
click at [174, 15] on input "text" at bounding box center [431, 14] width 645 height 12
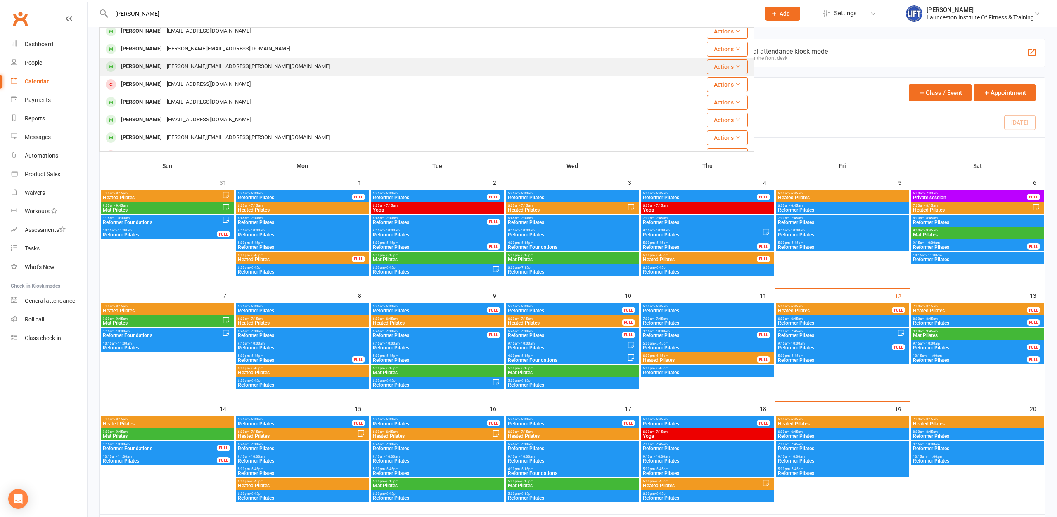
scroll to position [45, 0]
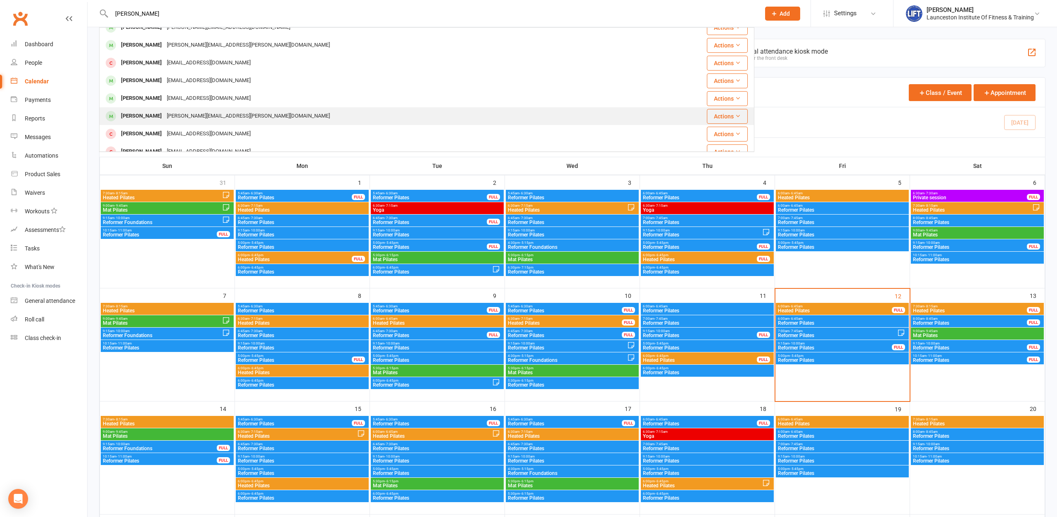
type input "reid"
click at [189, 112] on div "[PERSON_NAME][EMAIL_ADDRESS][PERSON_NAME][DOMAIN_NAME]" at bounding box center [248, 116] width 168 height 12
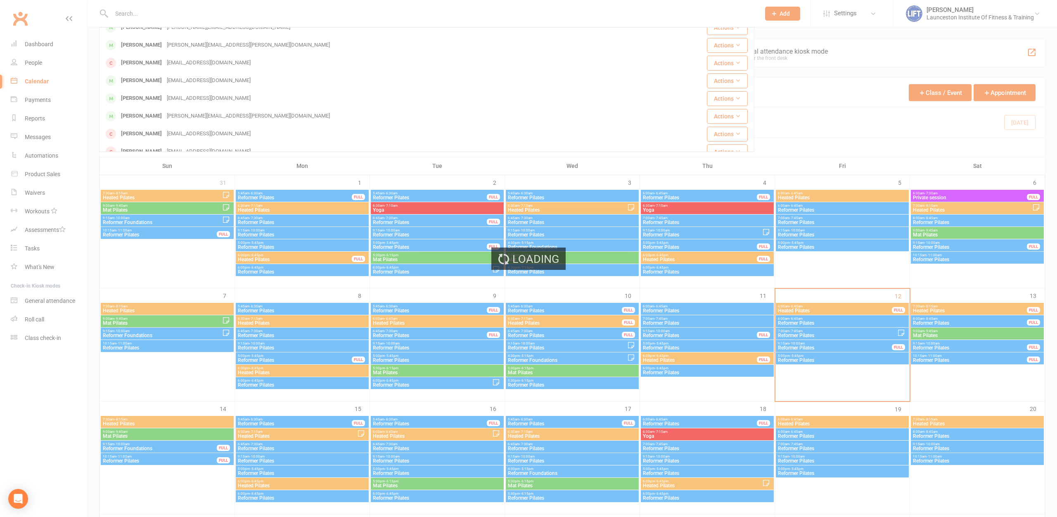
scroll to position [0, 0]
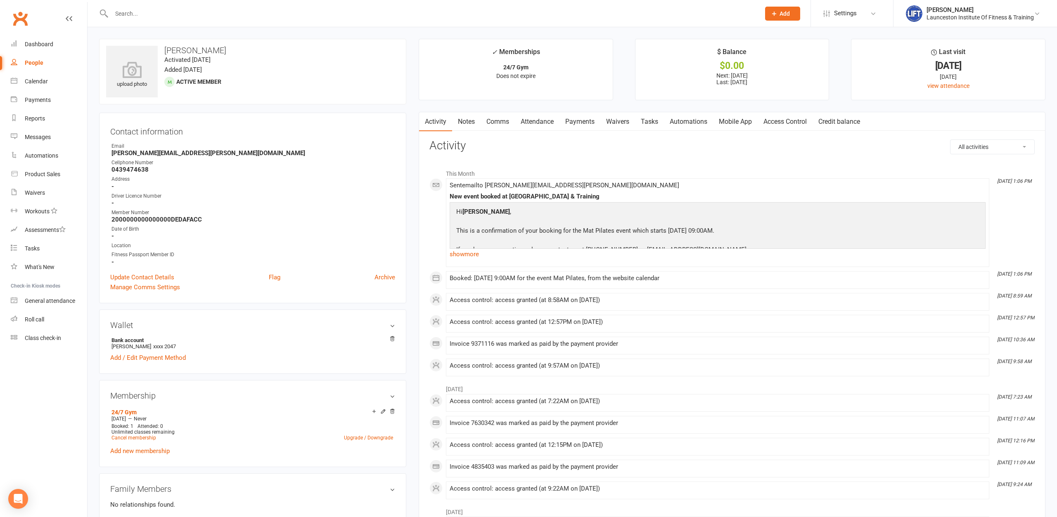
click at [793, 122] on link "Access Control" at bounding box center [785, 121] width 55 height 19
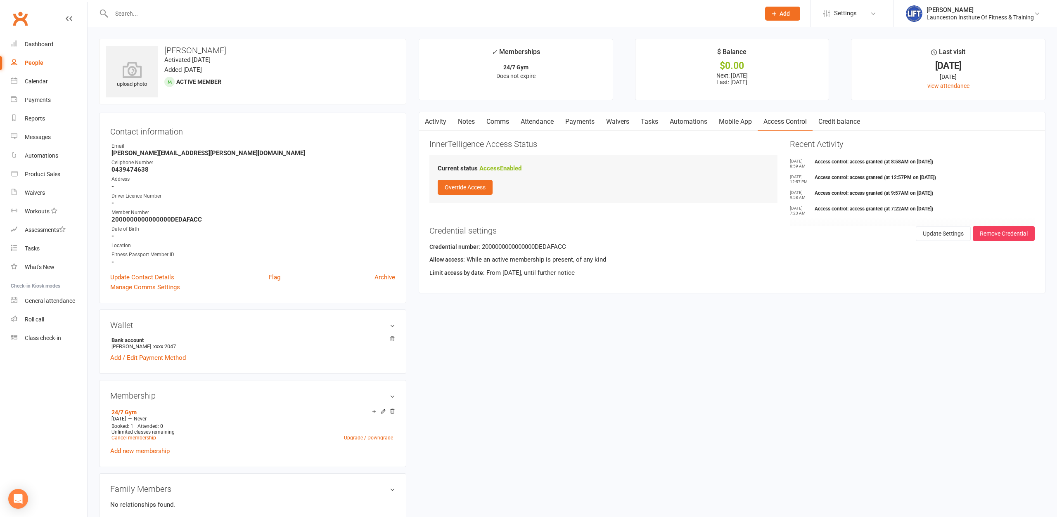
click at [571, 123] on link "Payments" at bounding box center [579, 121] width 41 height 19
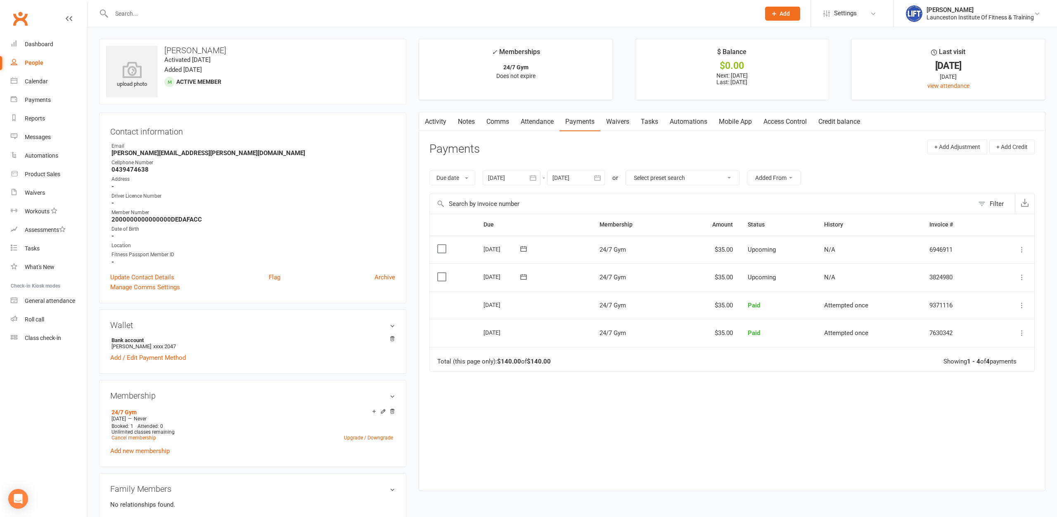
click at [578, 284] on td "[DATE]" at bounding box center [534, 277] width 116 height 28
click at [131, 410] on link "24/7 Gym" at bounding box center [123, 412] width 25 height 7
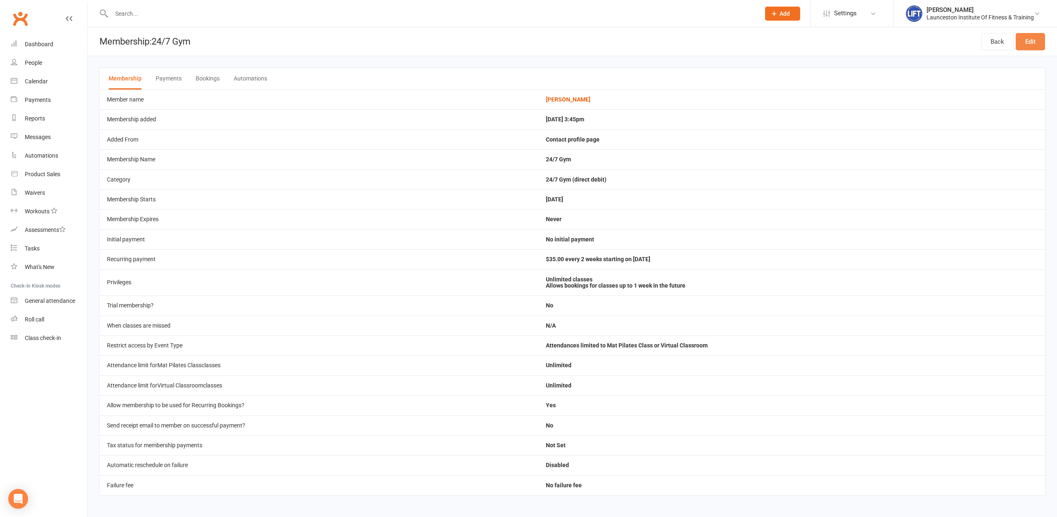
click at [1026, 46] on link "Edit" at bounding box center [1030, 41] width 29 height 17
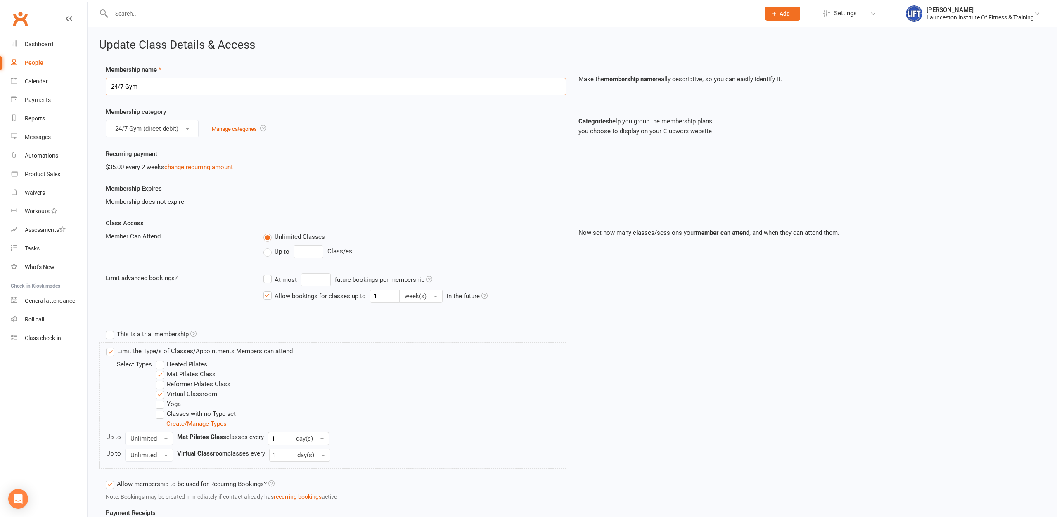
click at [146, 90] on input "24/7 Gym" at bounding box center [336, 86] width 460 height 17
click at [355, 162] on div "Recurring payment $35.00 every 2 weeks change recurring amount" at bounding box center [336, 160] width 473 height 23
click at [217, 251] on div "Member Can Attend Unlimited Classes Up to Class/es" at bounding box center [336, 247] width 473 height 30
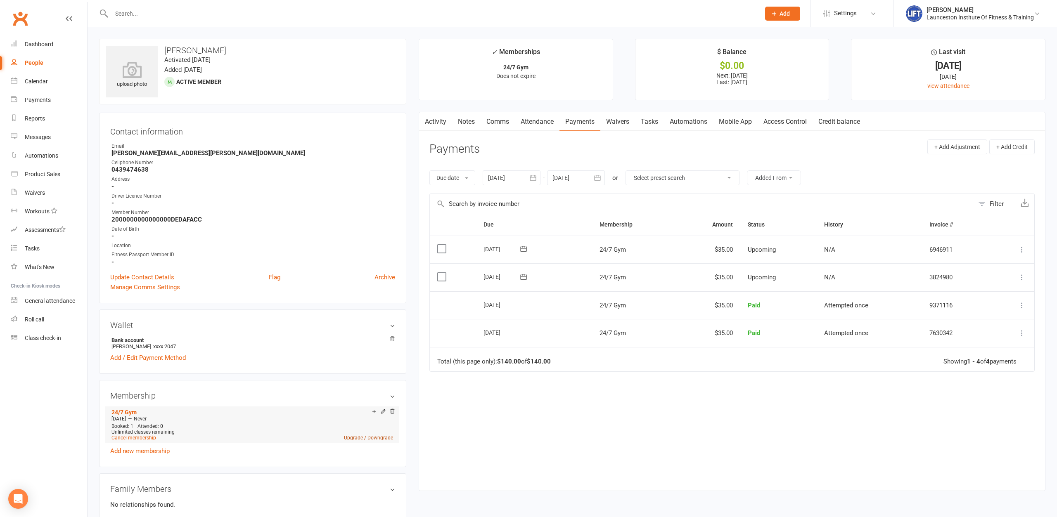
click at [357, 436] on link "Upgrade / Downgrade" at bounding box center [368, 438] width 49 height 6
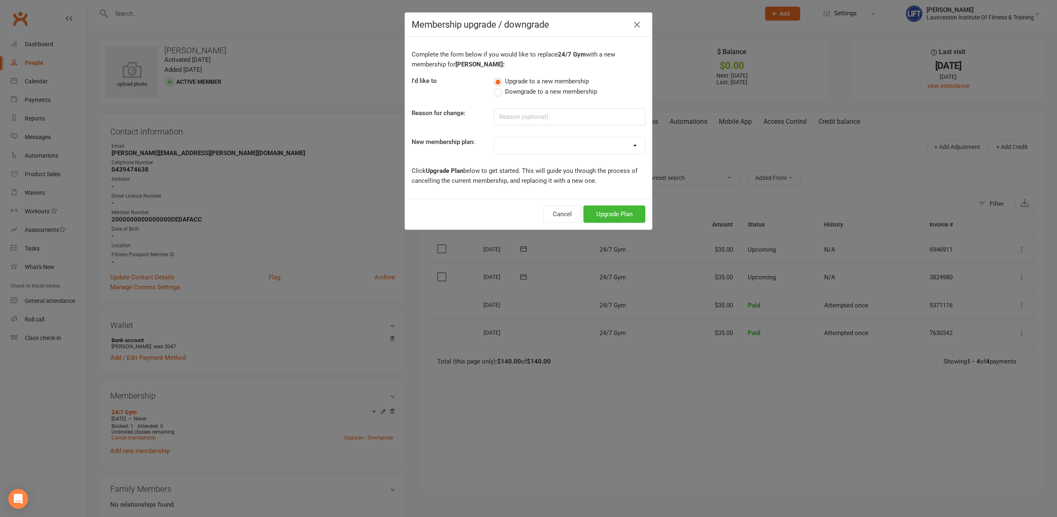
click at [494, 137] on select "24/7 Gym Membership Pilates Plus Membership Casual Visit- $20 Upfront 24/7 Gym …" at bounding box center [569, 145] width 151 height 17
select select "1"
click option "Pilates Plus Membership" at bounding box center [0, 0] width 0 height 0
click at [615, 208] on button "Upgrade Plan" at bounding box center [614, 214] width 62 height 17
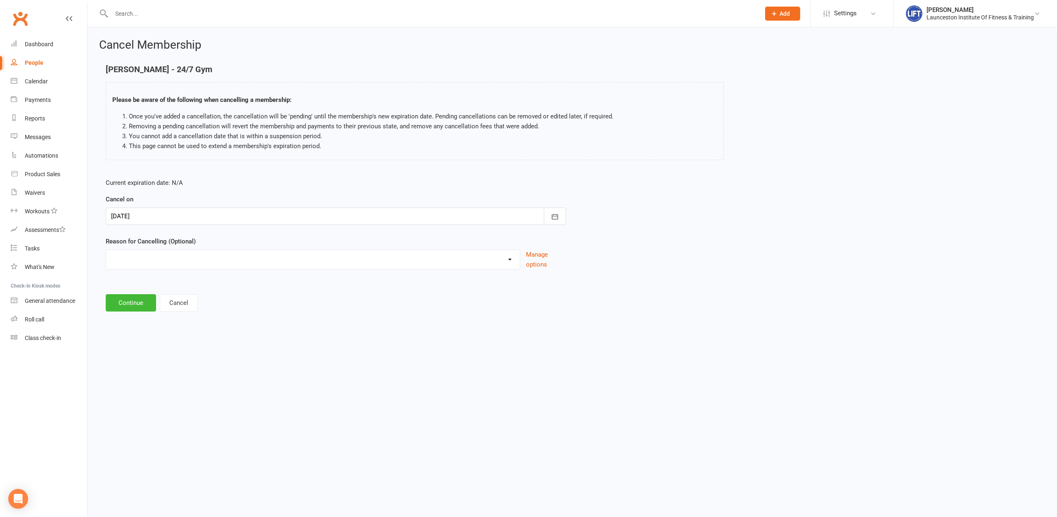
click at [180, 221] on div at bounding box center [336, 216] width 460 height 17
click at [231, 282] on span "12" at bounding box center [230, 284] width 7 height 7
click at [106, 250] on select "Cancelled by staff (overdues) Change to Fitness Passport Changing gyms Injury M…" at bounding box center [313, 258] width 414 height 17
click option "Changing gyms" at bounding box center [0, 0] width 0 height 0
click at [163, 277] on div "Current expiration date: N/A Cancel on 12 Sep 2025 September 2025 Sun Mon Tue W…" at bounding box center [336, 226] width 473 height 109
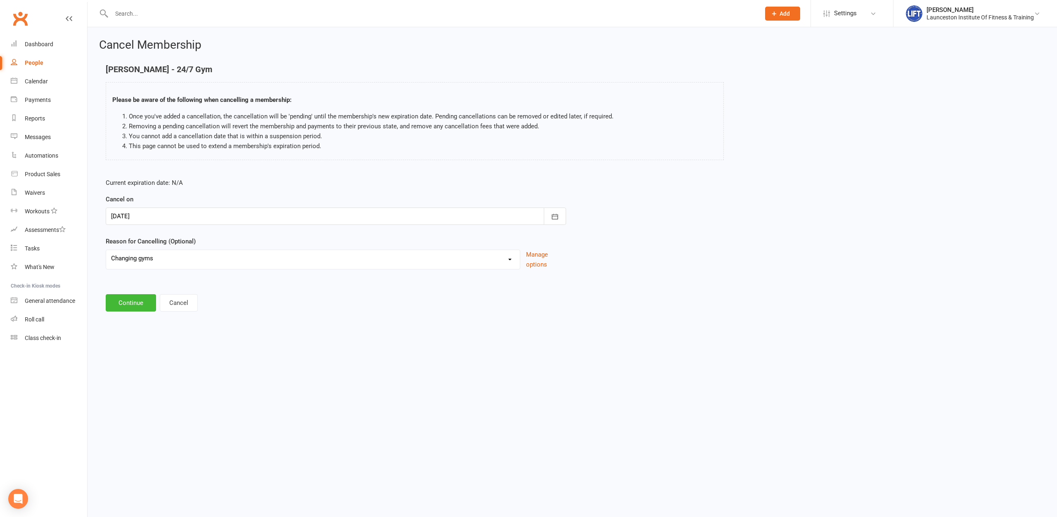
click at [106, 250] on select "Cancelled by staff (overdues) Change to Fitness Passport Changing gyms Injury M…" at bounding box center [313, 258] width 414 height 17
select select "6"
click option "Other reason" at bounding box center [0, 0] width 0 height 0
click at [122, 341] on button "Continue" at bounding box center [131, 344] width 50 height 17
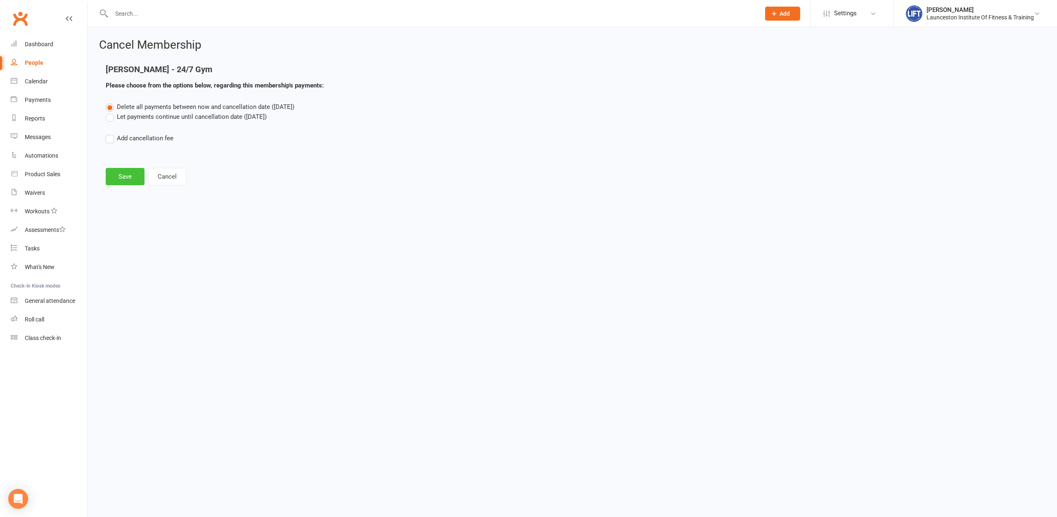
click at [128, 175] on button "Save" at bounding box center [125, 176] width 39 height 17
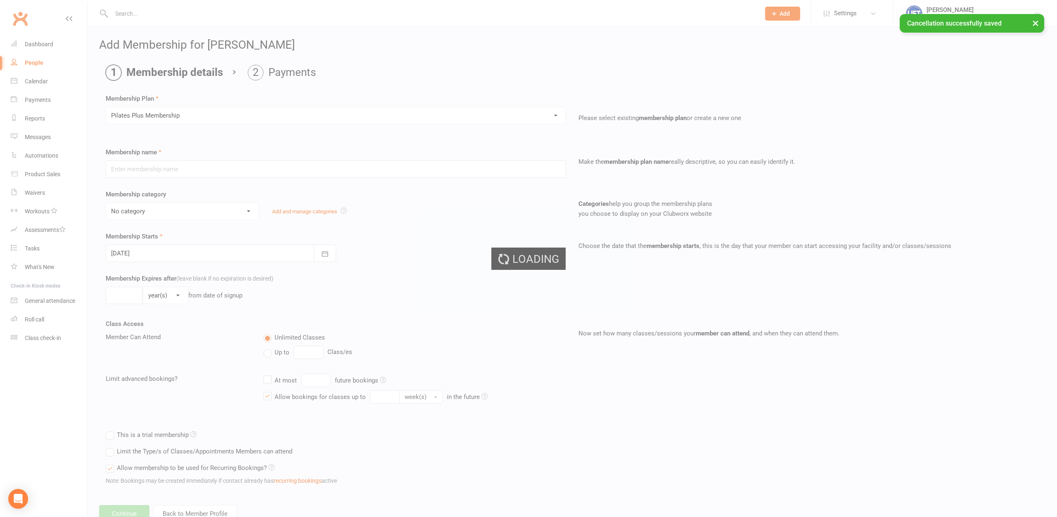
type input "Pilates Plus Membership"
select select "22"
type input "0"
type input "1"
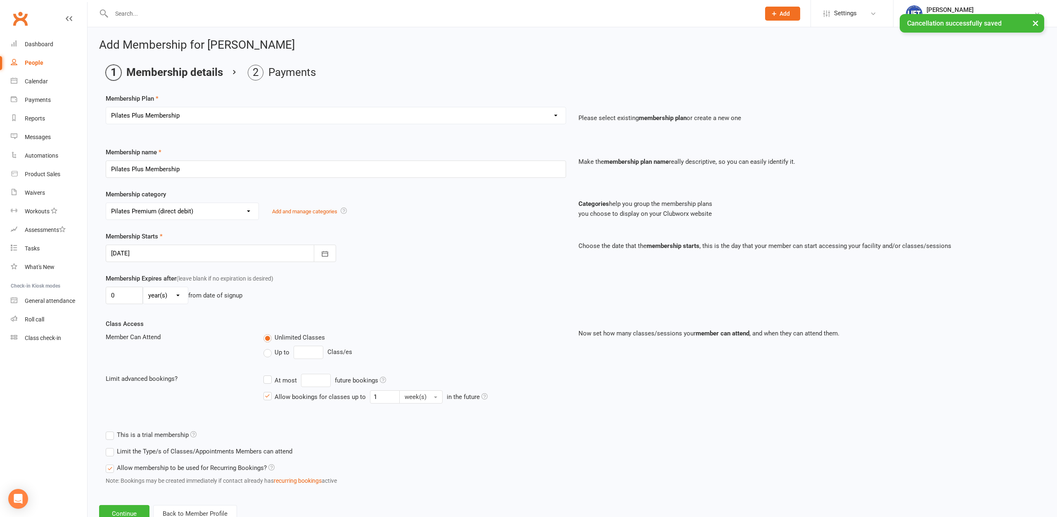
scroll to position [28, 0]
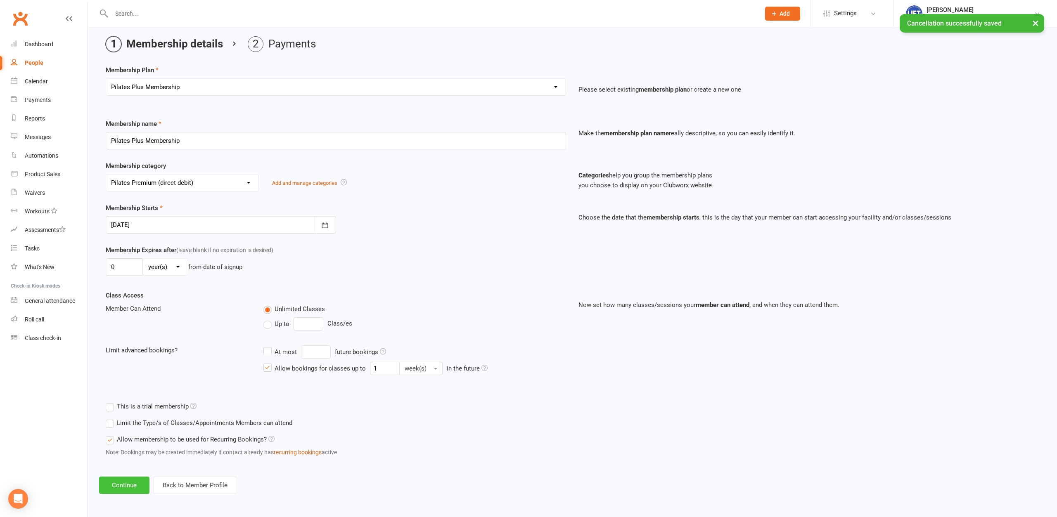
click at [131, 482] on button "Continue" at bounding box center [124, 485] width 50 height 17
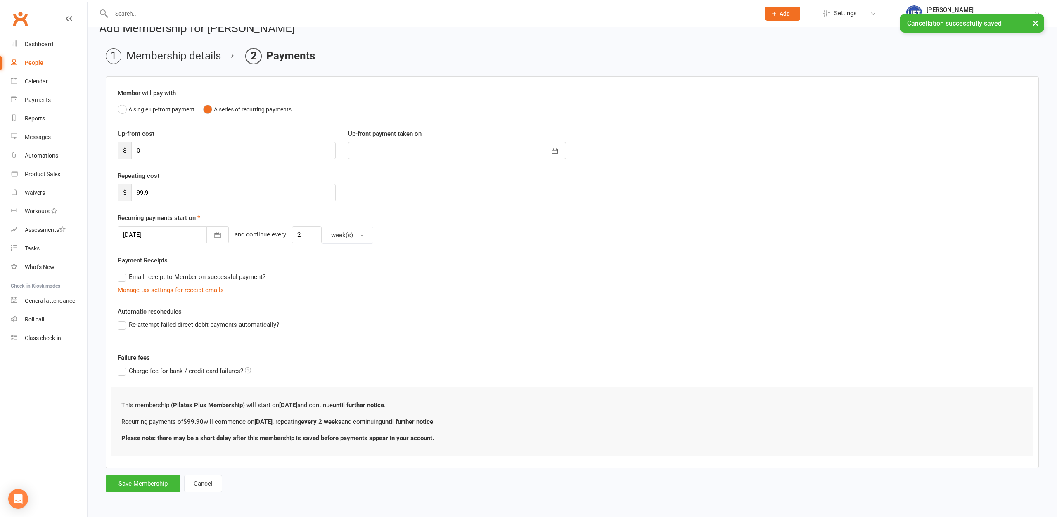
scroll to position [0, 0]
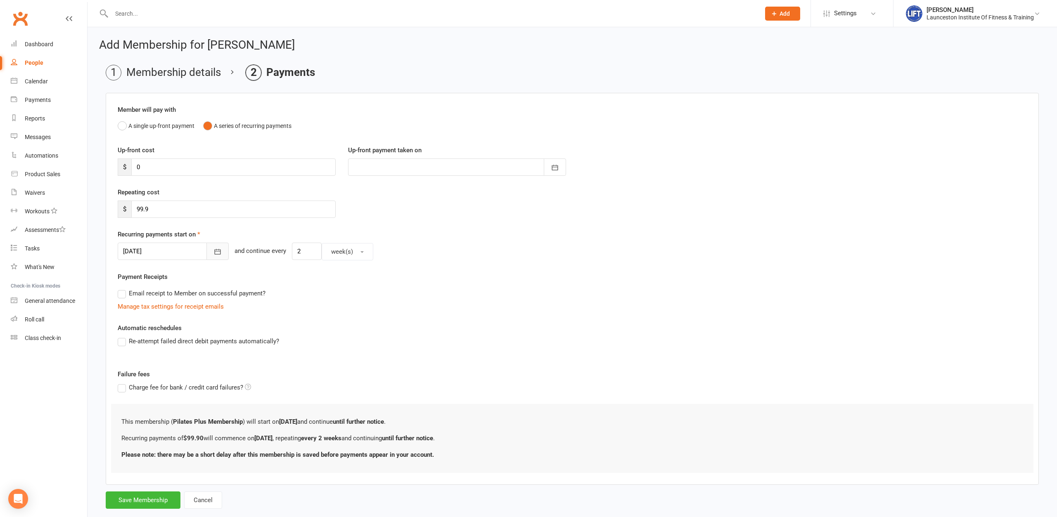
click at [213, 253] on icon "button" at bounding box center [217, 252] width 8 height 8
click at [175, 333] on button "15" at bounding box center [169, 335] width 17 height 15
type input "[DATE]"
click at [133, 498] on button "Save Membership" at bounding box center [143, 500] width 75 height 17
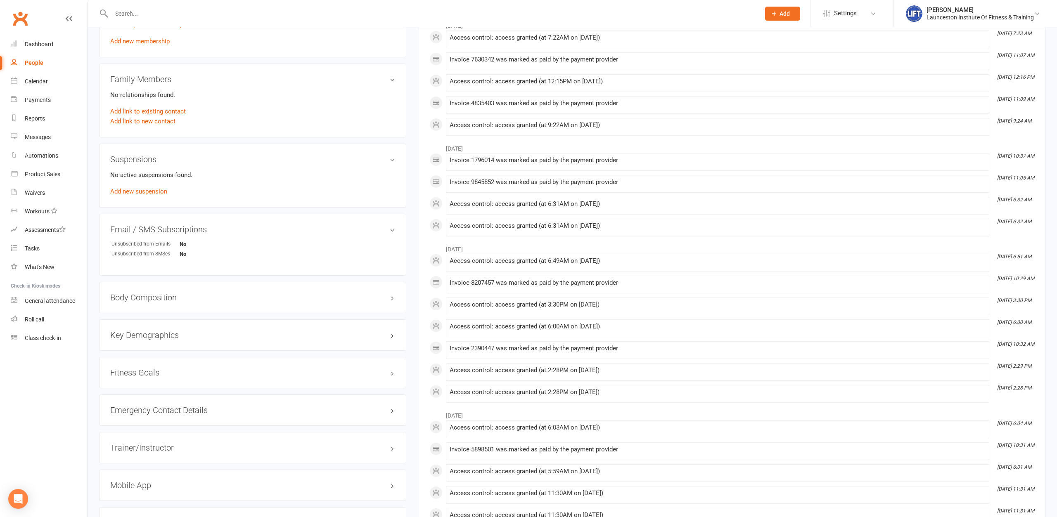
scroll to position [632, 0]
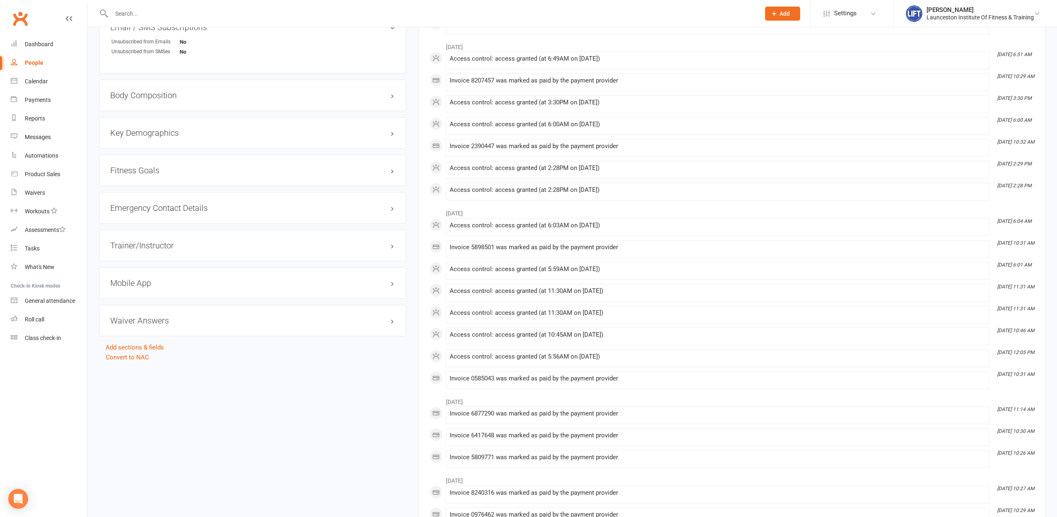
click at [140, 292] on div "Mobile App" at bounding box center [252, 283] width 307 height 31
click at [137, 282] on h3 "Mobile App" at bounding box center [252, 283] width 285 height 9
click at [137, 301] on span at bounding box center [137, 300] width 8 height 8
click at [135, 299] on input "checkbox" at bounding box center [135, 299] width 0 height 0
click at [140, 339] on link "Manage Settings" at bounding box center [133, 337] width 46 height 7
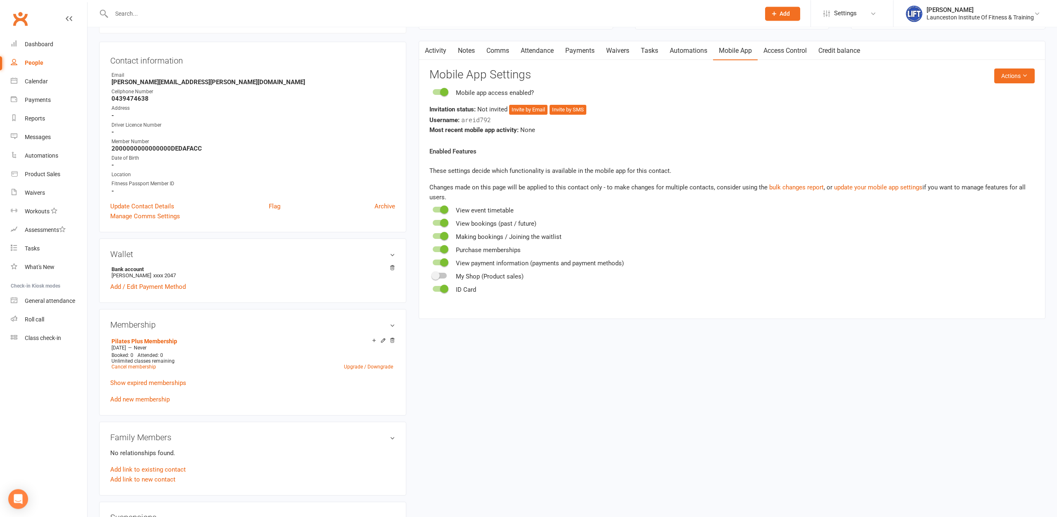
scroll to position [71, 0]
click at [518, 109] on button "Invite by Email" at bounding box center [528, 110] width 38 height 10
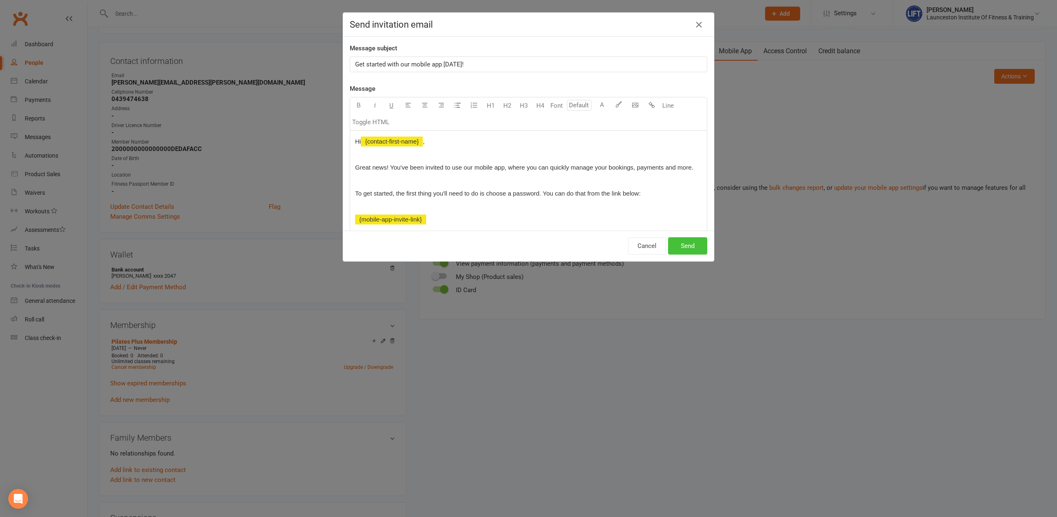
click at [691, 244] on button "Send" at bounding box center [687, 245] width 39 height 17
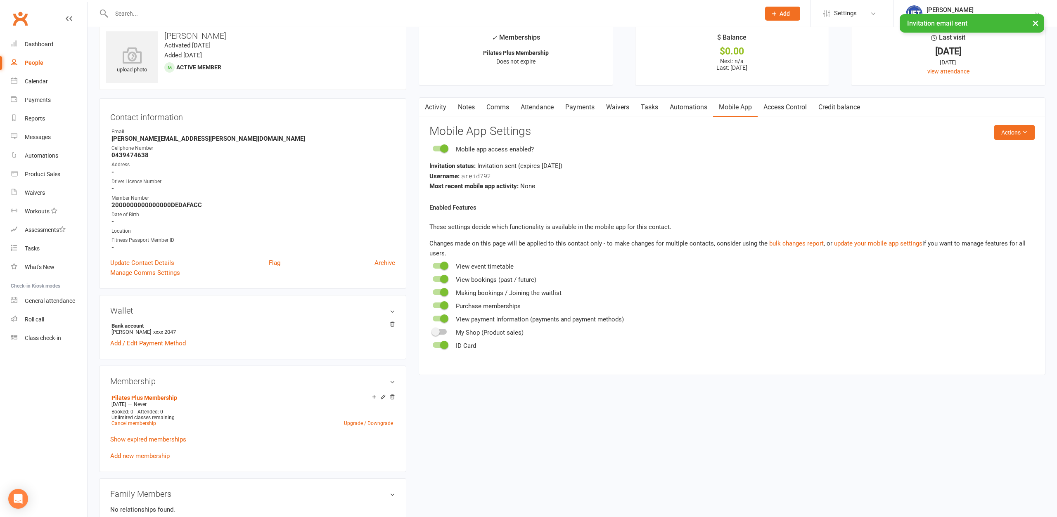
scroll to position [0, 0]
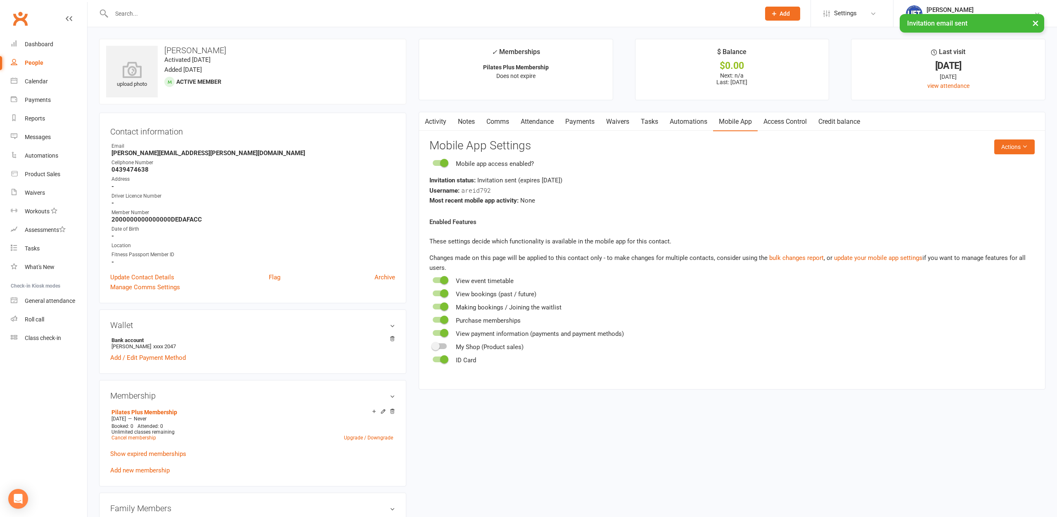
click at [789, 117] on link "Access Control" at bounding box center [785, 121] width 55 height 19
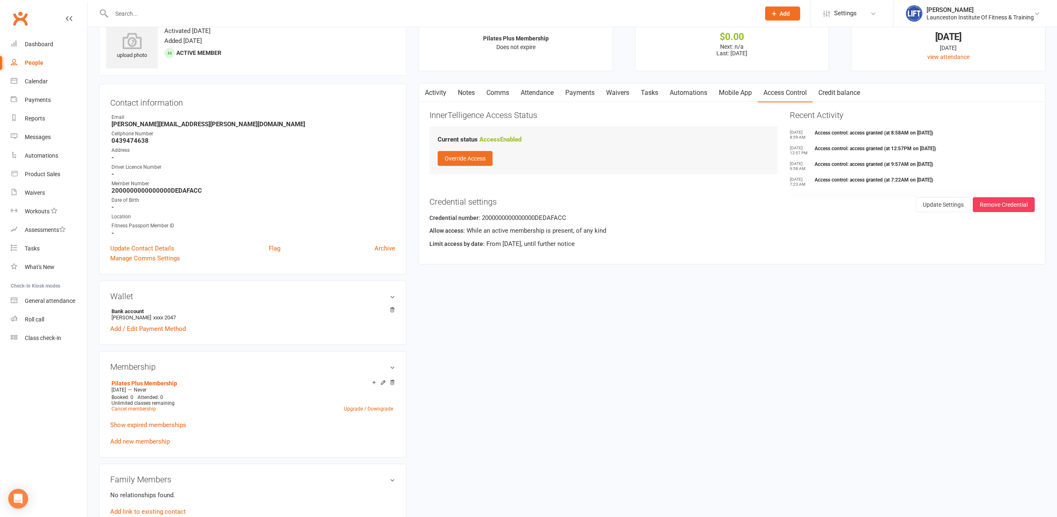
scroll to position [27, 0]
click at [21, 86] on link "Calendar" at bounding box center [49, 81] width 76 height 19
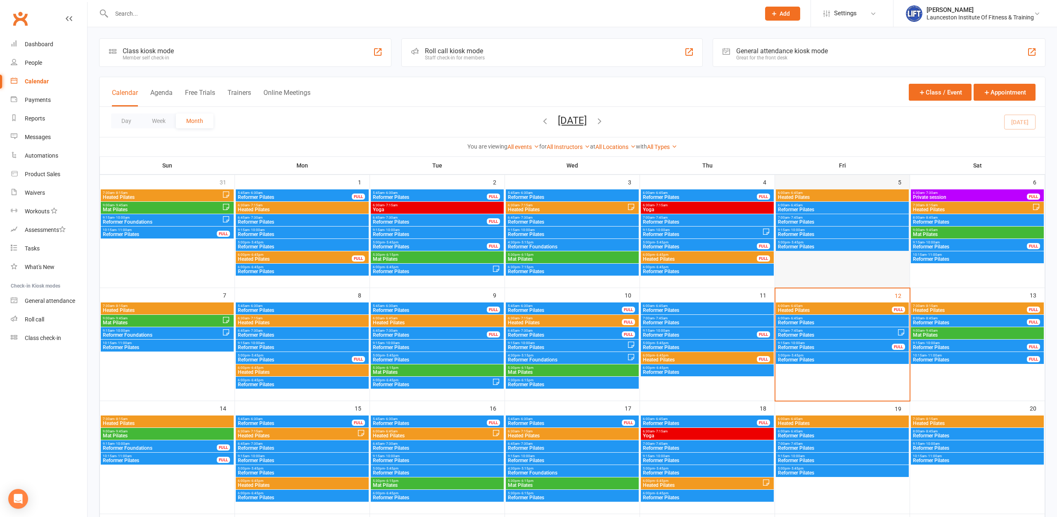
scroll to position [42, 0]
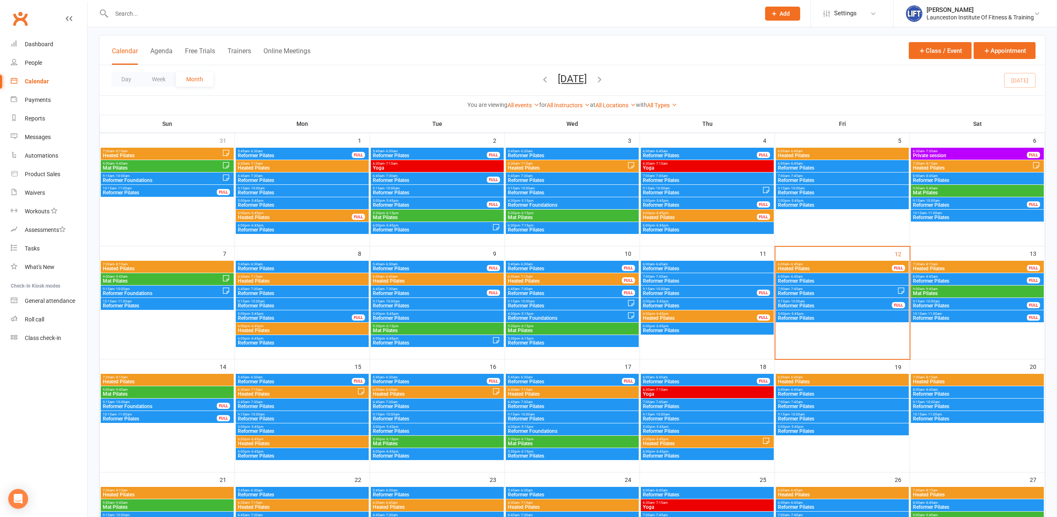
click at [981, 268] on span "Heated Pilates" at bounding box center [969, 268] width 115 height 5
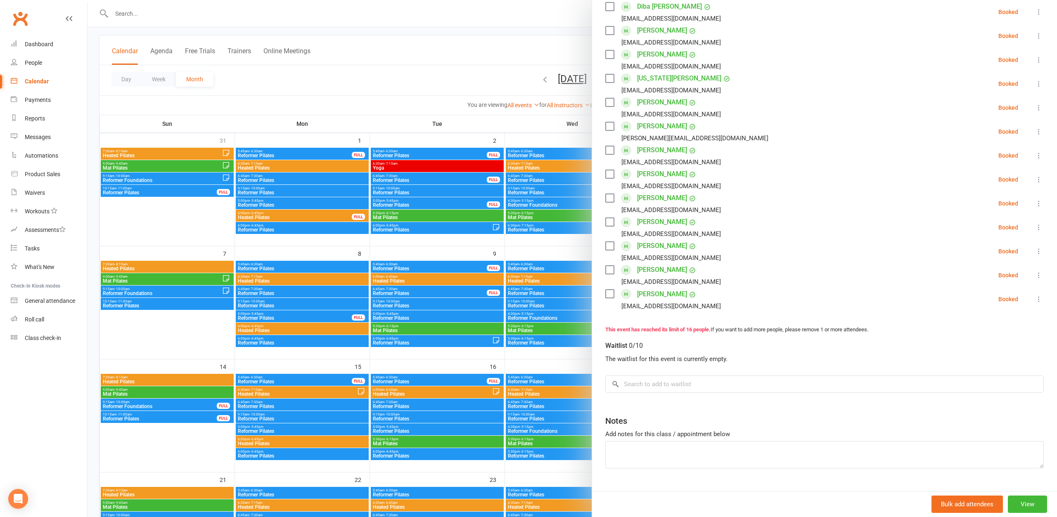
scroll to position [245, 0]
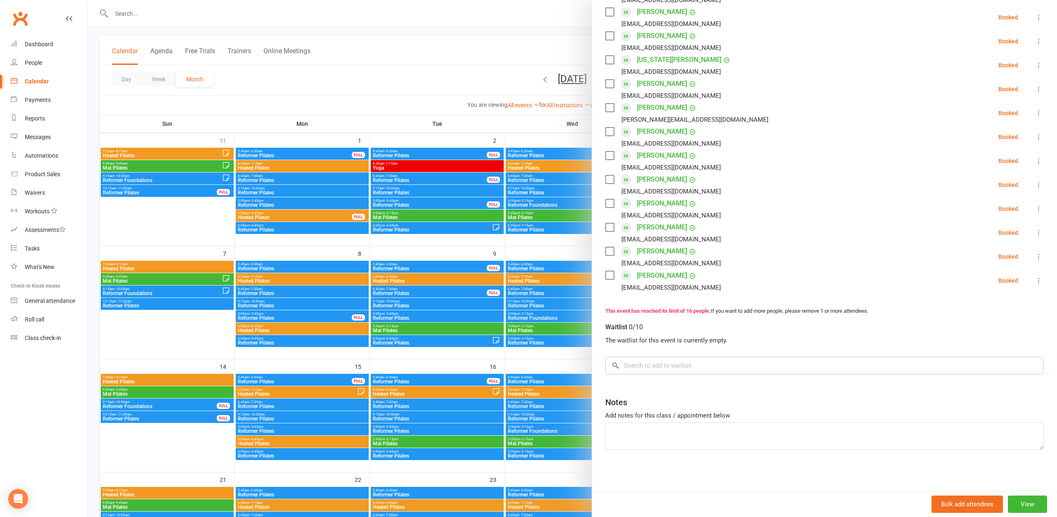
click at [668, 365] on input "search" at bounding box center [824, 365] width 438 height 17
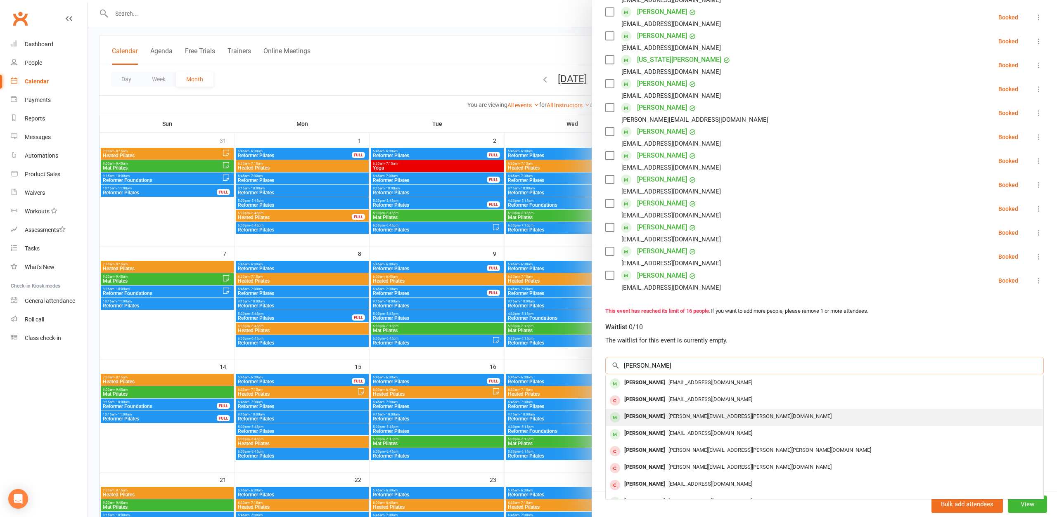
type input "[PERSON_NAME]"
click at [684, 413] on span "[PERSON_NAME][EMAIL_ADDRESS][PERSON_NAME][DOMAIN_NAME]" at bounding box center [749, 416] width 163 height 6
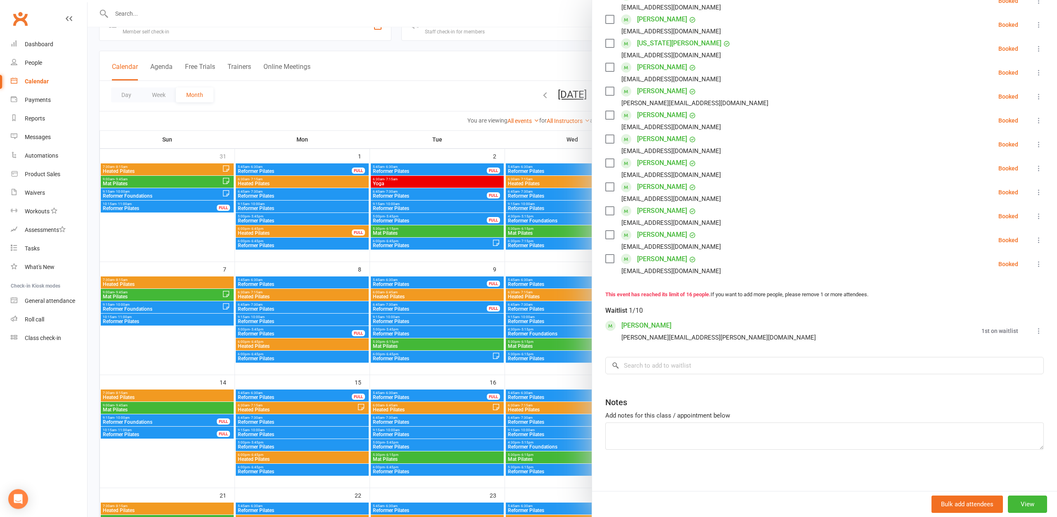
scroll to position [42, 0]
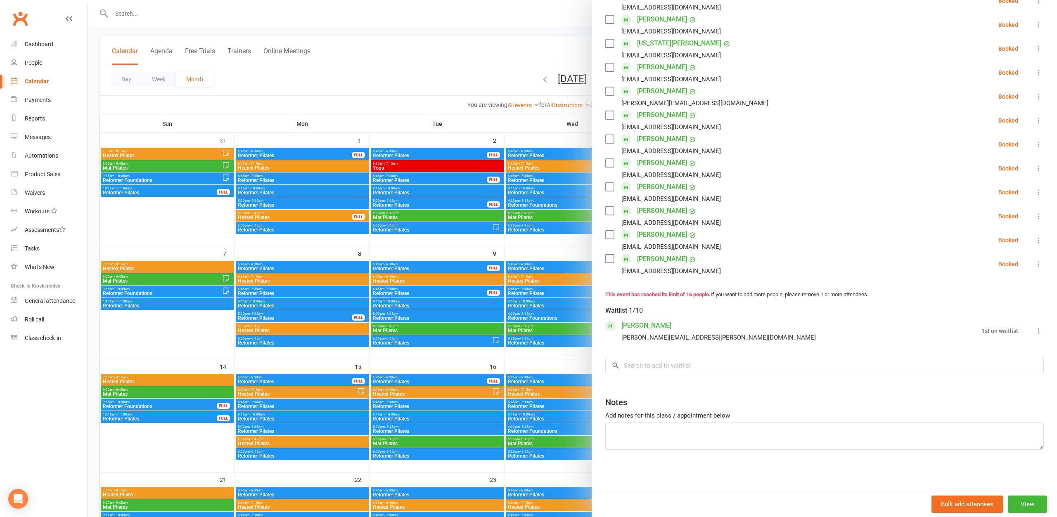
click at [472, 44] on div at bounding box center [572, 258] width 969 height 517
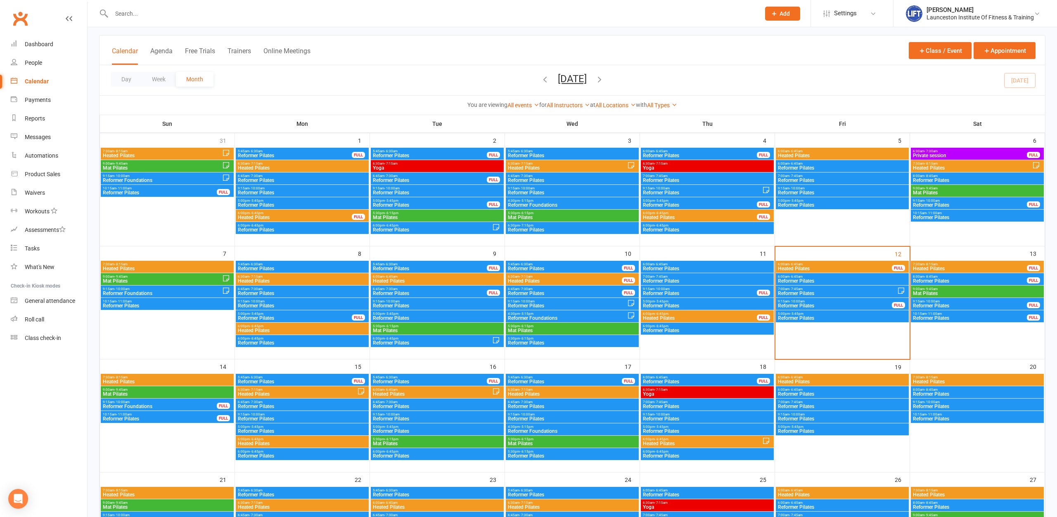
click at [945, 291] on span "Mat Pilates" at bounding box center [977, 293] width 130 height 5
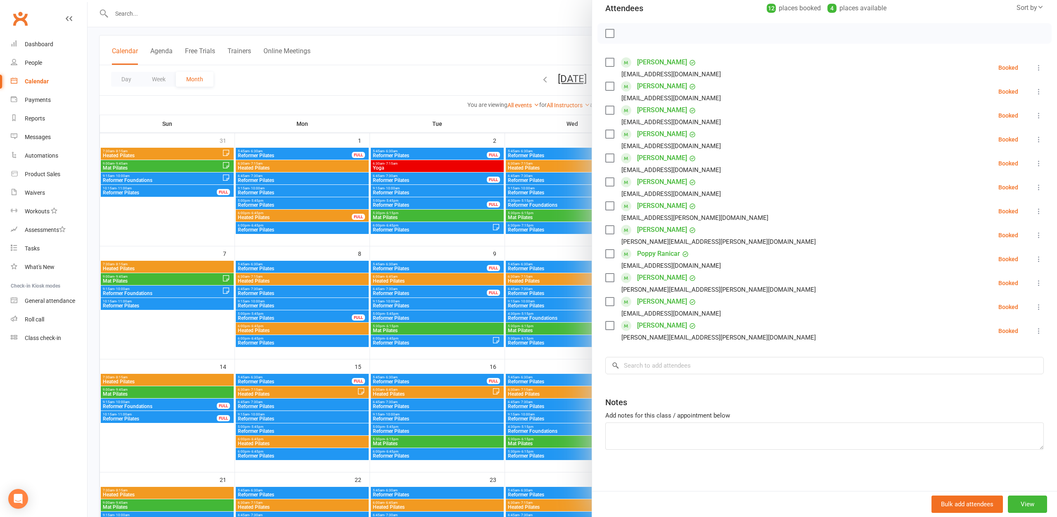
scroll to position [0, 0]
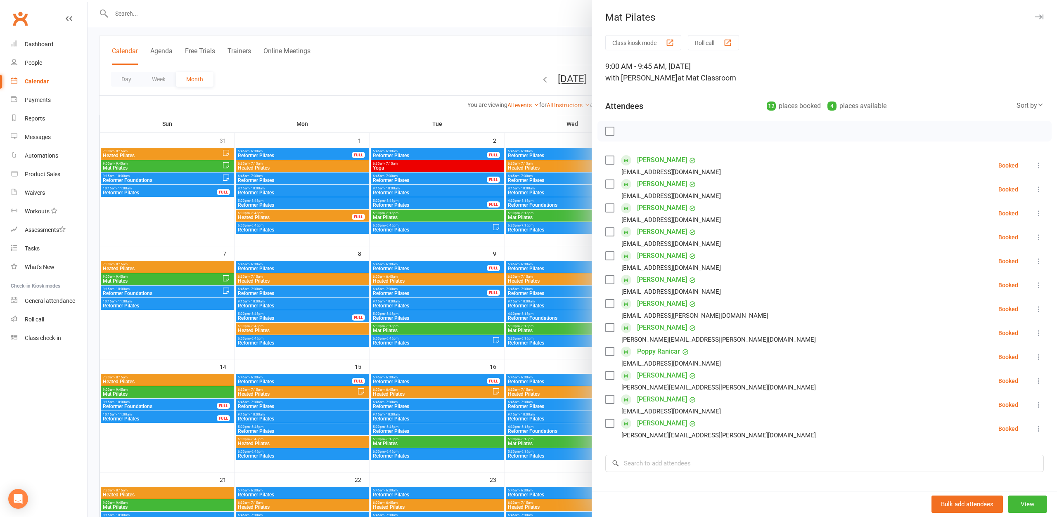
drag, startPoint x: 602, startPoint y: 106, endPoint x: 657, endPoint y: 103, distance: 55.8
click at [657, 103] on div "Class kiosk mode Roll call 9:00 AM - 9:45 AM, Saturday, September, 13, 2025 wit…" at bounding box center [824, 312] width 465 height 554
click at [694, 102] on div "Attendees 12 places booked 4 places available Sort by Last name First name Book…" at bounding box center [824, 104] width 438 height 20
drag, startPoint x: 711, startPoint y: 103, endPoint x: 937, endPoint y: 102, distance: 226.3
click at [937, 102] on div "Attendees 12 places booked 4 places available Sort by Last name First name Book…" at bounding box center [824, 104] width 438 height 20
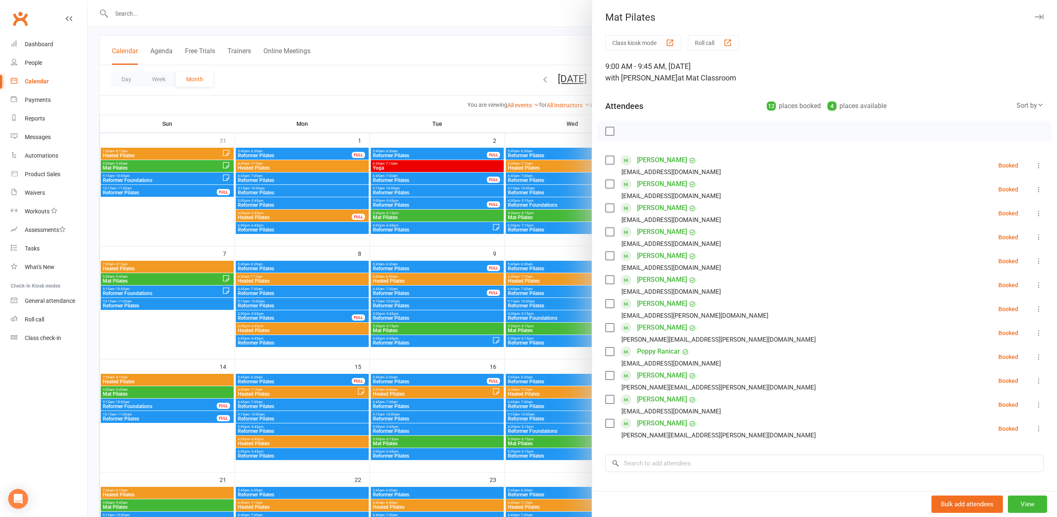
click at [937, 105] on div "Attendees 12 places booked 4 places available Sort by Last name First name Book…" at bounding box center [824, 104] width 438 height 20
drag, startPoint x: 937, startPoint y: 106, endPoint x: 726, endPoint y: 114, distance: 210.7
click at [726, 114] on div "Attendees 12 places booked 4 places available Sort by Last name First name Book…" at bounding box center [824, 104] width 438 height 20
click at [722, 97] on div "Attendees 12 places booked 4 places available Sort by Last name First name Book…" at bounding box center [824, 104] width 438 height 20
drag, startPoint x: 624, startPoint y: 107, endPoint x: 654, endPoint y: 106, distance: 30.2
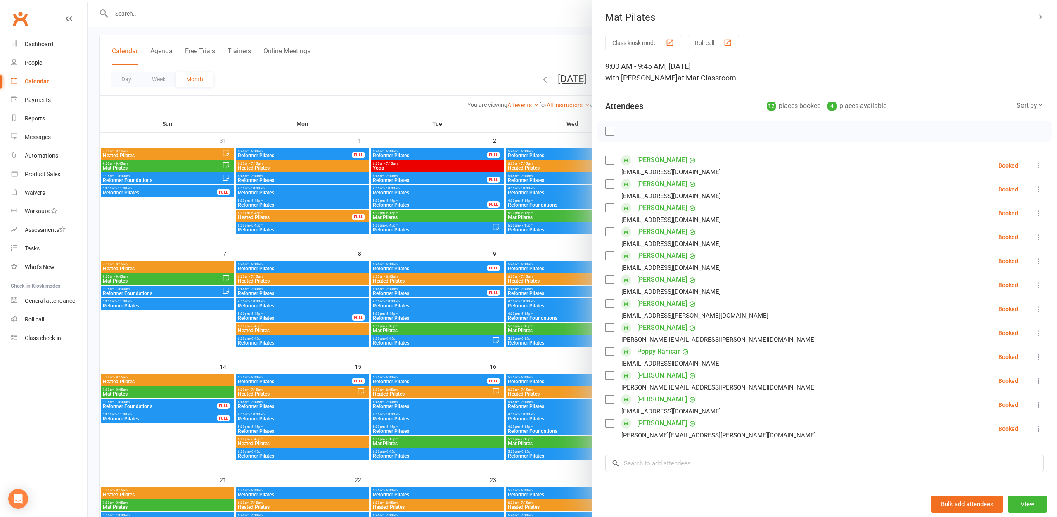
click at [654, 106] on div "Class kiosk mode Roll call 9:00 AM - 9:45 AM, Saturday, September, 13, 2025 wit…" at bounding box center [824, 312] width 465 height 554
click at [706, 100] on div "Attendees 12 places booked 4 places available Sort by Last name First name Book…" at bounding box center [824, 104] width 438 height 20
drag, startPoint x: 762, startPoint y: 101, endPoint x: 926, endPoint y: 95, distance: 164.4
click at [926, 95] on div "Attendees 12 places booked 4 places available Sort by Last name First name Book…" at bounding box center [824, 104] width 438 height 20
click at [932, 105] on div "Attendees 12 places booked 4 places available Sort by Last name First name Book…" at bounding box center [824, 104] width 438 height 20
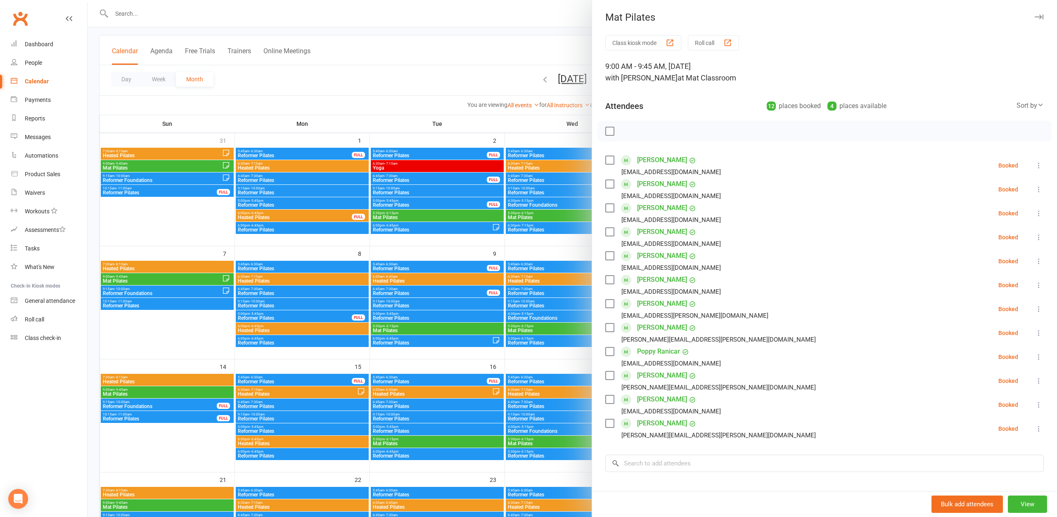
drag, startPoint x: 930, startPoint y: 105, endPoint x: 727, endPoint y: 102, distance: 203.2
click at [727, 102] on div "Attendees 12 places booked 4 places available Sort by Last name First name Book…" at bounding box center [824, 104] width 438 height 20
click at [720, 107] on div "Attendees 12 places booked 4 places available Sort by Last name First name Book…" at bounding box center [824, 104] width 438 height 20
drag, startPoint x: 724, startPoint y: 107, endPoint x: 901, endPoint y: 100, distance: 176.9
click at [901, 100] on div "Attendees 12 places booked 4 places available Sort by Last name First name Book…" at bounding box center [824, 104] width 438 height 20
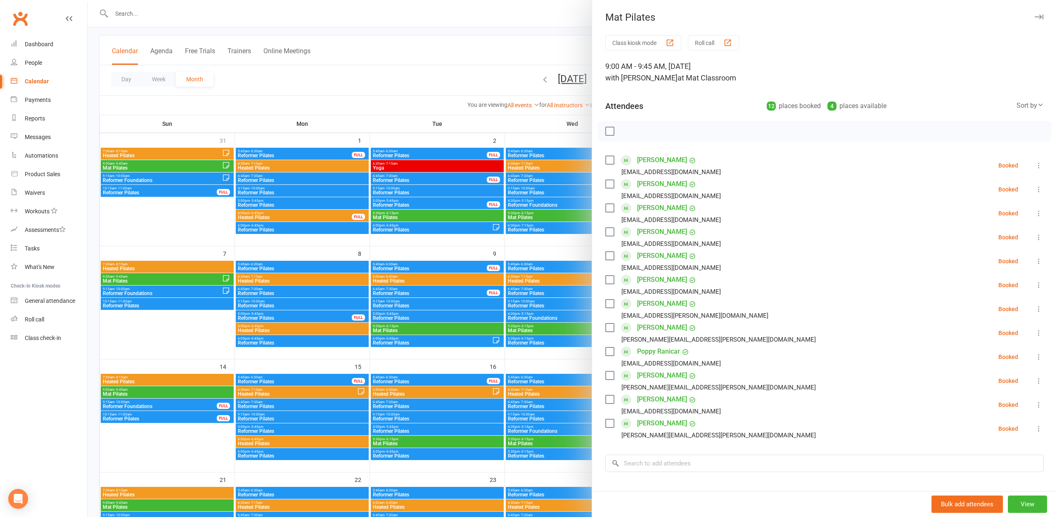
click at [907, 102] on div "Attendees 12 places booked 4 places available Sort by Last name First name Book…" at bounding box center [824, 104] width 438 height 20
click at [1038, 382] on icon at bounding box center [1039, 381] width 8 height 8
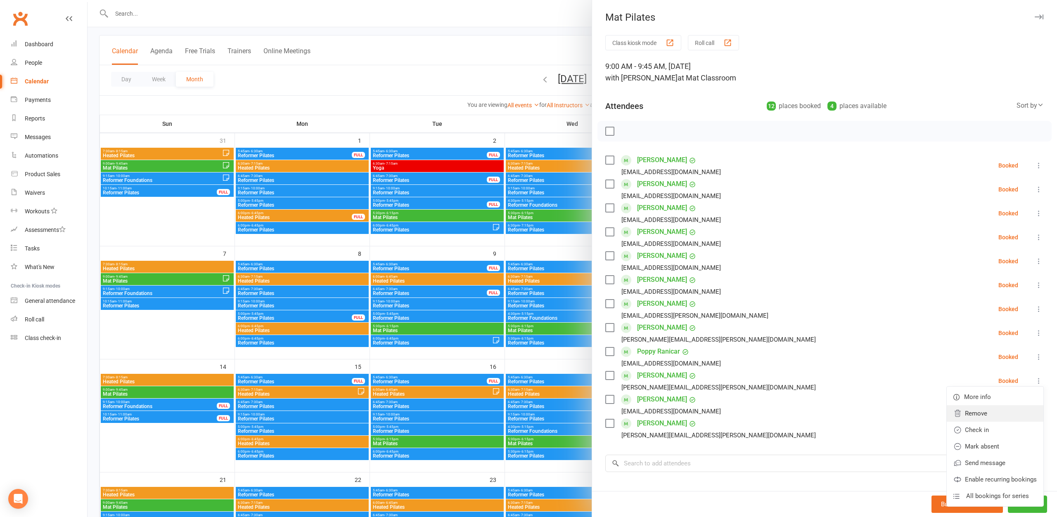
click at [1001, 417] on link "Remove" at bounding box center [995, 413] width 97 height 17
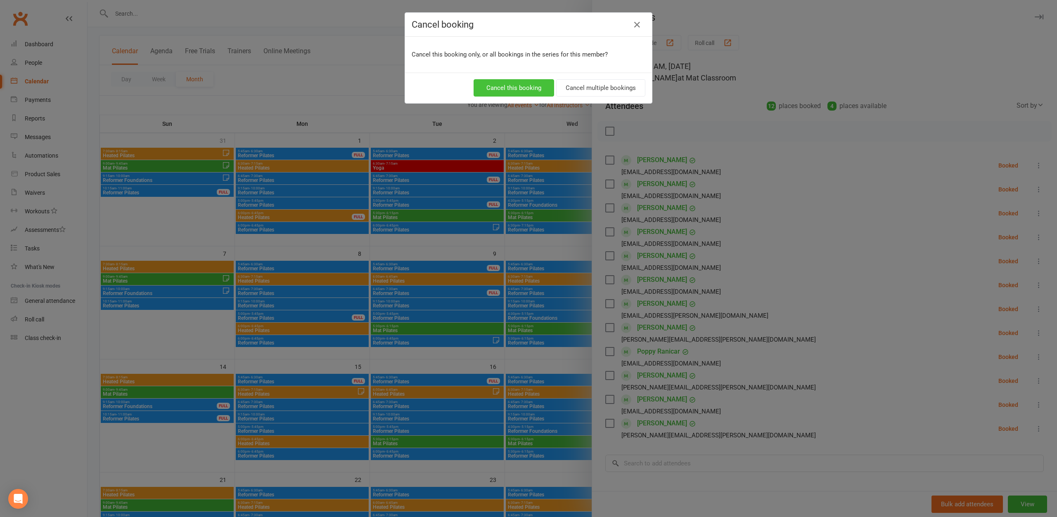
click at [533, 90] on button "Cancel this booking" at bounding box center [514, 87] width 81 height 17
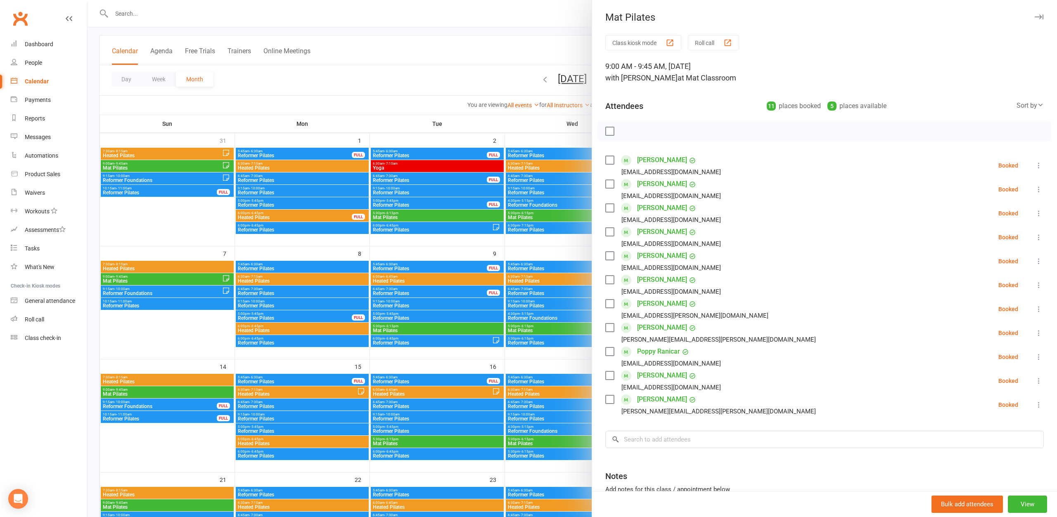
click at [1037, 379] on icon at bounding box center [1039, 381] width 8 height 8
click at [486, 81] on div at bounding box center [572, 258] width 969 height 517
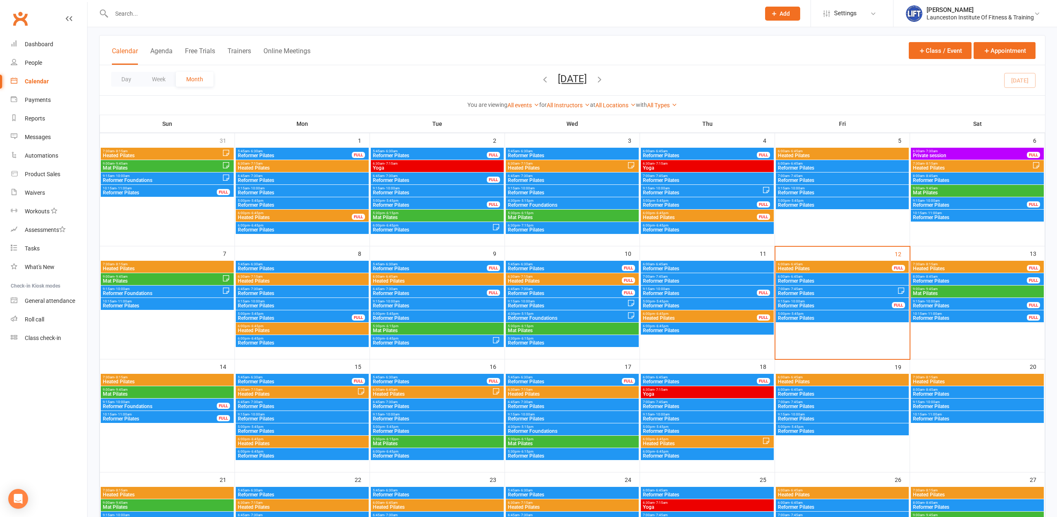
click at [547, 276] on span "6:30am - 7:15am" at bounding box center [564, 277] width 115 height 4
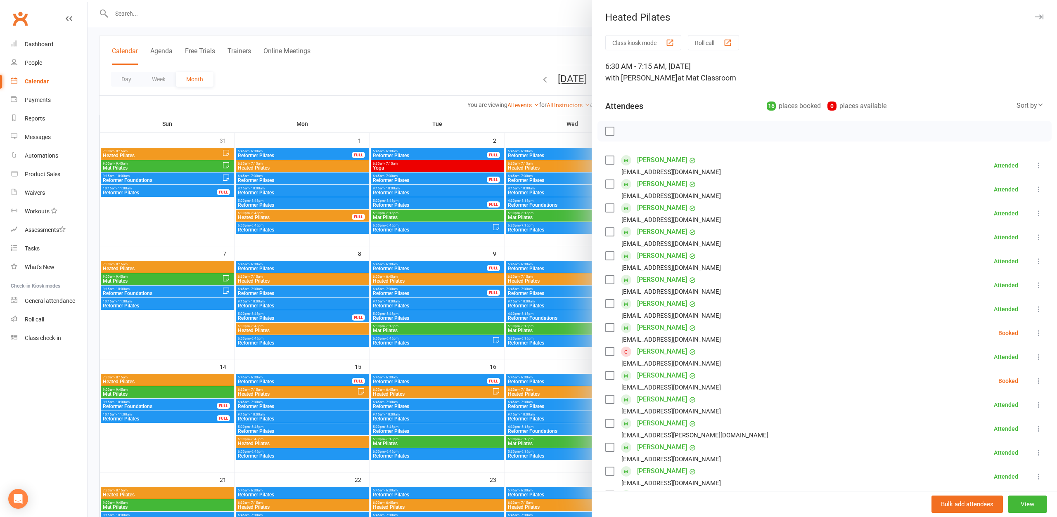
click at [488, 61] on div at bounding box center [572, 258] width 969 height 517
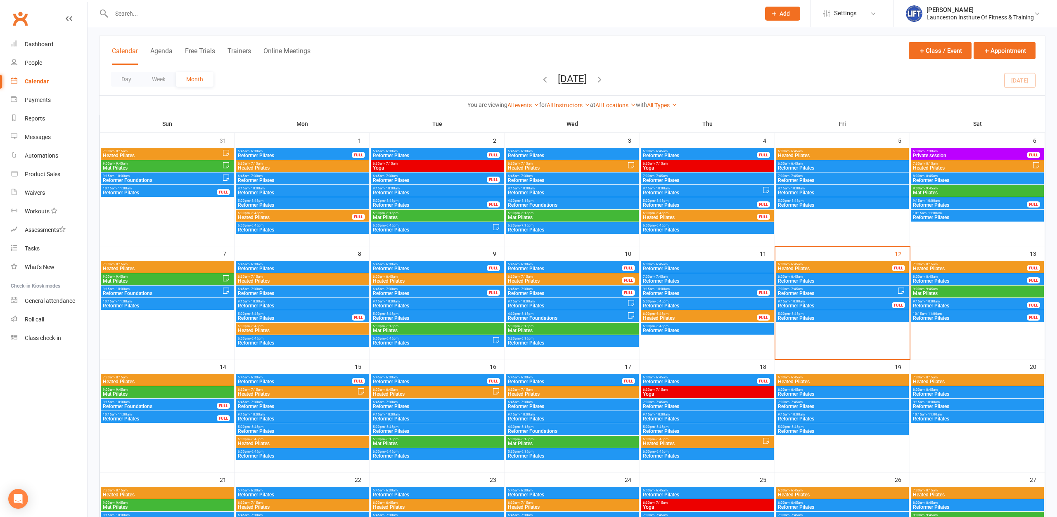
click at [964, 291] on span "Mat Pilates" at bounding box center [977, 293] width 130 height 5
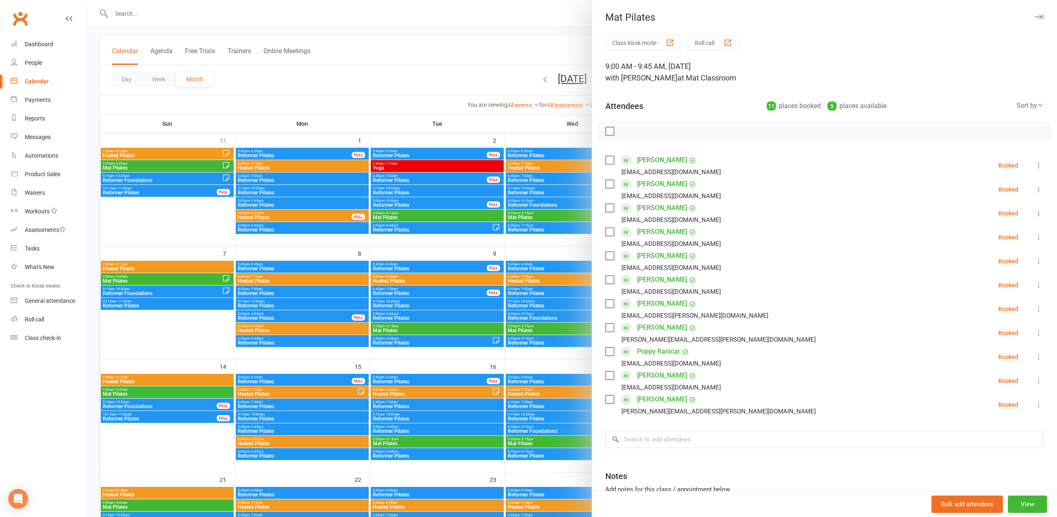
click at [1038, 380] on icon at bounding box center [1039, 381] width 8 height 8
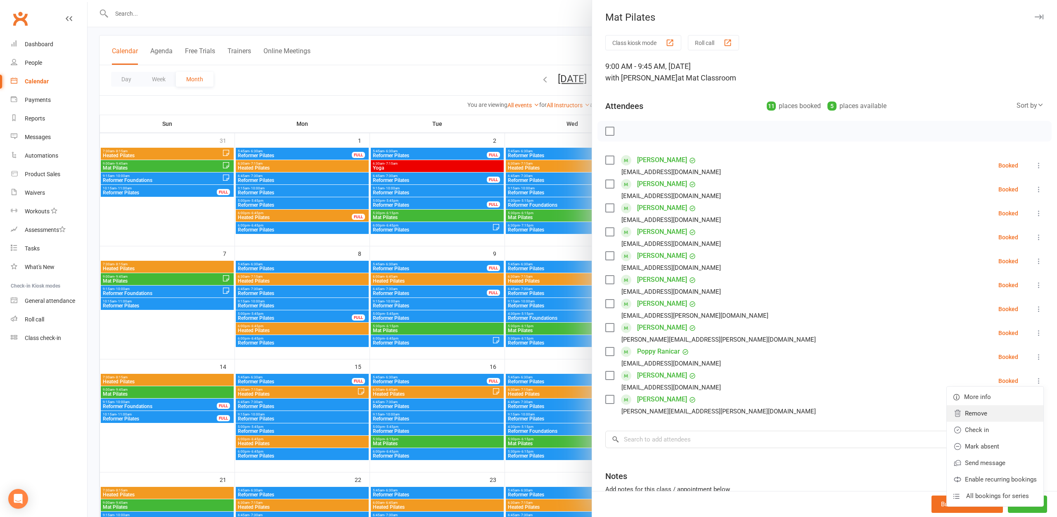
click at [1003, 415] on link "Remove" at bounding box center [995, 413] width 97 height 17
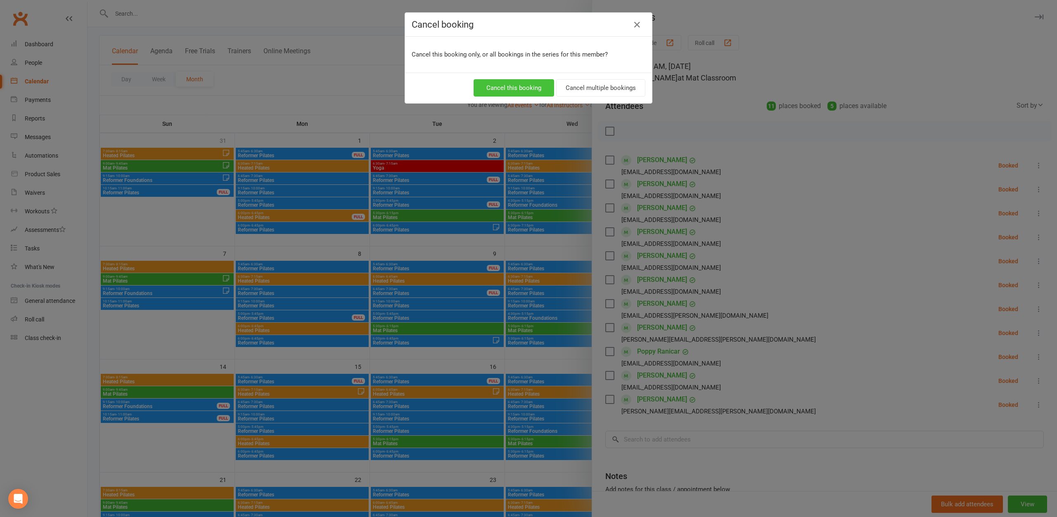
click at [509, 88] on button "Cancel this booking" at bounding box center [514, 87] width 81 height 17
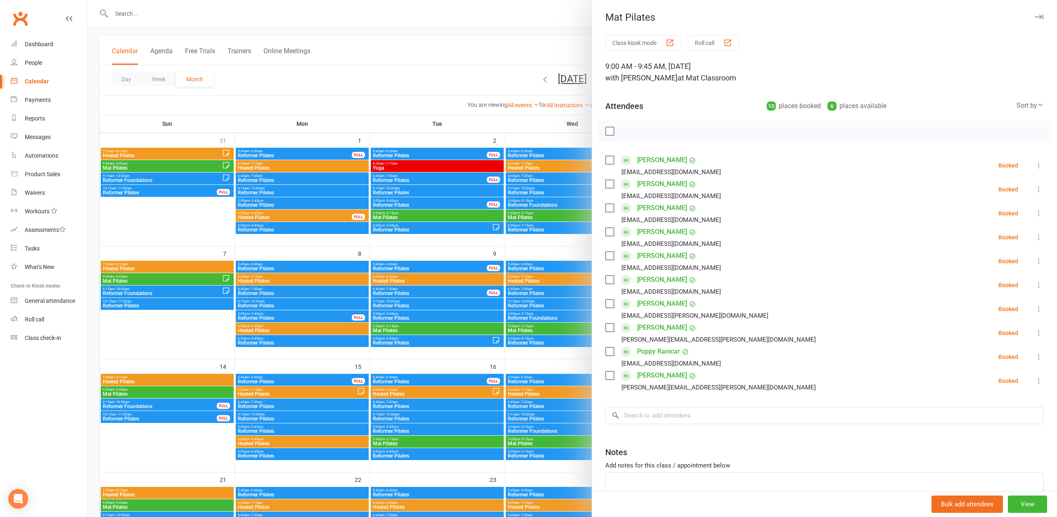
click at [450, 60] on div at bounding box center [572, 258] width 969 height 517
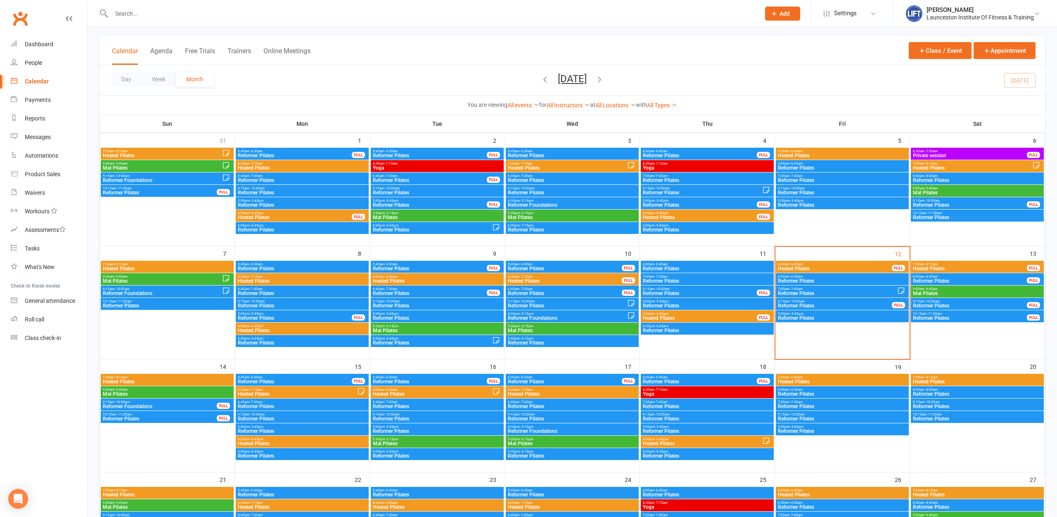
click at [940, 268] on span "Heated Pilates" at bounding box center [969, 268] width 115 height 5
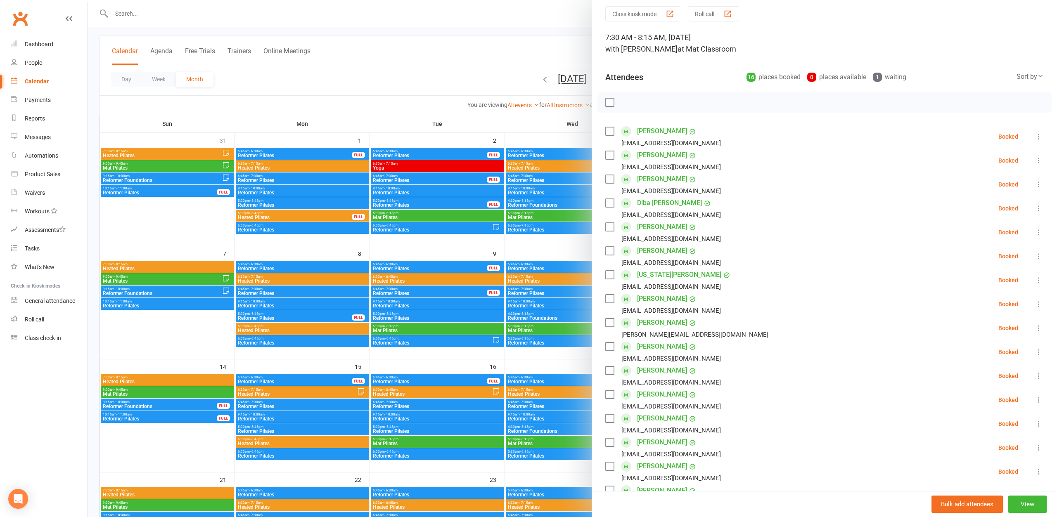
scroll to position [45, 0]
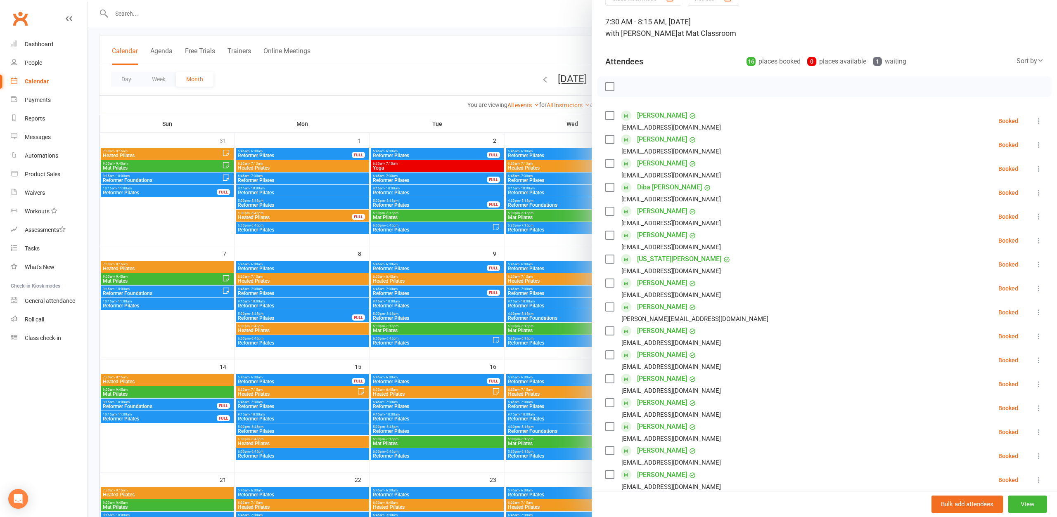
click at [465, 61] on div at bounding box center [572, 258] width 969 height 517
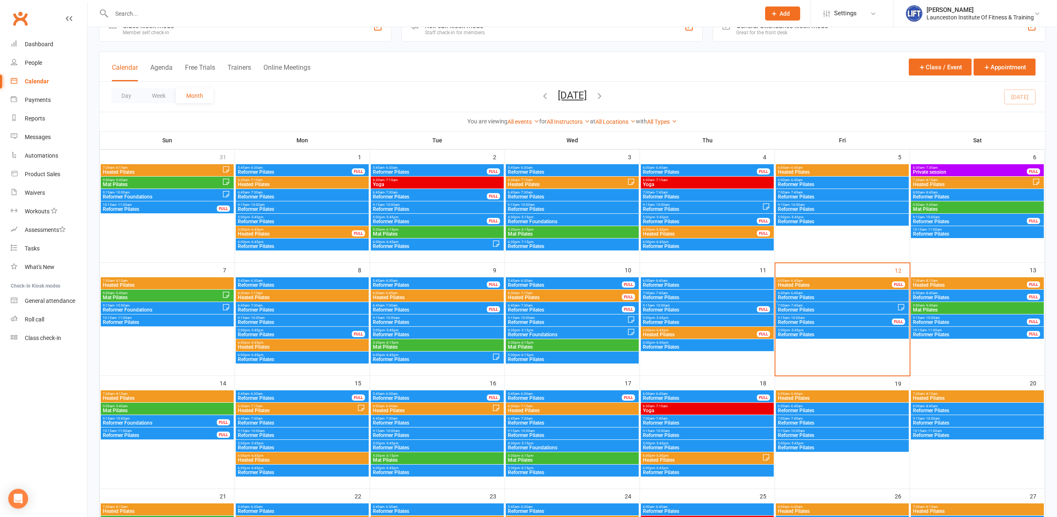
scroll to position [42, 0]
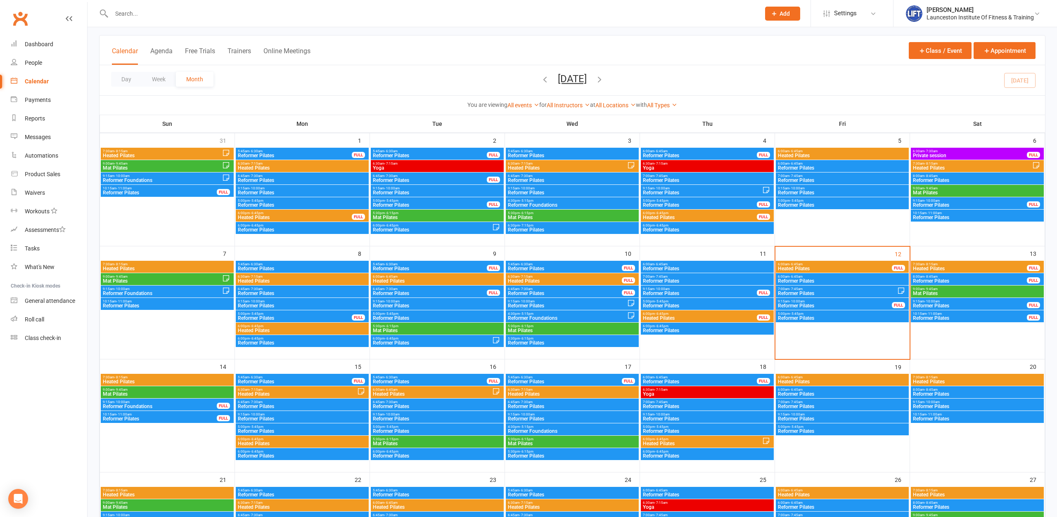
click at [968, 265] on span "7:30am - 8:15am" at bounding box center [969, 265] width 115 height 4
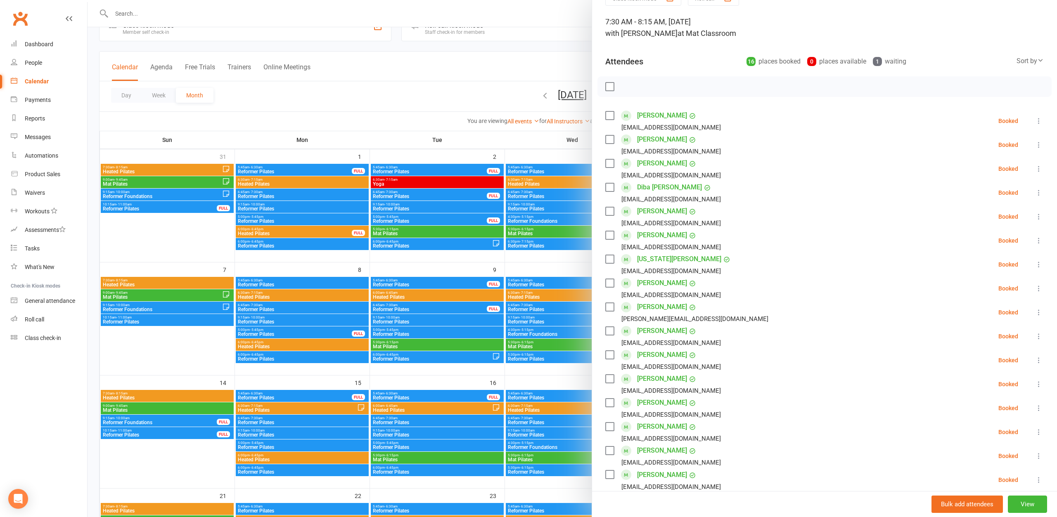
scroll to position [261, 0]
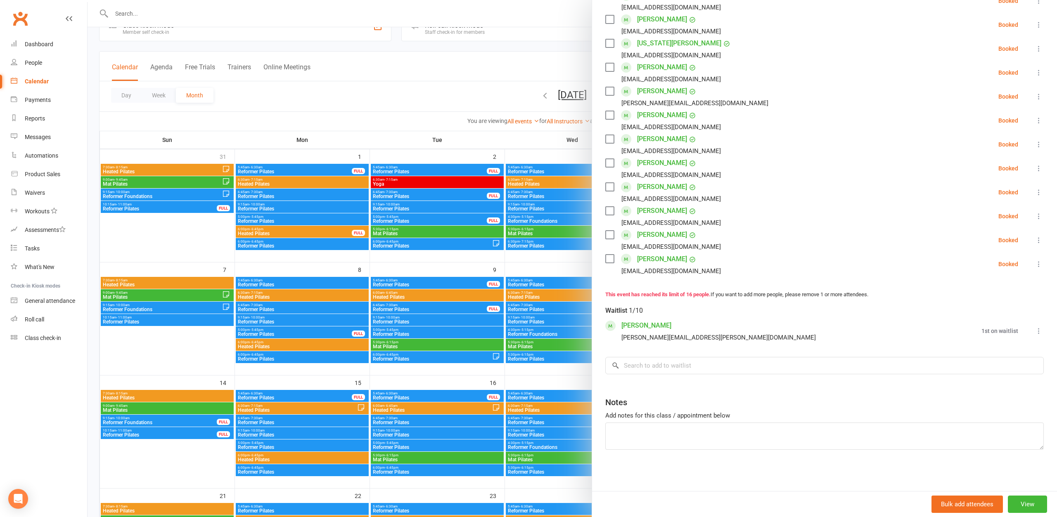
click at [790, 379] on div "Class kiosk mode Roll call 7:30 AM - 8:15 AM, Saturday, September, 13, 2025 wit…" at bounding box center [824, 133] width 465 height 717
click at [477, 110] on div at bounding box center [572, 258] width 969 height 517
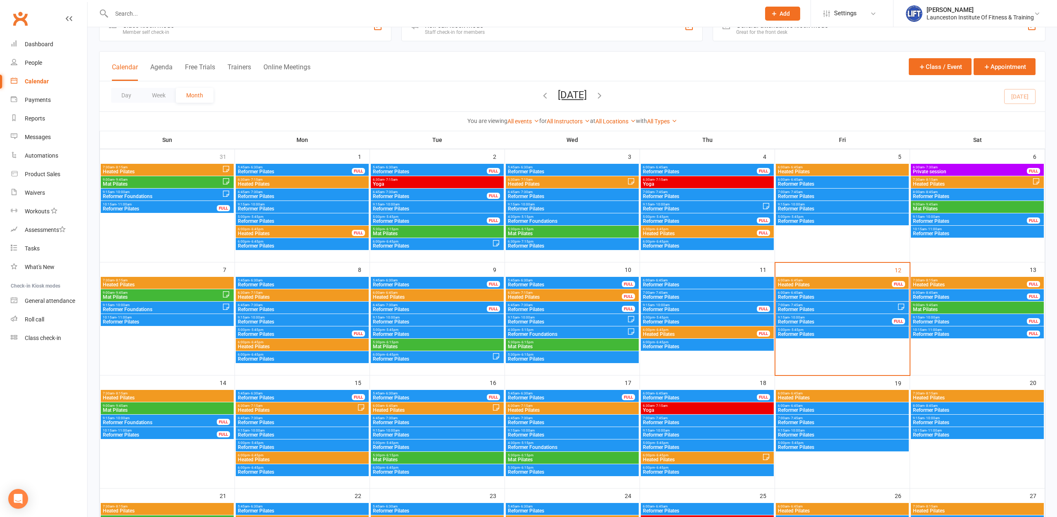
click at [977, 277] on div "7:30am - 8:15am Heated Pilates FULL" at bounding box center [977, 283] width 133 height 12
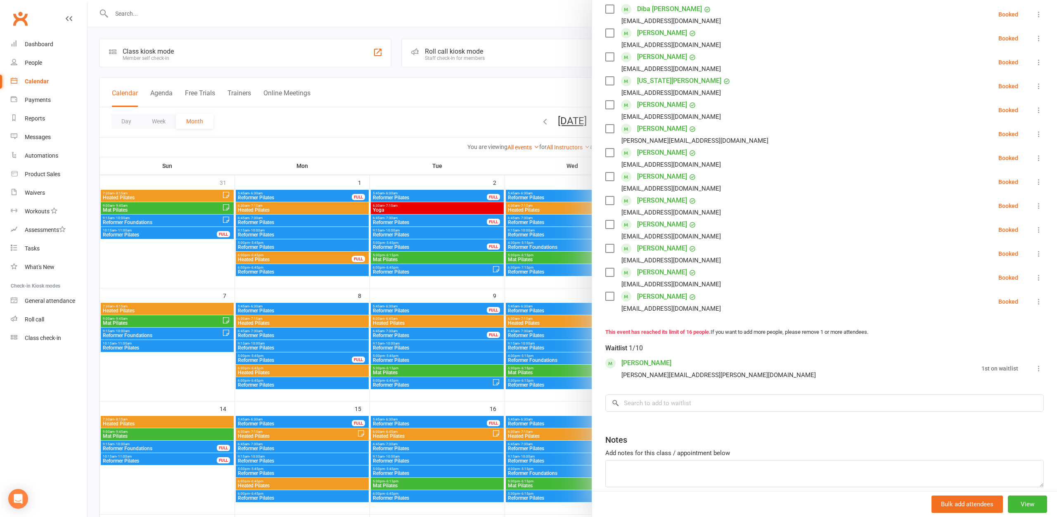
scroll to position [0, 0]
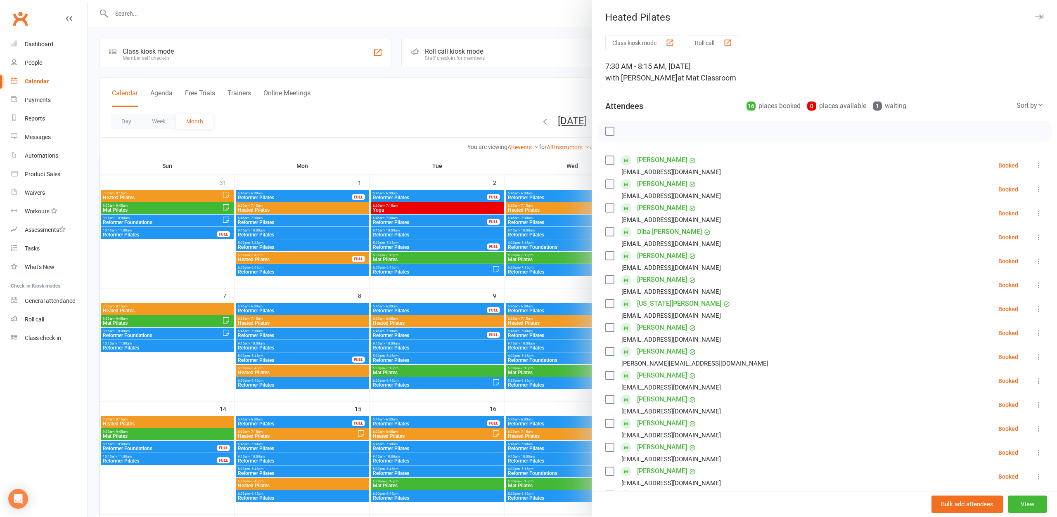
click at [535, 81] on div at bounding box center [572, 258] width 969 height 517
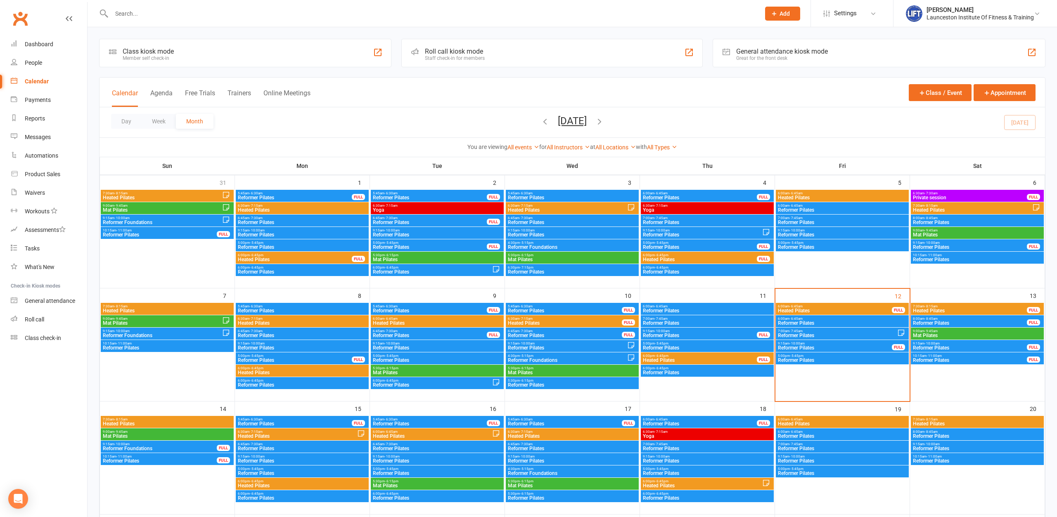
click at [947, 308] on span "Heated Pilates" at bounding box center [969, 310] width 115 height 5
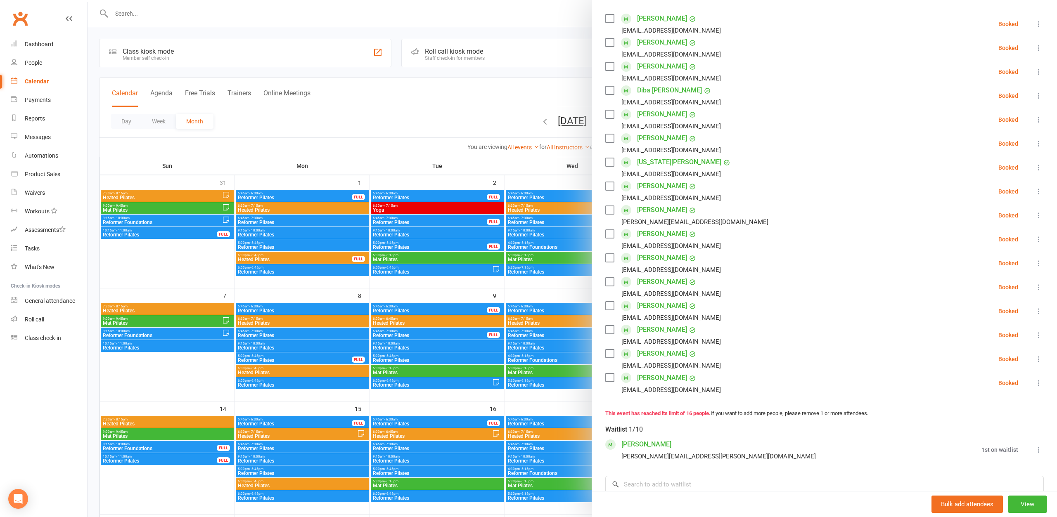
scroll to position [223, 0]
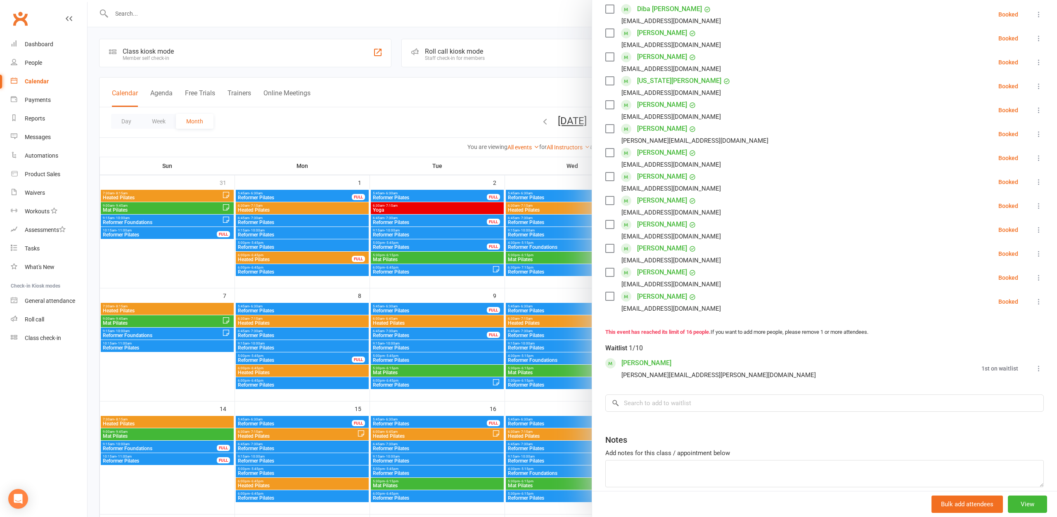
click at [639, 362] on link "[PERSON_NAME]" at bounding box center [646, 363] width 50 height 13
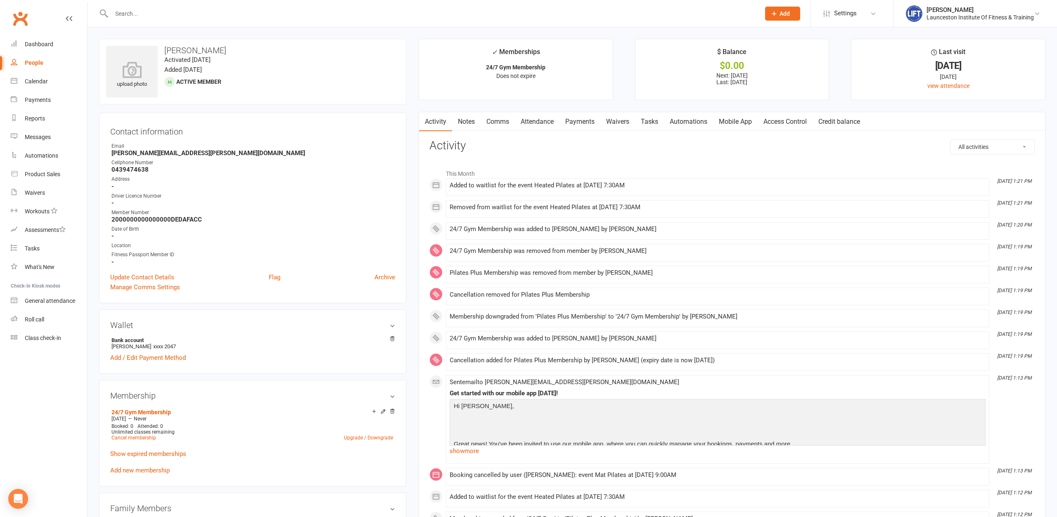
drag, startPoint x: 490, startPoint y: 180, endPoint x: 667, endPoint y: 187, distance: 177.7
click at [667, 187] on li "Sep 12, 1:21 PM Added to waitlist for the event Heated Pilates at 13 Sep 2025 a…" at bounding box center [717, 187] width 543 height 18
click at [689, 156] on div "All activities Bookings / Attendances Communications Notes Failed SMSes Grading…" at bounding box center [731, 512] width 605 height 744
click at [586, 131] on div "Activity Notes Comms Attendance Payments Waivers Tasks Automations Mobile App A…" at bounding box center [732, 504] width 627 height 784
click at [578, 123] on link "Payments" at bounding box center [579, 121] width 41 height 19
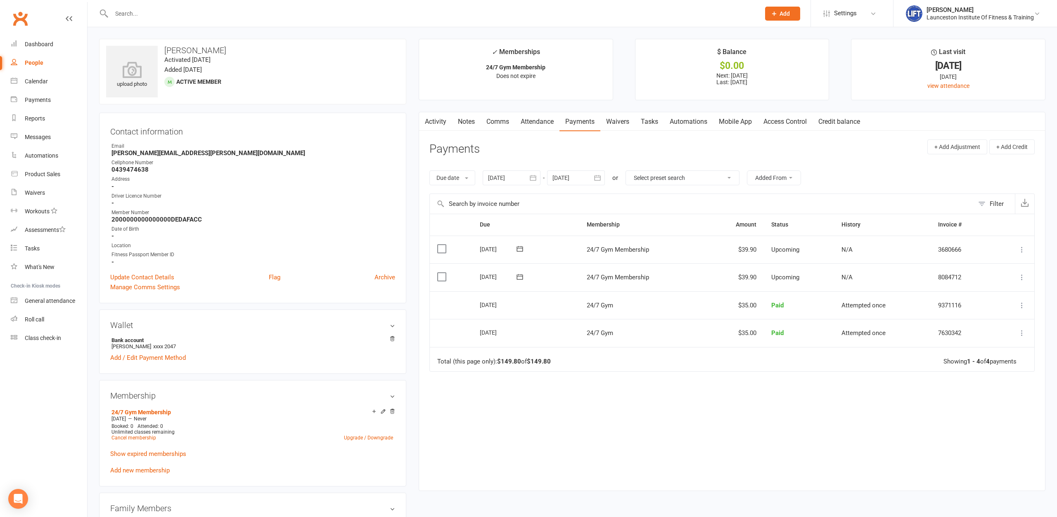
click at [510, 182] on div at bounding box center [512, 178] width 58 height 15
click at [580, 171] on div "Due date Due date Date paid Date failed Date settled 12 Aug 2025 August 2025 Su…" at bounding box center [731, 177] width 605 height 31
click at [582, 175] on div at bounding box center [576, 178] width 58 height 15
click at [694, 198] on icon "button" at bounding box center [691, 197] width 6 height 7
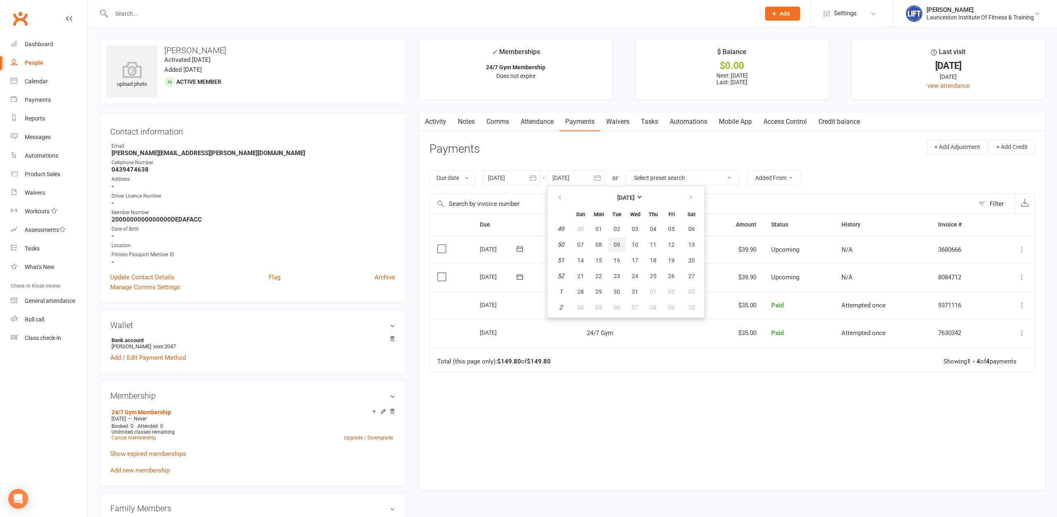
drag, startPoint x: 679, startPoint y: 211, endPoint x: 616, endPoint y: 251, distance: 74.6
click at [616, 252] on button "09" at bounding box center [616, 244] width 17 height 15
type input "09 Dec 2025"
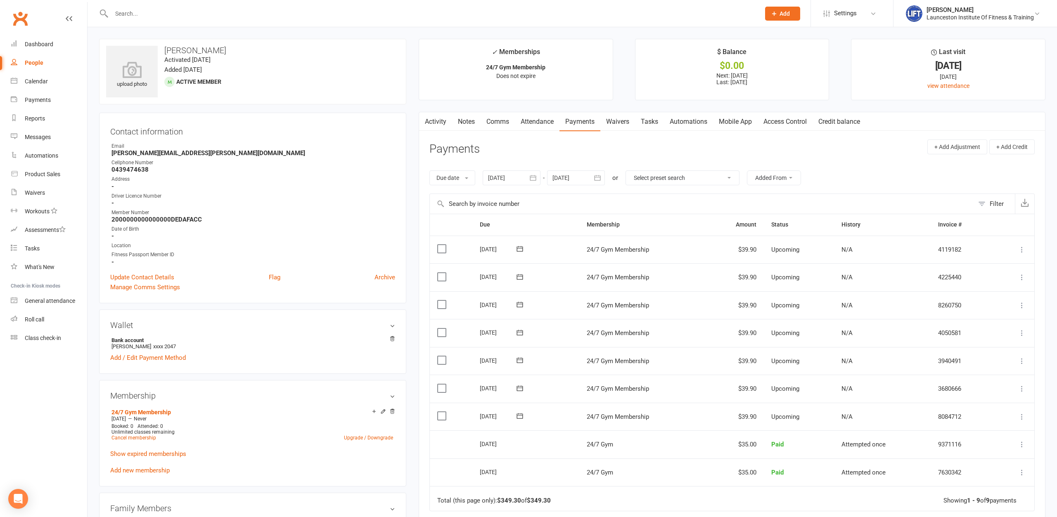
click at [1020, 414] on icon at bounding box center [1022, 417] width 8 height 8
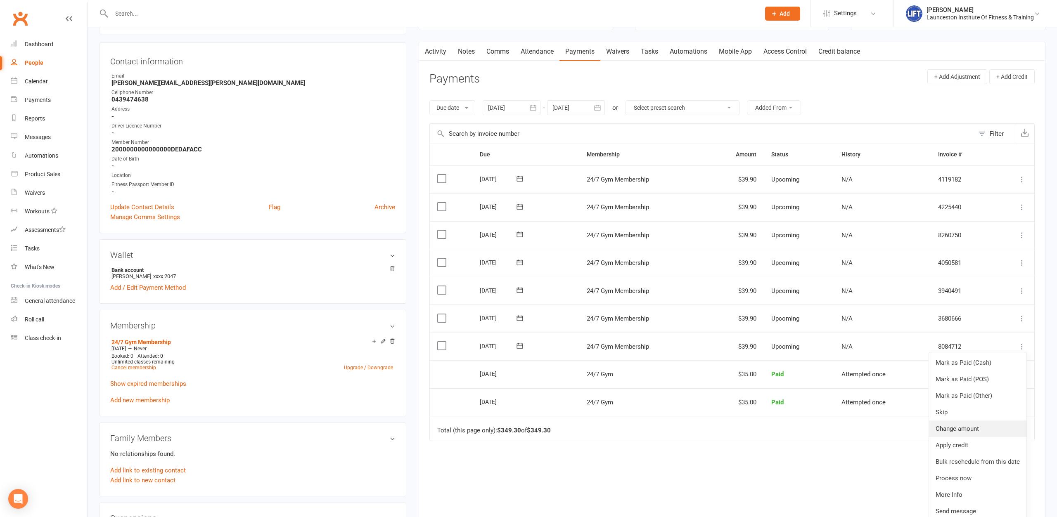
scroll to position [84, 0]
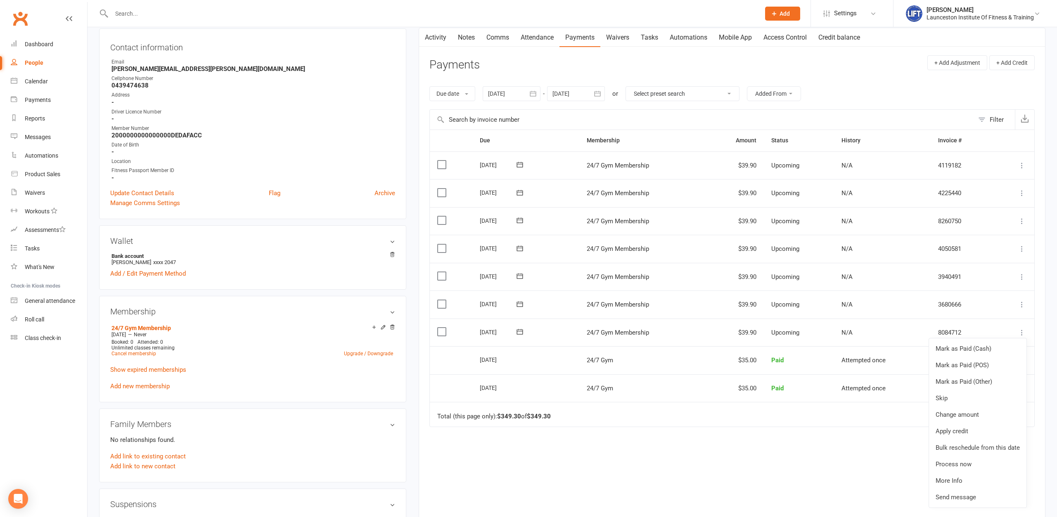
click at [678, 474] on div "Due Contact Membership Amount Status History Invoice # Select this 08 Dec 2025 …" at bounding box center [731, 332] width 605 height 404
click at [1020, 333] on icon at bounding box center [1022, 333] width 8 height 8
click at [992, 419] on link "Change amount" at bounding box center [977, 415] width 97 height 17
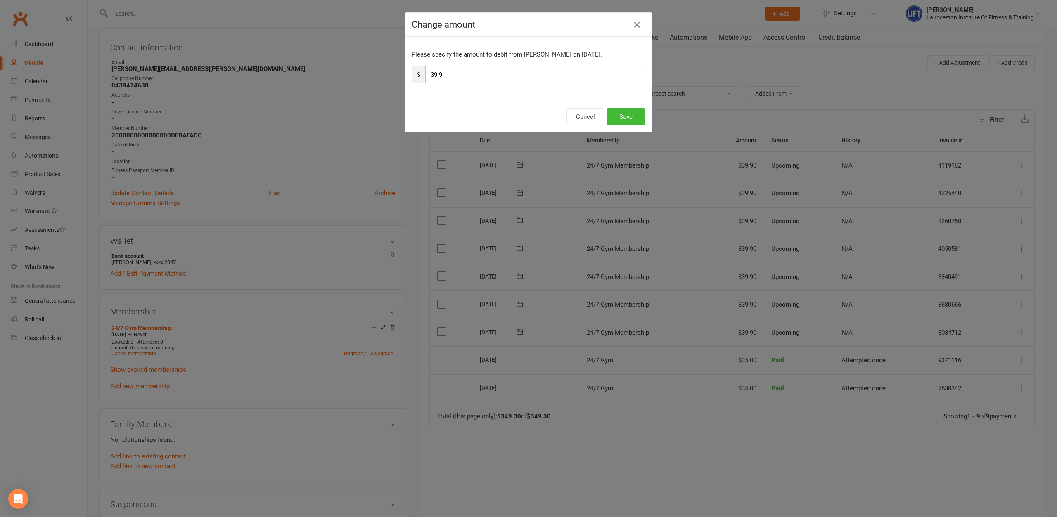
drag, startPoint x: 460, startPoint y: 81, endPoint x: 428, endPoint y: 81, distance: 32.2
click at [428, 81] on input "39.9" at bounding box center [535, 74] width 220 height 17
type input "19.95"
click at [628, 111] on button "Save" at bounding box center [626, 116] width 39 height 17
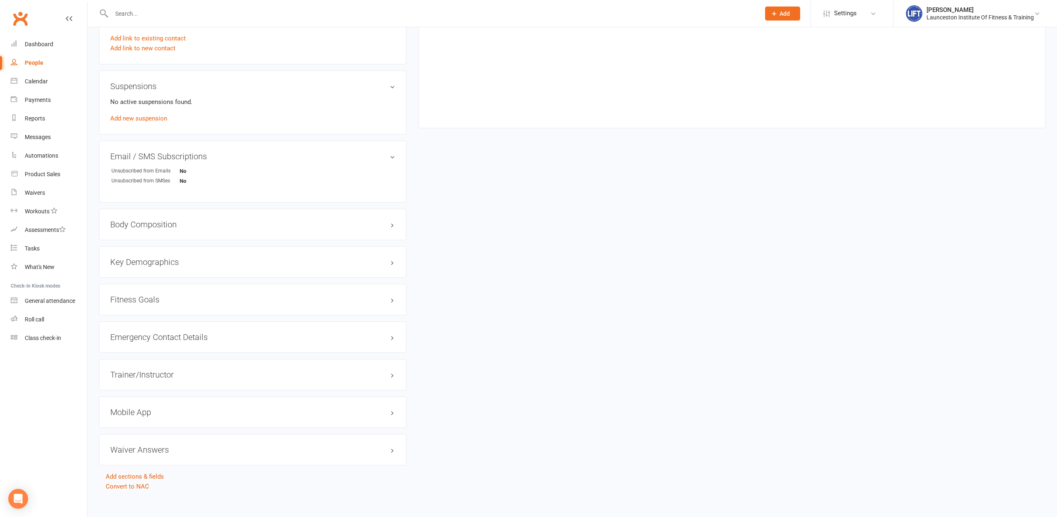
scroll to position [509, 0]
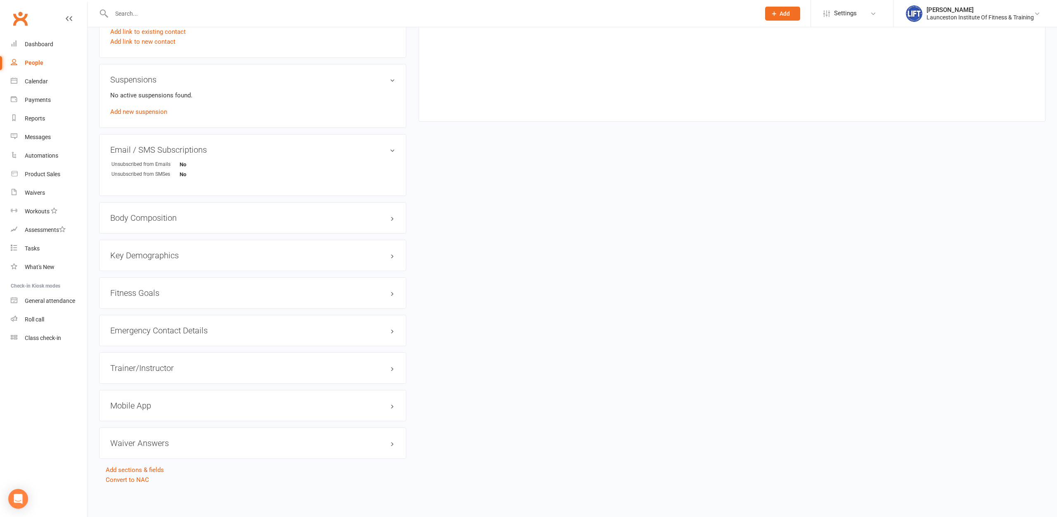
click at [142, 415] on div "Mobile App" at bounding box center [252, 405] width 307 height 31
click at [142, 414] on div "Mobile App" at bounding box center [252, 405] width 307 height 31
click at [116, 408] on h3 "Mobile App" at bounding box center [252, 405] width 285 height 9
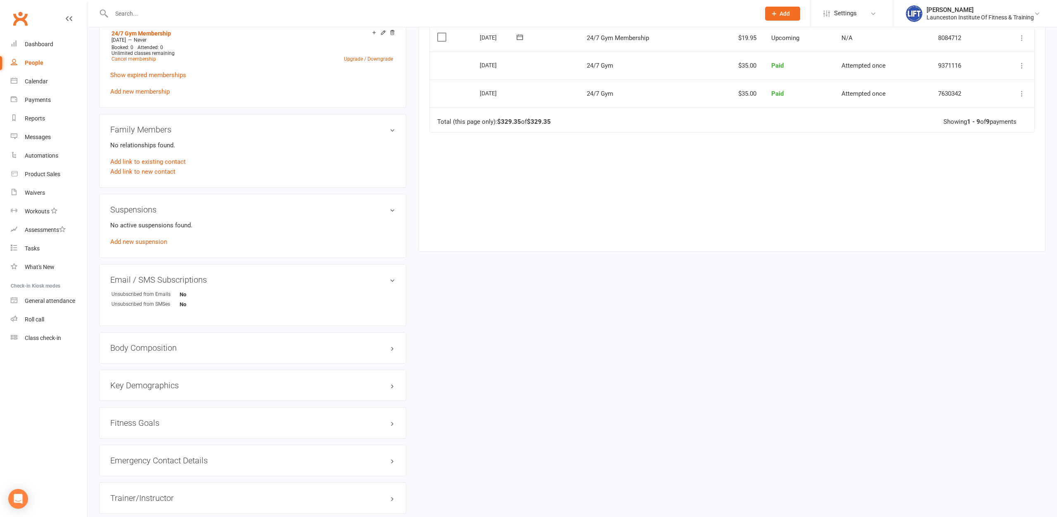
scroll to position [575, 0]
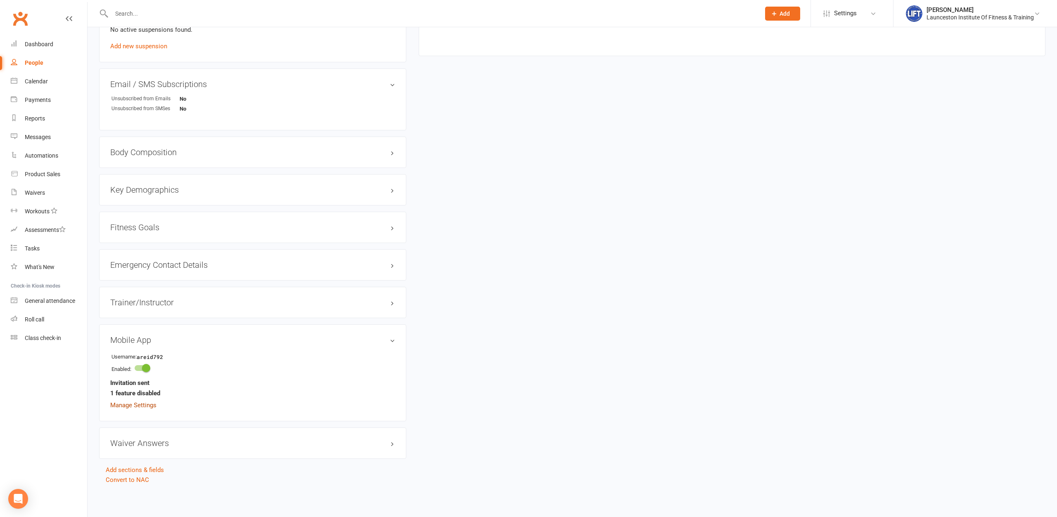
click at [121, 406] on link "Manage Settings" at bounding box center [133, 405] width 46 height 7
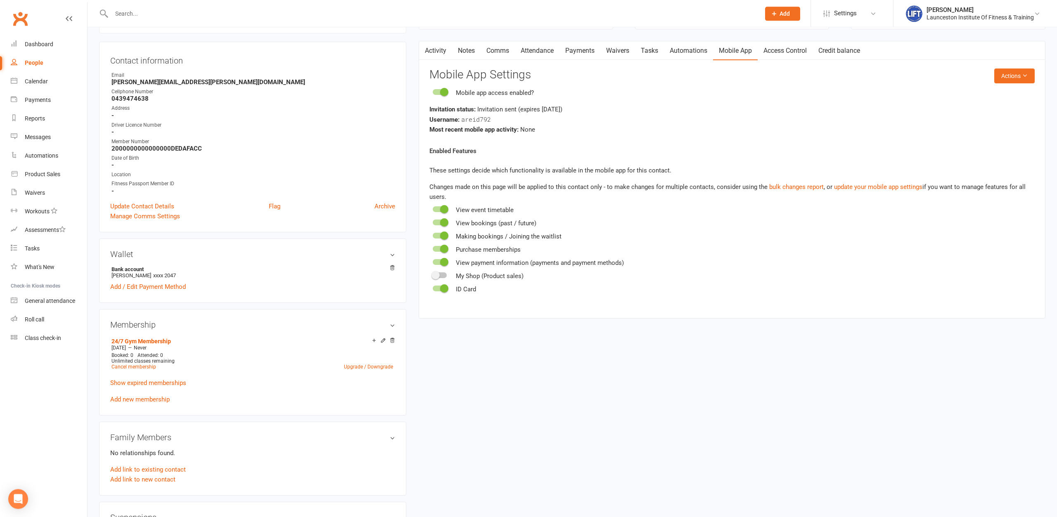
scroll to position [71, 0]
click at [1014, 77] on button "Actions" at bounding box center [1014, 76] width 40 height 15
click at [672, 143] on react-component "Actions Mobile App Settings Mobile app access enabled? Invitation status: Invit…" at bounding box center [731, 182] width 605 height 226
click at [640, 135] on react-component "Actions Mobile App Settings Mobile app access enabled? Invitation status: Invit…" at bounding box center [731, 182] width 605 height 226
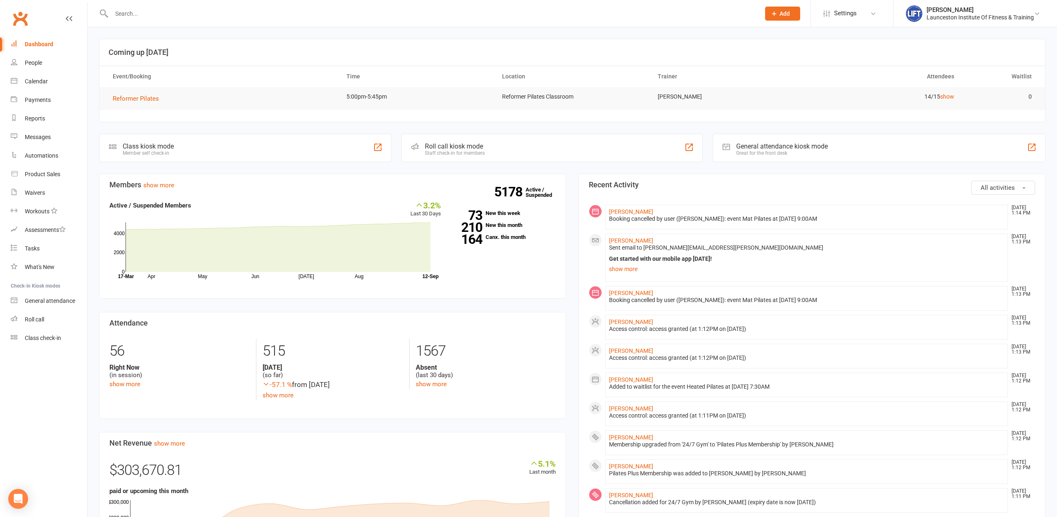
click at [171, 12] on input "text" at bounding box center [431, 14] width 645 height 12
type input "[PERSON_NAME]"
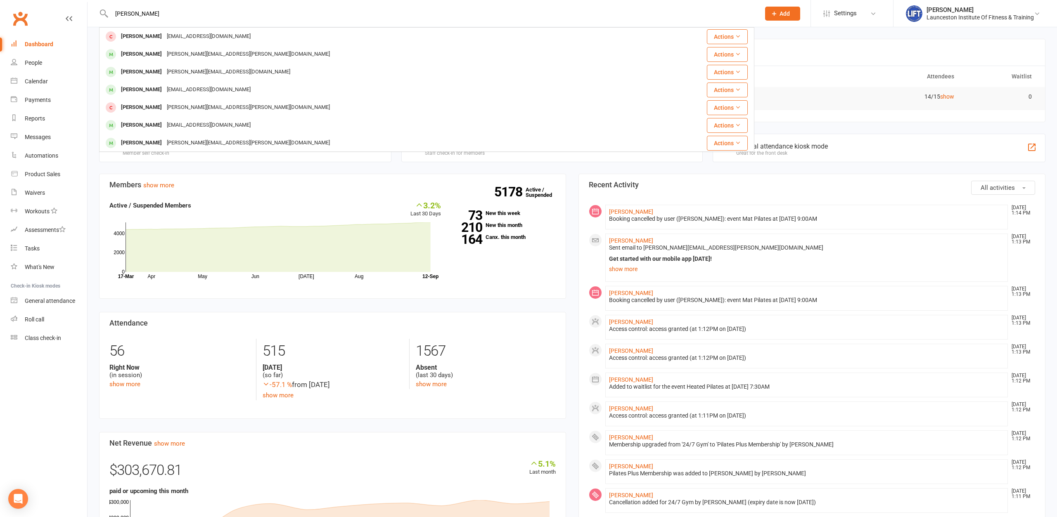
click at [197, 56] on div "[PERSON_NAME][EMAIL_ADDRESS][PERSON_NAME][DOMAIN_NAME]" at bounding box center [248, 54] width 168 height 12
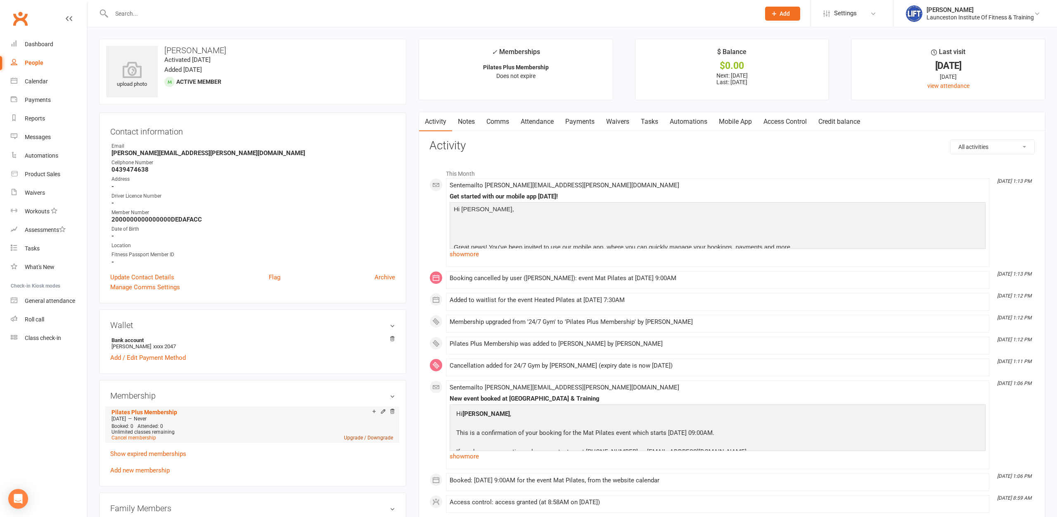
click at [367, 438] on link "Upgrade / Downgrade" at bounding box center [368, 438] width 49 height 6
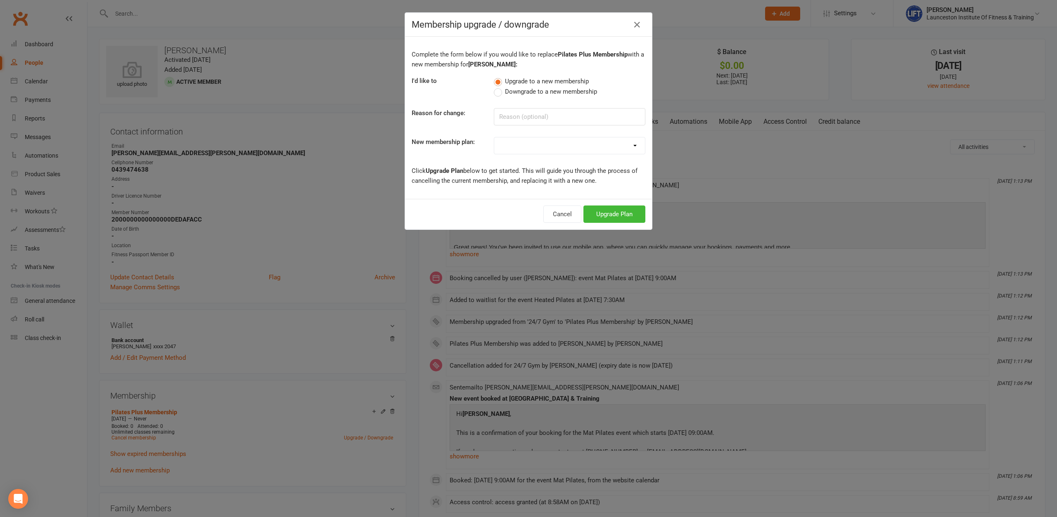
click at [496, 92] on label "Downgrade to a new membership" at bounding box center [545, 92] width 103 height 10
click at [496, 87] on input "Downgrade to a new membership" at bounding box center [496, 87] width 5 height 0
click at [612, 212] on button "Downgrade Plan" at bounding box center [610, 214] width 70 height 17
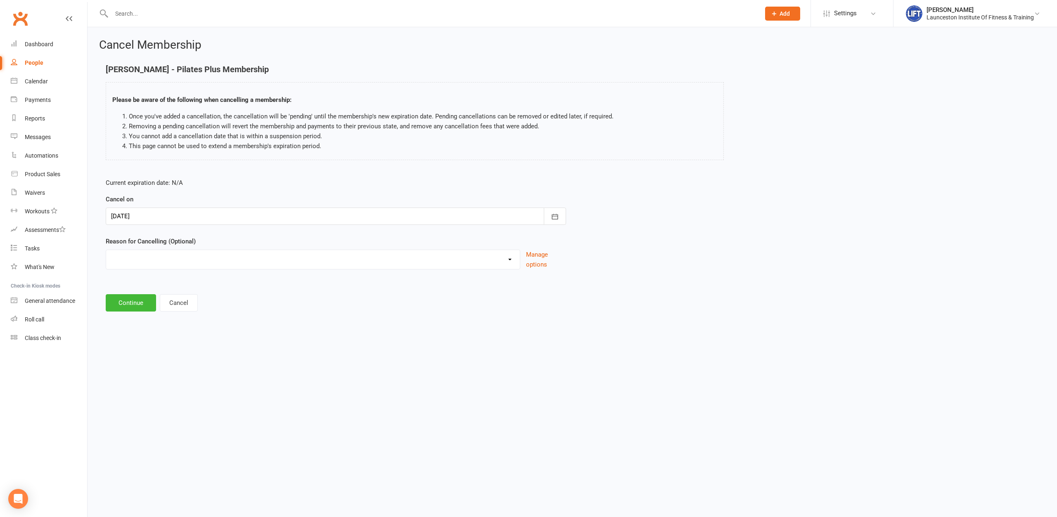
click at [138, 214] on div at bounding box center [336, 216] width 460 height 17
click at [471, 321] on div "Cancel Membership [PERSON_NAME] - Pilates Plus Membership Please be aware of th…" at bounding box center [572, 176] width 969 height 298
click at [106, 250] on select "Cancelled by staff (overdues) Change to Fitness Passport Changing gyms Injury M…" at bounding box center [313, 258] width 414 height 17
select select "6"
click option "Other reason" at bounding box center [0, 0] width 0 height 0
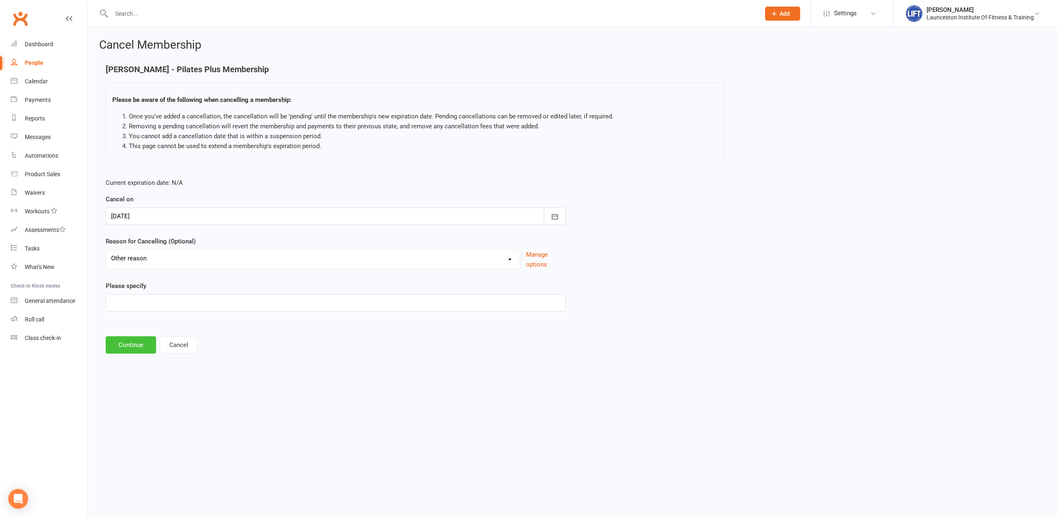
click at [129, 340] on button "Continue" at bounding box center [131, 344] width 50 height 17
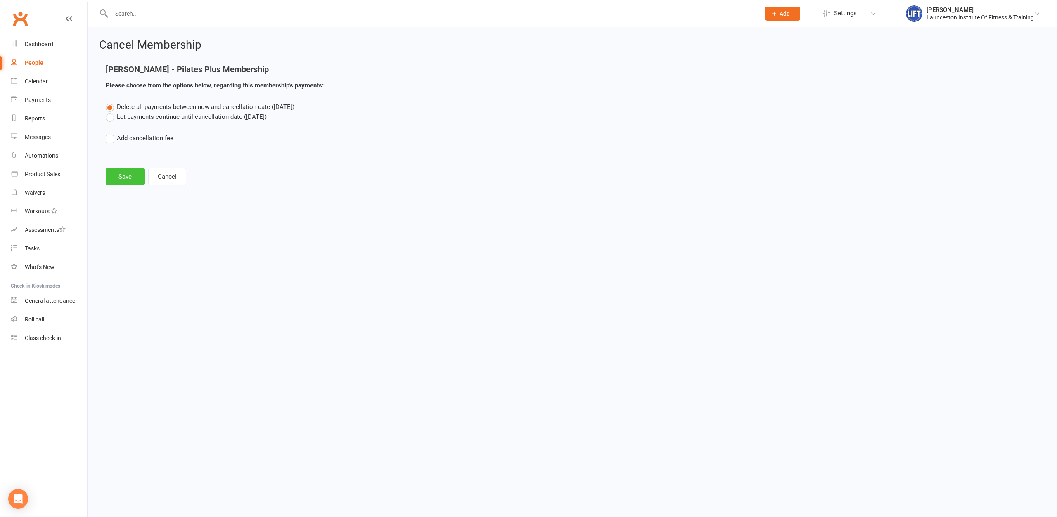
click at [124, 177] on button "Save" at bounding box center [125, 176] width 39 height 17
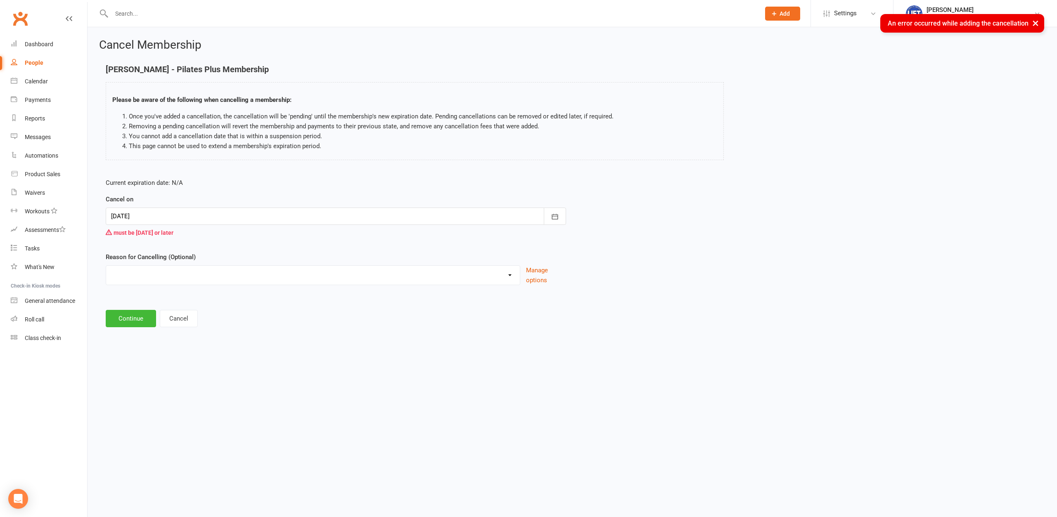
click at [143, 215] on div at bounding box center [336, 216] width 460 height 17
click at [251, 288] on button "13" at bounding box center [249, 284] width 21 height 15
type input "[DATE]"
click at [106, 266] on select "Cancelled by staff (overdues) Change to Fitness Passport Changing gyms Injury M…" at bounding box center [313, 274] width 414 height 17
select select "6"
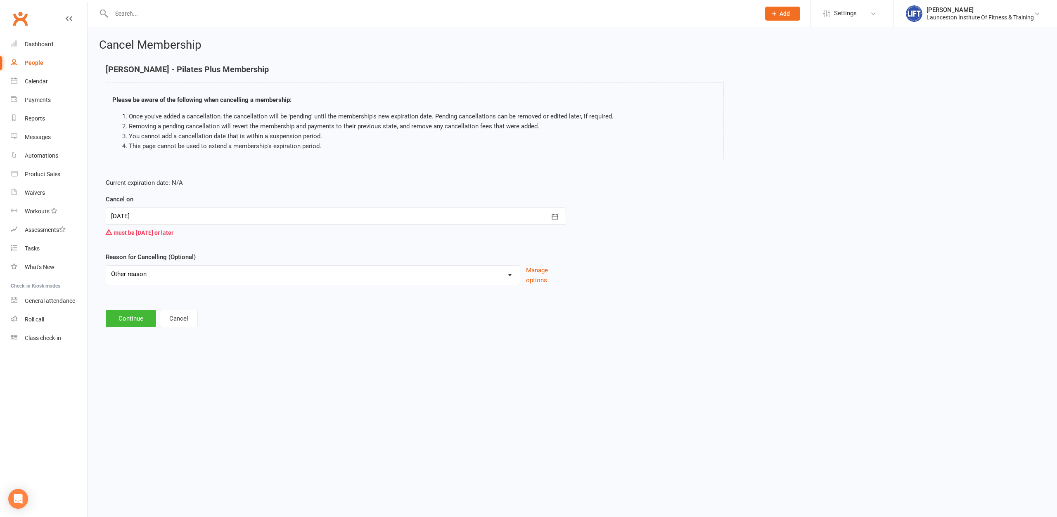
click option "Other reason" at bounding box center [0, 0] width 0 height 0
click at [137, 362] on button "Continue" at bounding box center [131, 360] width 50 height 17
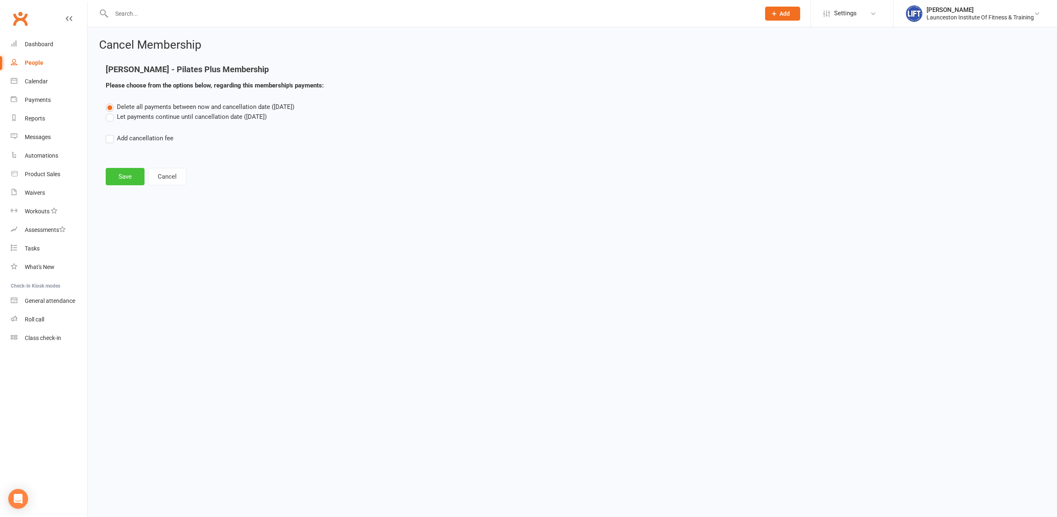
click at [116, 178] on button "Save" at bounding box center [125, 176] width 39 height 17
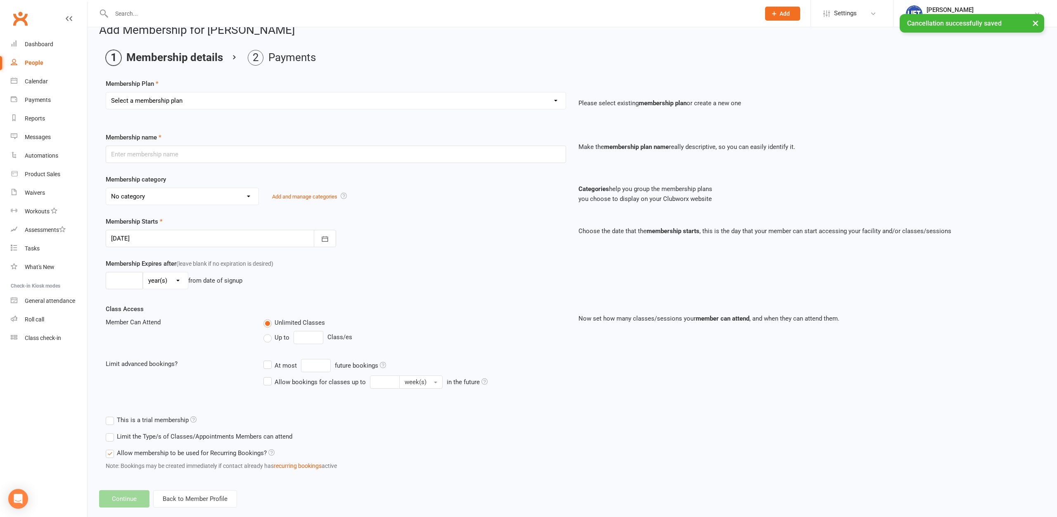
scroll to position [28, 0]
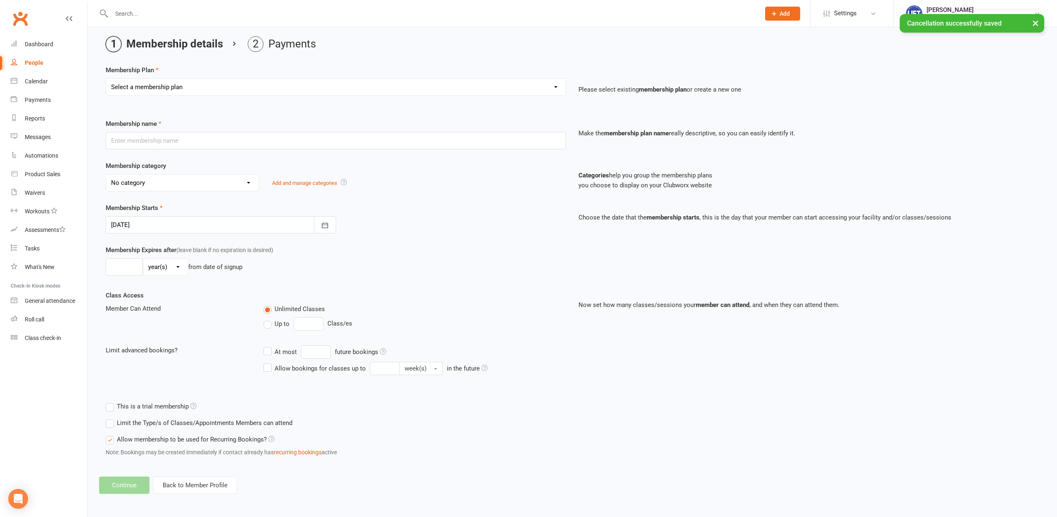
click at [106, 79] on select "Select a membership plan Create new Membership Plan 24/7 Gym Membership Pilates…" at bounding box center [336, 87] width 460 height 17
select select "1"
click option "24/7 Gym Membership" at bounding box center [0, 0] width 0 height 0
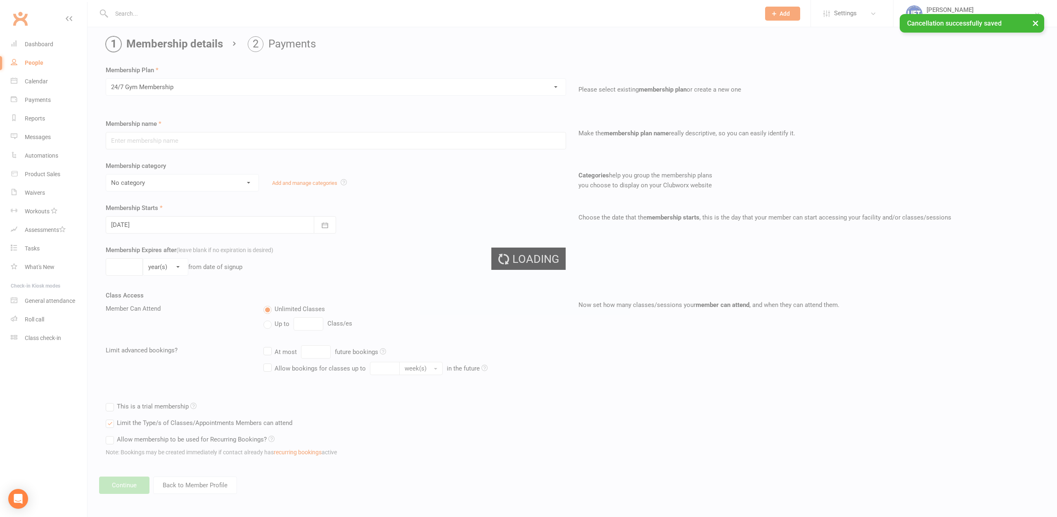
type input "24/7 Gym Membership"
select select "2"
type input "0"
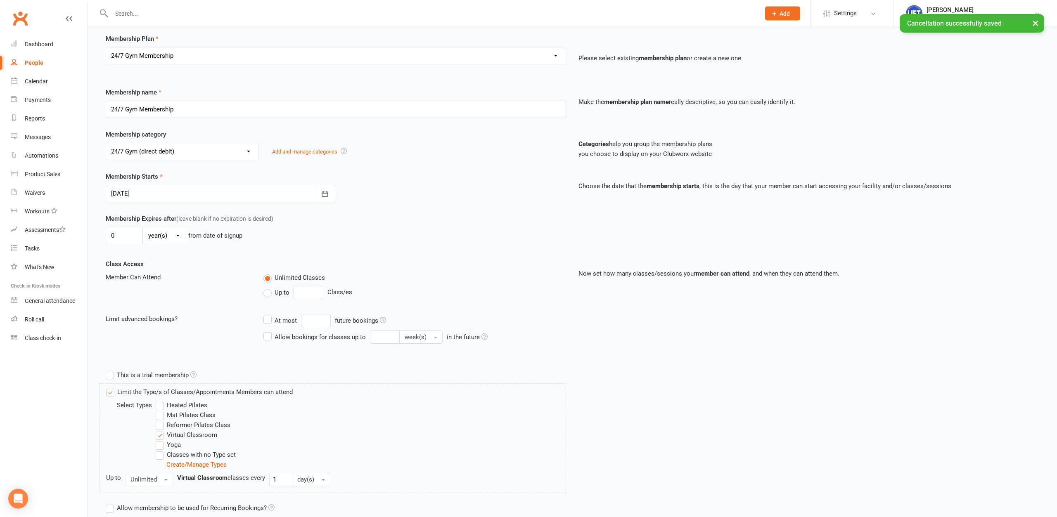
scroll to position [128, 0]
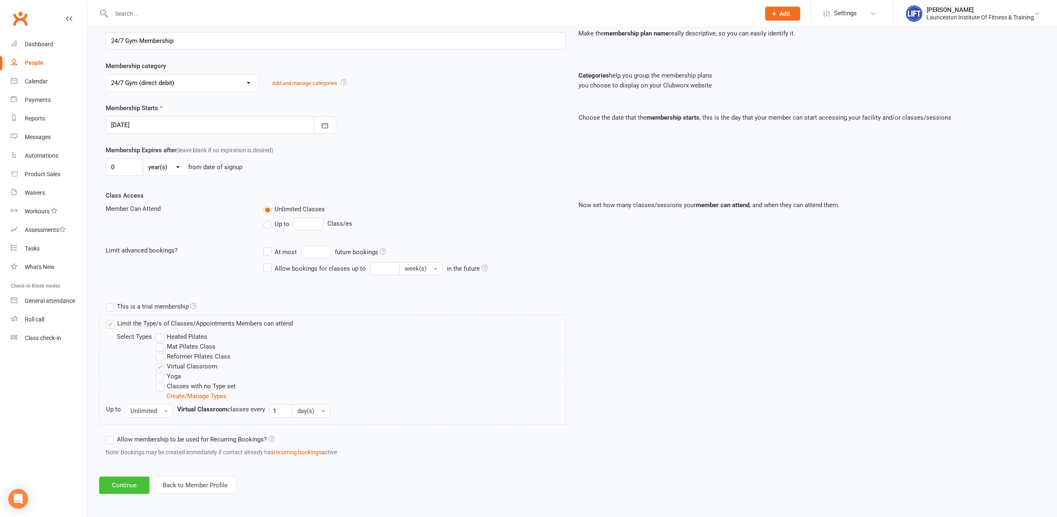
click at [116, 490] on button "Continue" at bounding box center [124, 485] width 50 height 17
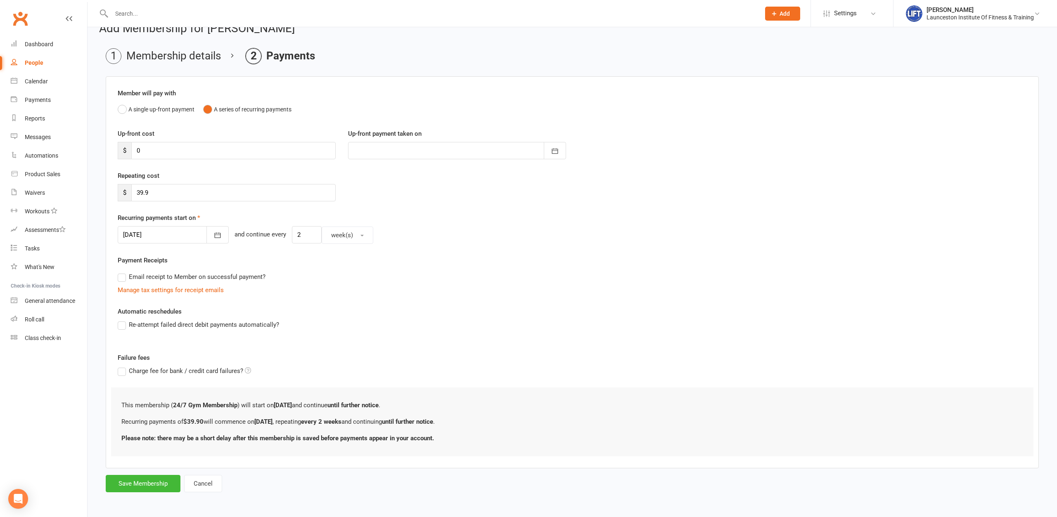
scroll to position [0, 0]
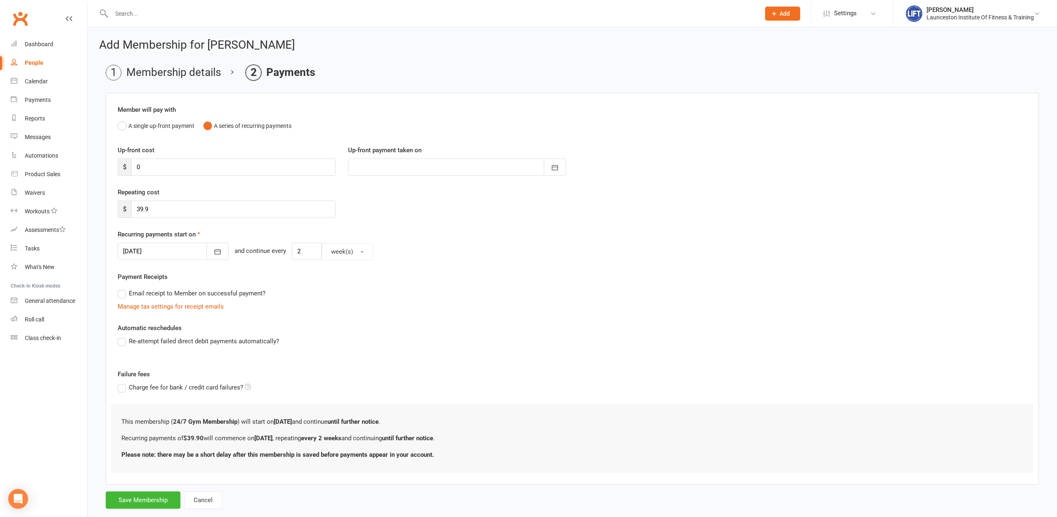
click at [94, 227] on div "Add Membership for [PERSON_NAME] Membership details Payments Member will pay wi…" at bounding box center [572, 274] width 969 height 495
click at [211, 257] on button "button" at bounding box center [217, 251] width 22 height 17
click at [169, 334] on span "15" at bounding box center [169, 335] width 7 height 7
type input "[DATE]"
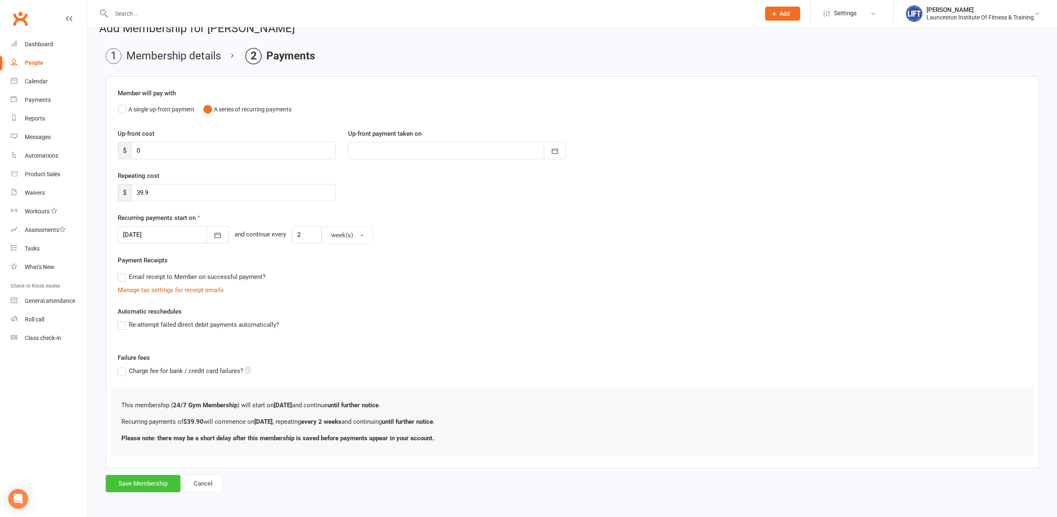
click at [134, 482] on button "Save Membership" at bounding box center [143, 483] width 75 height 17
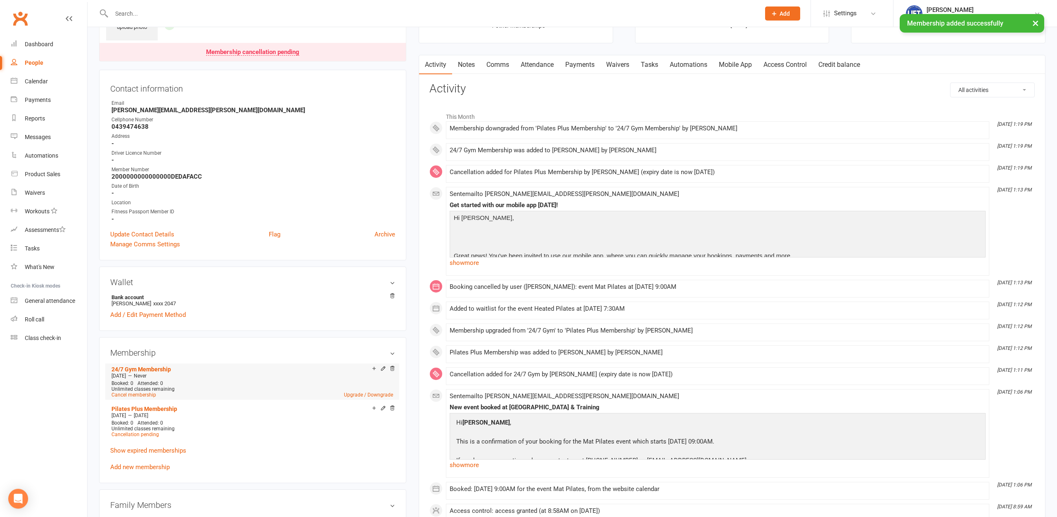
scroll to position [126, 0]
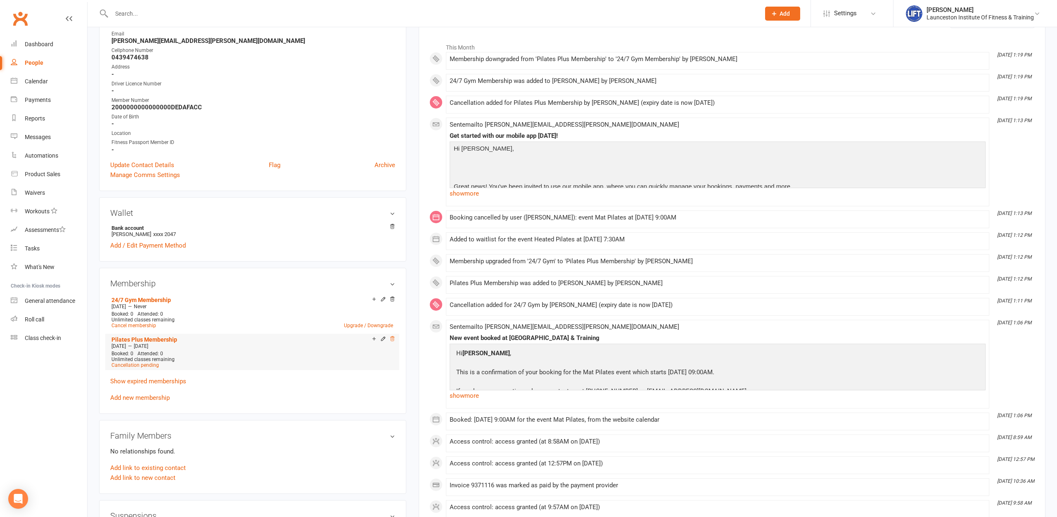
click at [393, 340] on icon at bounding box center [392, 339] width 6 height 6
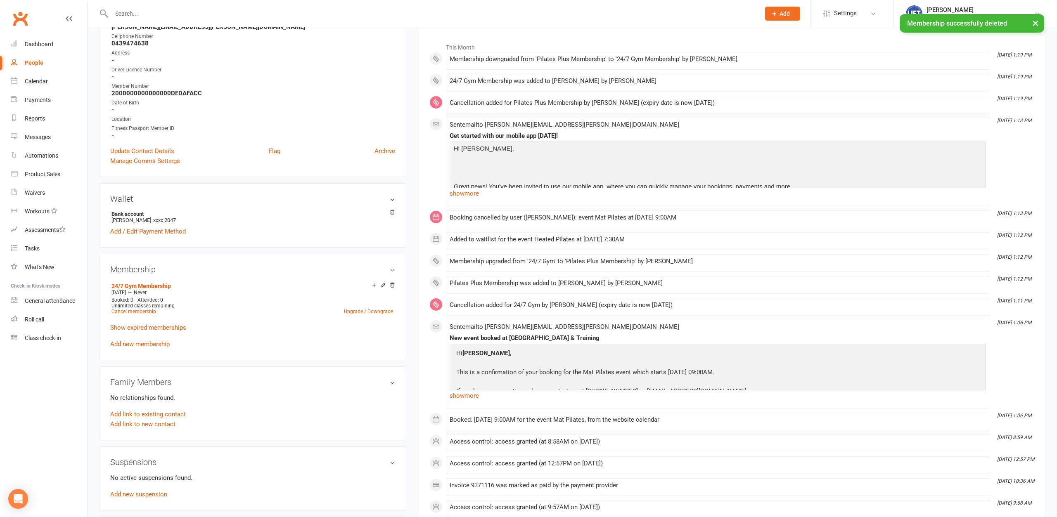
scroll to position [112, 0]
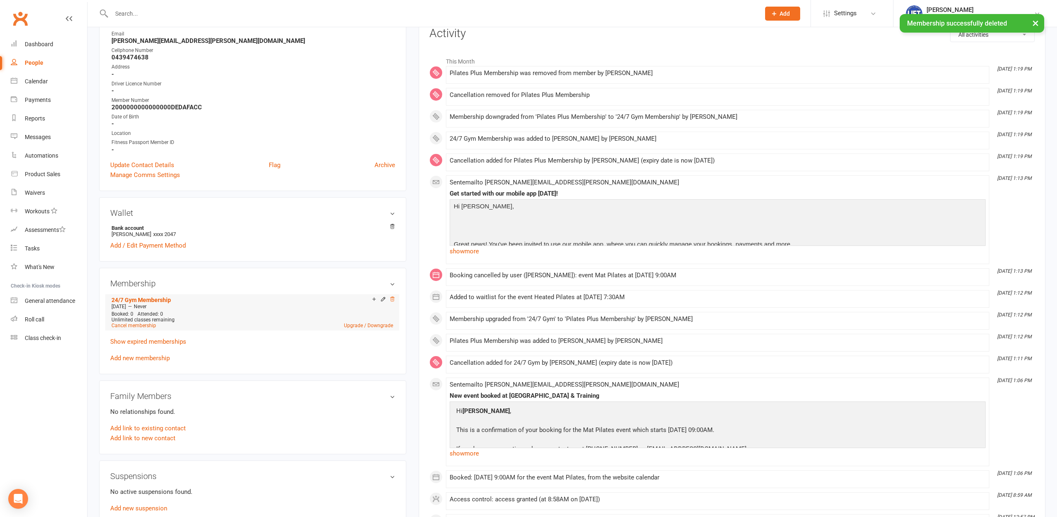
click at [392, 297] on icon at bounding box center [392, 299] width 6 height 6
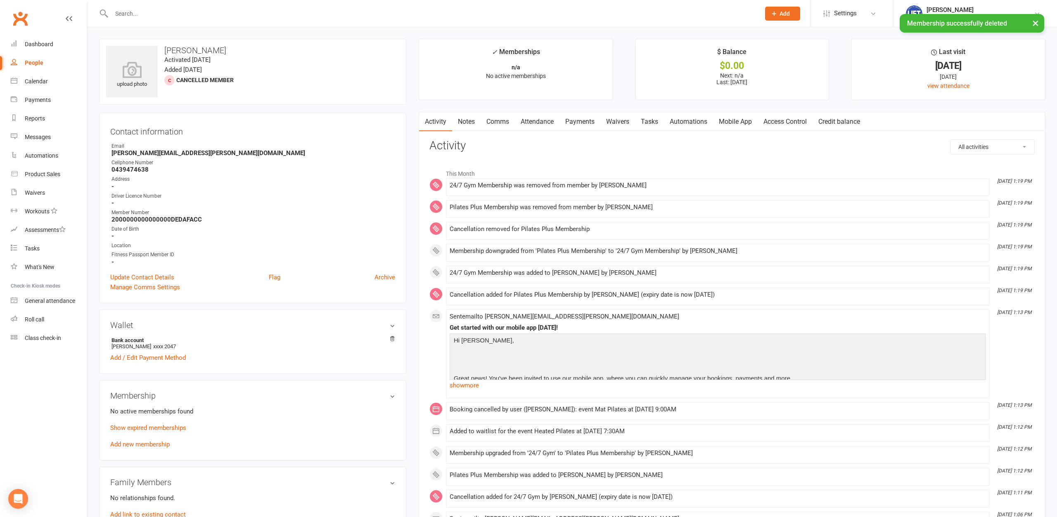
scroll to position [211, 0]
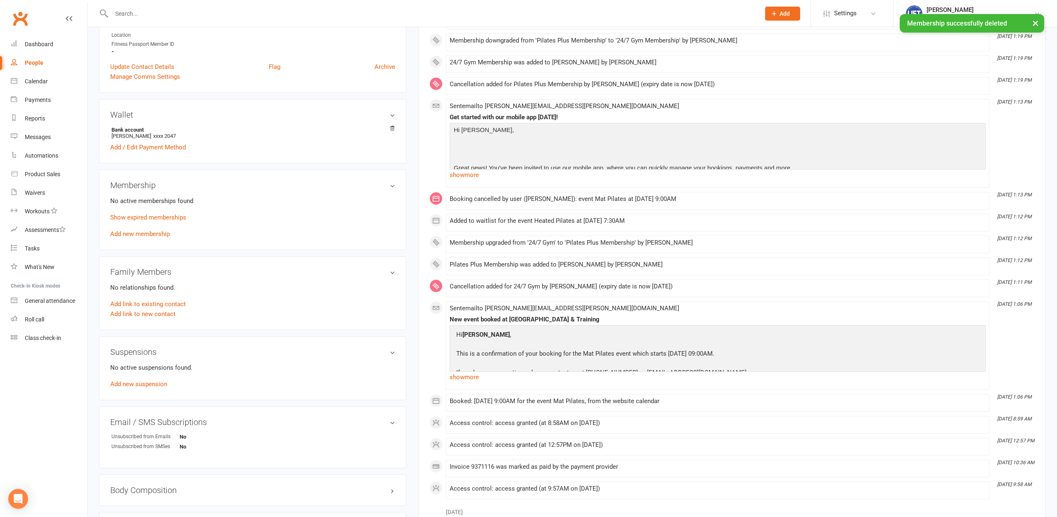
click at [137, 238] on div "No active memberships found Show expired memberships Add new membership" at bounding box center [252, 217] width 285 height 43
click at [140, 233] on link "Add new membership" at bounding box center [139, 233] width 59 height 7
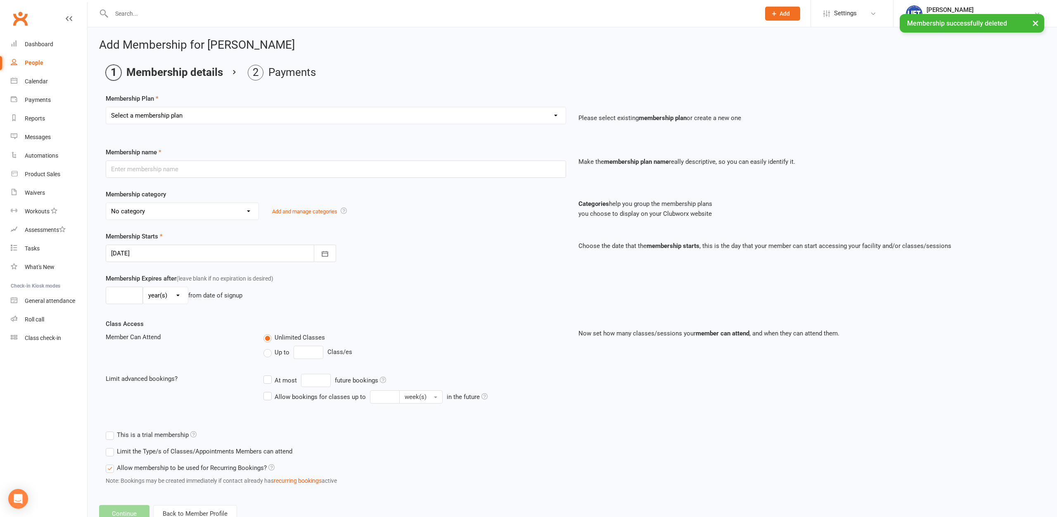
click at [106, 107] on select "Select a membership plan Create new Membership Plan 24/7 Gym Membership Pilates…" at bounding box center [336, 115] width 460 height 17
select select "1"
click option "24/7 Gym Membership" at bounding box center [0, 0] width 0 height 0
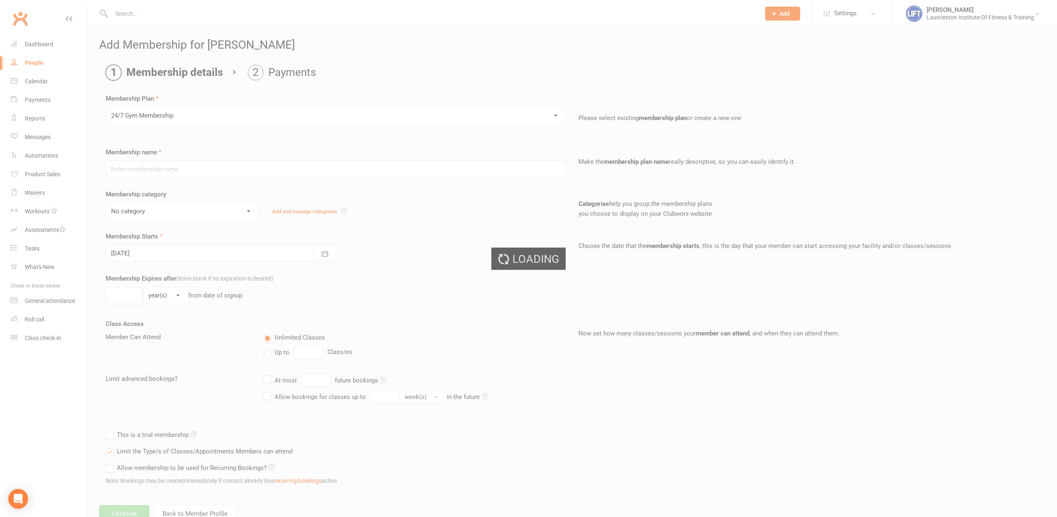
type input "24/7 Gym Membership"
select select "2"
type input "0"
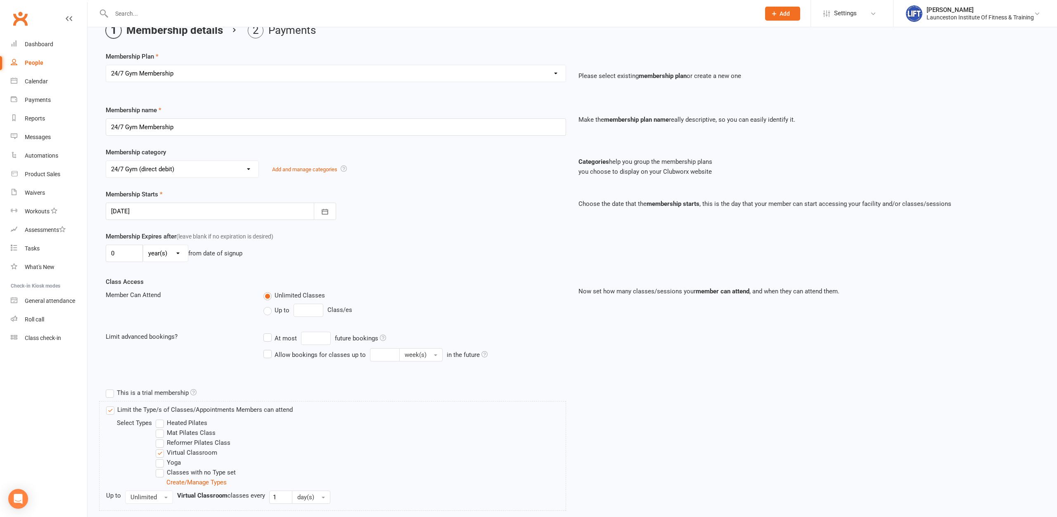
scroll to position [128, 0]
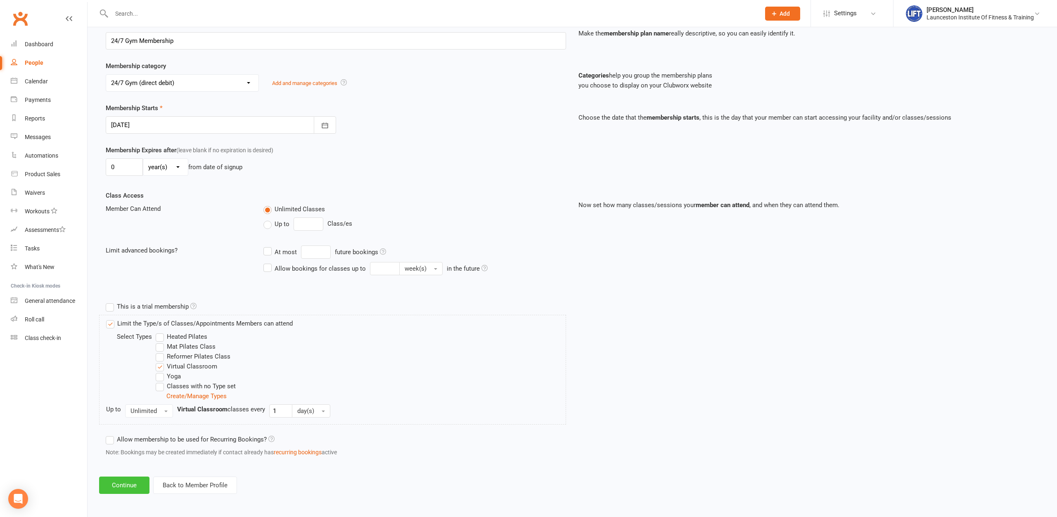
click at [118, 488] on button "Continue" at bounding box center [124, 485] width 50 height 17
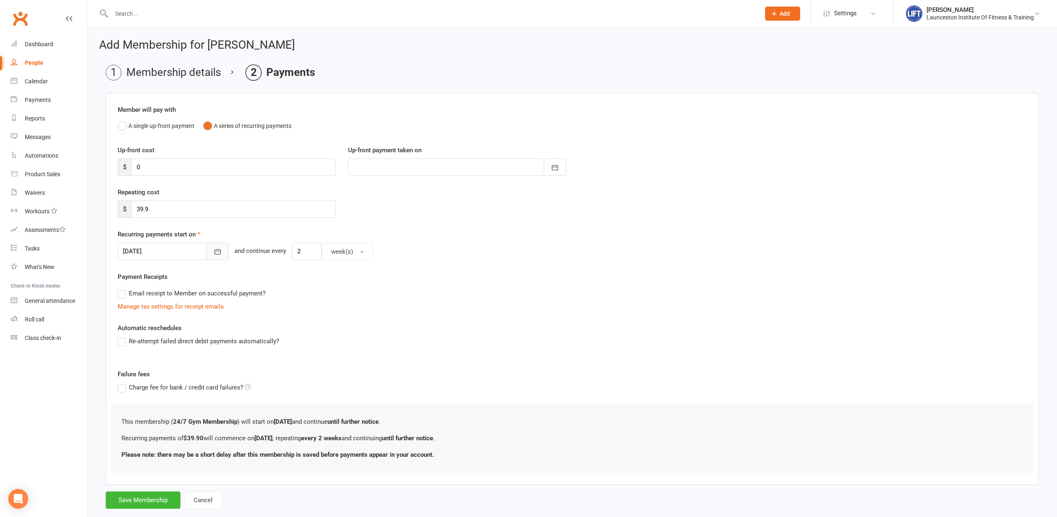
click at [216, 249] on icon "button" at bounding box center [217, 252] width 8 height 8
click at [168, 334] on span "15" at bounding box center [169, 335] width 7 height 7
type input "[DATE]"
click at [140, 496] on button "Save Membership" at bounding box center [143, 500] width 75 height 17
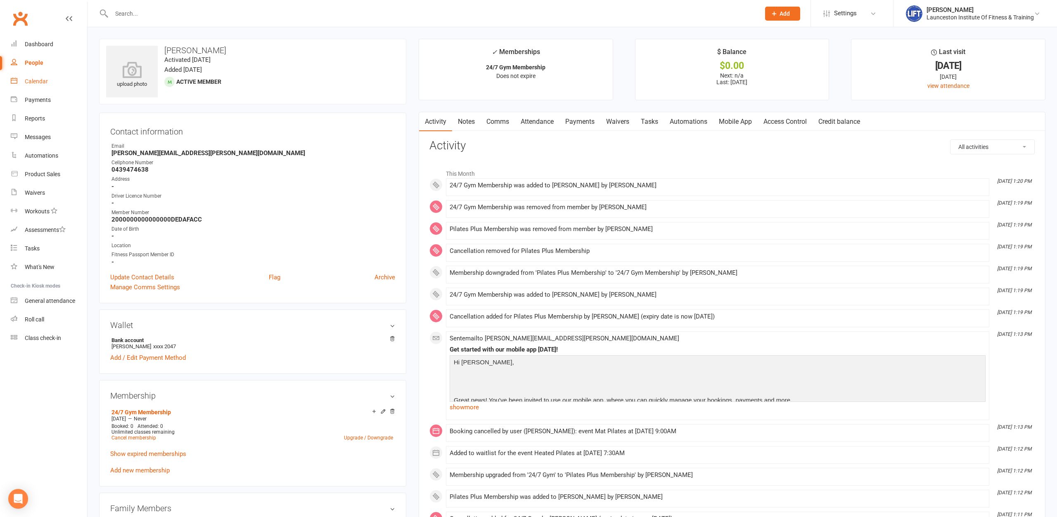
click at [30, 82] on div "Calendar" at bounding box center [36, 81] width 23 height 7
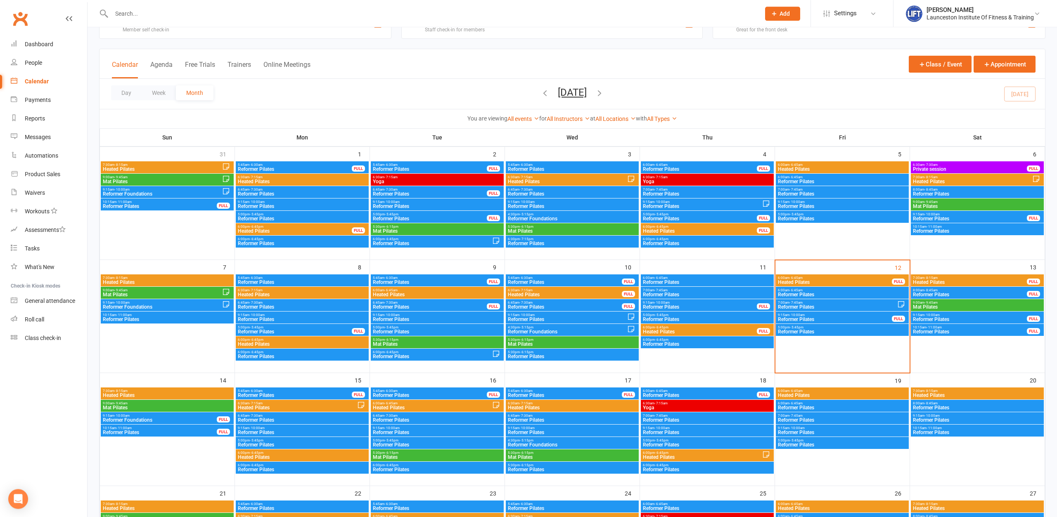
scroll to position [42, 0]
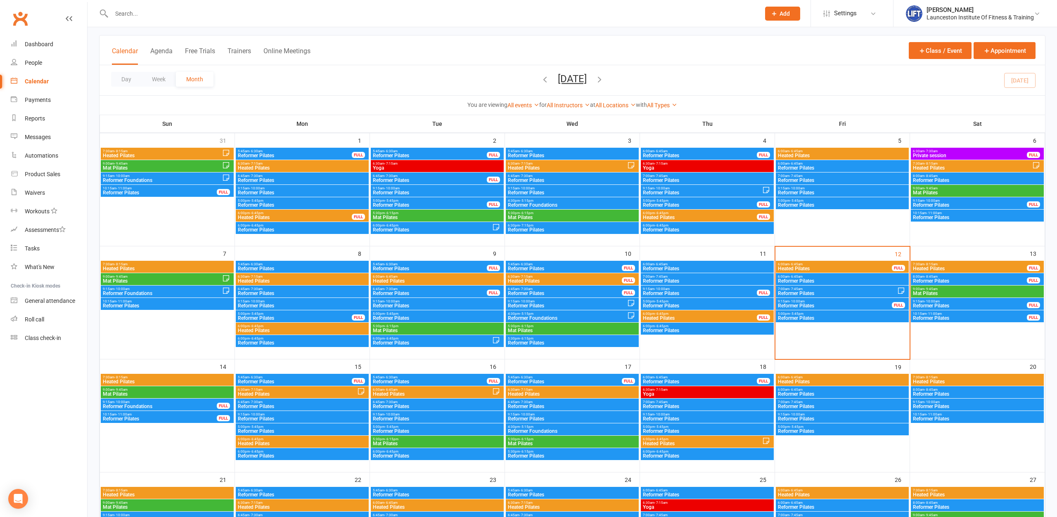
click at [959, 264] on span "7:30am - 8:15am" at bounding box center [969, 265] width 115 height 4
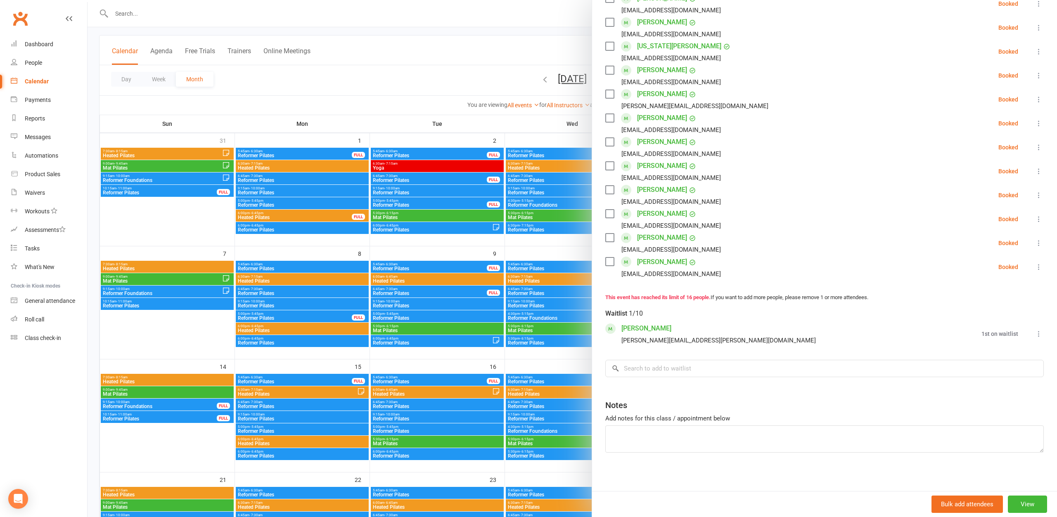
scroll to position [261, 0]
click at [645, 326] on link "[PERSON_NAME]" at bounding box center [646, 325] width 50 height 13
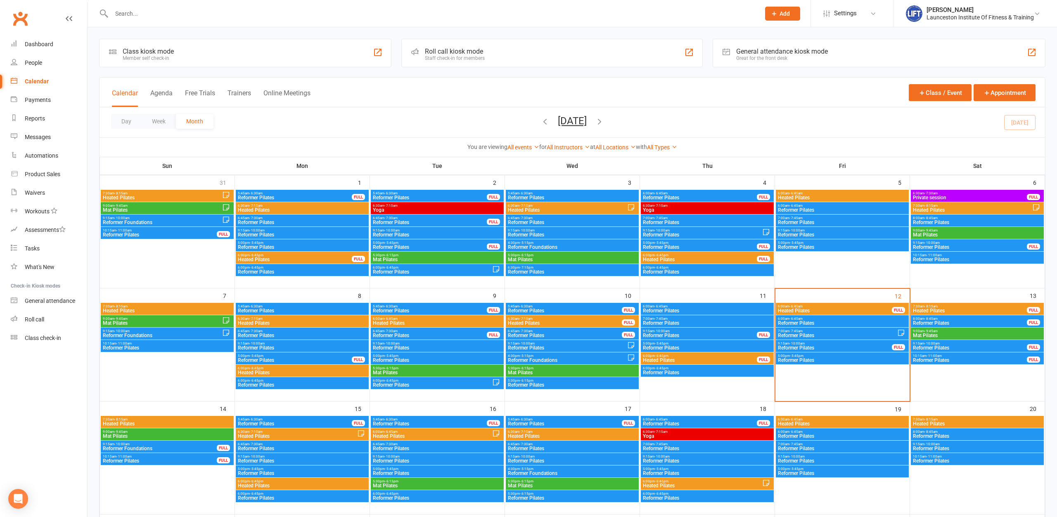
click at [952, 308] on span "7:30am - 8:15am" at bounding box center [969, 307] width 115 height 4
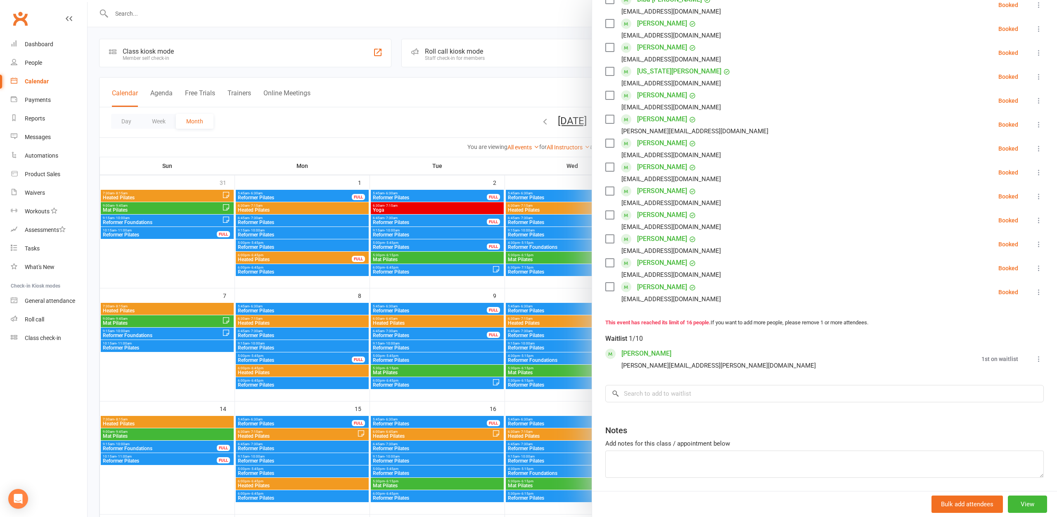
scroll to position [261, 0]
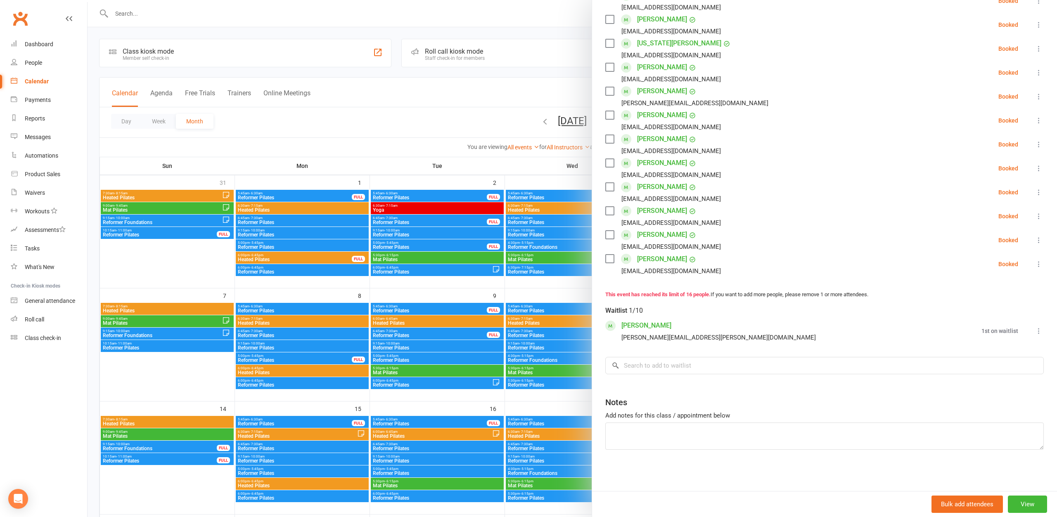
click at [1040, 329] on icon at bounding box center [1039, 331] width 8 height 8
click at [1009, 362] on link "Remove" at bounding box center [993, 363] width 99 height 17
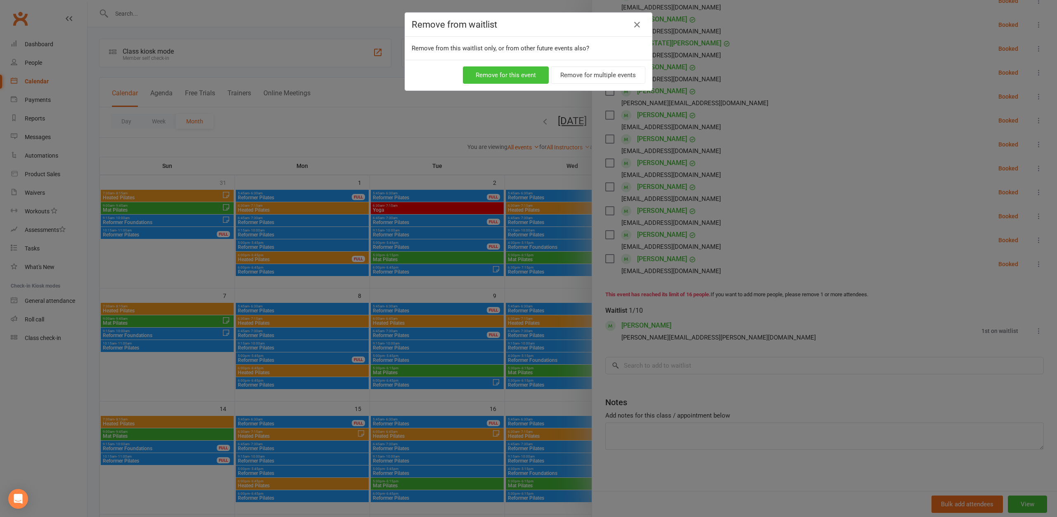
click at [517, 78] on button "Remove for this event" at bounding box center [506, 74] width 86 height 17
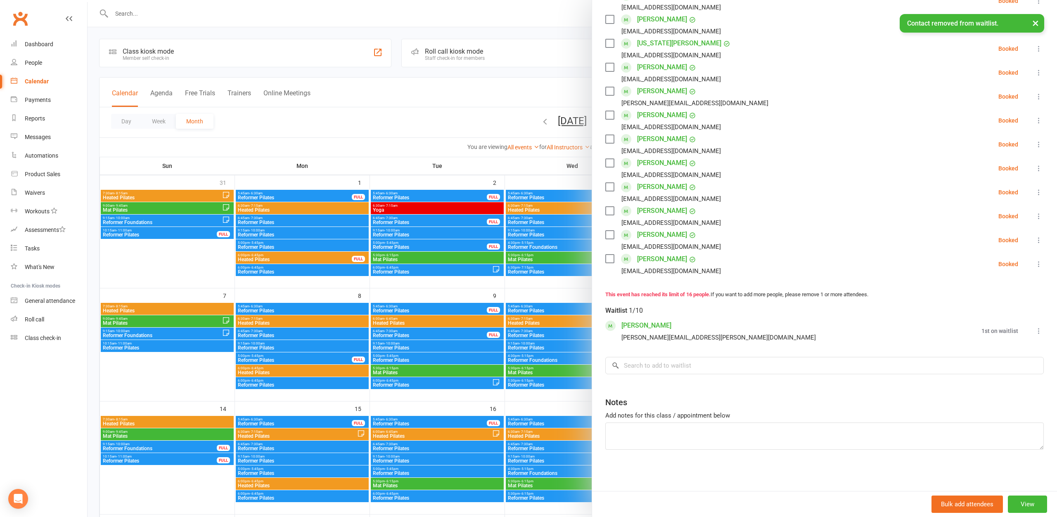
scroll to position [245, 0]
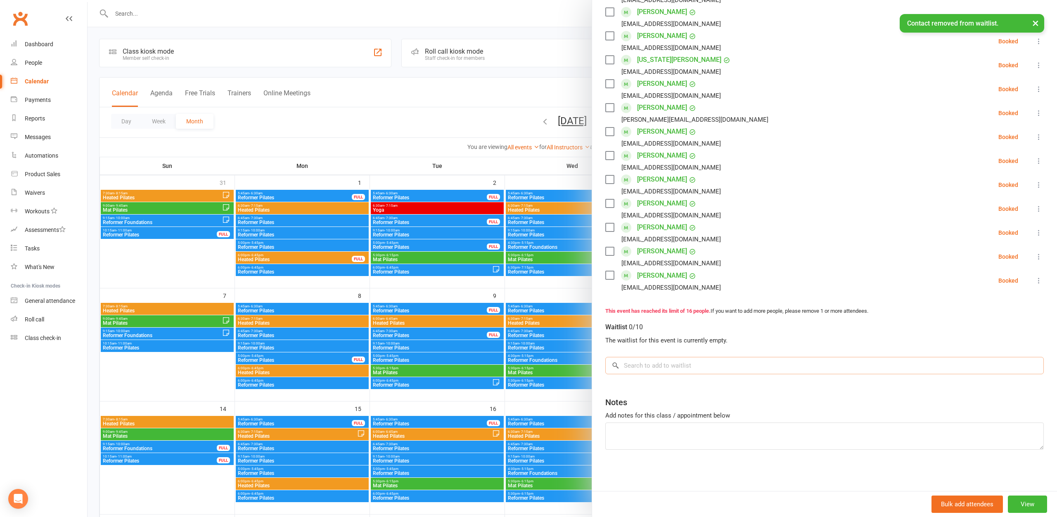
click at [672, 368] on input "search" at bounding box center [824, 365] width 438 height 17
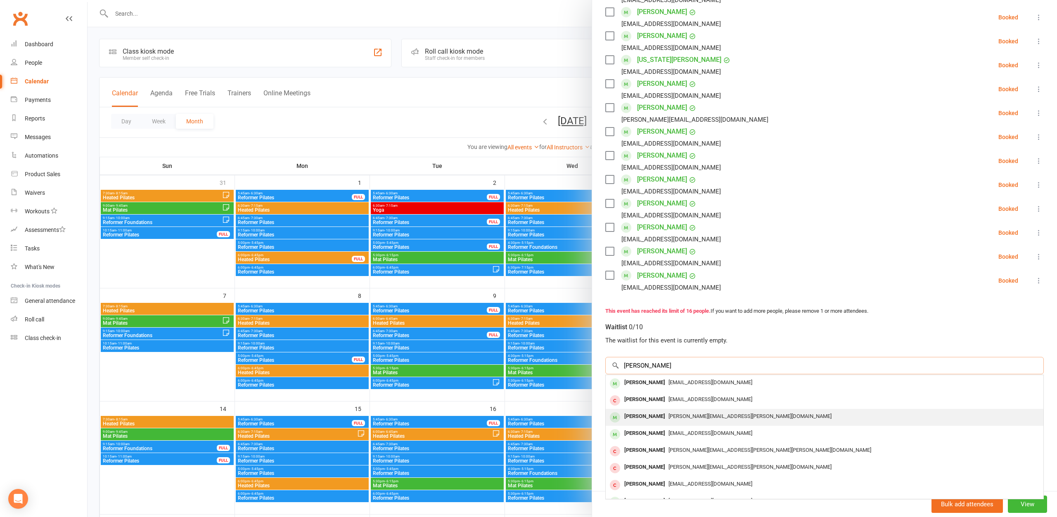
type input "[PERSON_NAME]"
click at [668, 418] on span "[PERSON_NAME][EMAIL_ADDRESS][PERSON_NAME][DOMAIN_NAME]" at bounding box center [749, 416] width 163 height 6
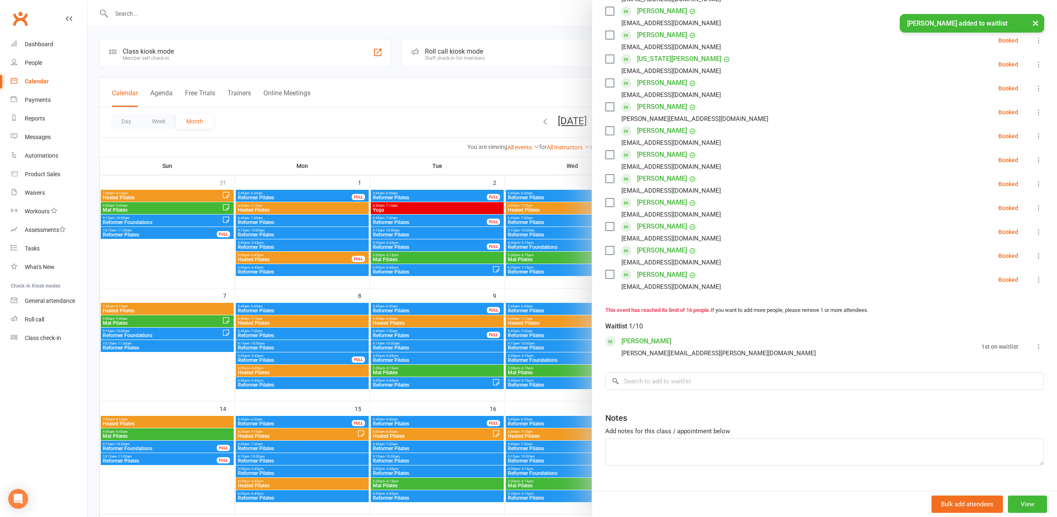
click at [644, 342] on link "[PERSON_NAME]" at bounding box center [646, 341] width 50 height 13
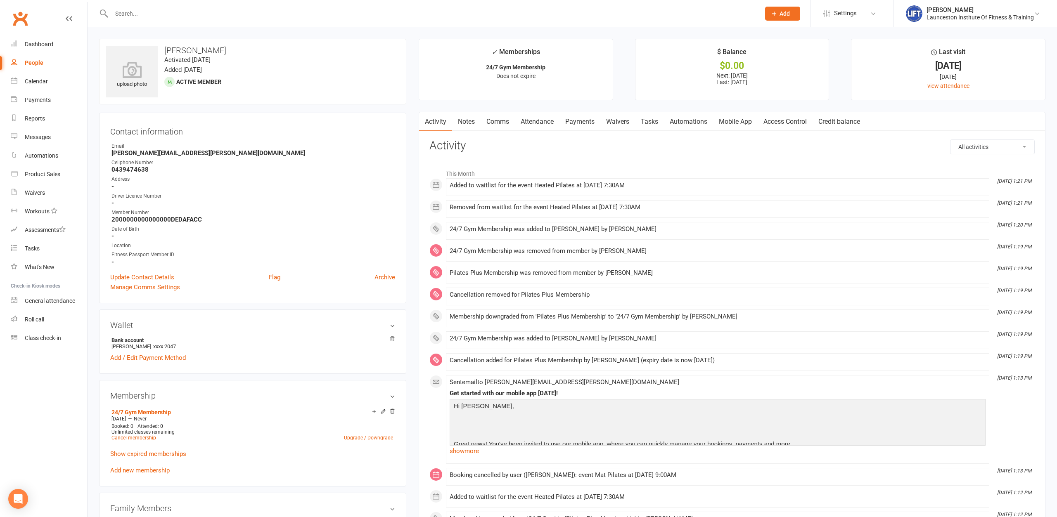
click at [473, 122] on link "Notes" at bounding box center [466, 121] width 28 height 19
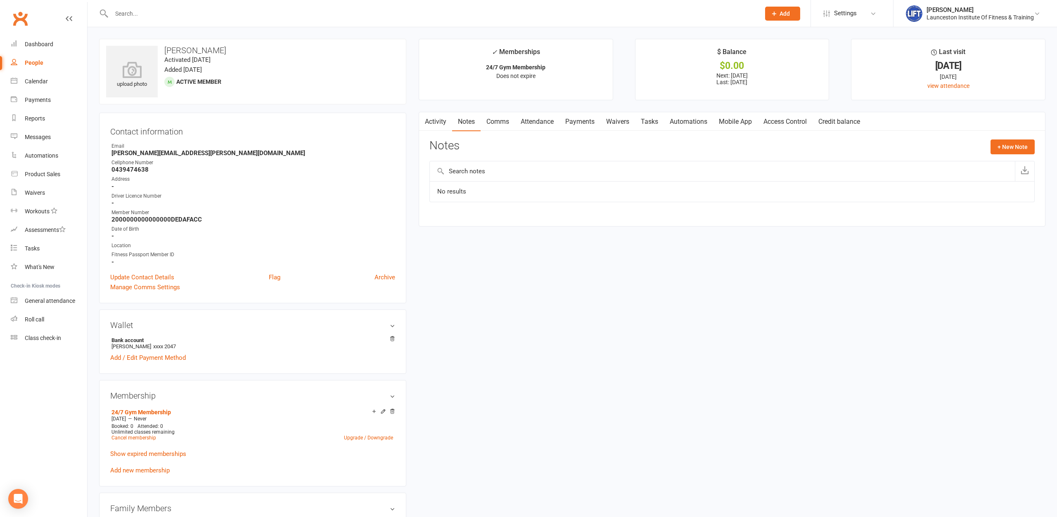
click at [164, 17] on input "text" at bounding box center [431, 14] width 645 height 12
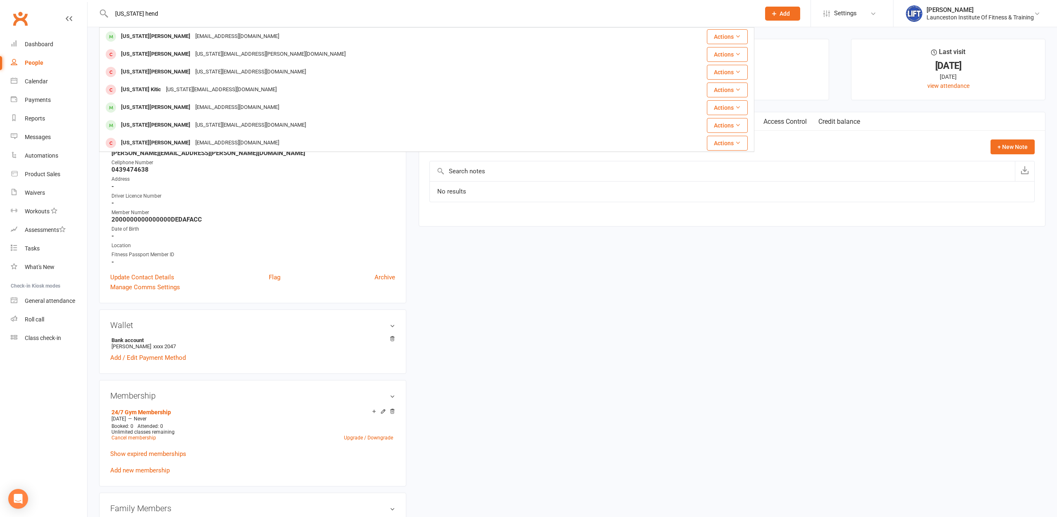
type input "[US_STATE] hend"
click at [155, 40] on div "[US_STATE][PERSON_NAME]" at bounding box center [155, 37] width 74 height 12
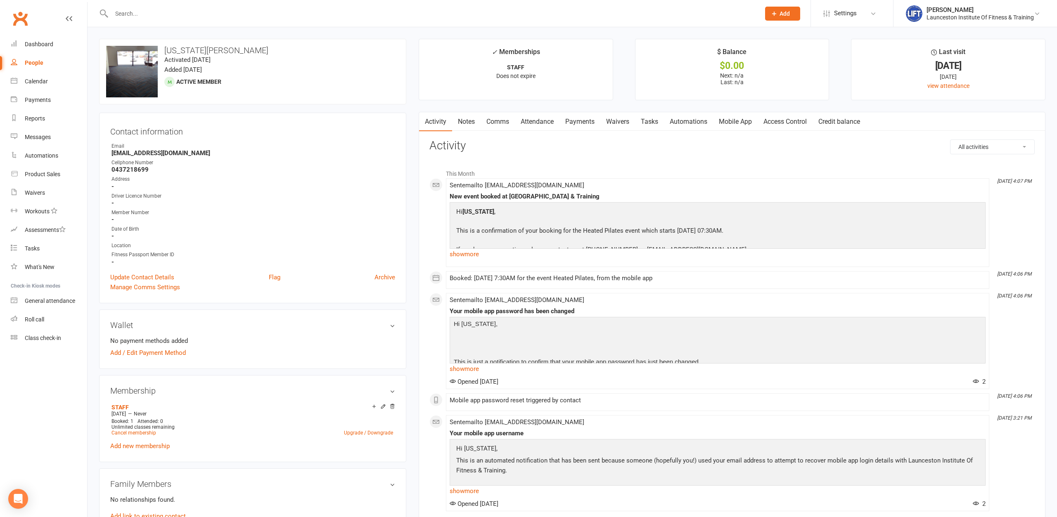
click at [794, 116] on link "Access Control" at bounding box center [785, 121] width 55 height 19
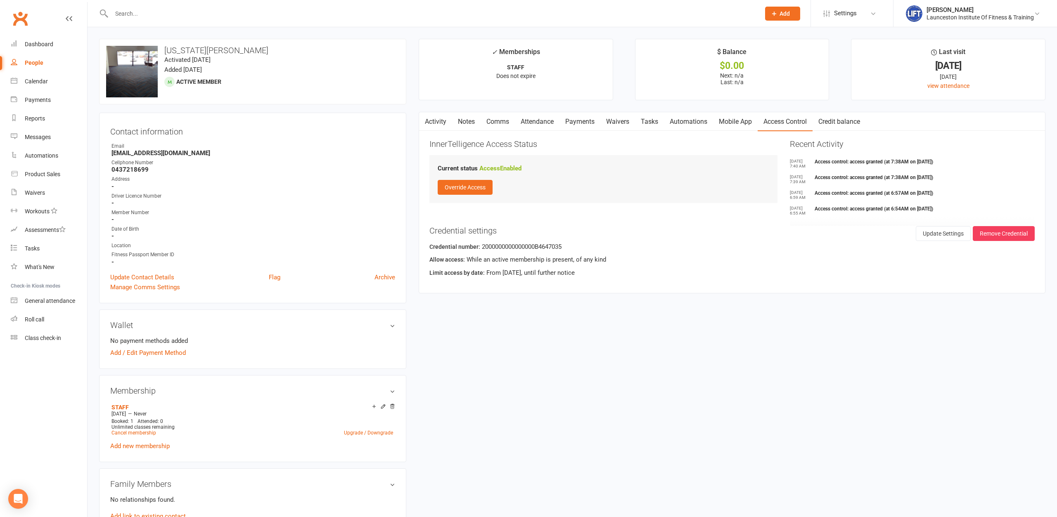
click at [432, 116] on link "Activity" at bounding box center [435, 121] width 33 height 19
